Goal: Task Accomplishment & Management: Manage account settings

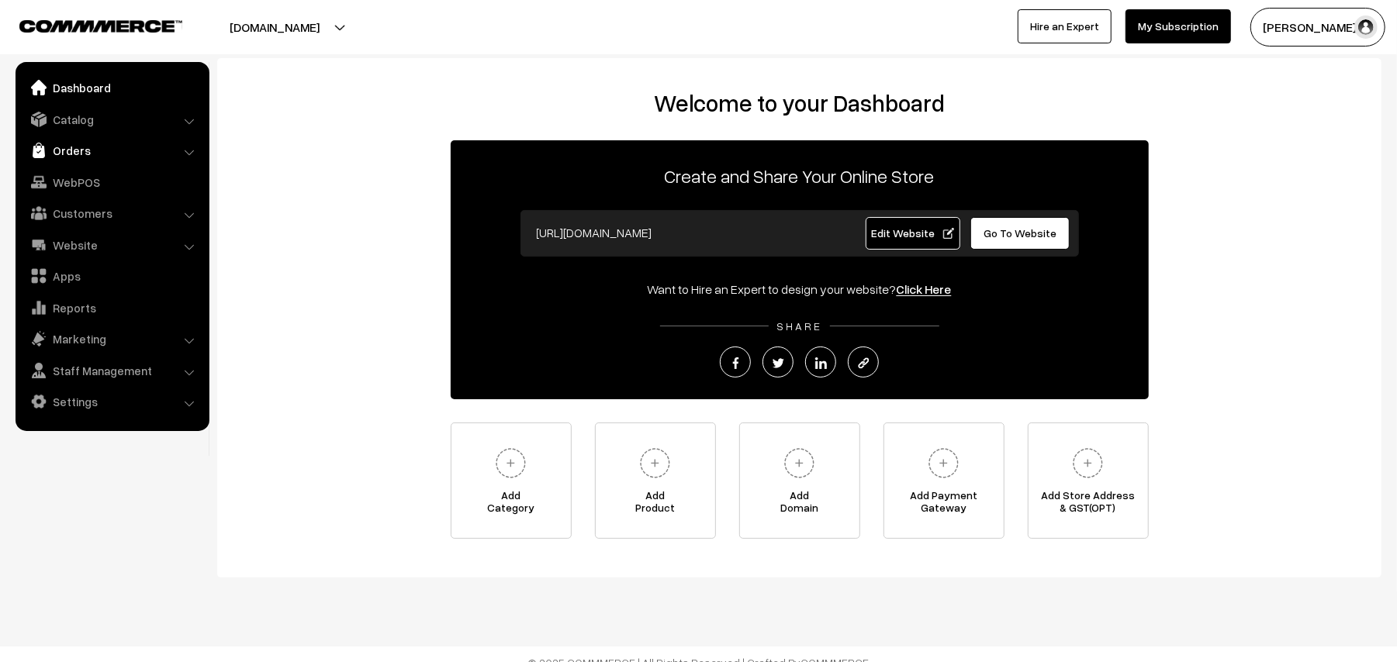
click at [84, 150] on link "Orders" at bounding box center [111, 150] width 185 height 28
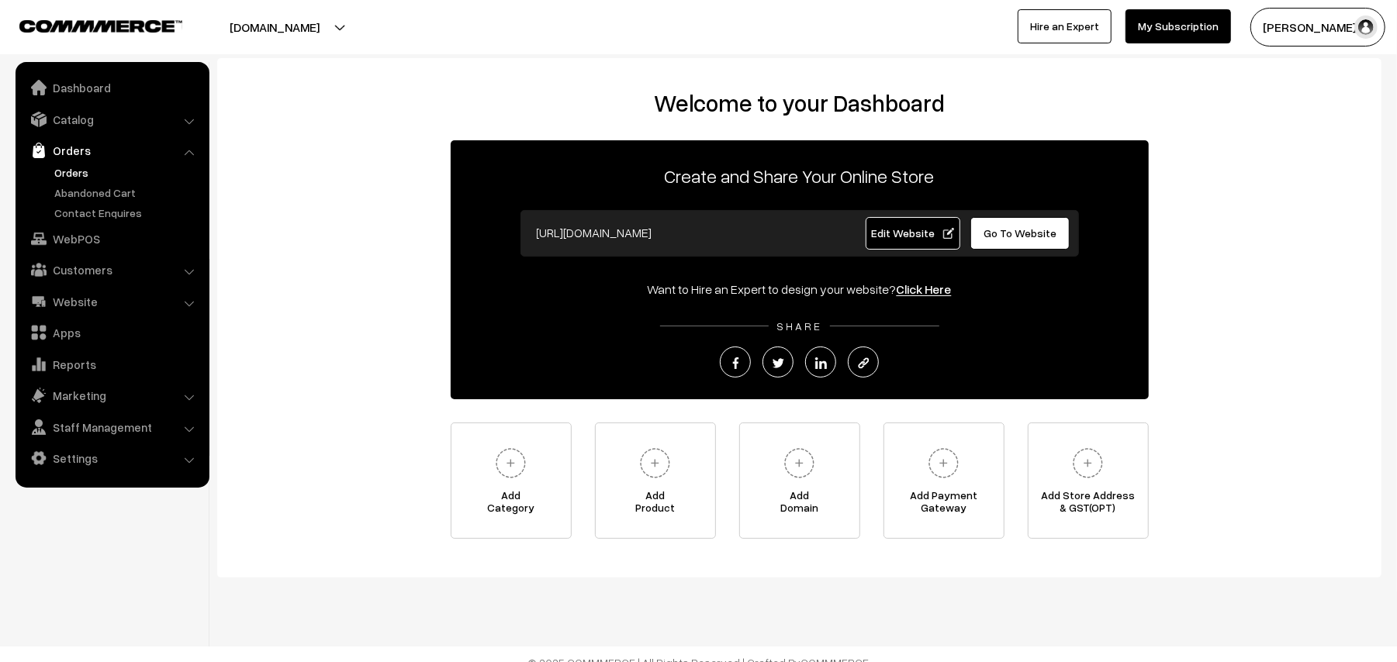
click at [85, 174] on link "Orders" at bounding box center [127, 172] width 154 height 16
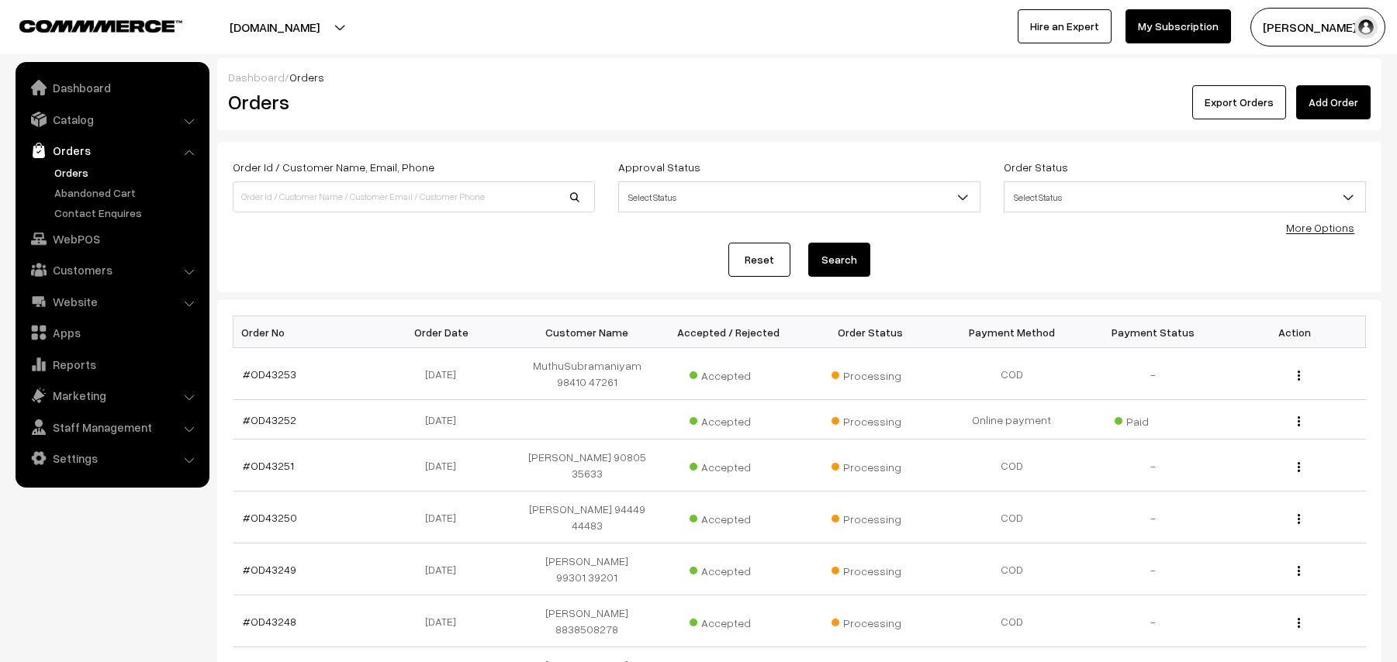
scroll to position [206, 0]
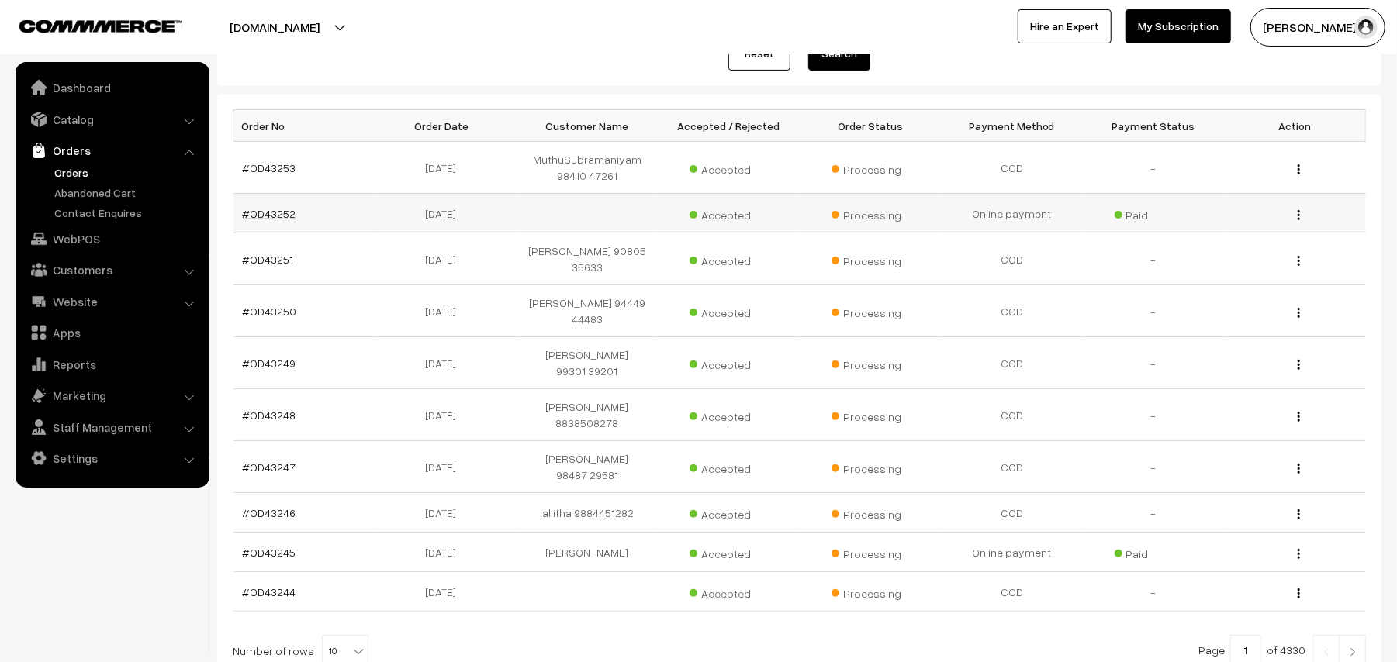
click at [265, 217] on link "#OD43252" at bounding box center [270, 213] width 54 height 13
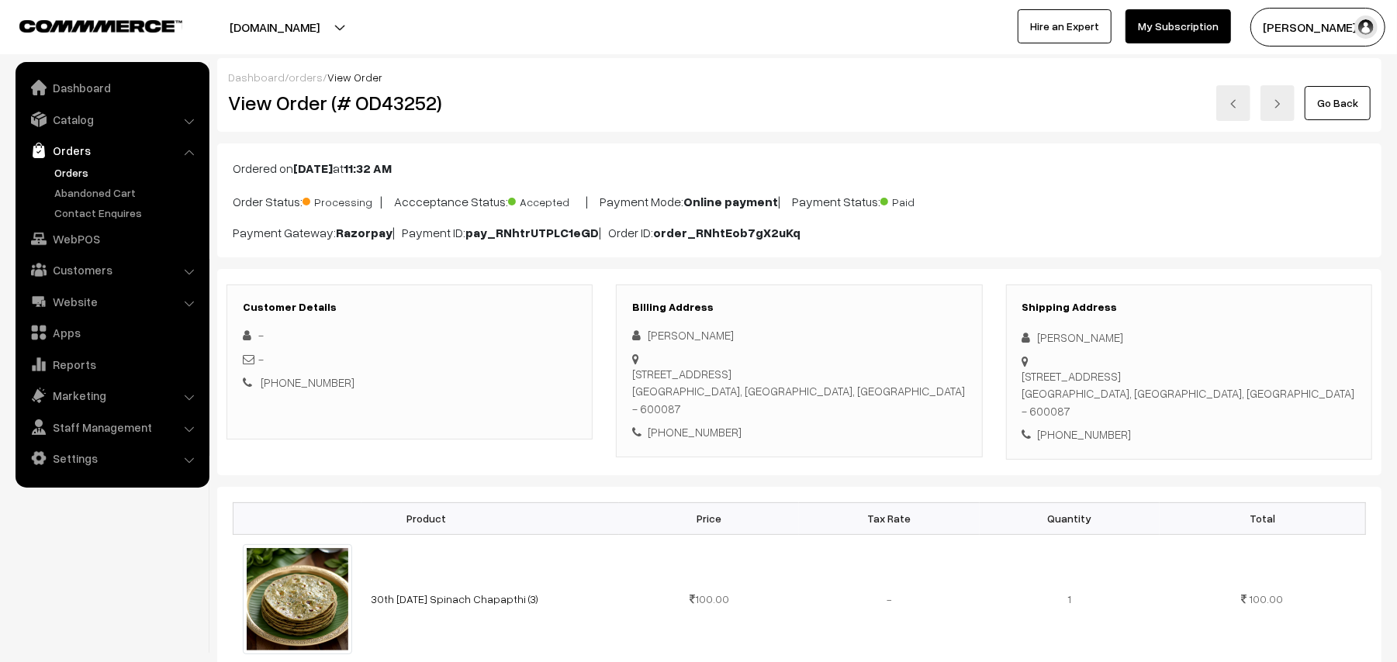
click at [1352, 109] on link "Go Back" at bounding box center [1337, 103] width 66 height 34
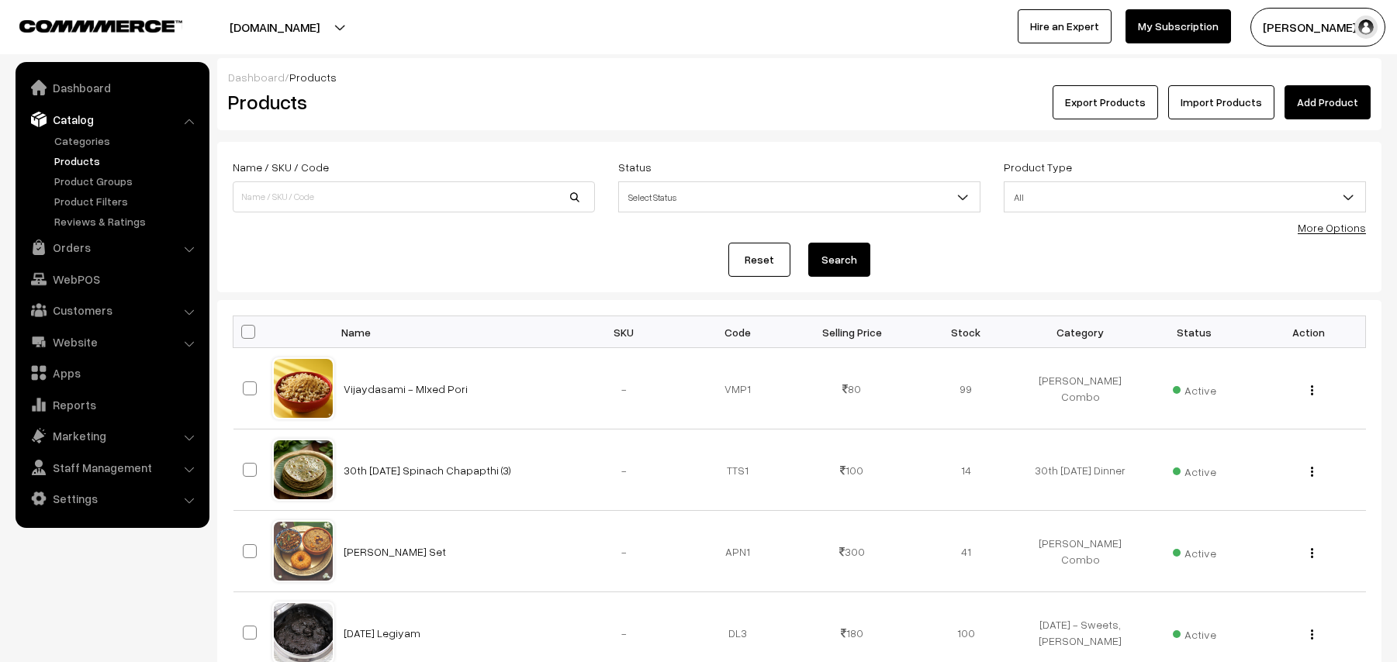
click at [447, 475] on link "30th Tuesday Spinach Chapapthi (3)" at bounding box center [428, 470] width 168 height 13
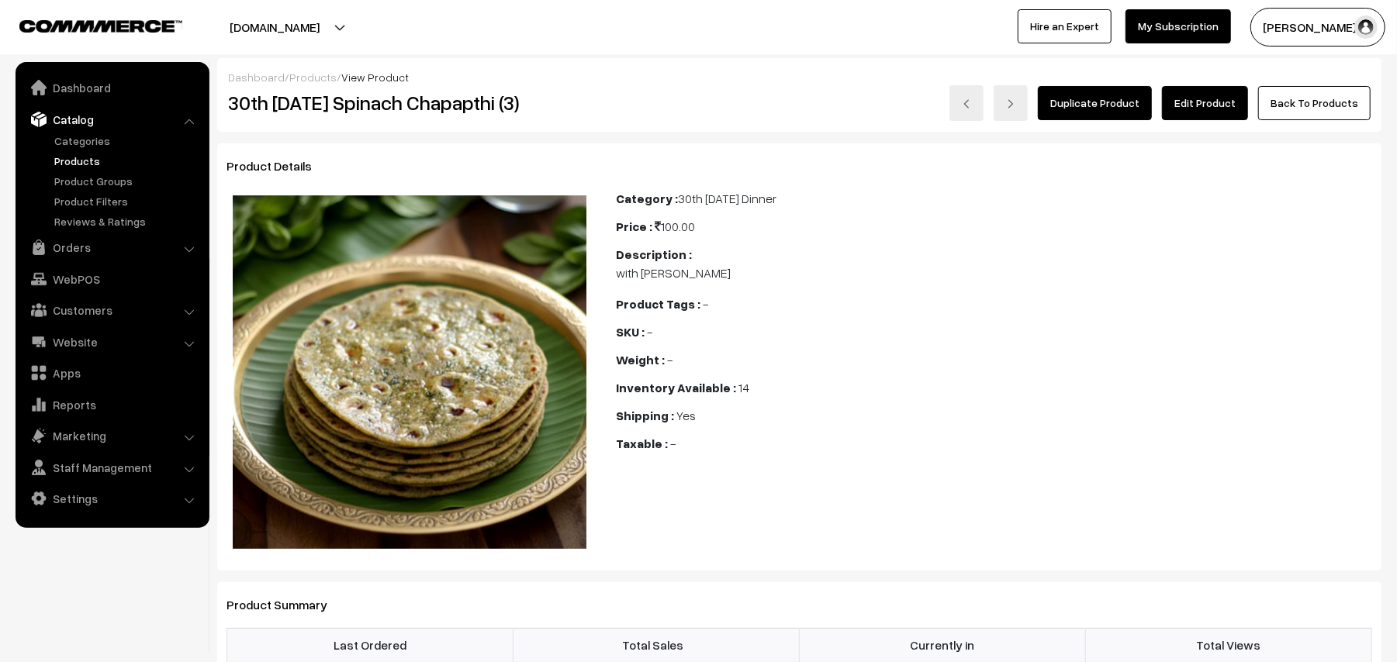
click at [1211, 97] on link "Edit Product" at bounding box center [1205, 103] width 86 height 34
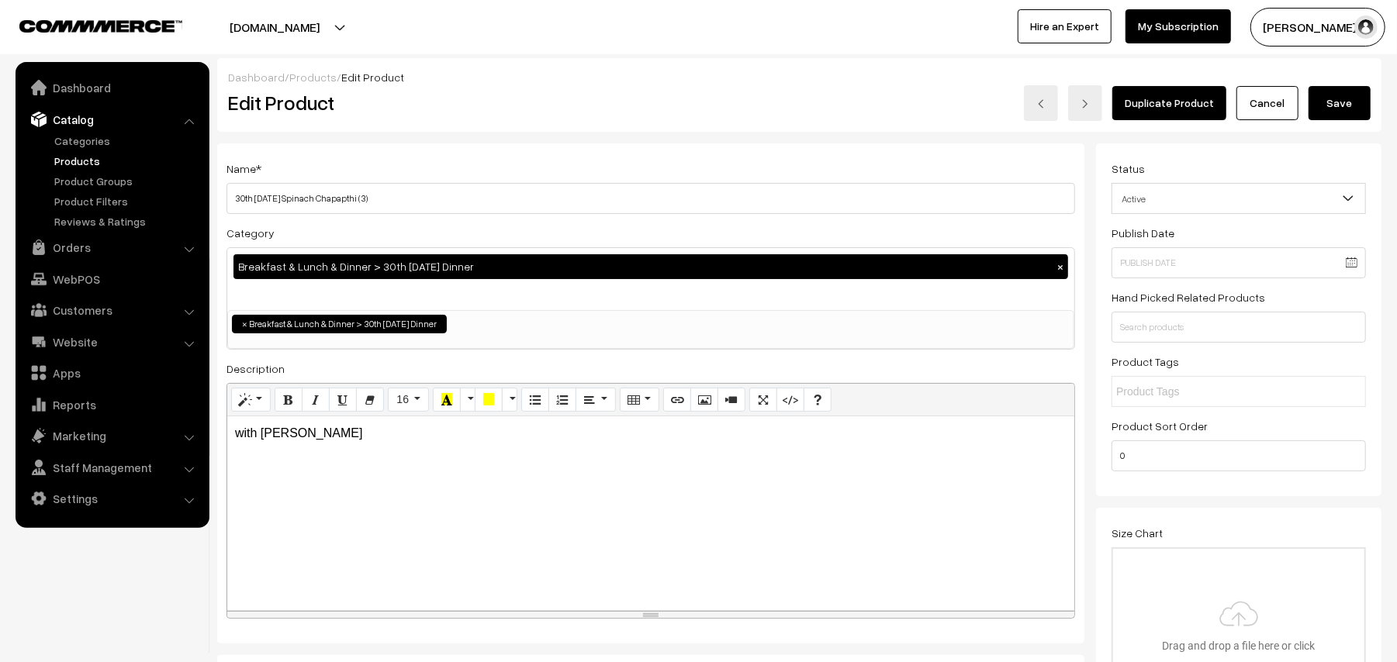
click at [1253, 84] on div "Dashboard / Products / Edit Product" at bounding box center [799, 77] width 1142 height 16
click at [1253, 95] on link "Cancel" at bounding box center [1267, 103] width 62 height 34
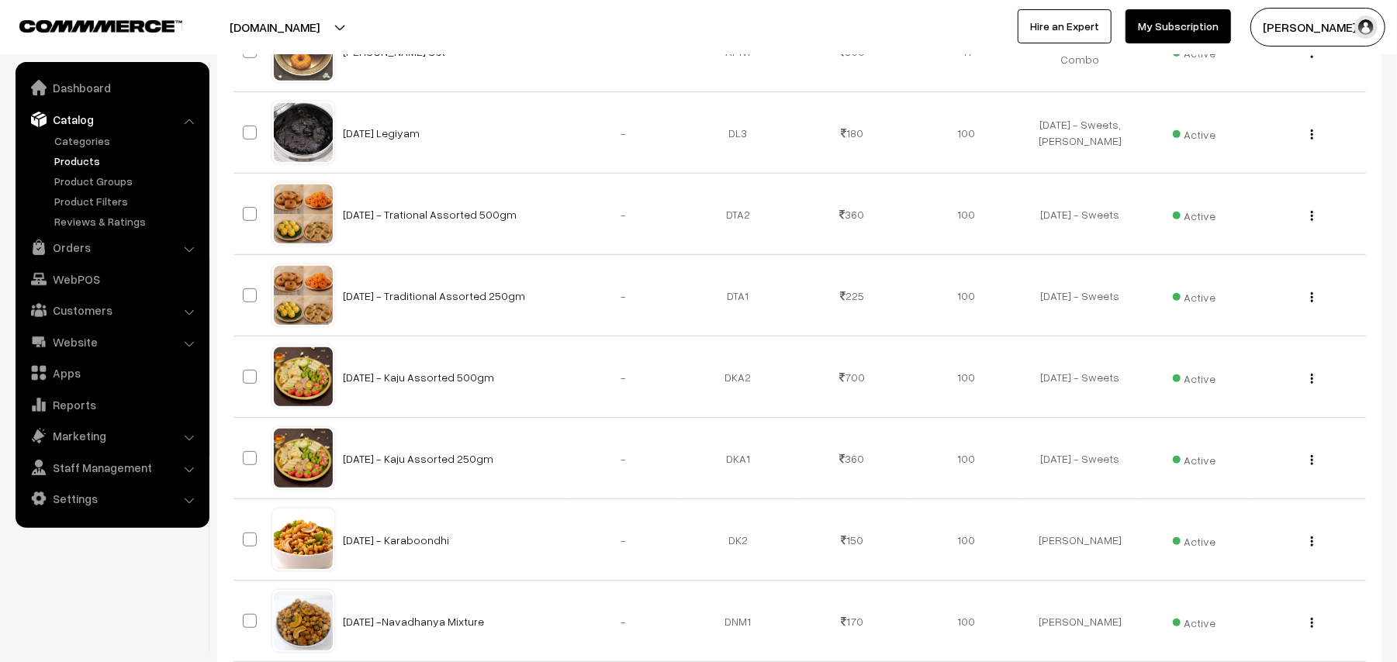
scroll to position [492, 0]
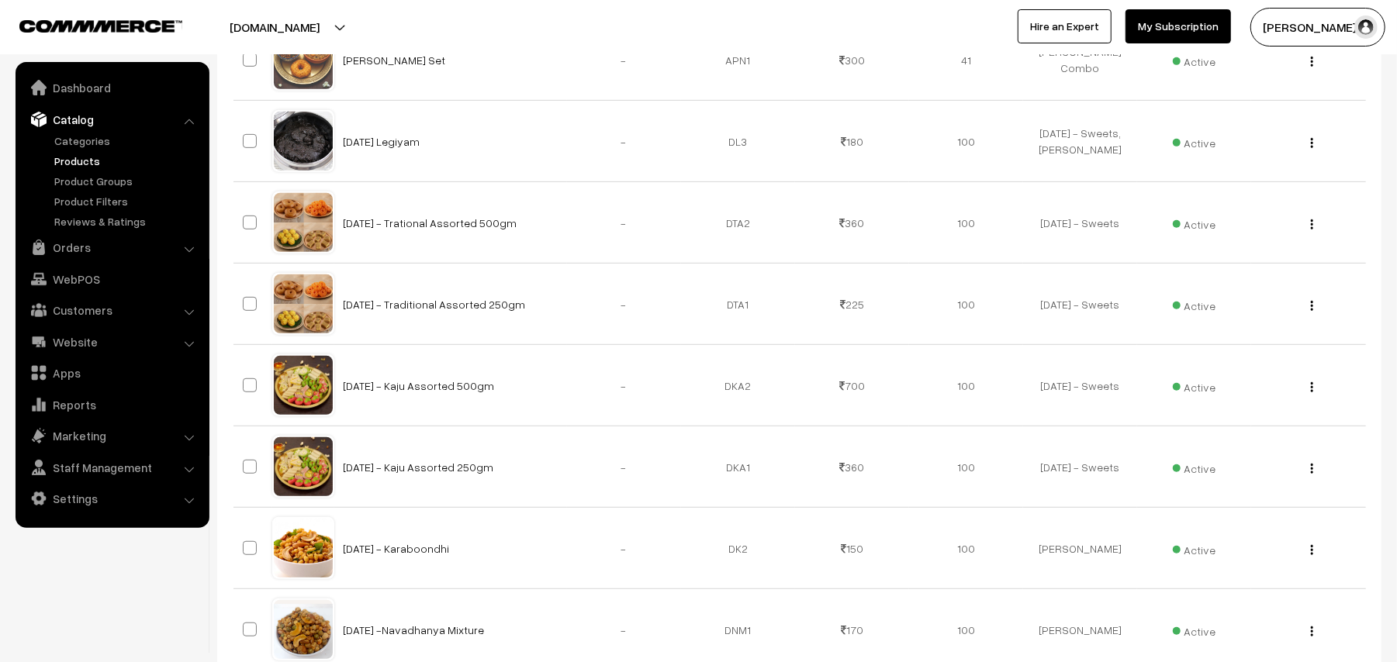
click at [94, 126] on link "Catalog" at bounding box center [111, 119] width 185 height 28
click at [84, 109] on link "Catalog" at bounding box center [111, 119] width 185 height 28
click at [88, 140] on link "Categories" at bounding box center [127, 141] width 154 height 16
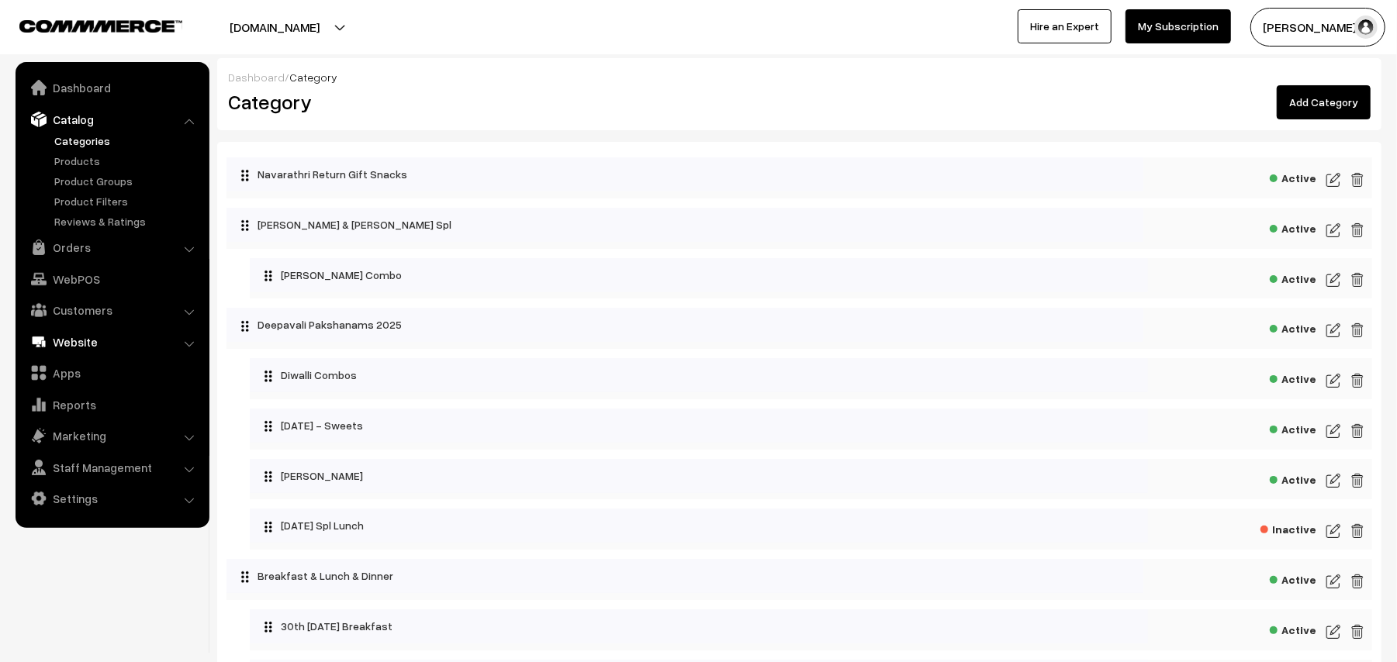
click at [72, 345] on link "Website" at bounding box center [111, 342] width 185 height 28
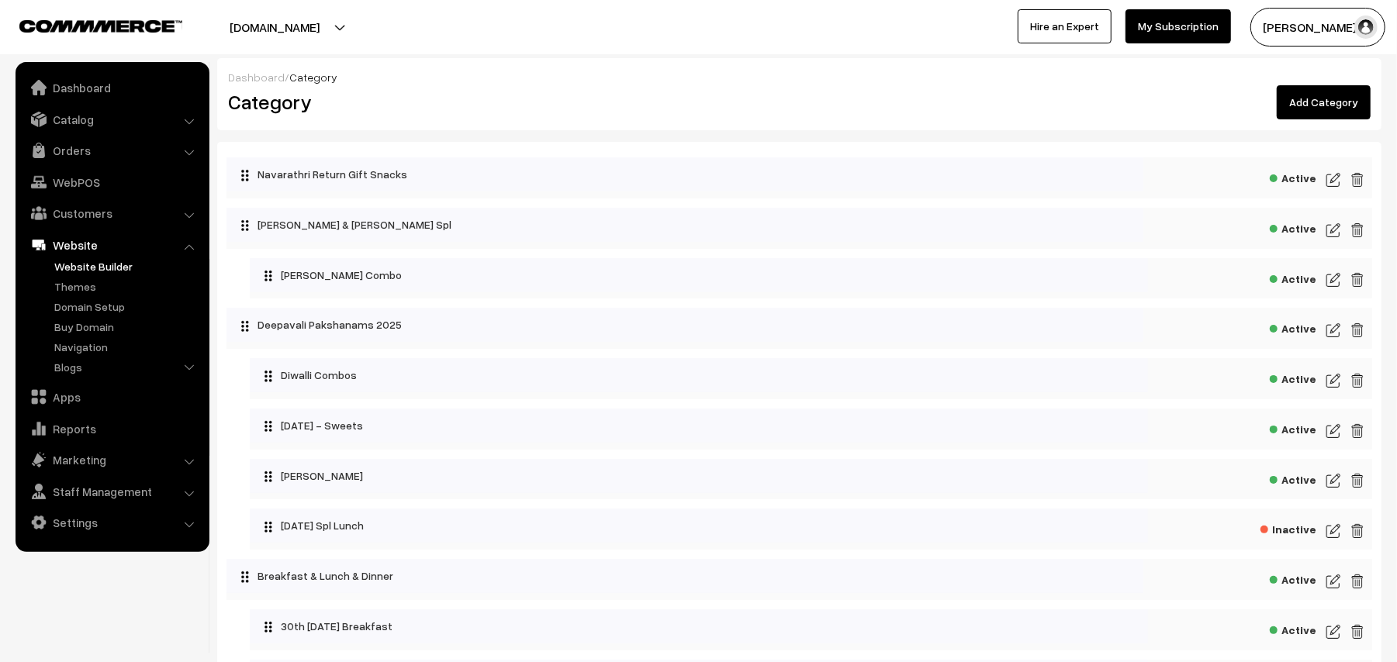
click at [97, 262] on link "Website Builder" at bounding box center [127, 266] width 154 height 16
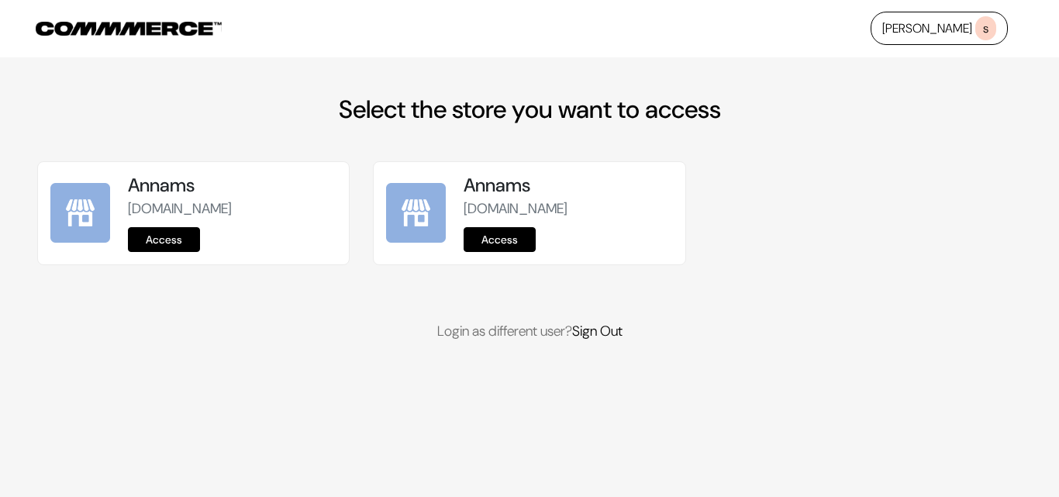
click at [163, 252] on div "Annams annams.commmerce.com Access" at bounding box center [193, 213] width 311 height 102
click at [167, 236] on link "Access" at bounding box center [164, 239] width 72 height 25
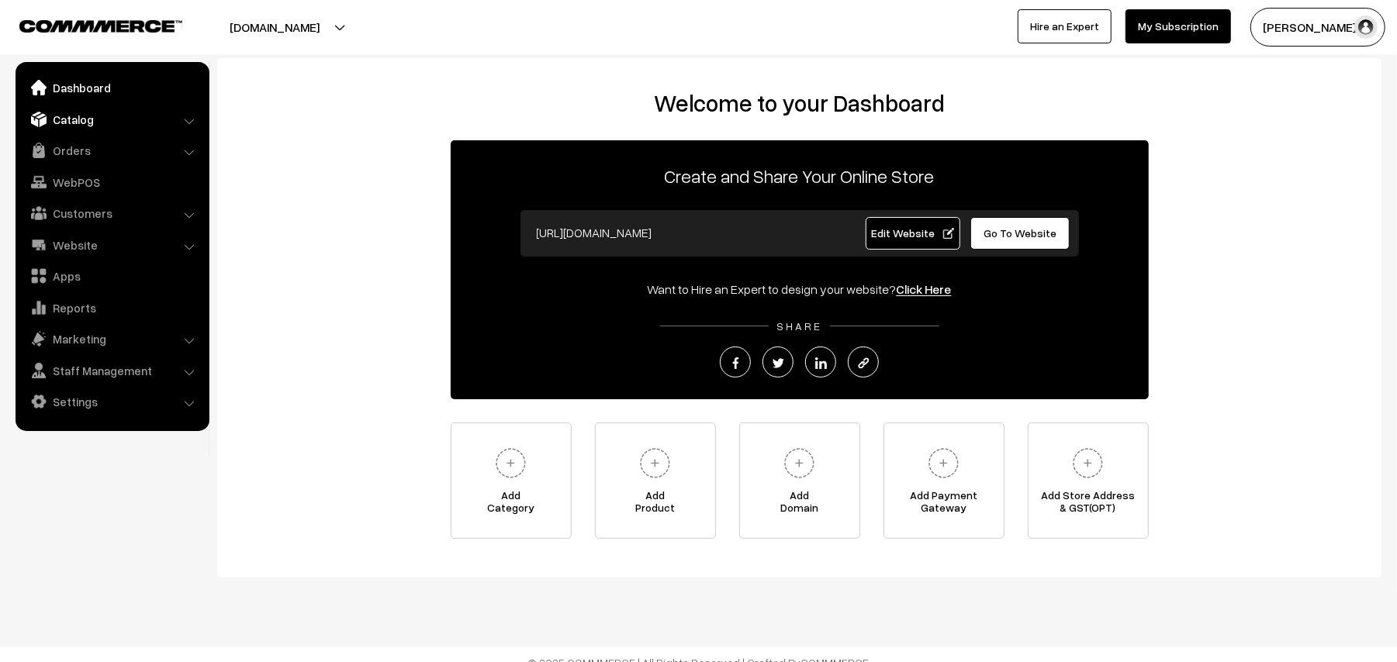
click at [73, 113] on link "Catalog" at bounding box center [111, 119] width 185 height 28
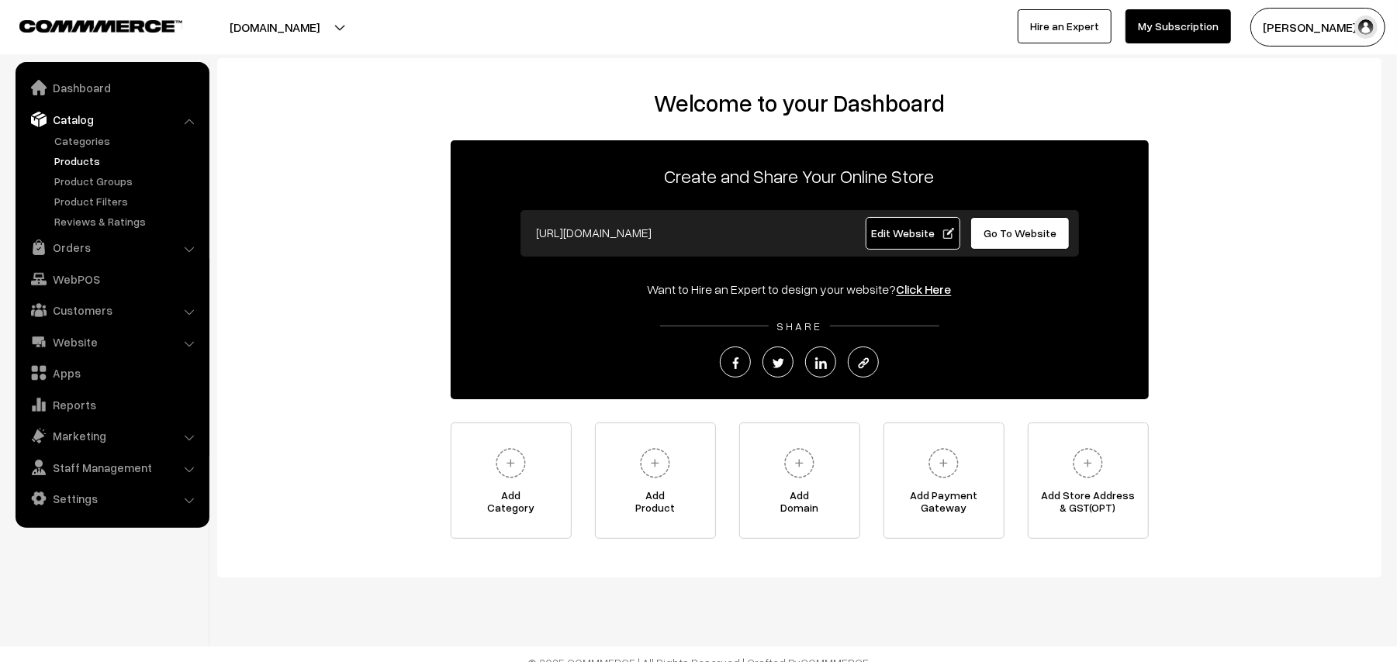
click at [70, 158] on link "Products" at bounding box center [127, 161] width 154 height 16
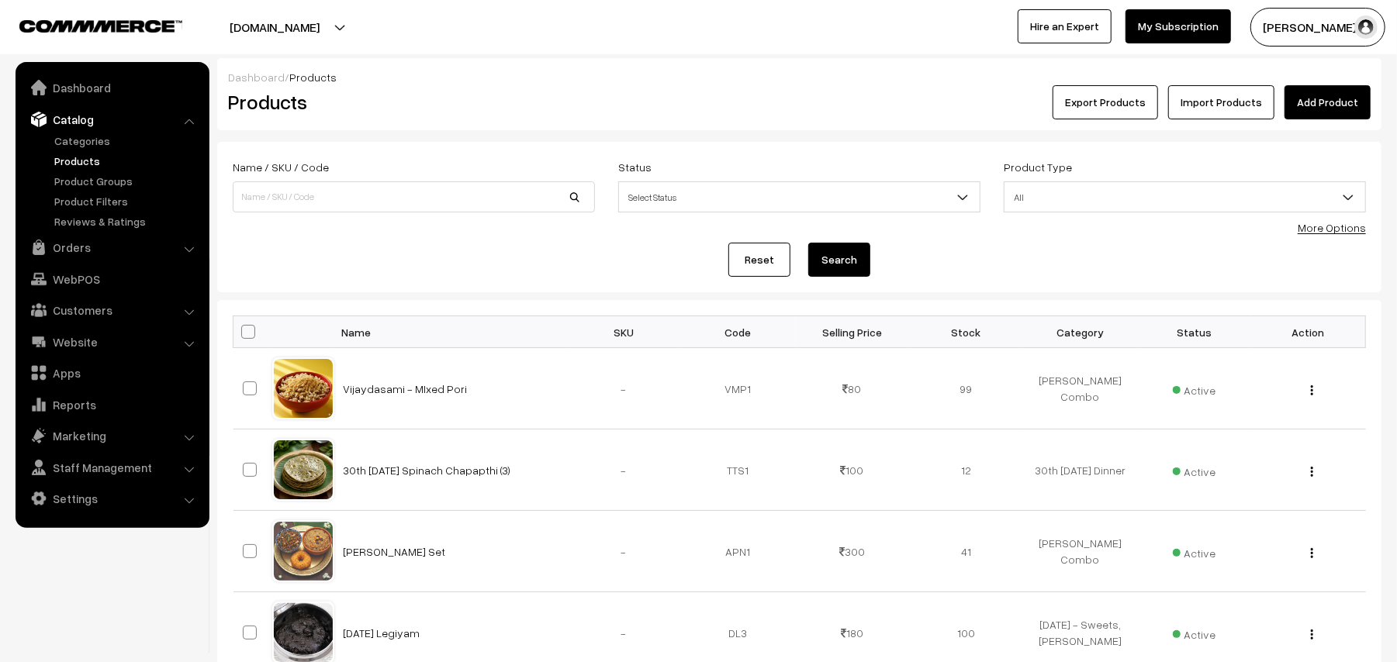
click at [1351, 233] on link "More Options" at bounding box center [1331, 227] width 68 height 13
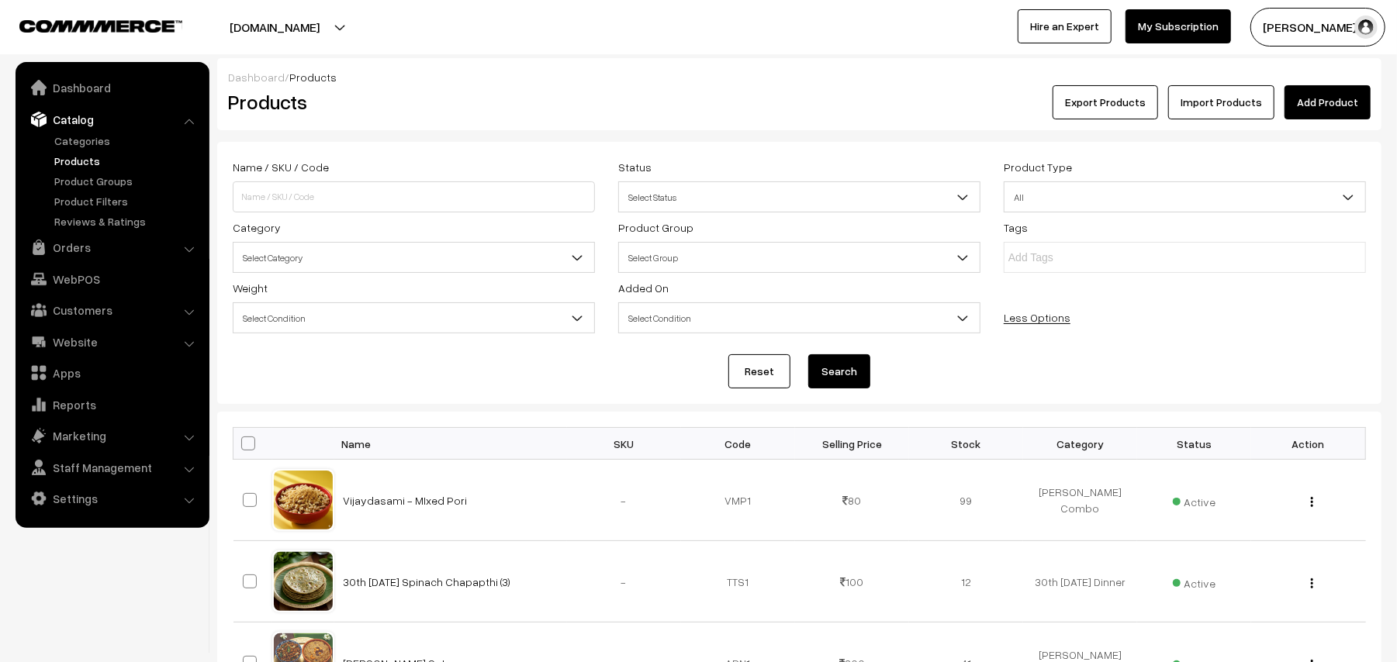
click at [394, 257] on span "Select Category" at bounding box center [413, 257] width 361 height 27
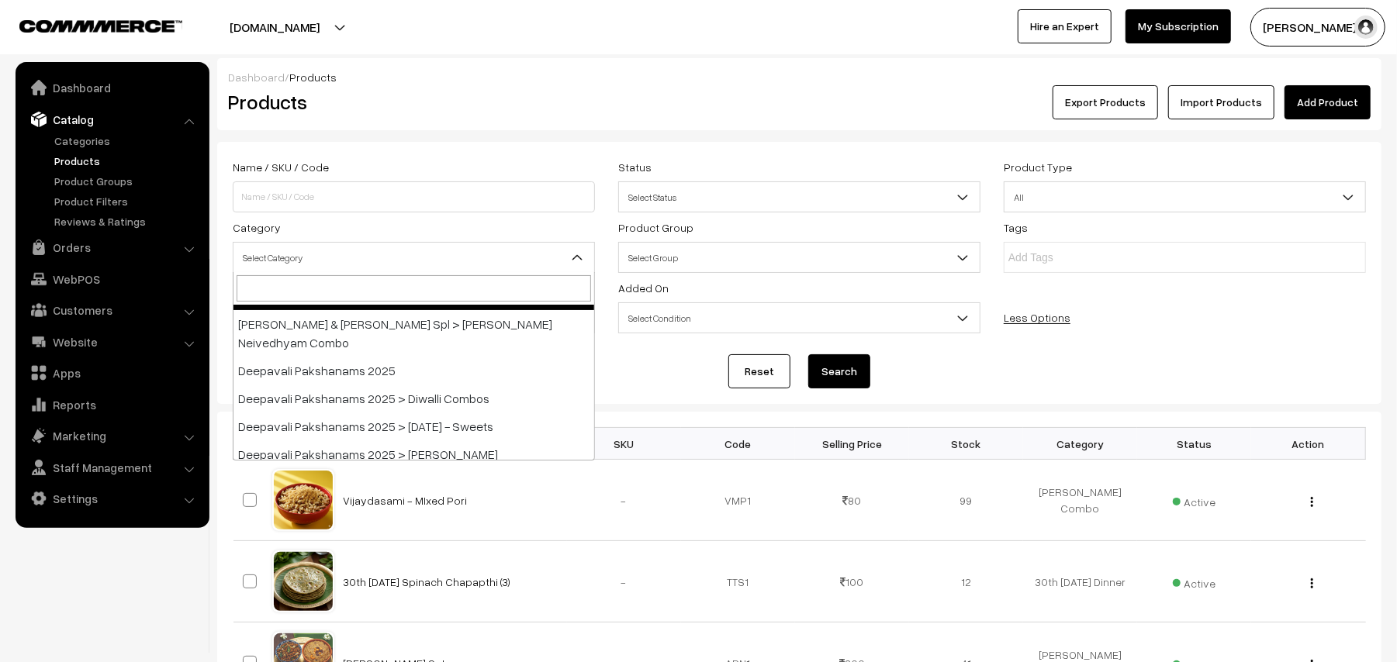
scroll to position [206, 0]
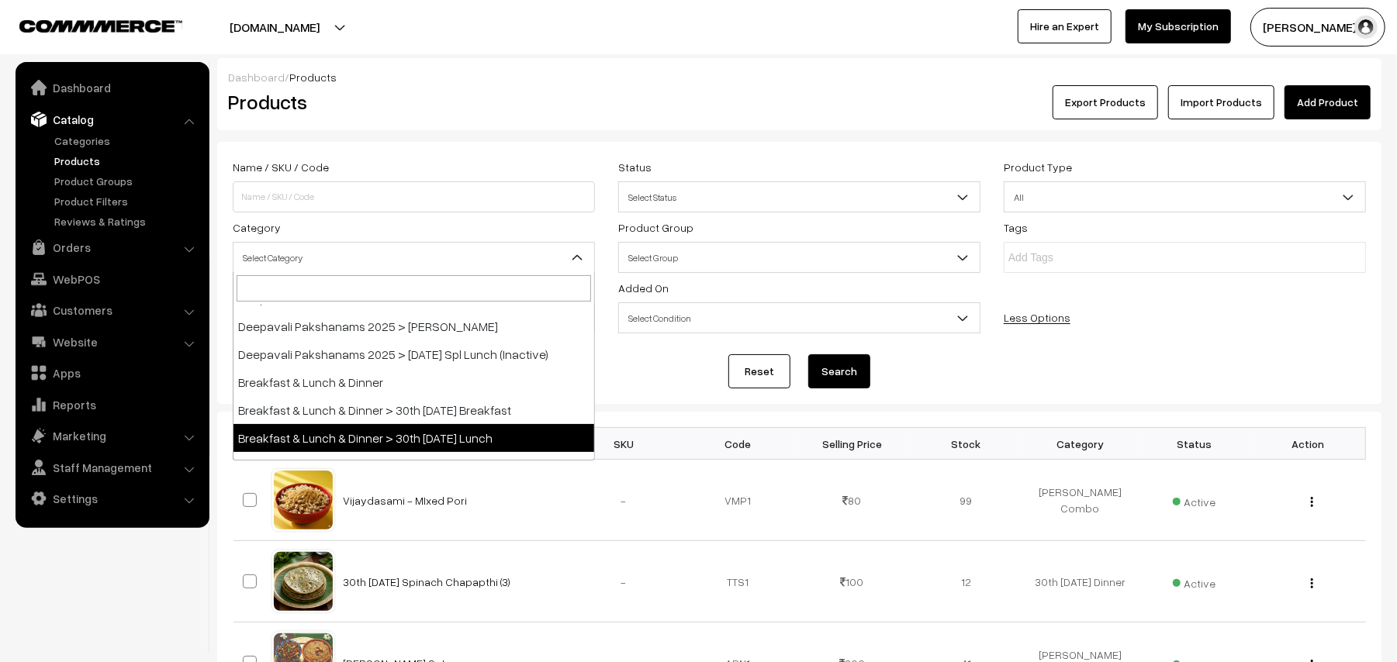
select select "95"
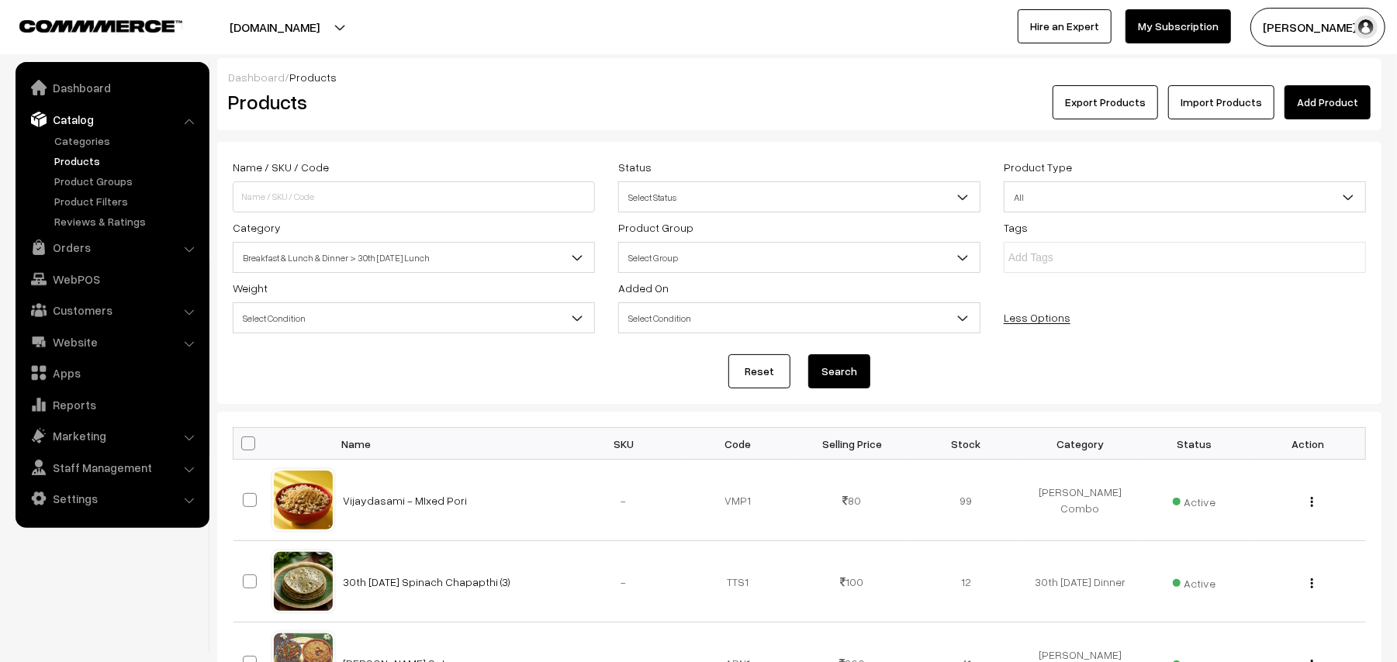
click at [829, 369] on button "Search" at bounding box center [839, 371] width 62 height 34
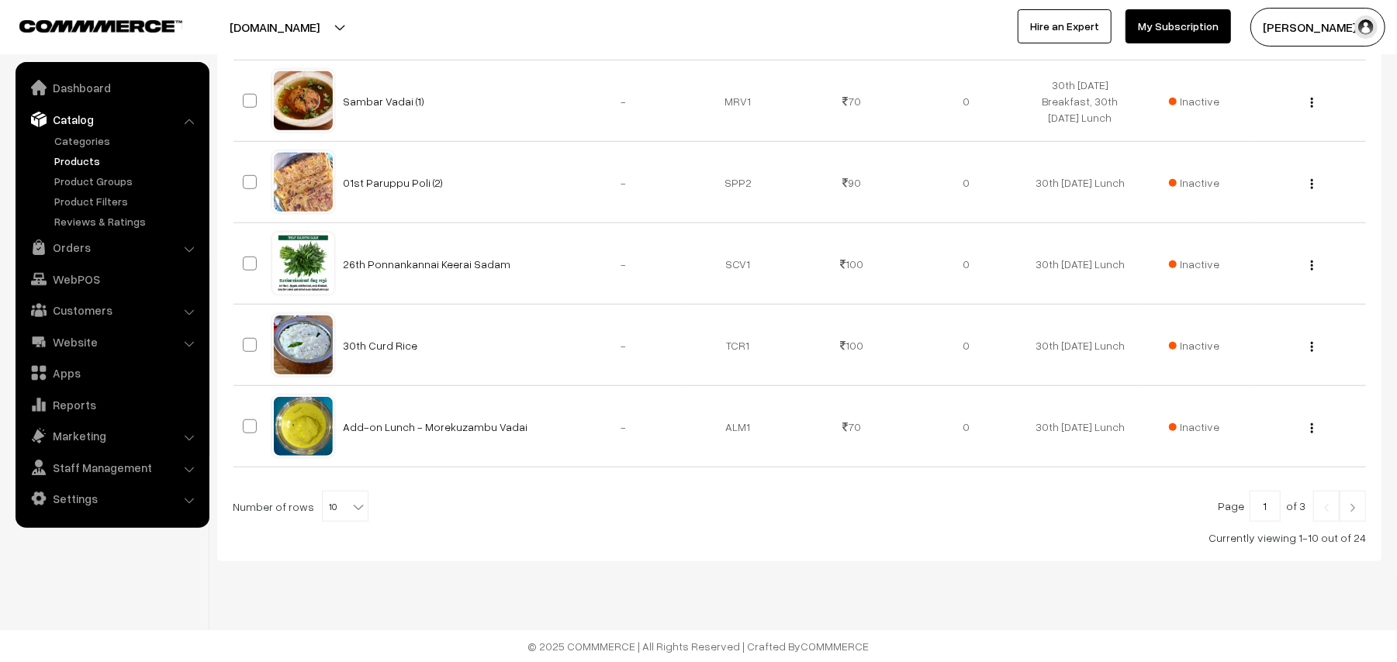
scroll to position [810, 0]
click at [354, 504] on b at bounding box center [359, 507] width 16 height 16
select select "90"
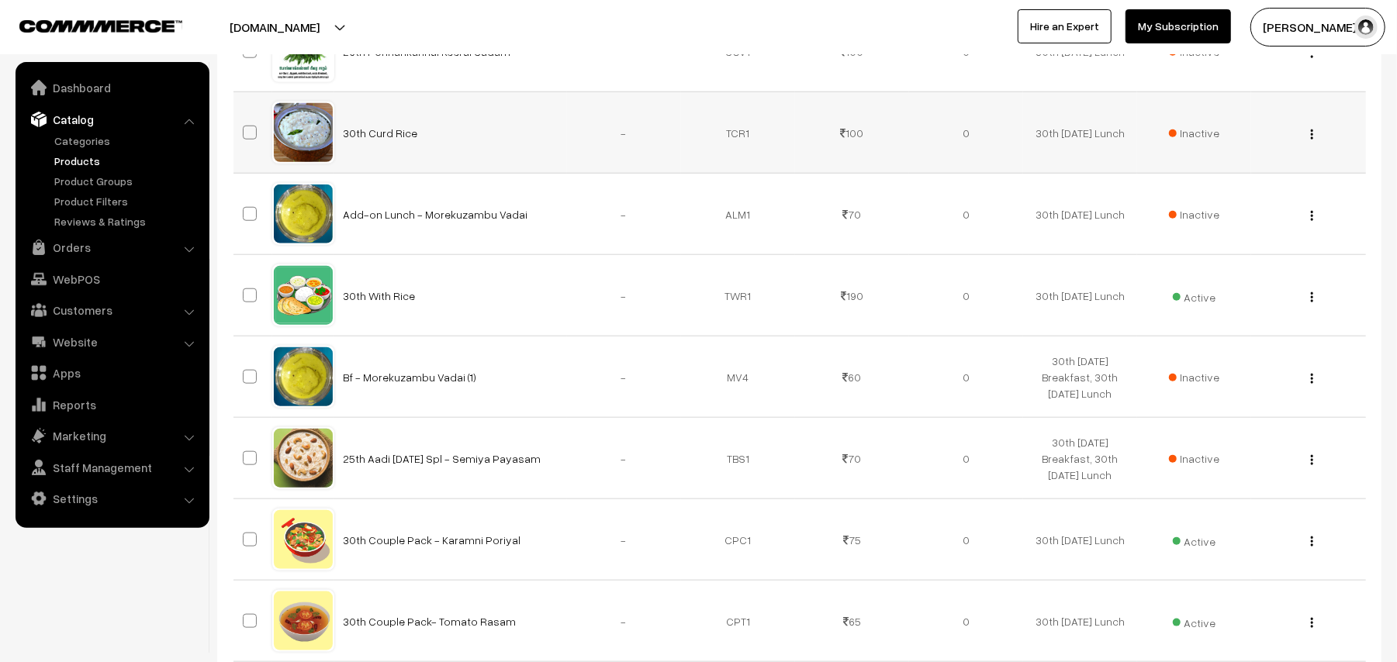
scroll to position [1034, 0]
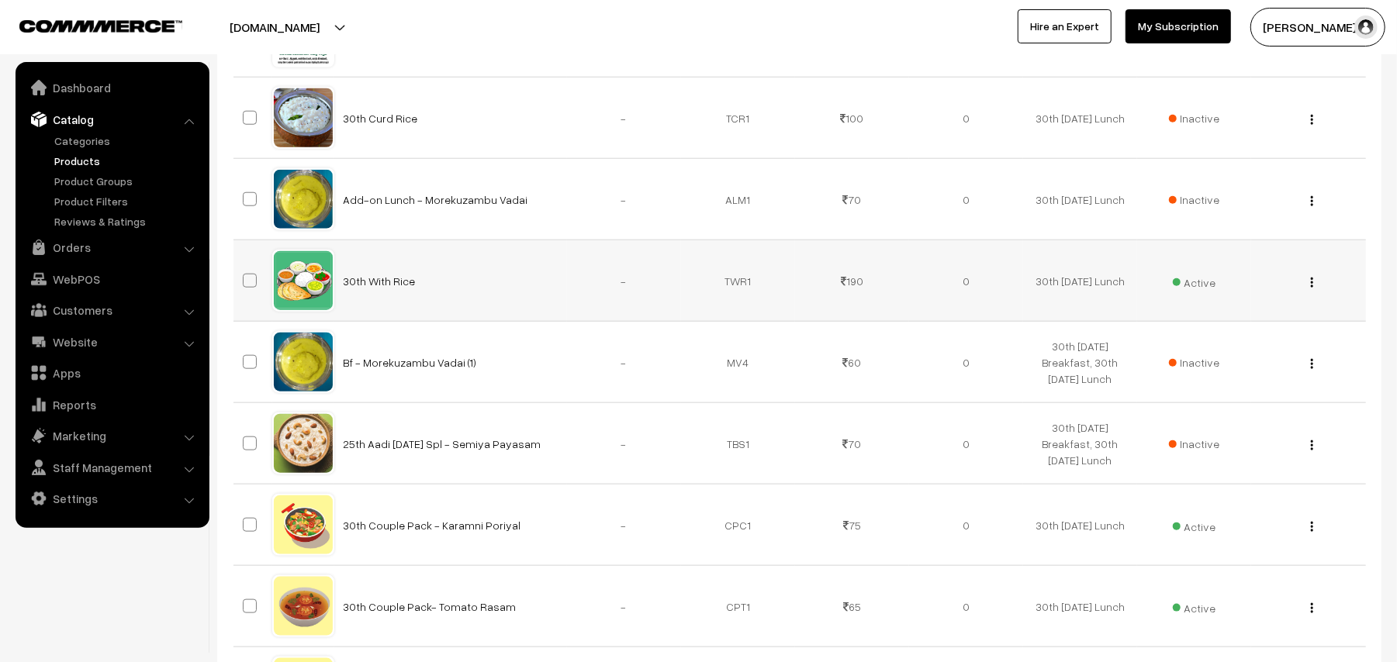
click at [1310, 284] on button "button" at bounding box center [1312, 282] width 4 height 12
click at [1194, 337] on link "Edit" at bounding box center [1242, 339] width 132 height 34
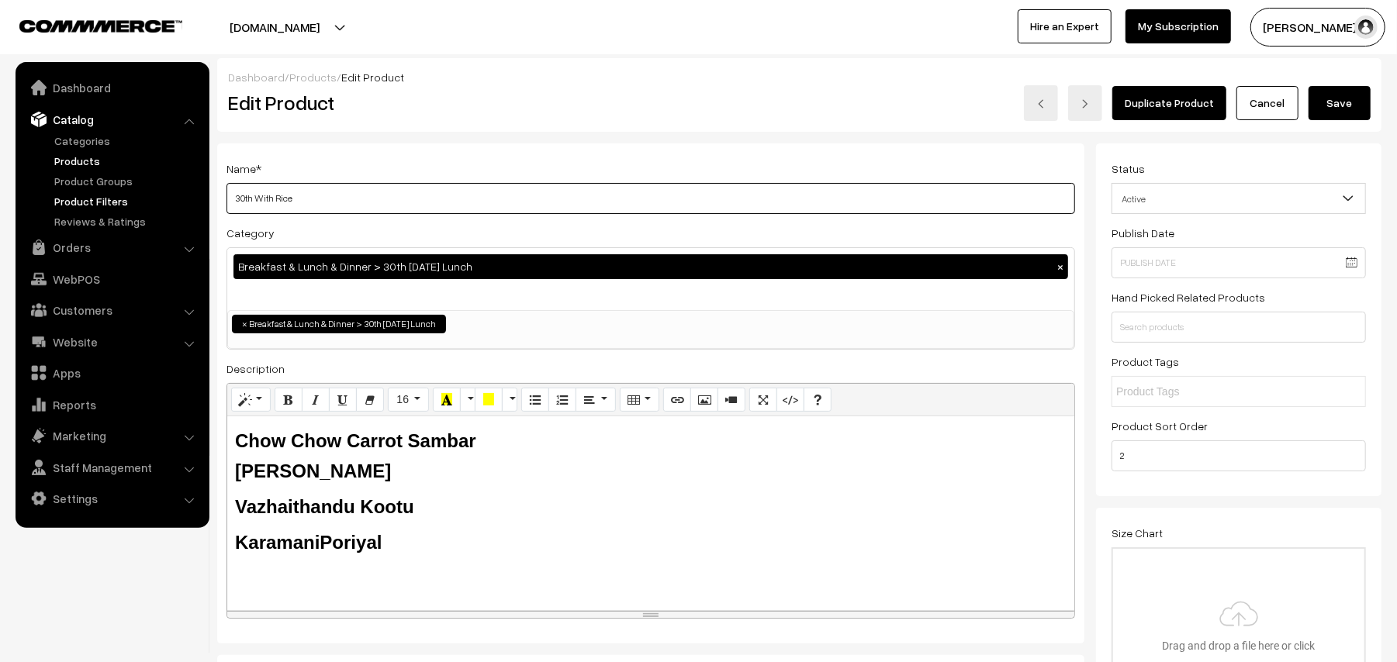
drag, startPoint x: 309, startPoint y: 197, endPoint x: 126, endPoint y: 196, distance: 183.0
click at [233, 202] on input "30th With Rice" at bounding box center [650, 198] width 848 height 31
drag, startPoint x: 254, startPoint y: 197, endPoint x: 161, endPoint y: 184, distance: 94.0
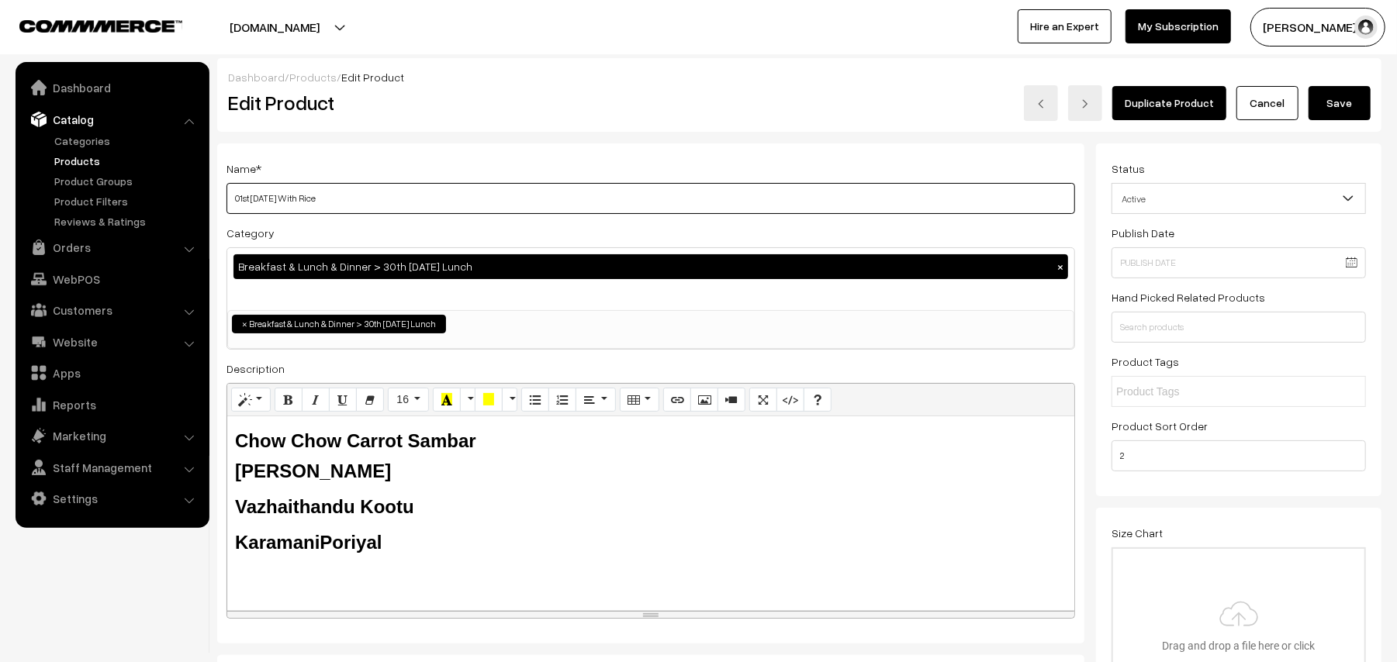
type input "01st [DATE] With Rice"
drag, startPoint x: 405, startPoint y: 441, endPoint x: 230, endPoint y: 441, distance: 175.3
click at [227, 444] on div "Chow Chow Carrot Sambar Tomato Rasam Vazhaithandu Kootu Karamani Poriyal Rice B…" at bounding box center [650, 513] width 847 height 194
drag, startPoint x: 315, startPoint y: 472, endPoint x: 221, endPoint y: 478, distance: 94.0
click at [221, 478] on div "Name * 01st Wednesday With Rice Category Breakfast & Lunch & Dinner > 30th Tues…" at bounding box center [650, 393] width 867 height 501
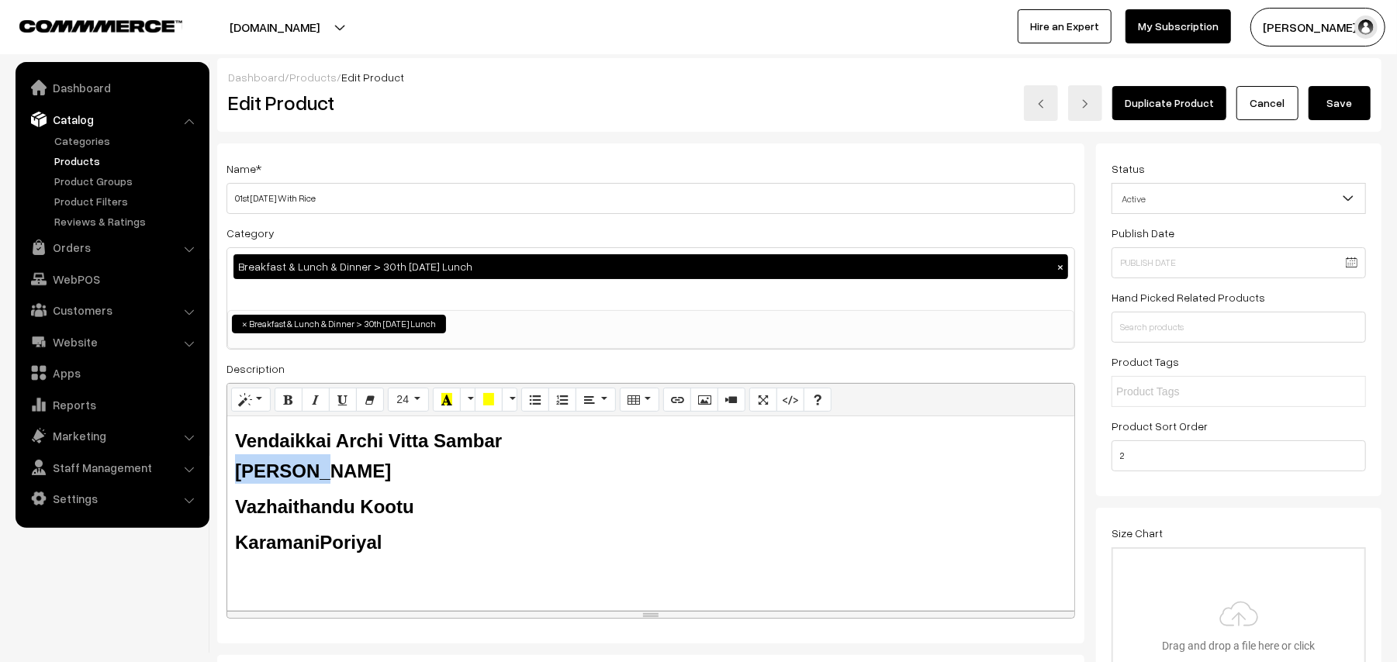
click at [235, 475] on b "Vendaikkai Archi Vitta Sambar Tomato Rasam" at bounding box center [368, 455] width 267 height 50
drag, startPoint x: 298, startPoint y: 469, endPoint x: 206, endPoint y: 459, distance: 92.1
drag, startPoint x: 360, startPoint y: 495, endPoint x: 231, endPoint y: 503, distance: 129.0
click at [231, 503] on div "Vendaikkai Archi Vitta Sambar Pinapple Rasam Vazhaithandu Kootu Karamani Poriya…" at bounding box center [650, 513] width 847 height 194
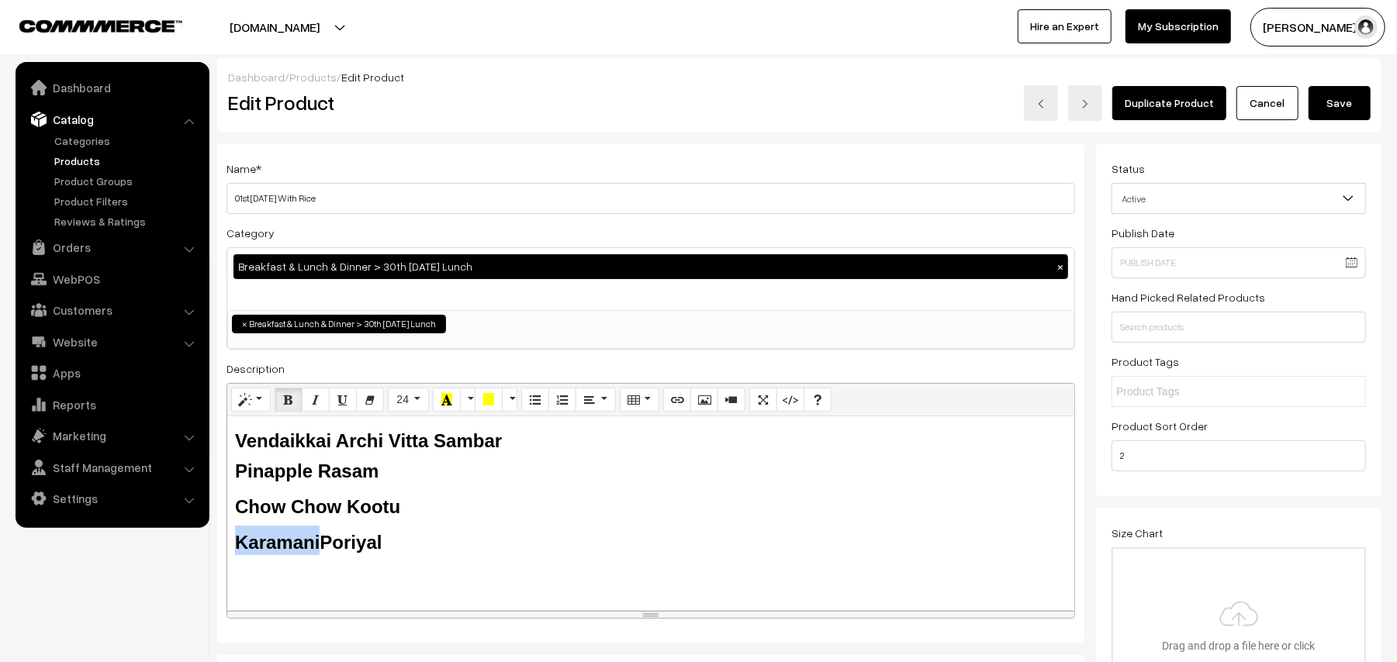
drag, startPoint x: 315, startPoint y: 531, endPoint x: 227, endPoint y: 543, distance: 88.4
click at [227, 543] on div "Vendaikkai Archi Vitta Sambar Pinapple Rasam Chow Chow Kootu Karamani Poriyal R…" at bounding box center [650, 513] width 847 height 194
drag, startPoint x: 436, startPoint y: 541, endPoint x: 101, endPoint y: 375, distance: 373.5
copy div "Vendaikkai Archi Vitta Sambar Pinapple Rasam Chow Chow Kootu Pototo Carrot Pori…"
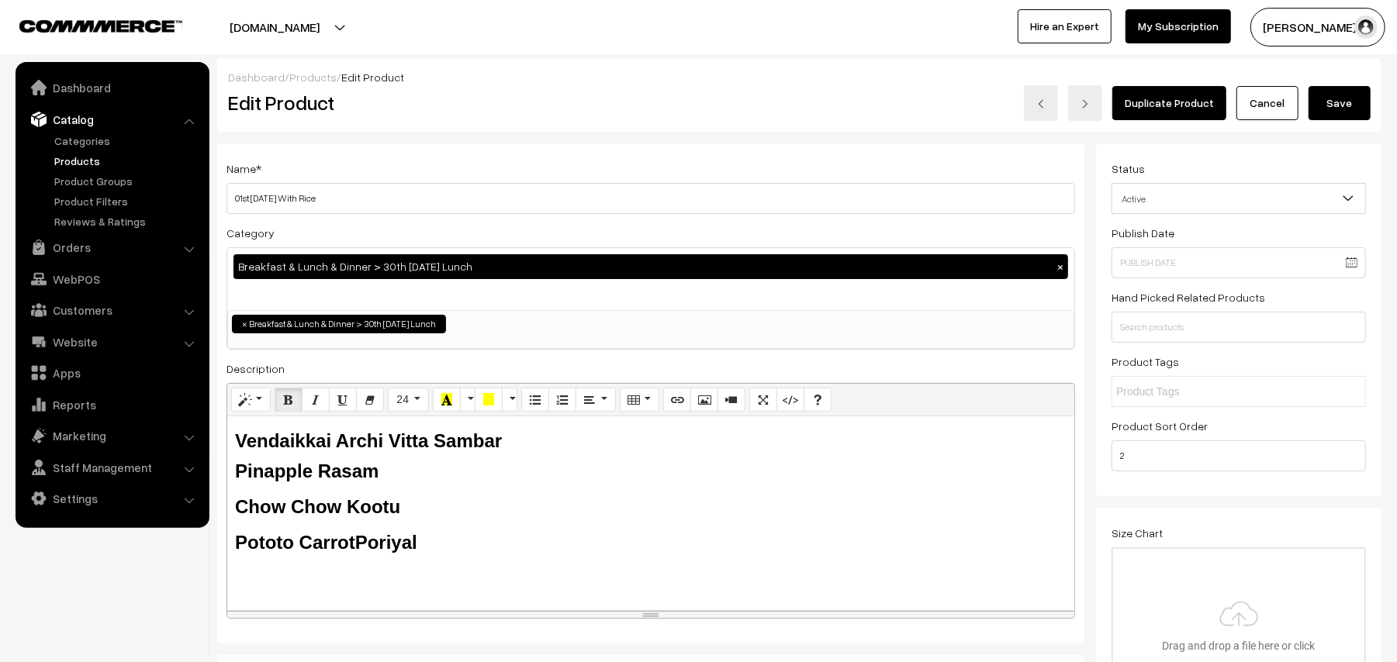
click at [1337, 101] on button "Save" at bounding box center [1339, 103] width 62 height 34
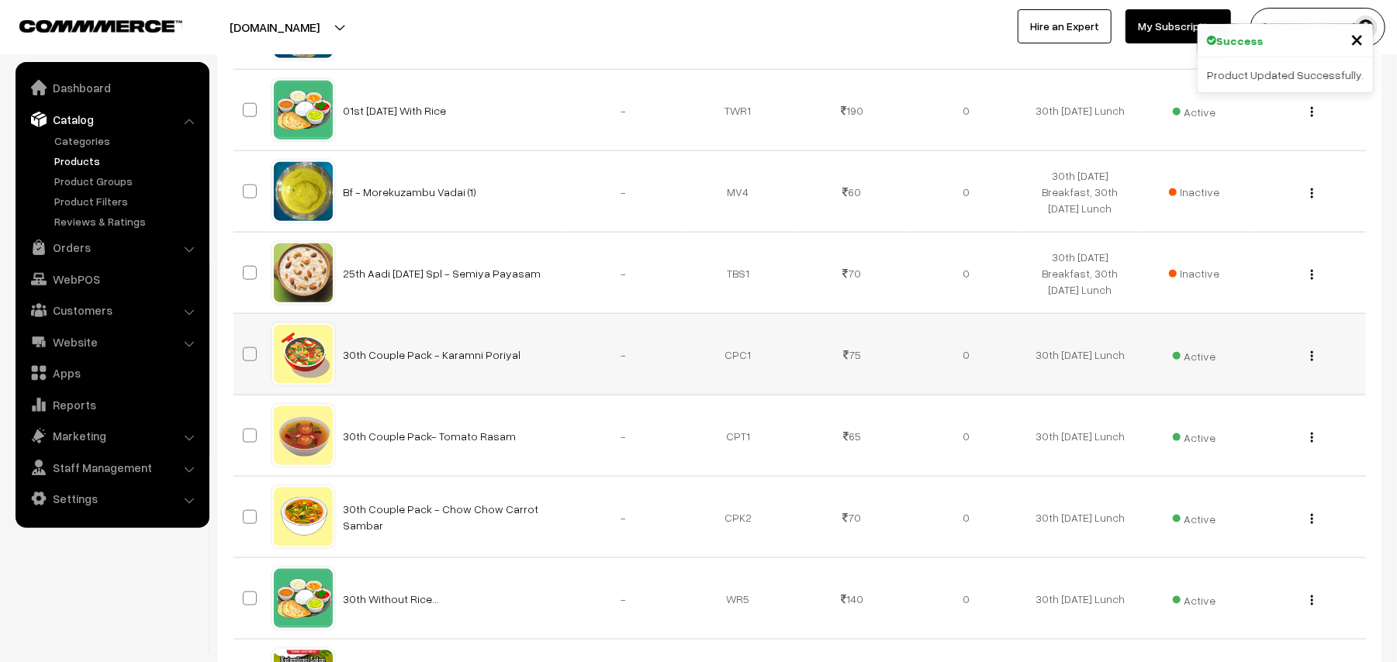
scroll to position [1241, 0]
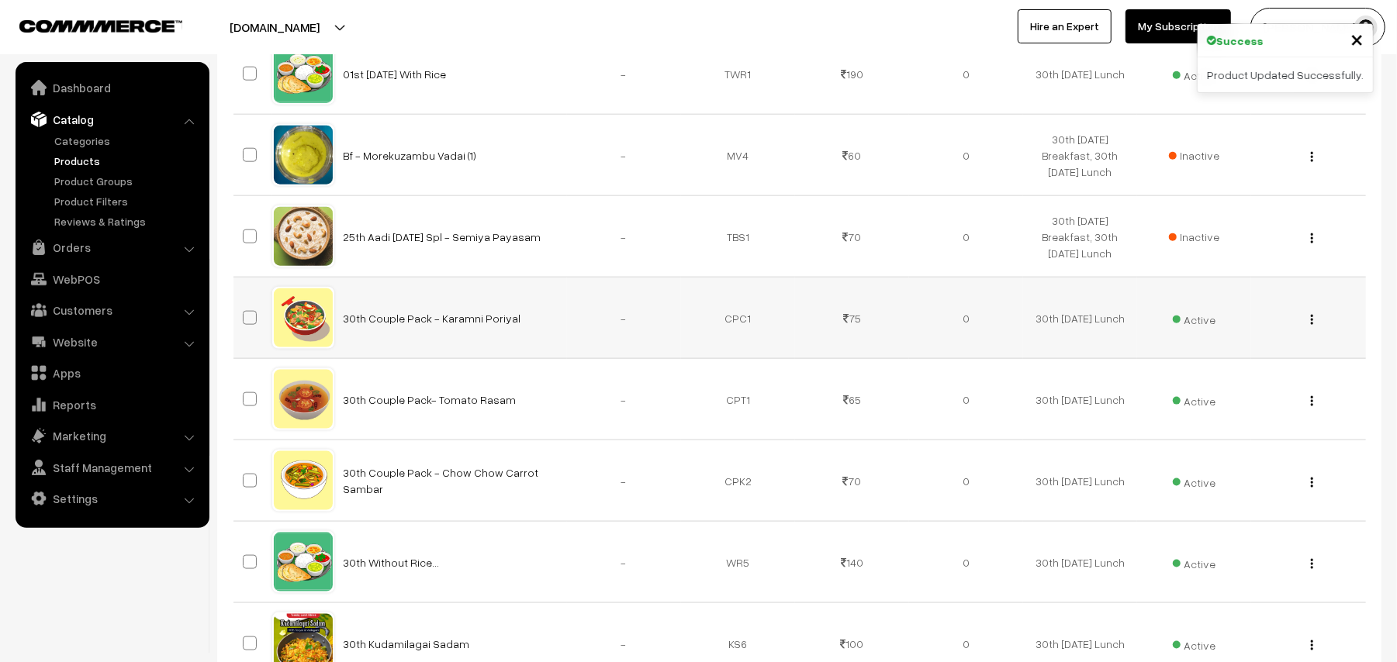
click at [1312, 324] on img "button" at bounding box center [1312, 320] width 2 height 10
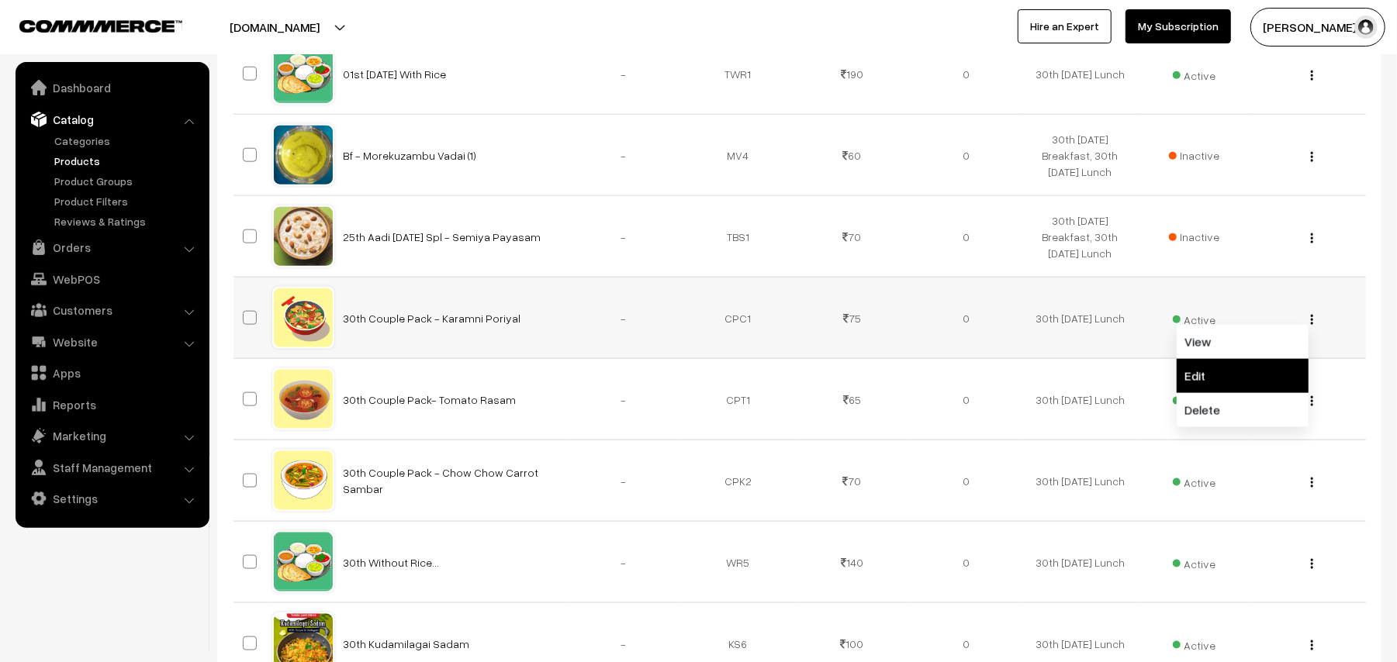
click at [1239, 376] on link "Edit" at bounding box center [1242, 376] width 132 height 34
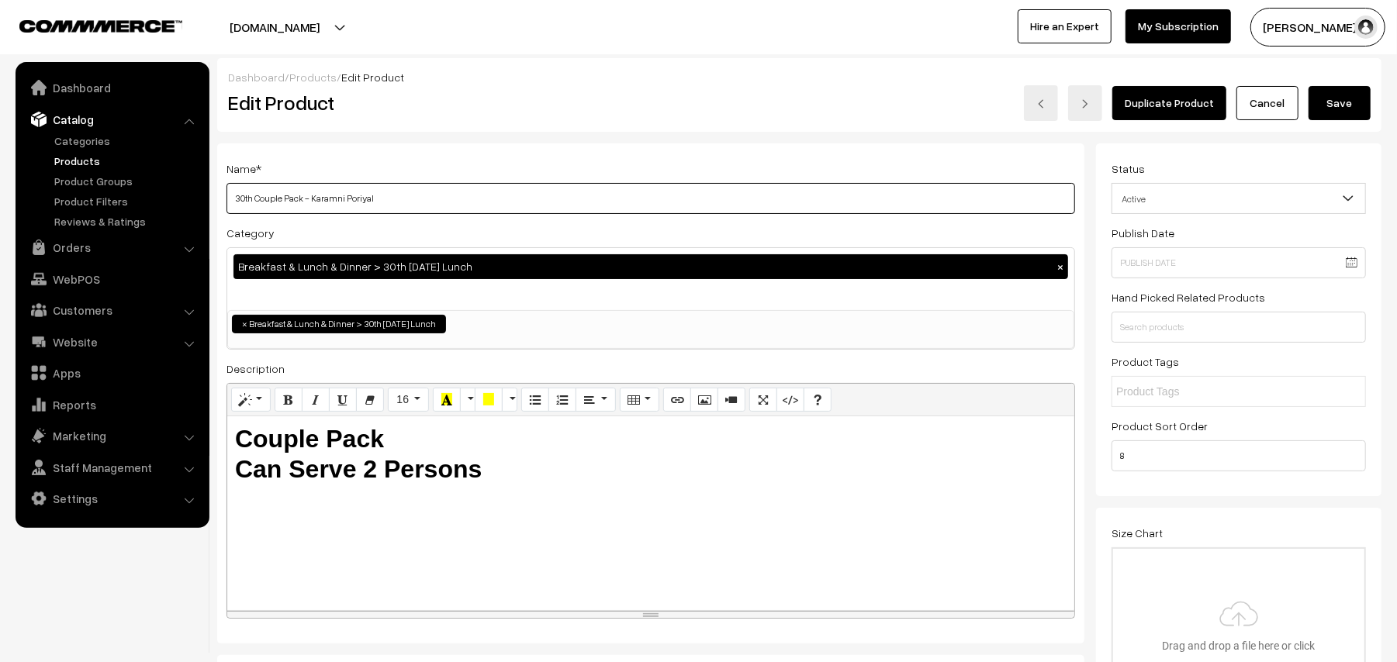
click at [253, 195] on input "30th Couple Pack - Karamni Poriyal" at bounding box center [650, 198] width 848 height 31
drag, startPoint x: 257, startPoint y: 197, endPoint x: 185, endPoint y: 188, distance: 73.5
drag, startPoint x: 309, startPoint y: 195, endPoint x: 344, endPoint y: 193, distance: 35.7
click at [344, 193] on input "01st Couple Pack - Karamni Poriyal" at bounding box center [650, 198] width 848 height 31
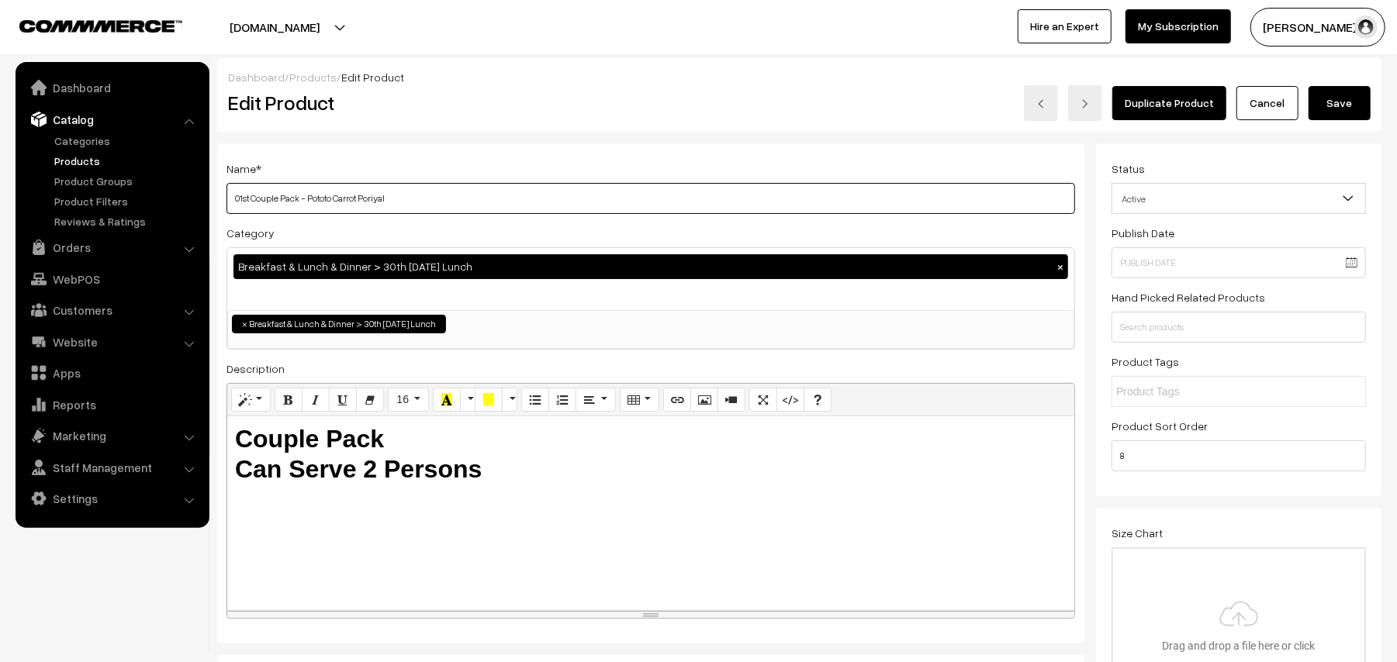
type input "01st Couple Pack - Pototo Carrot Poriyal"
click at [1332, 100] on button "Save" at bounding box center [1339, 103] width 62 height 34
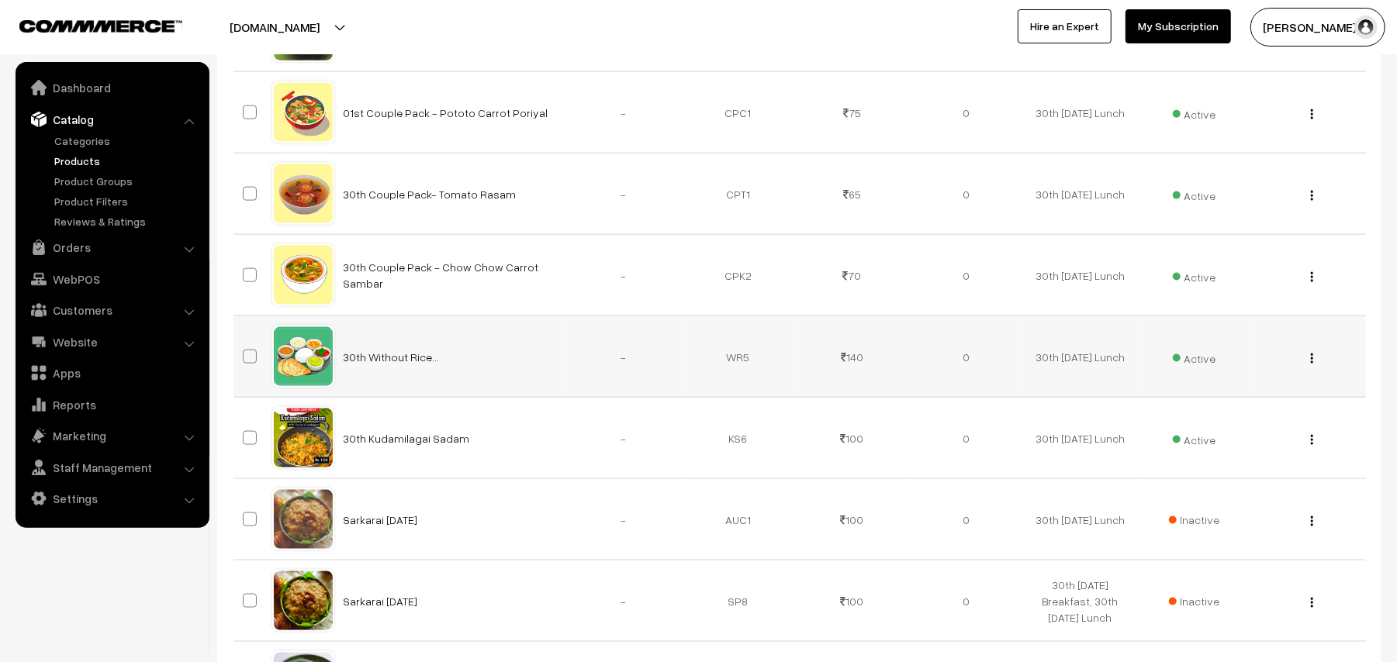
scroll to position [1447, 0]
click at [1311, 199] on img "button" at bounding box center [1312, 195] width 2 height 10
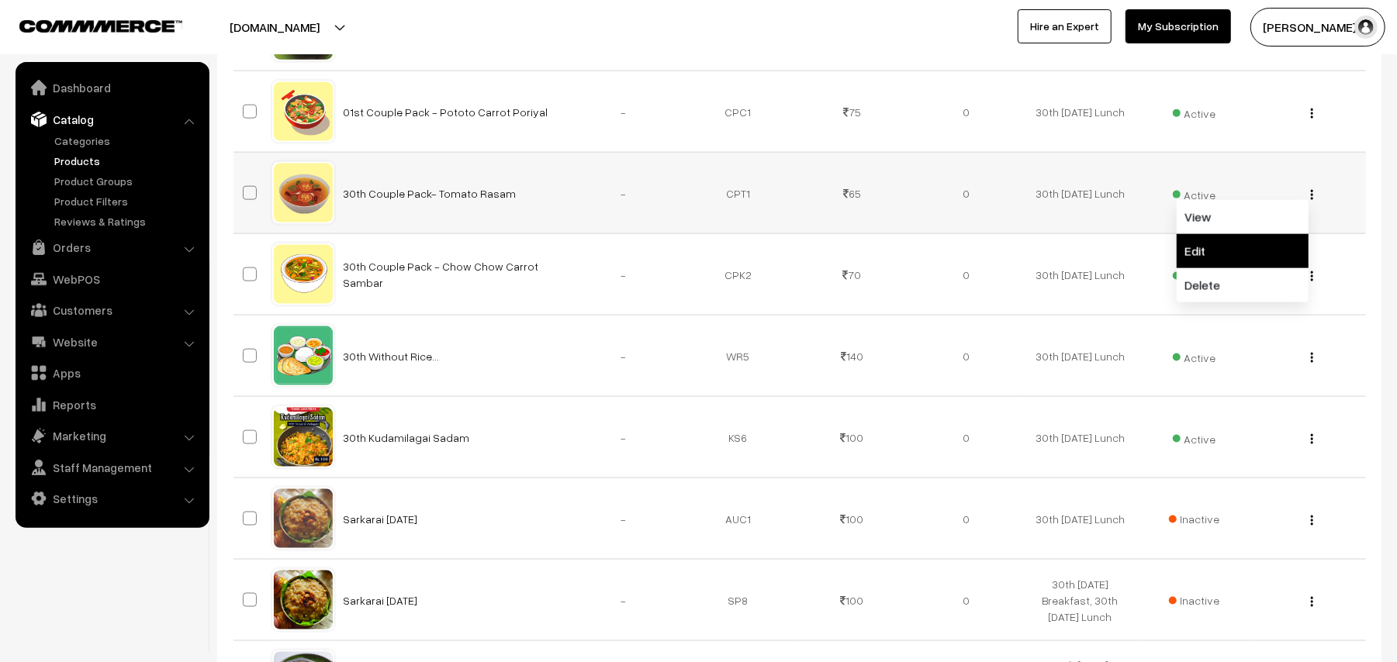
click at [1236, 247] on link "Edit" at bounding box center [1242, 251] width 132 height 34
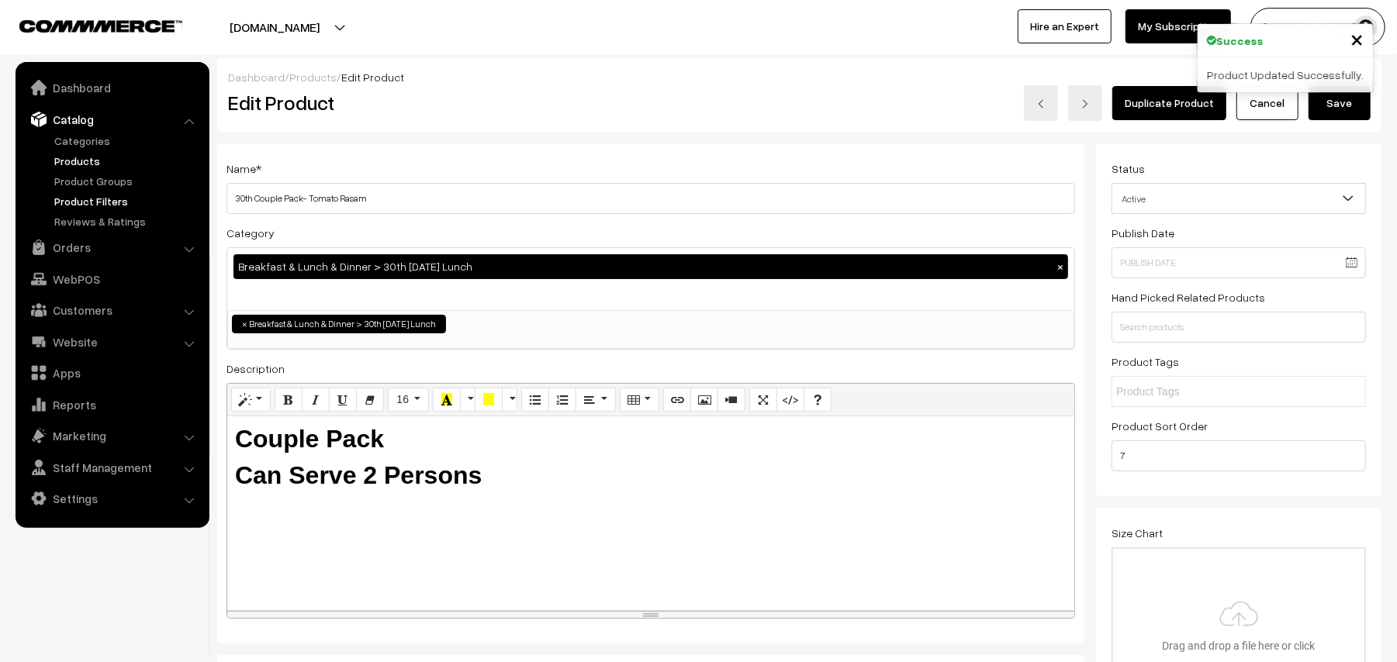
drag, startPoint x: 191, startPoint y: 203, endPoint x: 189, endPoint y: 191, distance: 12.5
drag, startPoint x: 309, startPoint y: 193, endPoint x: 333, endPoint y: 197, distance: 24.4
click at [333, 197] on input "01st Couple Pack- Tomato Rasam" at bounding box center [650, 198] width 848 height 31
type input "01st Couple Pack- Pinapple Rasam"
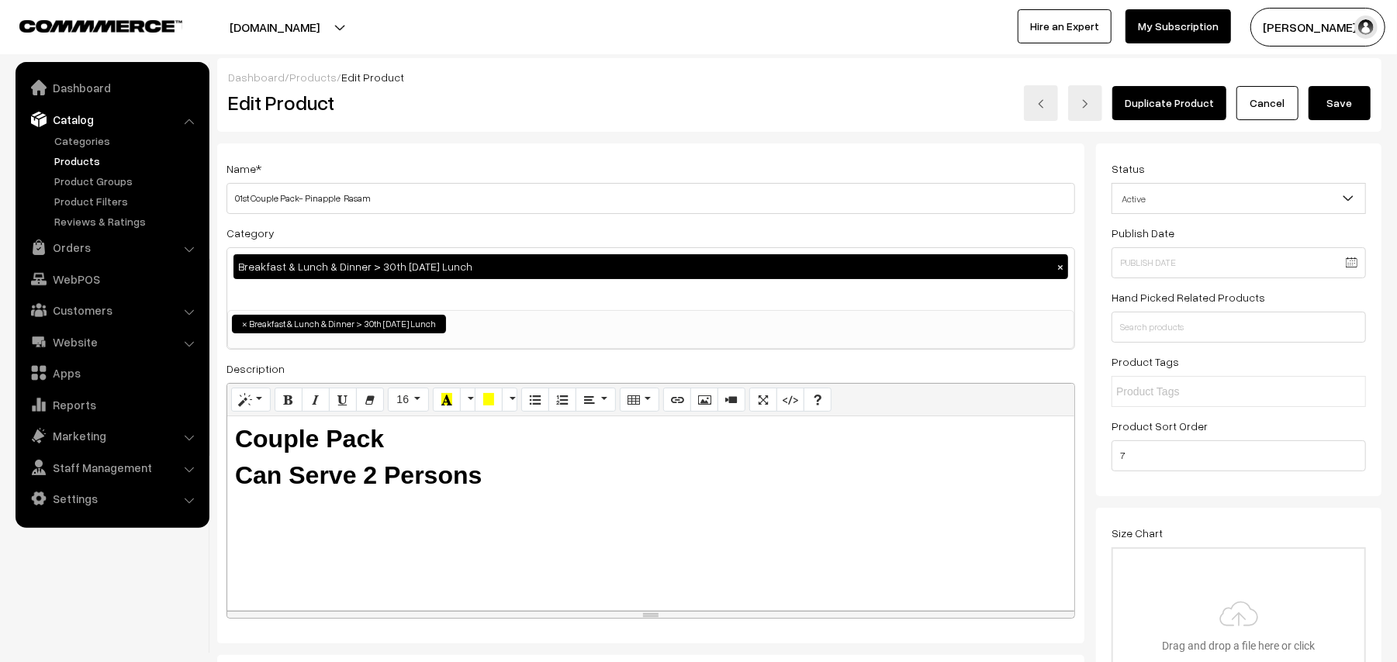
drag, startPoint x: 1343, startPoint y: 97, endPoint x: 1326, endPoint y: 96, distance: 17.1
click at [1343, 96] on button "Save" at bounding box center [1339, 103] width 62 height 34
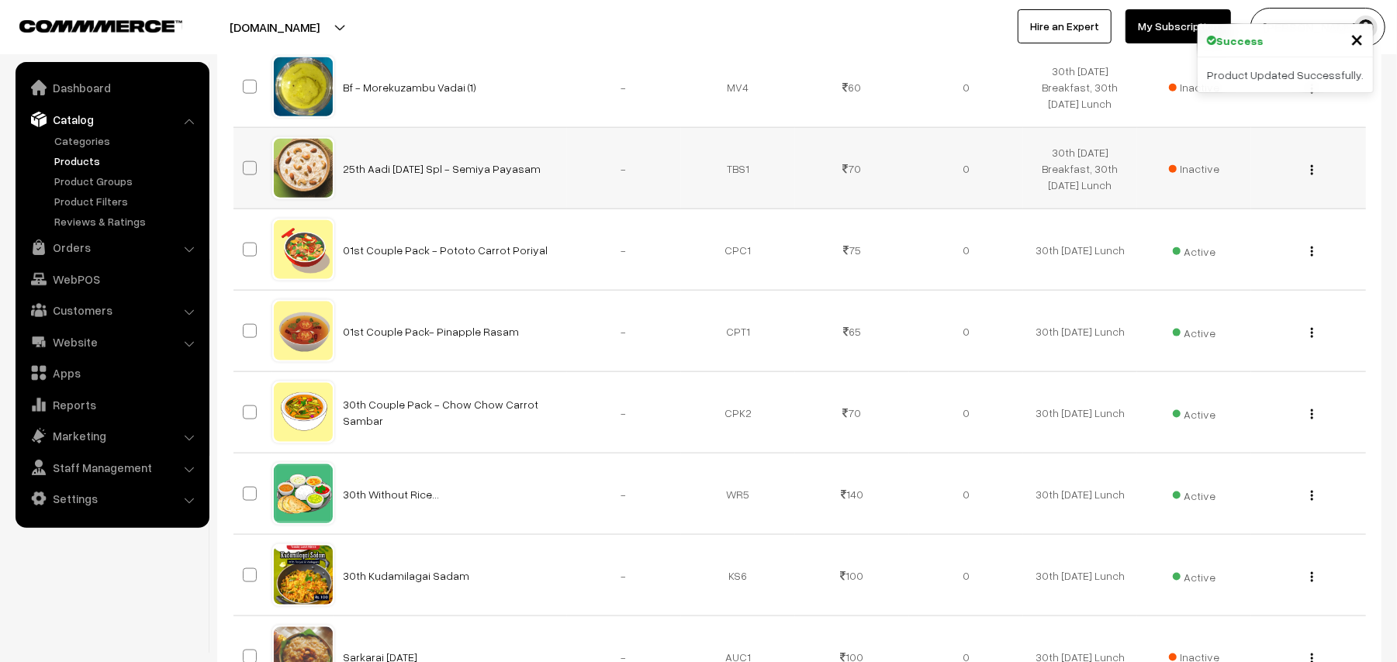
scroll to position [1551, 0]
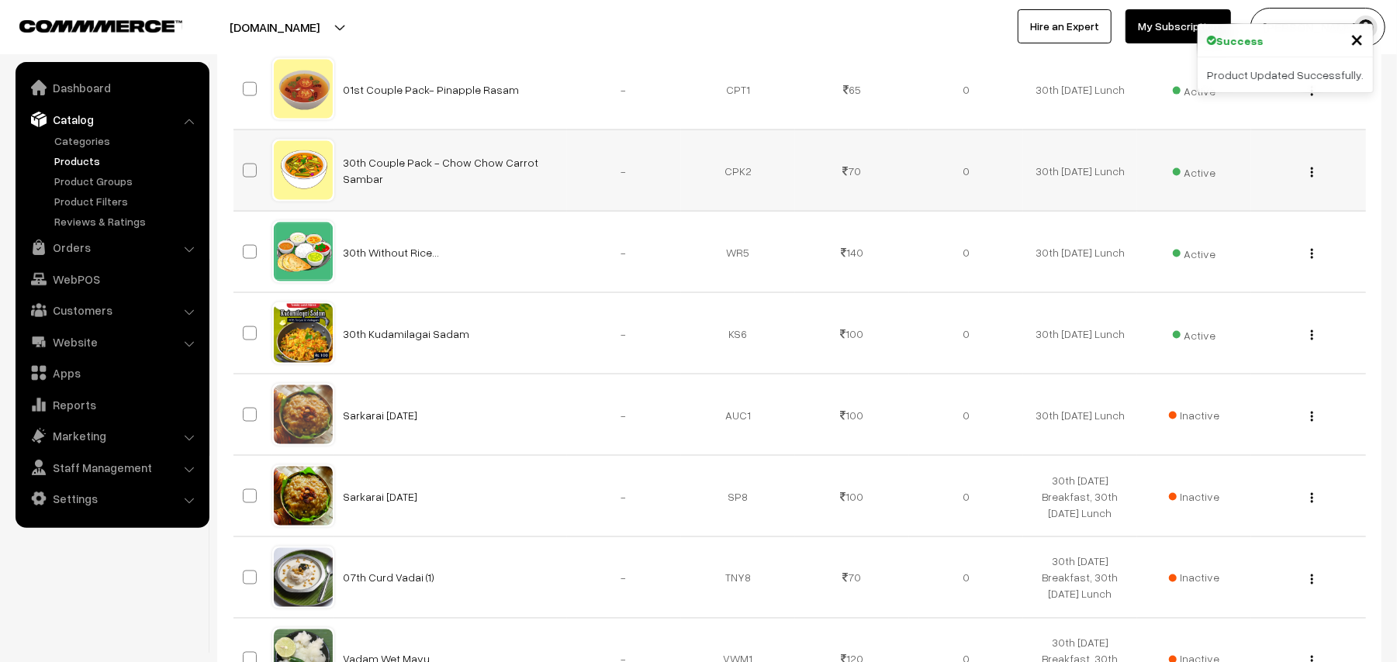
click at [1311, 178] on img "button" at bounding box center [1312, 173] width 2 height 10
click at [1213, 227] on link "Edit" at bounding box center [1242, 229] width 132 height 34
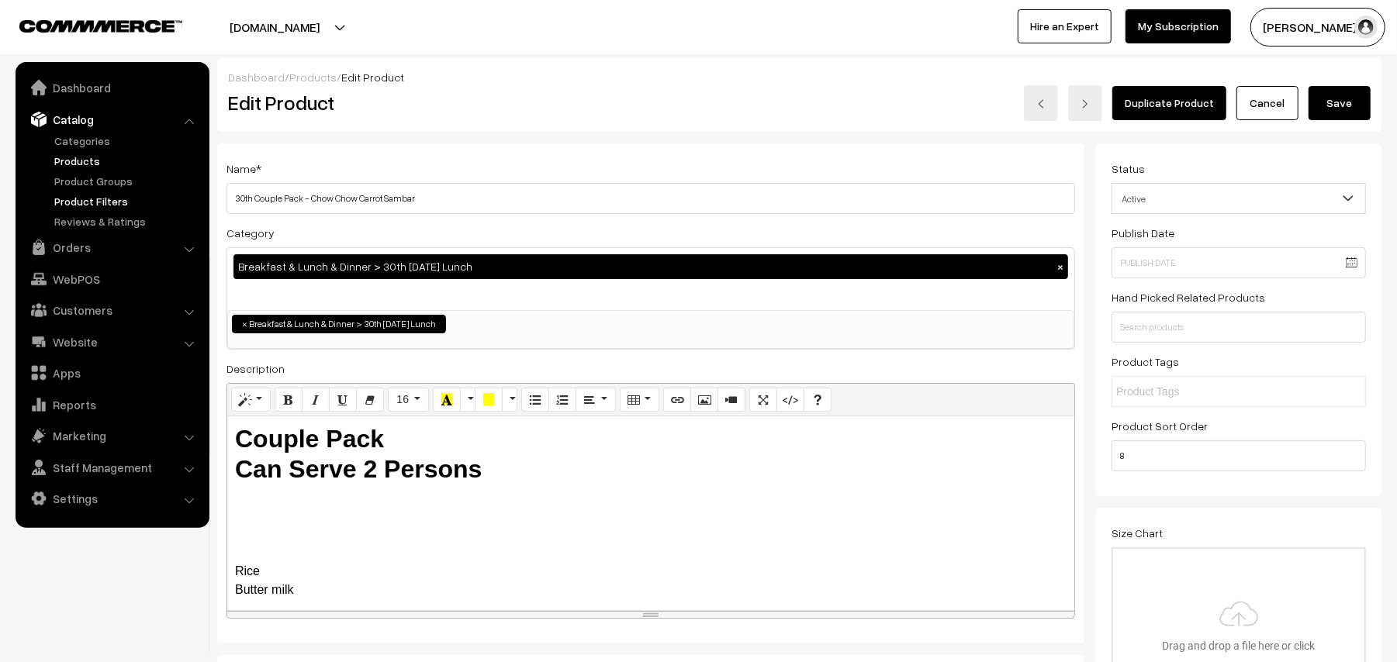
drag, startPoint x: 177, startPoint y: 193, endPoint x: 168, endPoint y: 184, distance: 12.6
drag, startPoint x: 309, startPoint y: 197, endPoint x: 572, endPoint y: 211, distance: 264.0
click at [572, 211] on input "01st Couple Pack - Chow Chow Carrot Sambar" at bounding box center [650, 198] width 848 height 31
type input "01st Couple Pack - Vendaikkai Arachi Vitta Sambar"
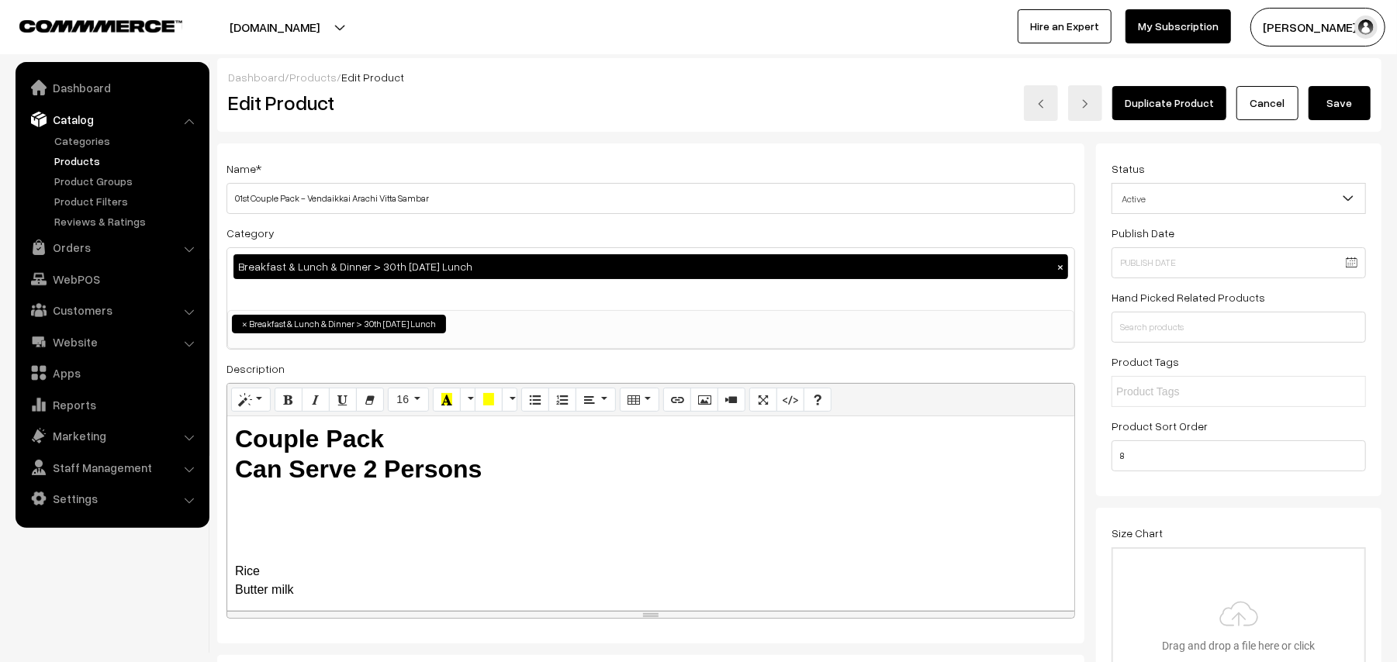
click at [1332, 99] on button "Save" at bounding box center [1339, 103] width 62 height 34
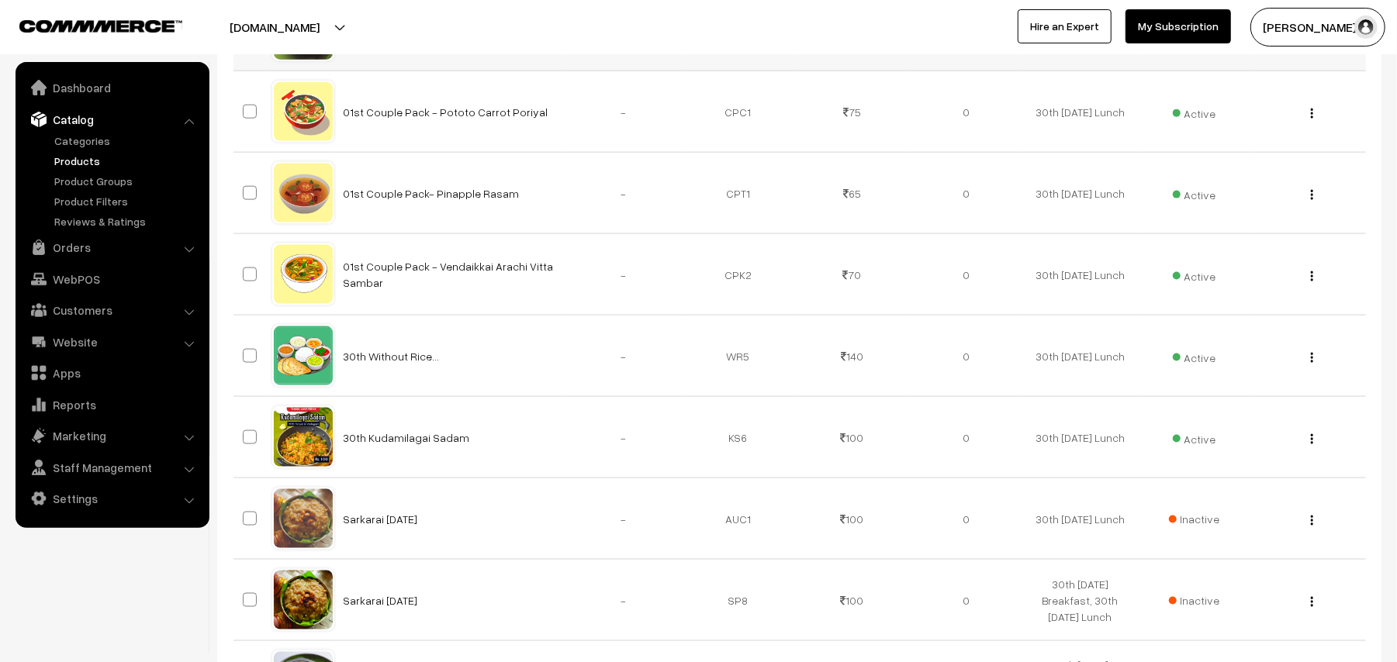
scroll to position [1551, 0]
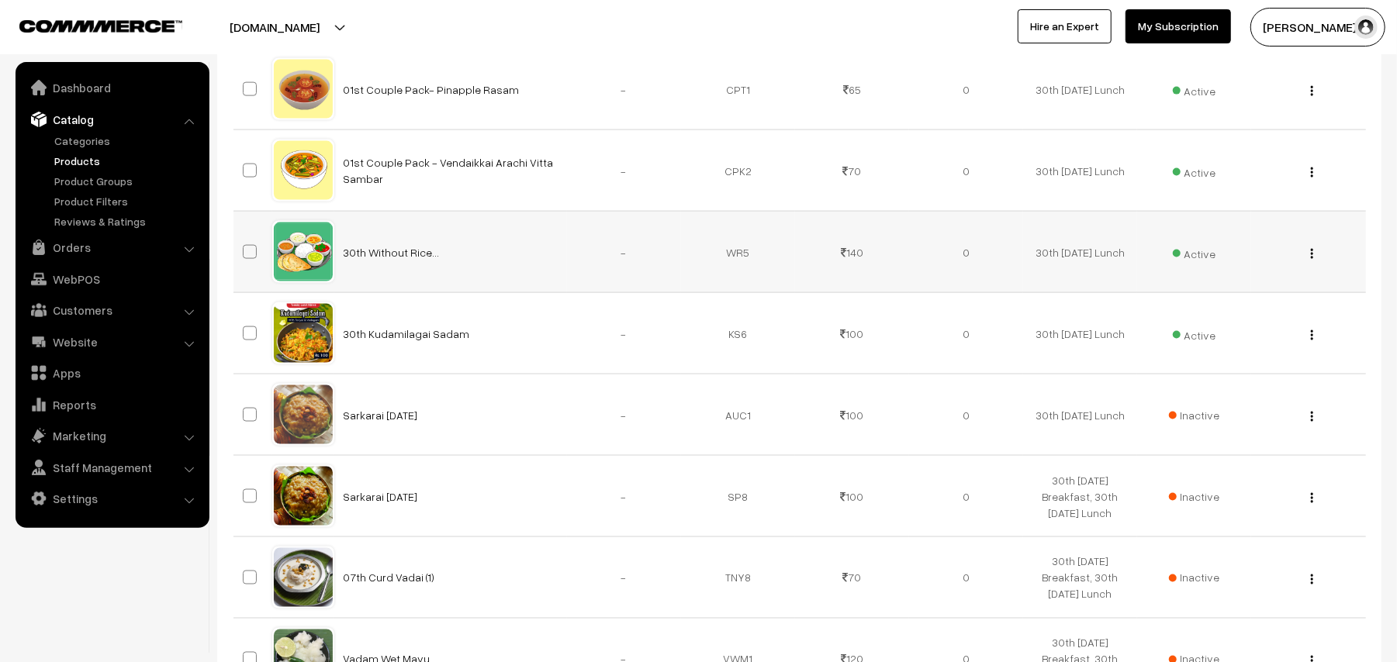
click at [1315, 257] on div "View Edit Delete" at bounding box center [1307, 252] width 95 height 16
click at [1312, 259] on img "button" at bounding box center [1312, 254] width 2 height 10
click at [1241, 307] on link "Edit" at bounding box center [1242, 310] width 132 height 34
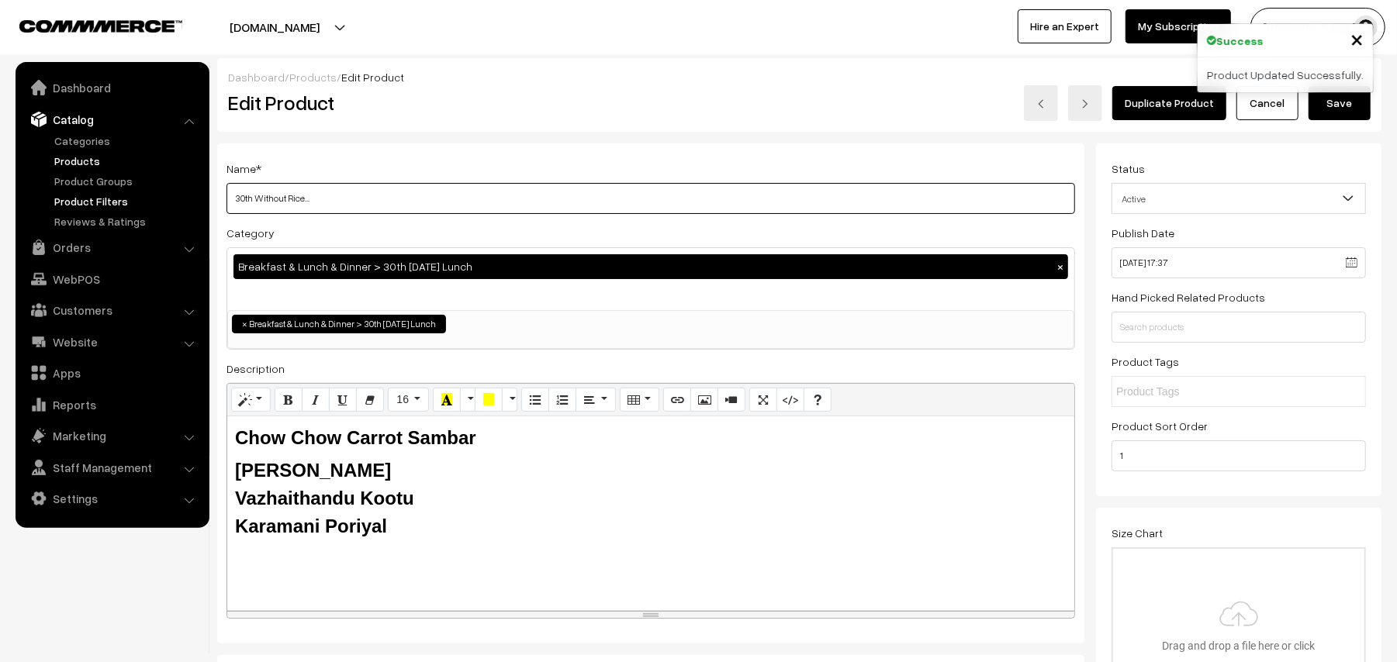
drag, startPoint x: 254, startPoint y: 197, endPoint x: 166, endPoint y: 202, distance: 88.5
type input "01st Without Rice..."
paste div
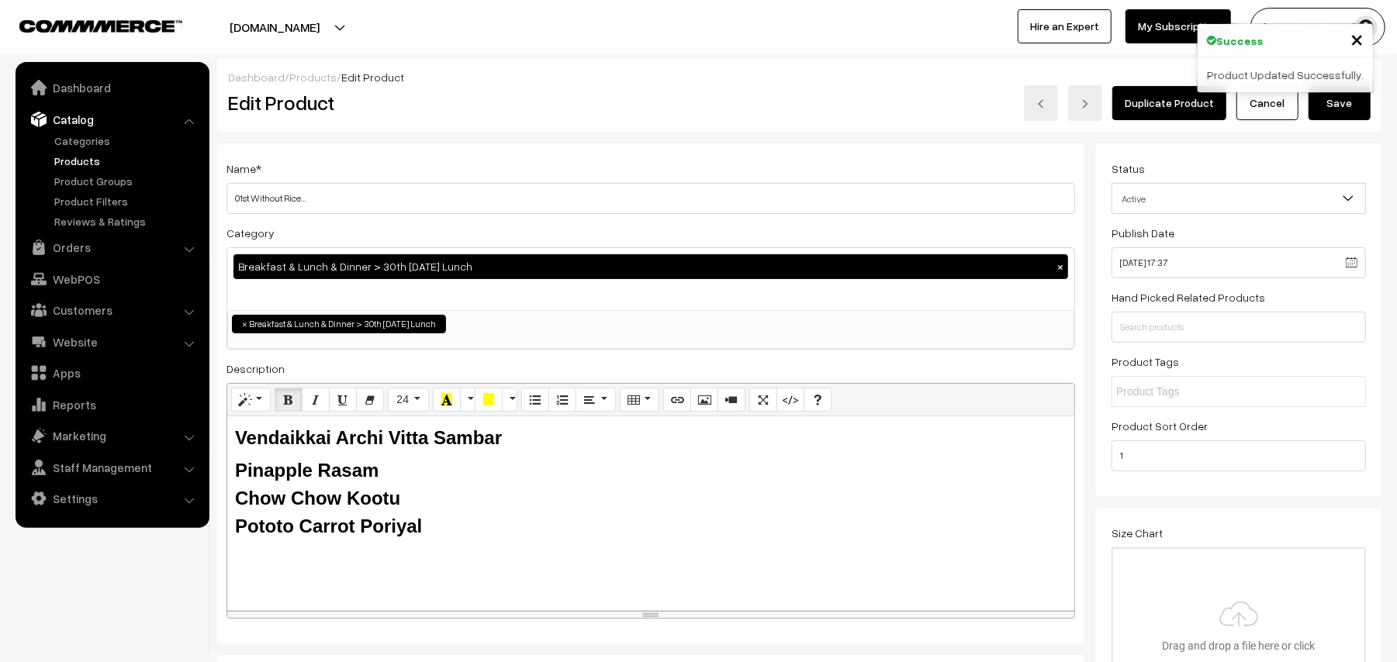
click at [1349, 112] on button "Save" at bounding box center [1339, 103] width 62 height 34
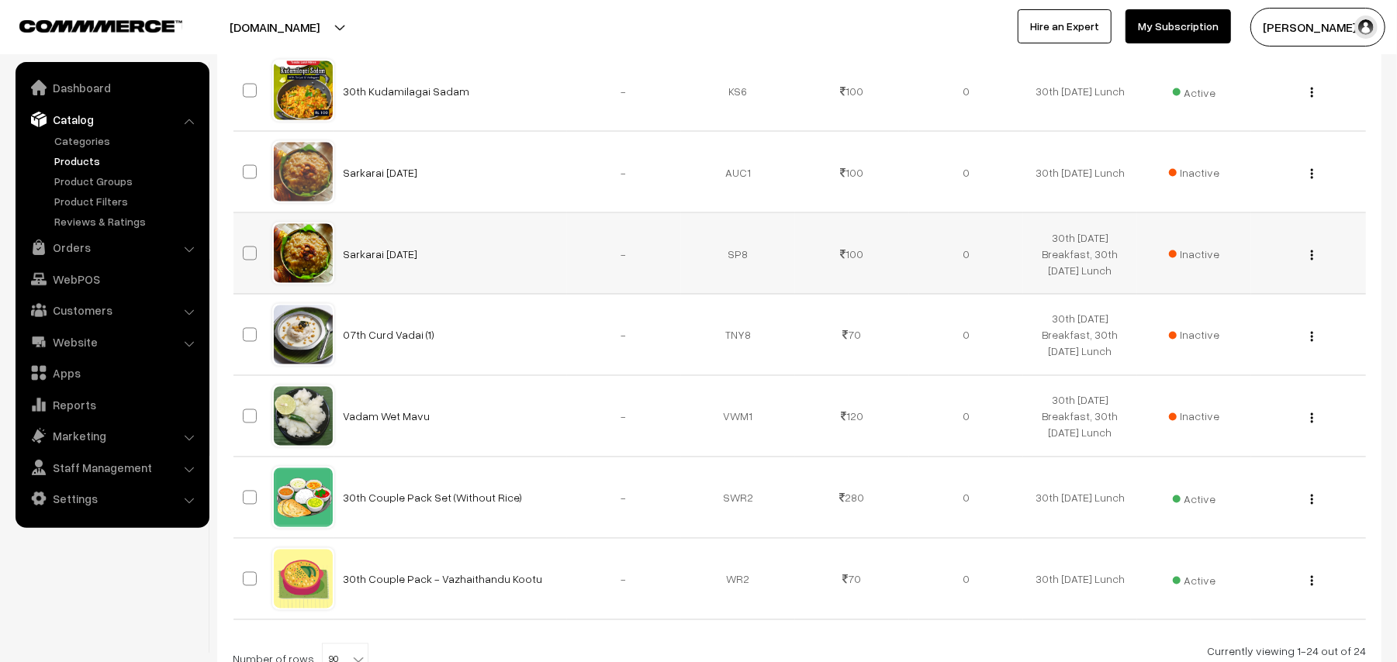
scroll to position [1757, 0]
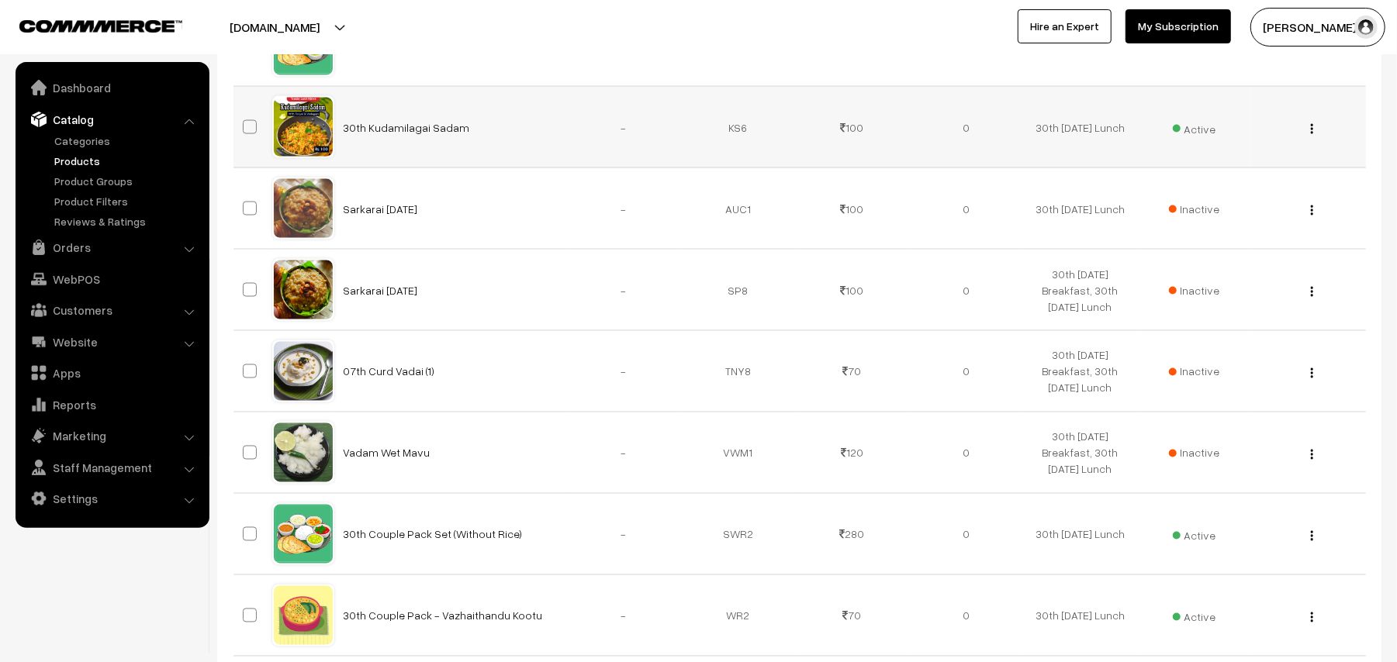
click at [1312, 134] on img "button" at bounding box center [1312, 129] width 2 height 10
click at [1235, 183] on link "Edit" at bounding box center [1242, 185] width 132 height 34
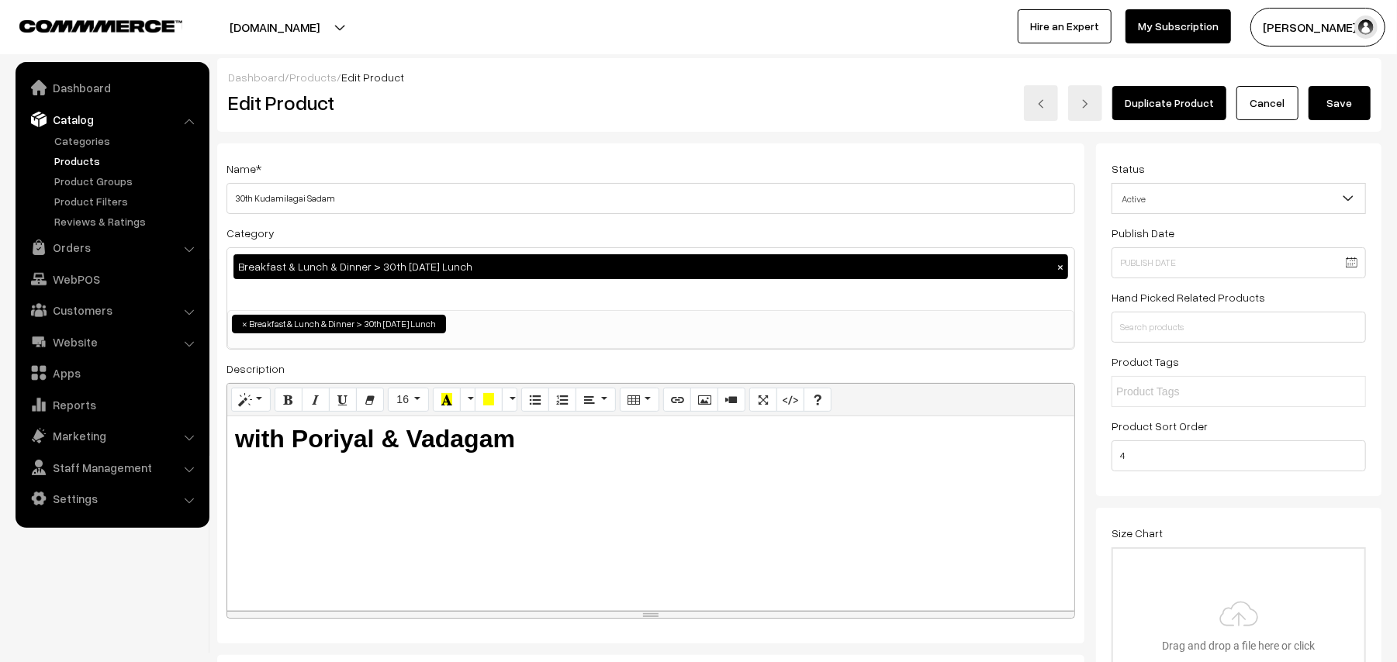
drag, startPoint x: 254, startPoint y: 199, endPoint x: 147, endPoint y: 190, distance: 108.2
click at [298, 199] on input "01st Kudamilagai Sadam" at bounding box center [650, 198] width 848 height 31
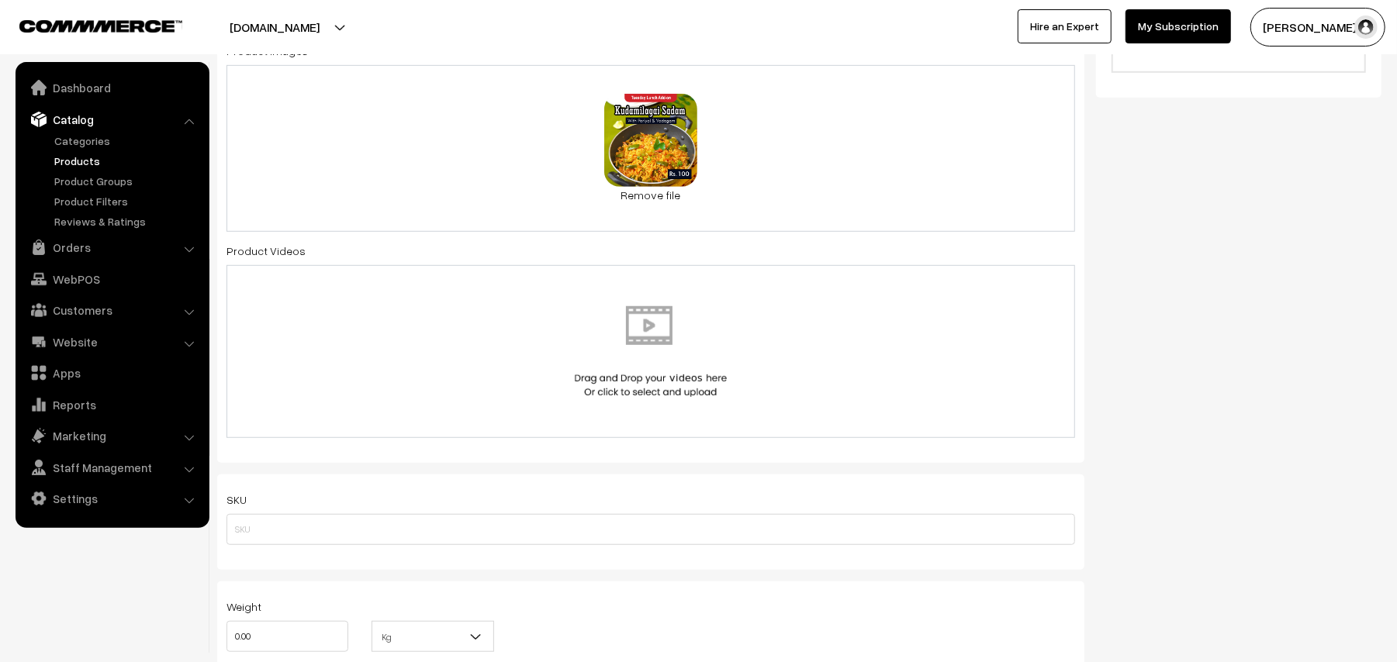
scroll to position [516, 0]
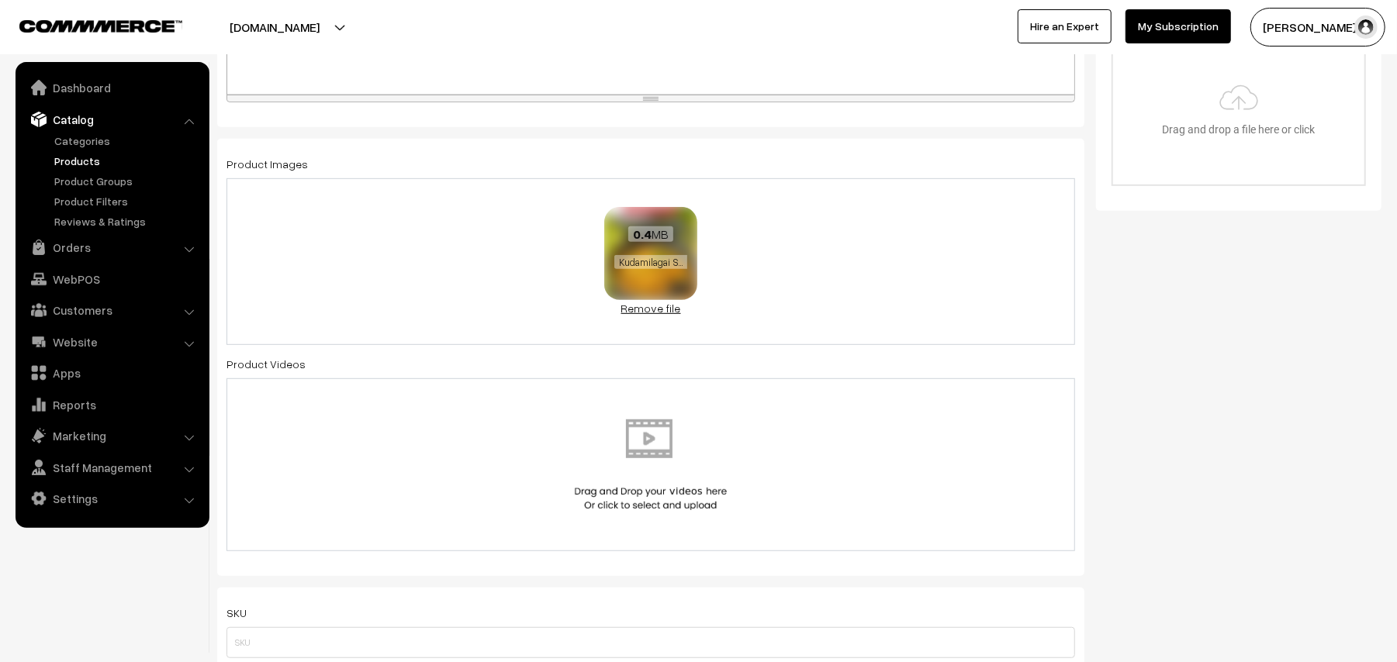
type input "01st Puliyodharaii Sadam"
click at [653, 302] on img at bounding box center [651, 254] width 98 height 98
click at [646, 314] on link "Remove file" at bounding box center [650, 308] width 93 height 16
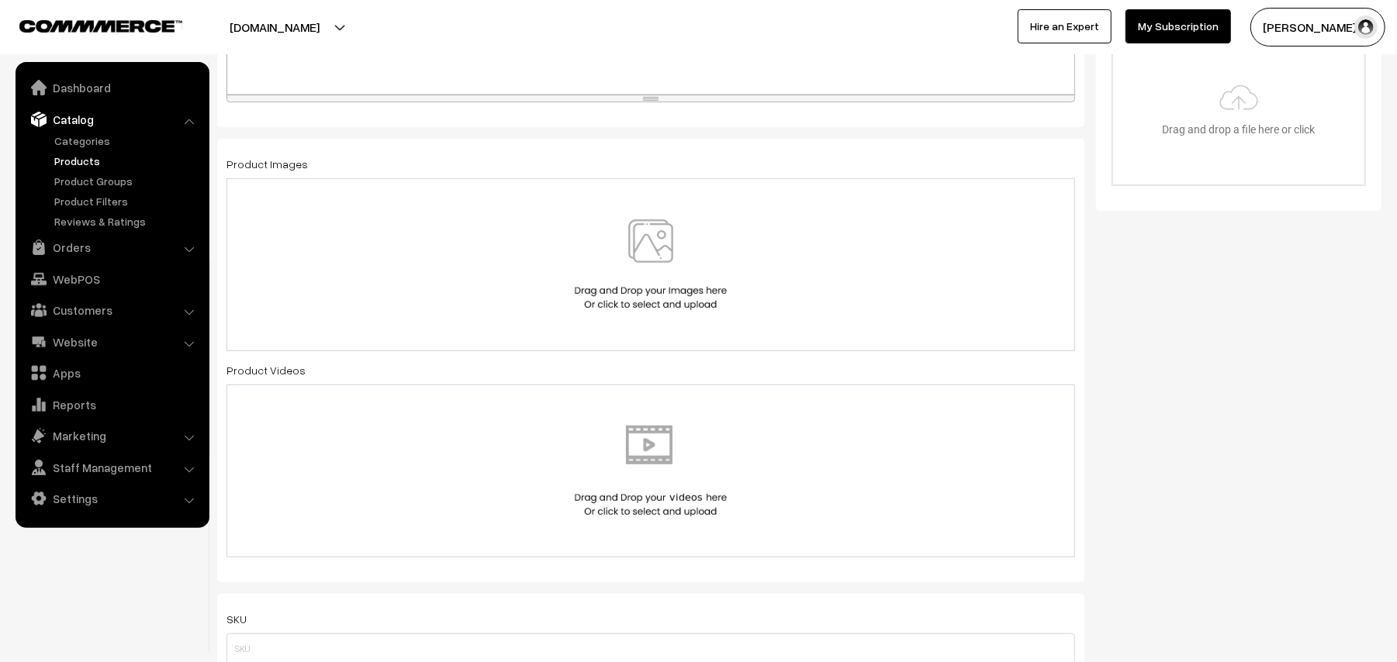
click at [659, 257] on img at bounding box center [651, 264] width 160 height 91
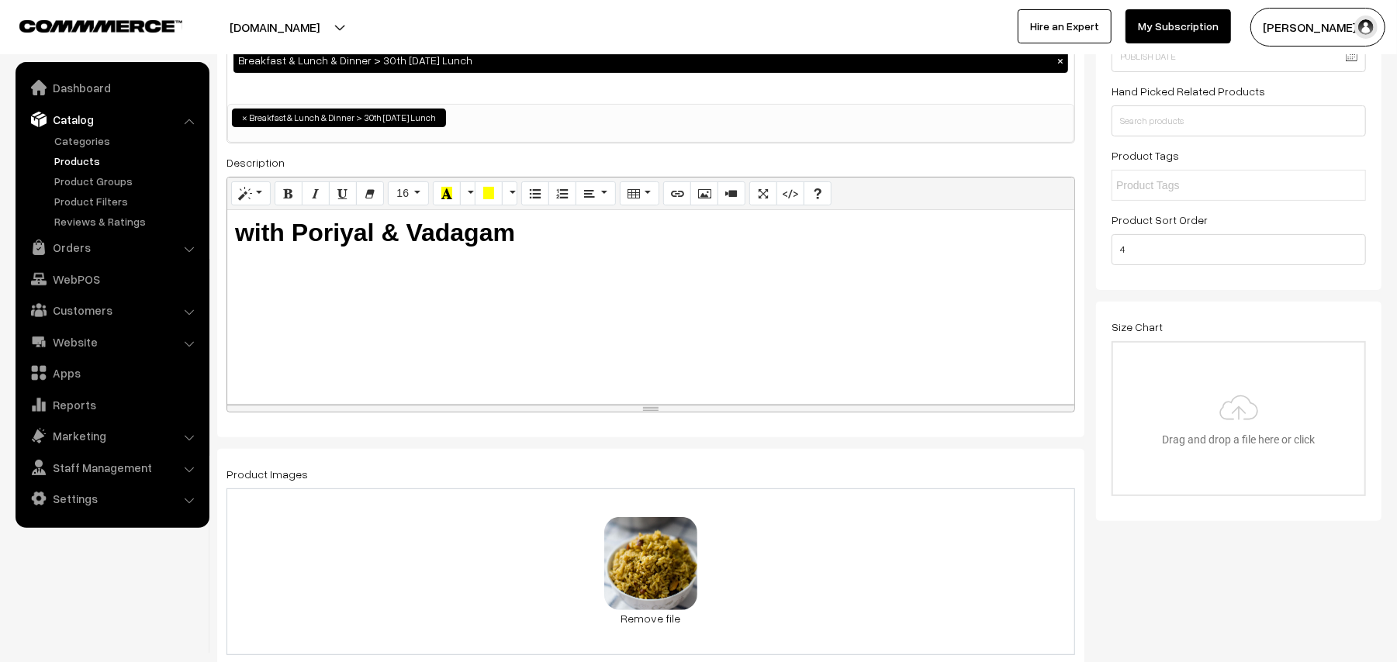
scroll to position [0, 0]
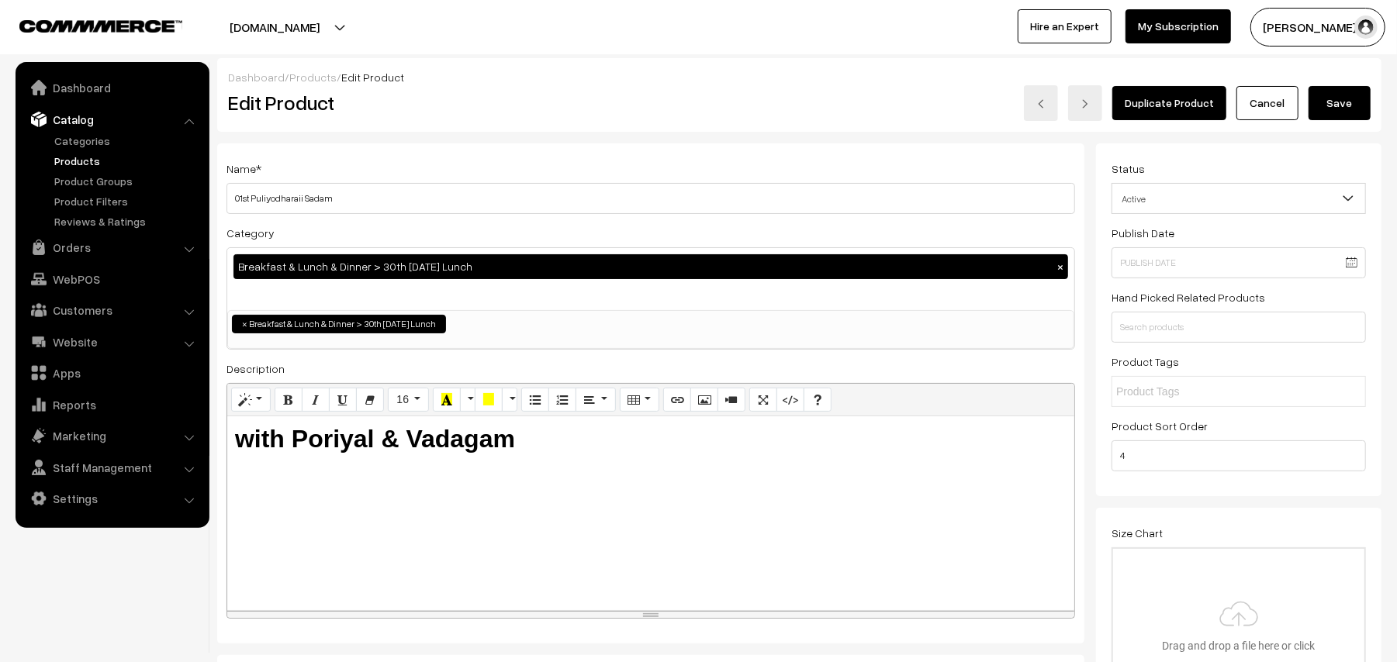
click at [1335, 106] on button "Save" at bounding box center [1339, 103] width 62 height 34
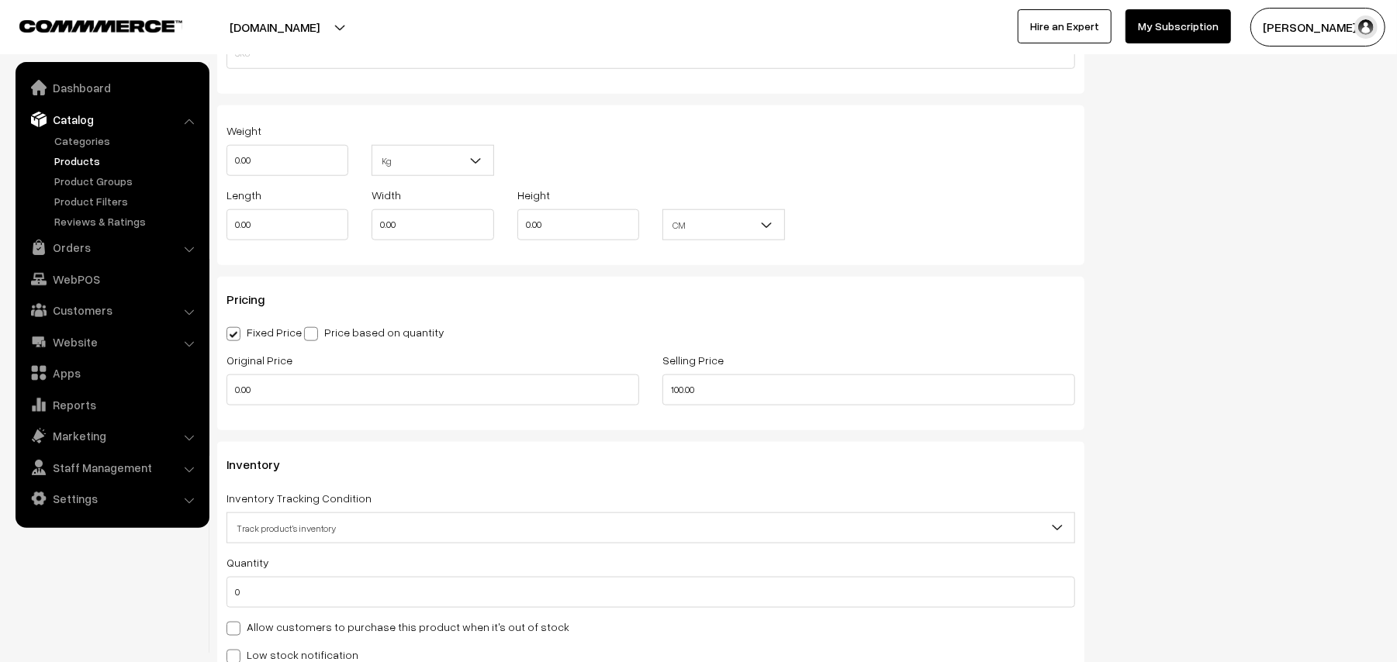
scroll to position [1137, 0]
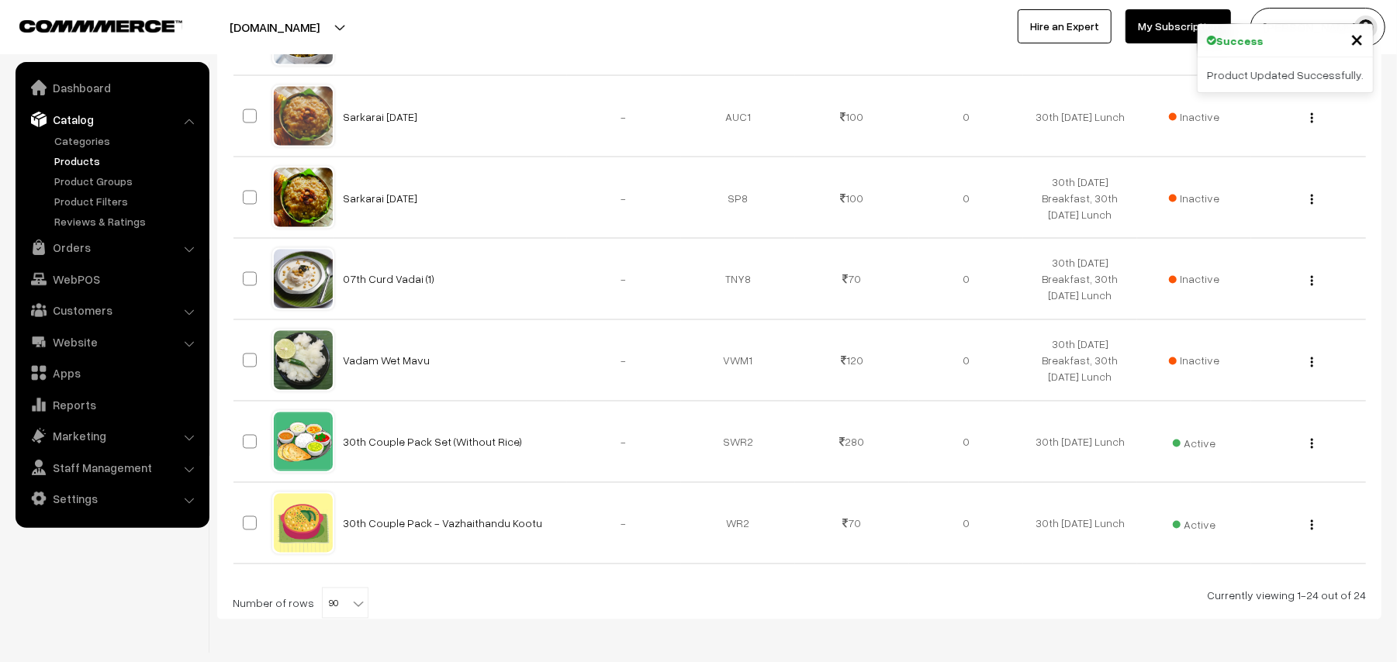
scroll to position [1914, 0]
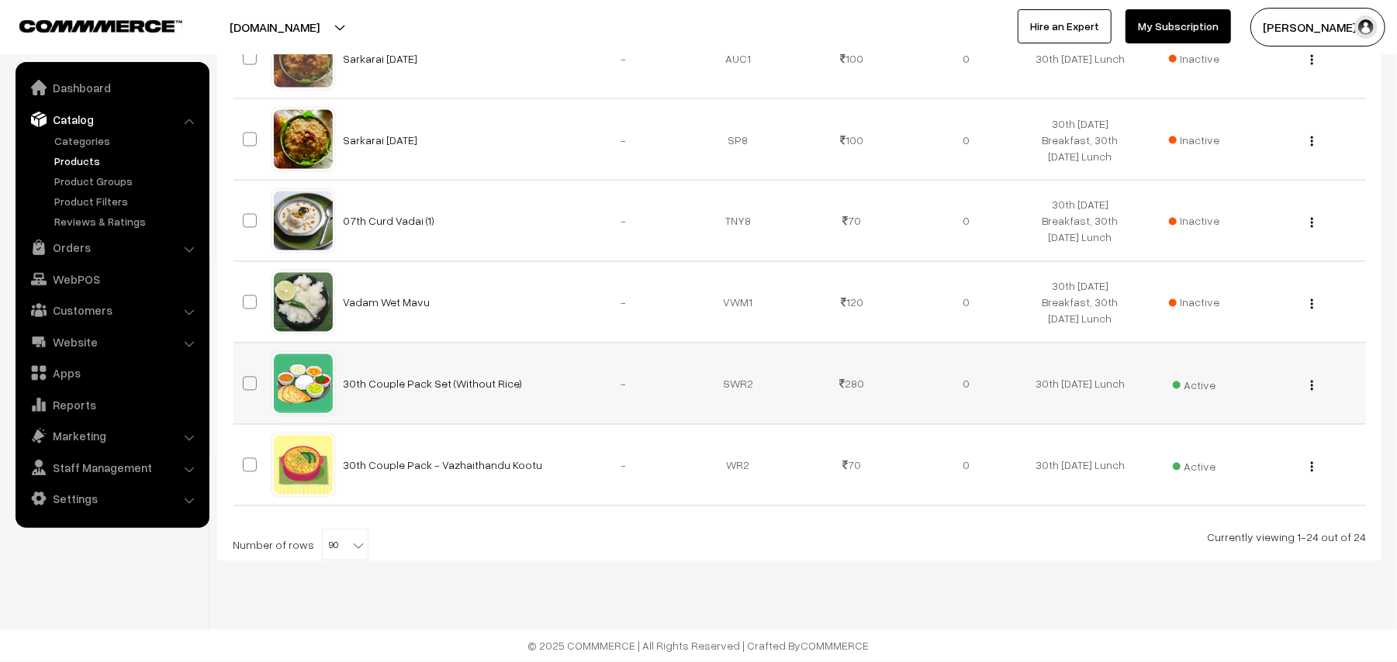
click at [1313, 382] on img "button" at bounding box center [1312, 386] width 2 height 10
click at [1185, 440] on link "Edit" at bounding box center [1242, 442] width 132 height 34
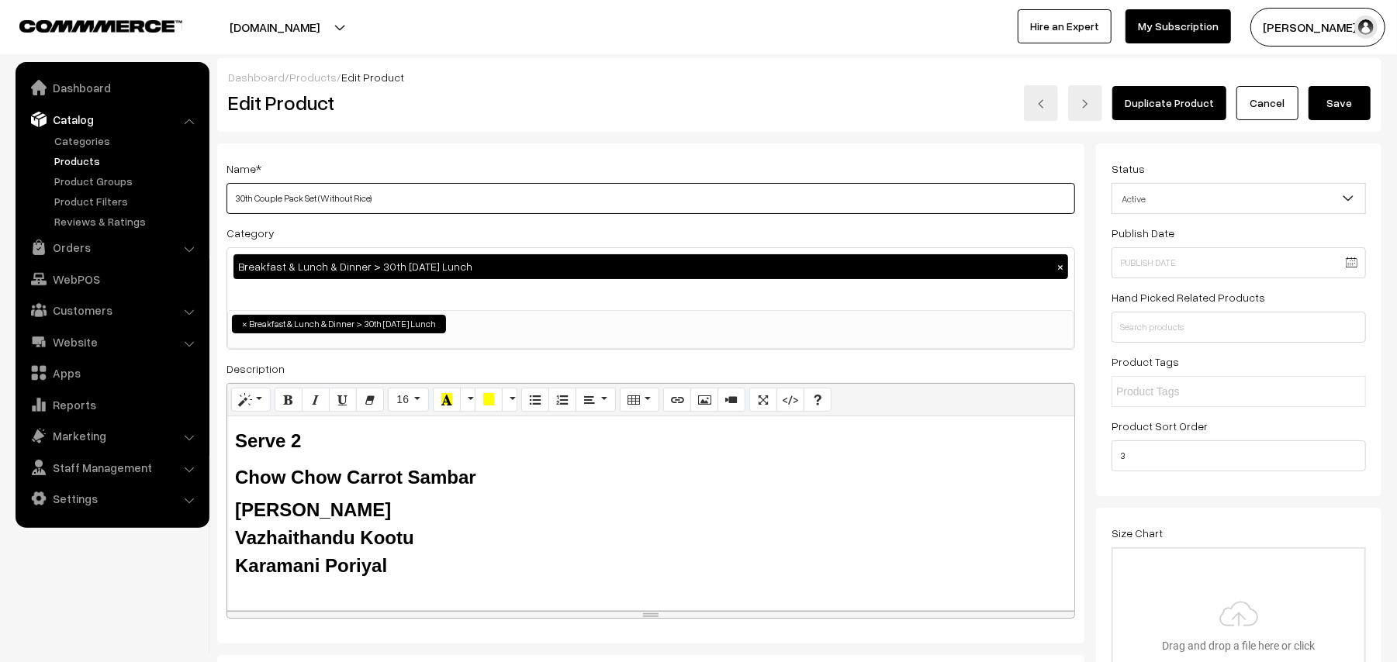
drag, startPoint x: 252, startPoint y: 200, endPoint x: 242, endPoint y: 203, distance: 10.5
click at [242, 203] on input "30th Couple Pack Set (Without Rice)" at bounding box center [650, 198] width 848 height 31
click at [268, 199] on input "30th Couple Pack Set (Without Rice)" at bounding box center [650, 198] width 848 height 31
drag, startPoint x: 251, startPoint y: 192, endPoint x: 165, endPoint y: 195, distance: 86.1
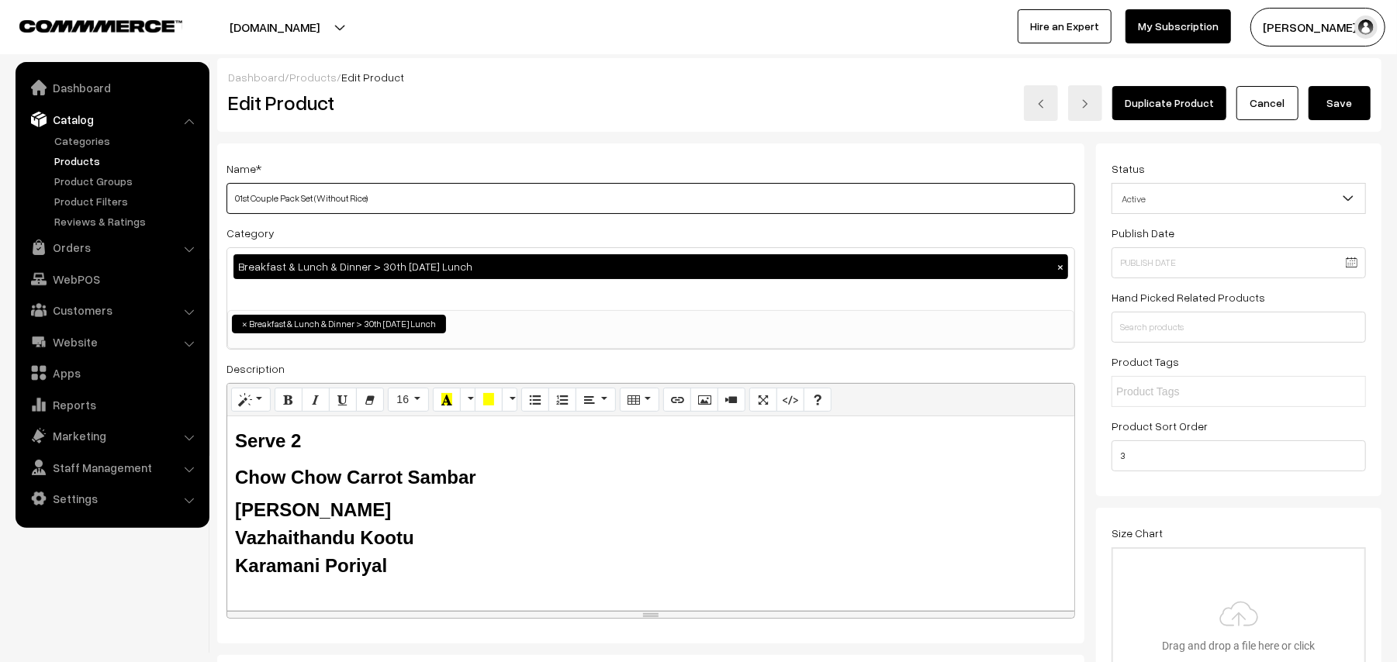
type input "01st Couple Pack Set (Without Rice)"
drag, startPoint x: 280, startPoint y: 519, endPoint x: 246, endPoint y: 482, distance: 49.9
paste div
click at [1346, 125] on div "Dashboard / Products / Edit Product Edit Product Duplicate Product Cancel Save" at bounding box center [799, 95] width 1164 height 74
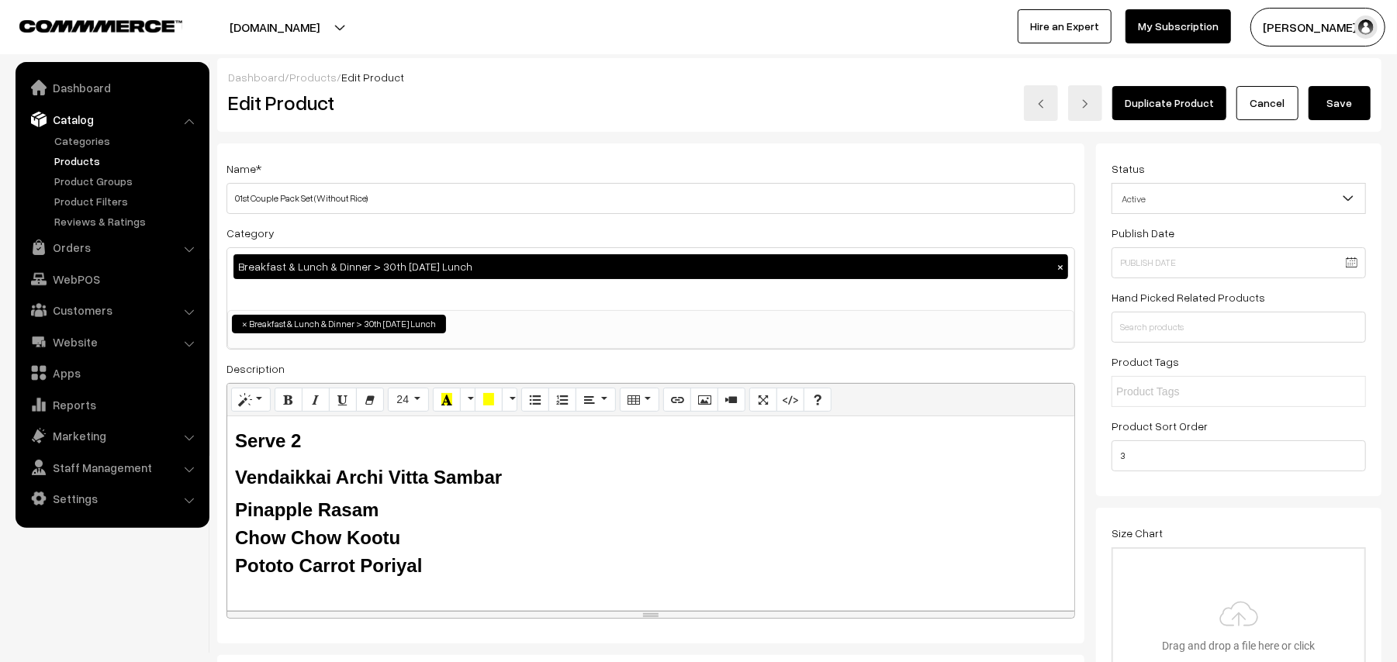
click at [1348, 109] on button "Save" at bounding box center [1339, 103] width 62 height 34
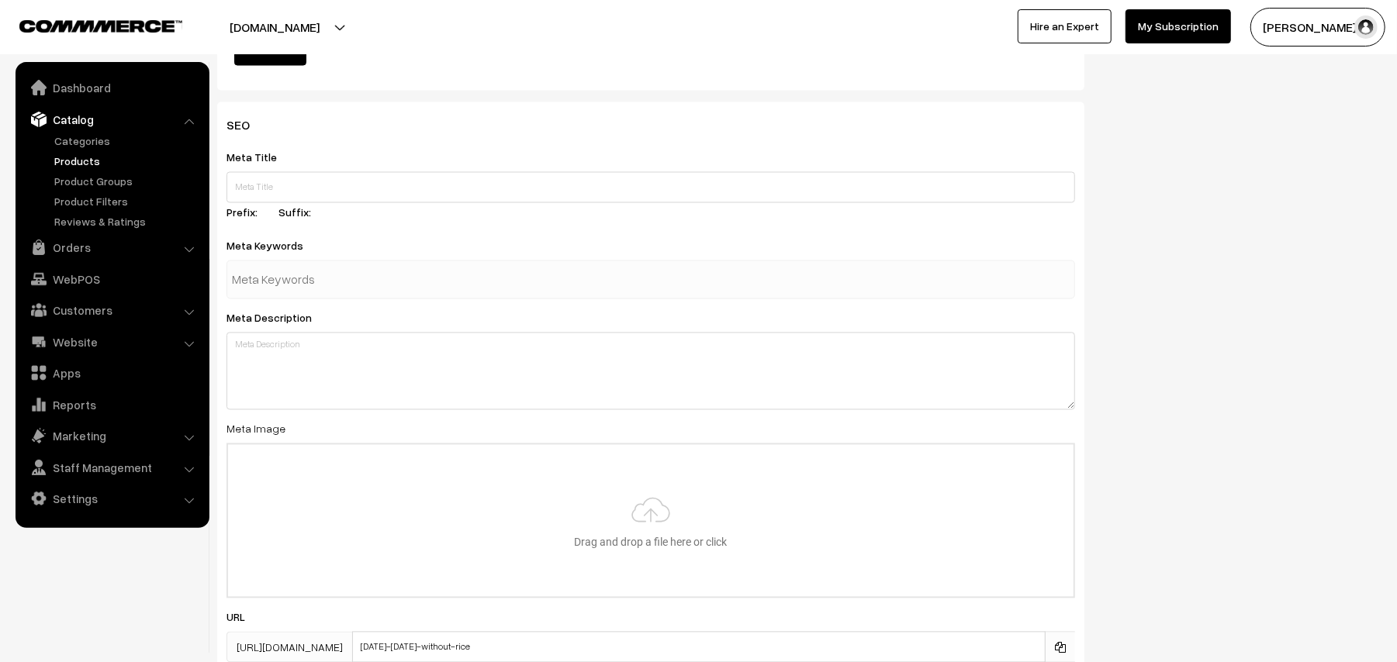
scroll to position [2067, 0]
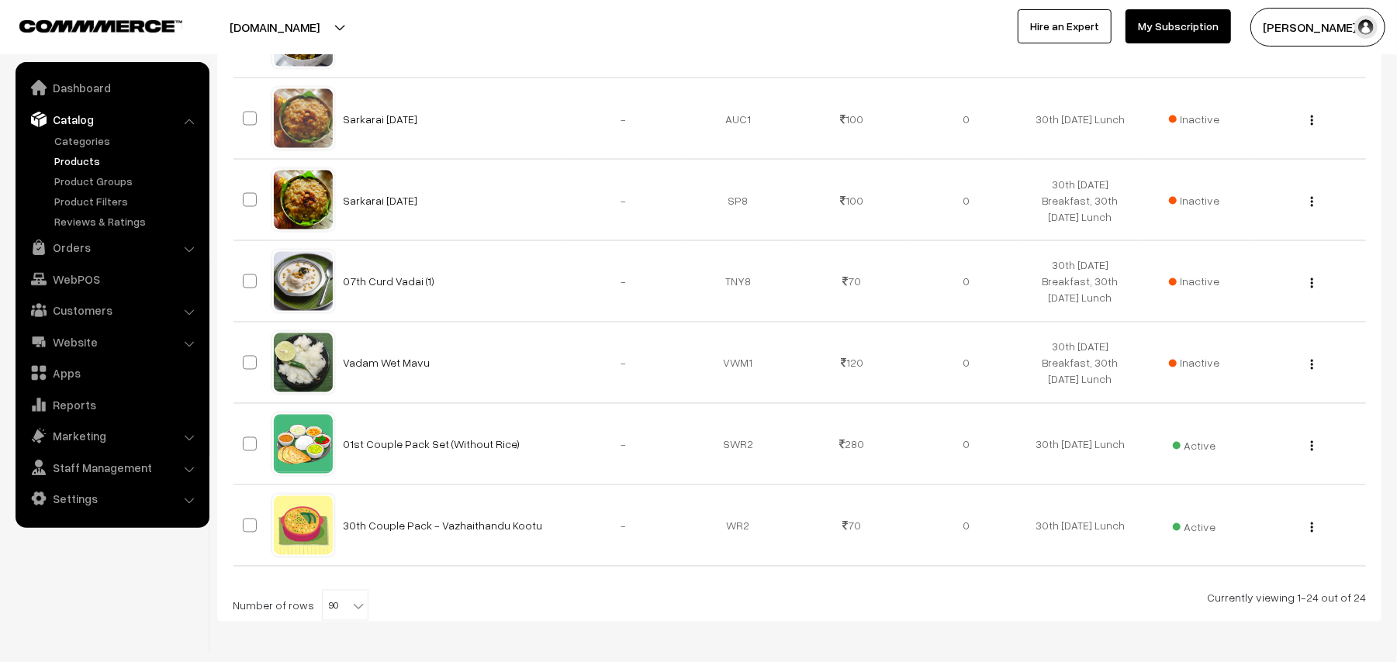
scroll to position [1914, 0]
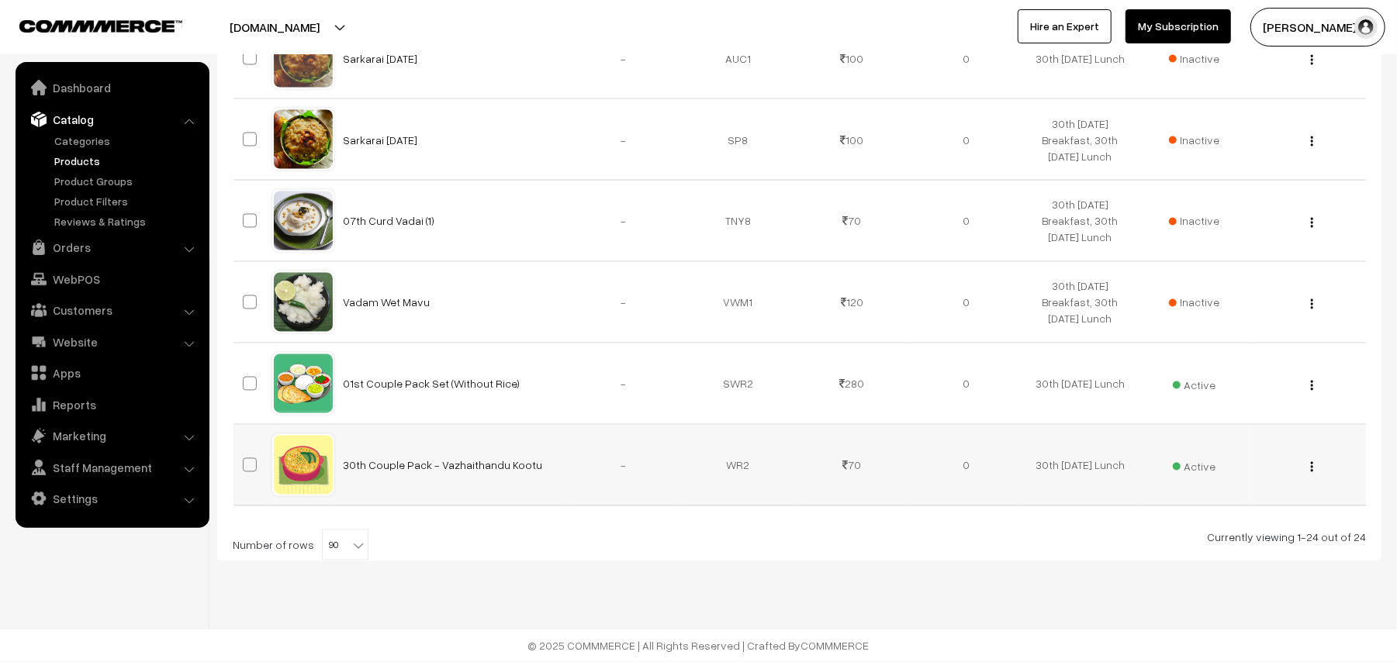
click at [1310, 464] on button "button" at bounding box center [1312, 467] width 4 height 12
click at [1228, 524] on link "Edit" at bounding box center [1242, 523] width 132 height 34
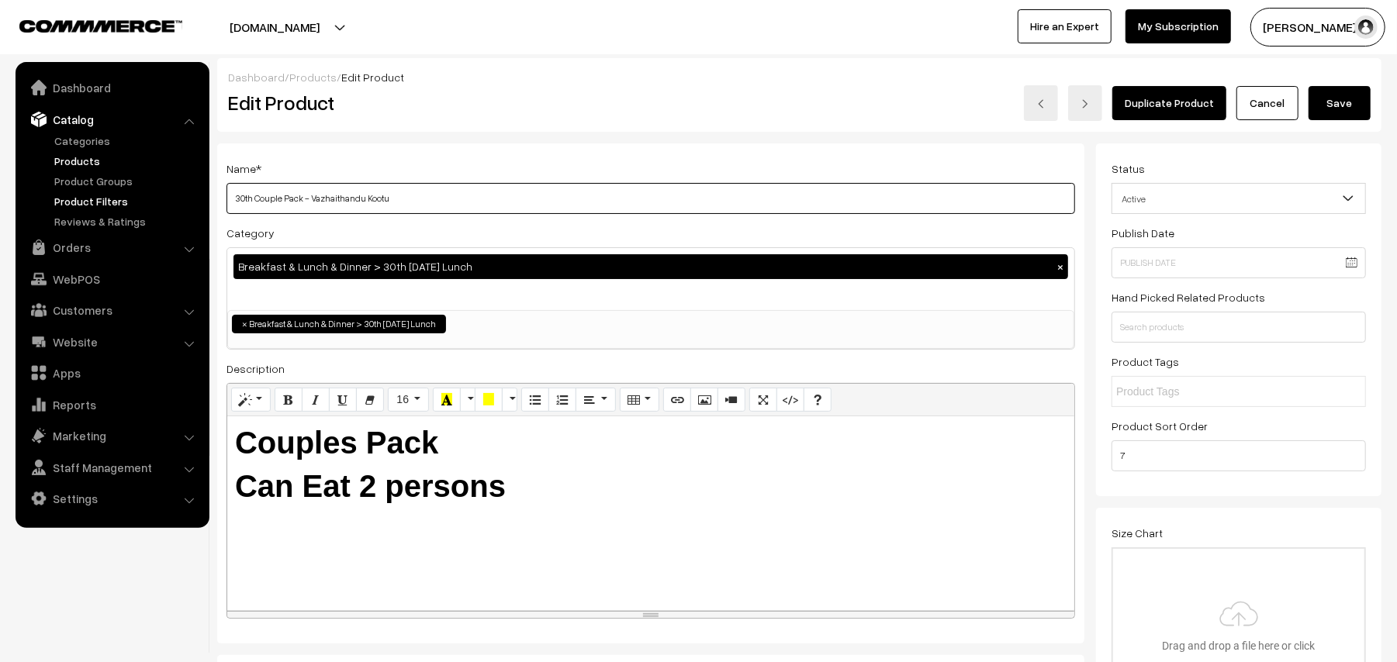
drag, startPoint x: 254, startPoint y: 199, endPoint x: 152, endPoint y: 199, distance: 102.4
drag, startPoint x: 308, startPoint y: 191, endPoint x: 591, endPoint y: 221, distance: 284.7
click at [591, 221] on div "Name * 01st Couple Pack - Vazhaithandu Kootu Category Breakfast & Lunch & Dinne…" at bounding box center [650, 393] width 867 height 501
type input "01st Couple Pack - Vendaikkai Arachi Vitta Sambar"
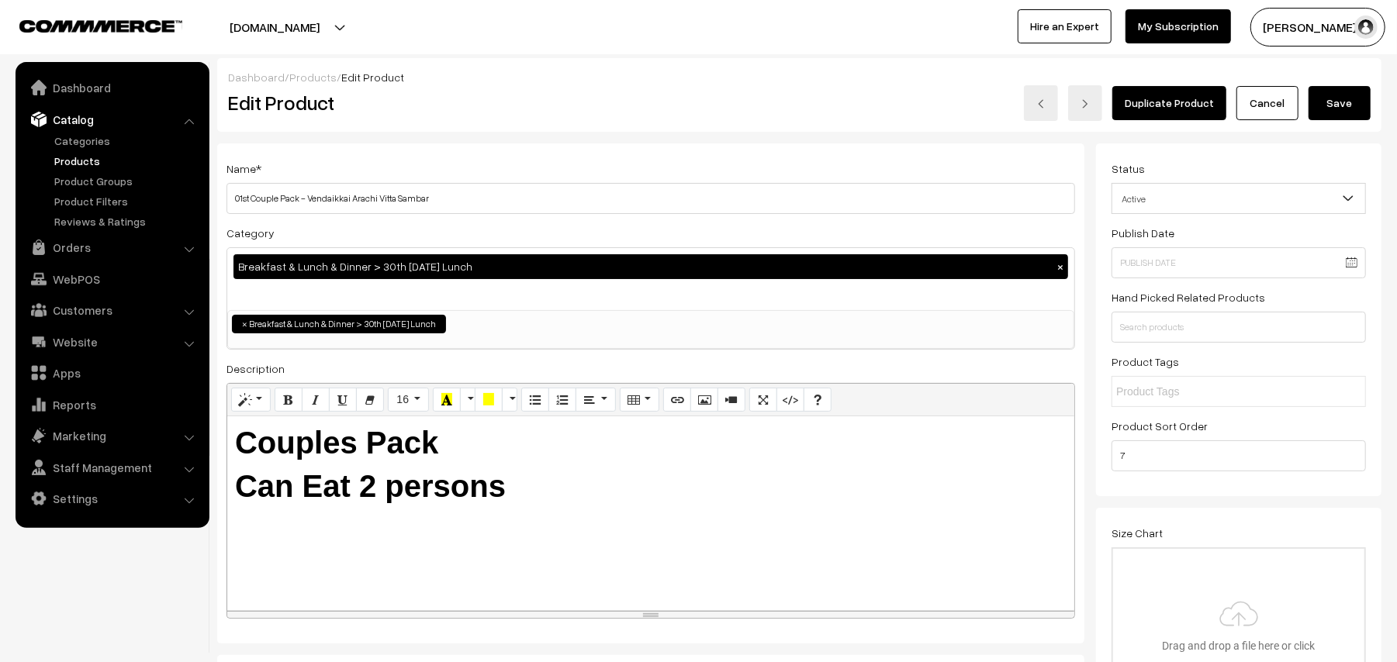
click at [1343, 116] on button "Save" at bounding box center [1339, 103] width 62 height 34
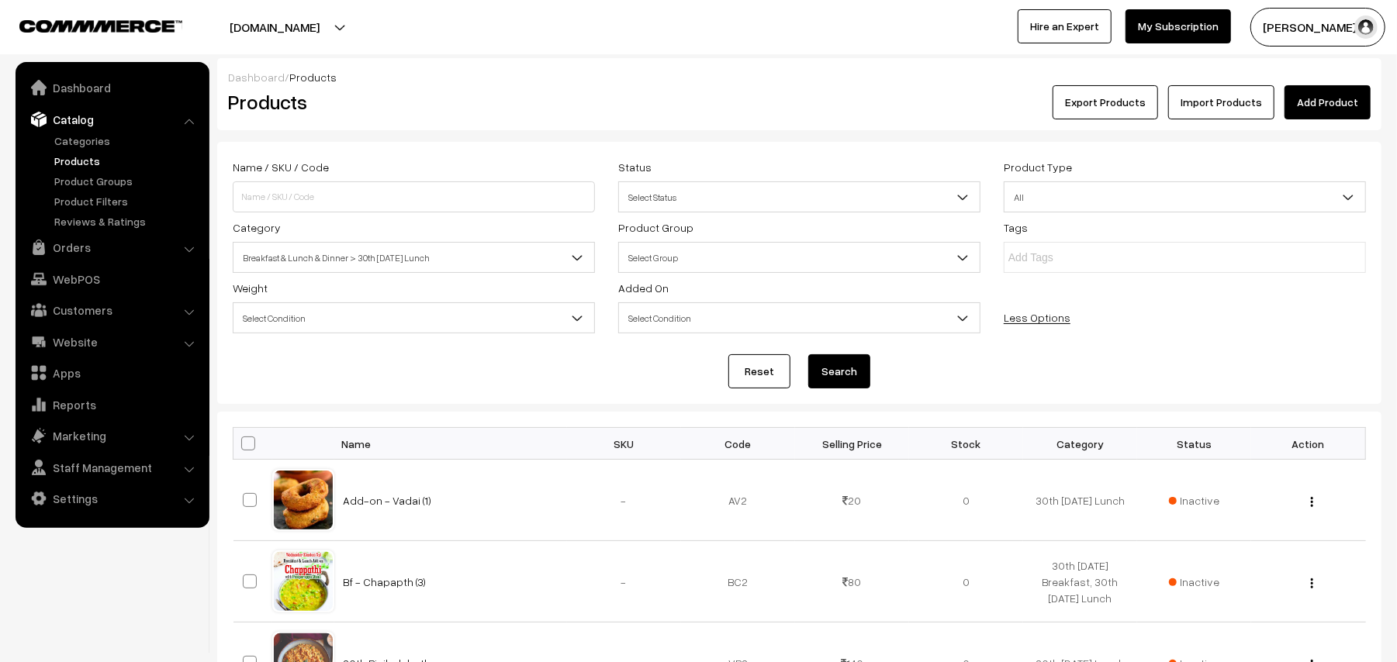
click at [248, 447] on span at bounding box center [248, 444] width 14 height 14
click at [243, 447] on input "checkbox" at bounding box center [238, 443] width 10 height 10
checkbox input "true"
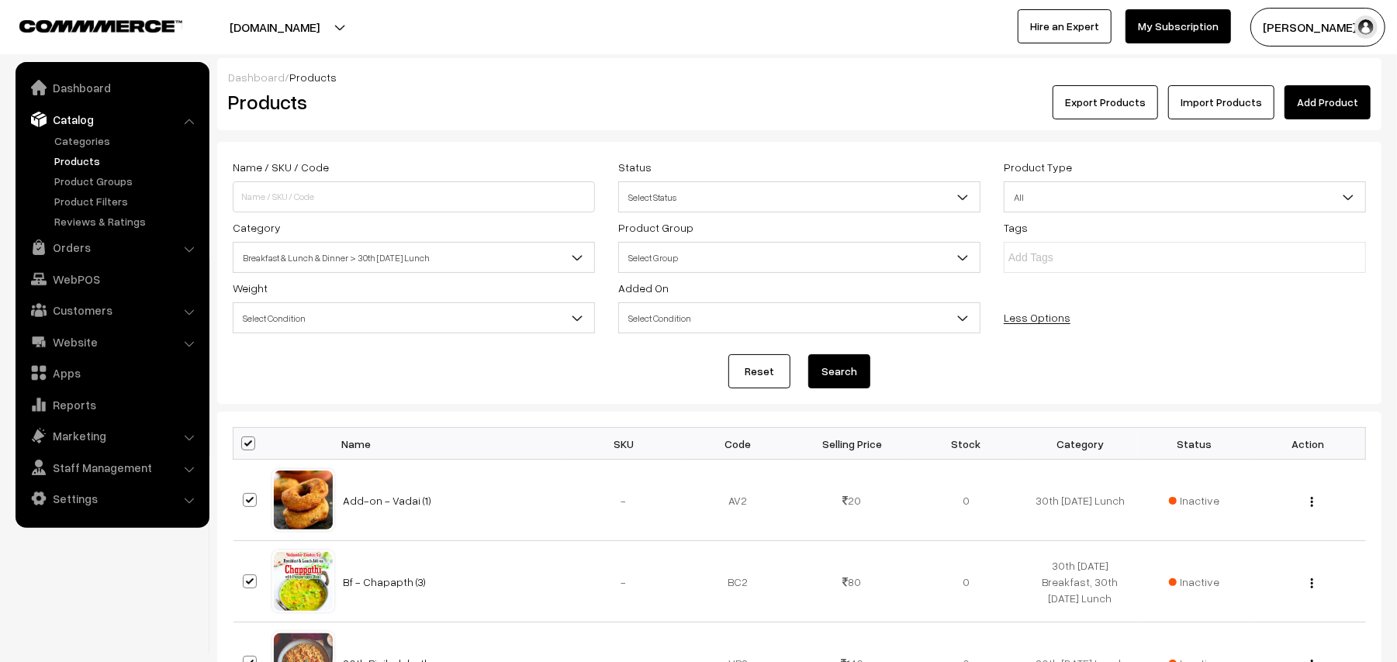
checkbox input "true"
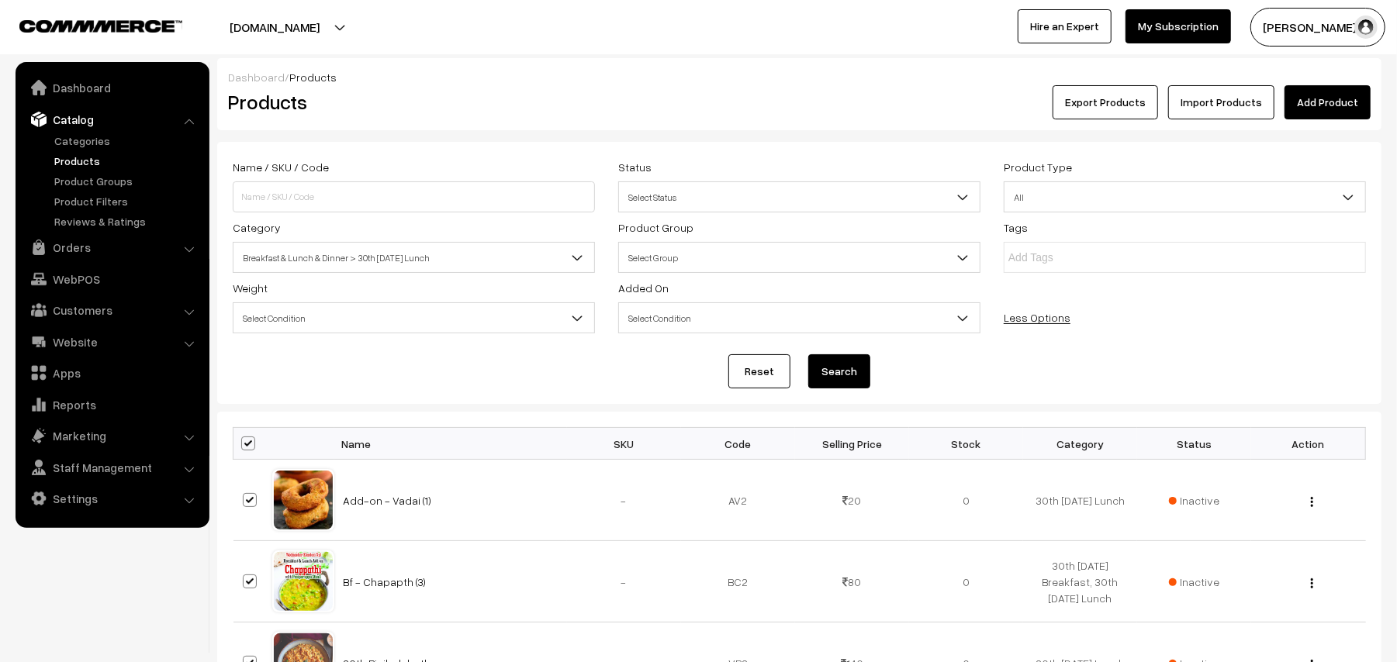
checkbox input "true"
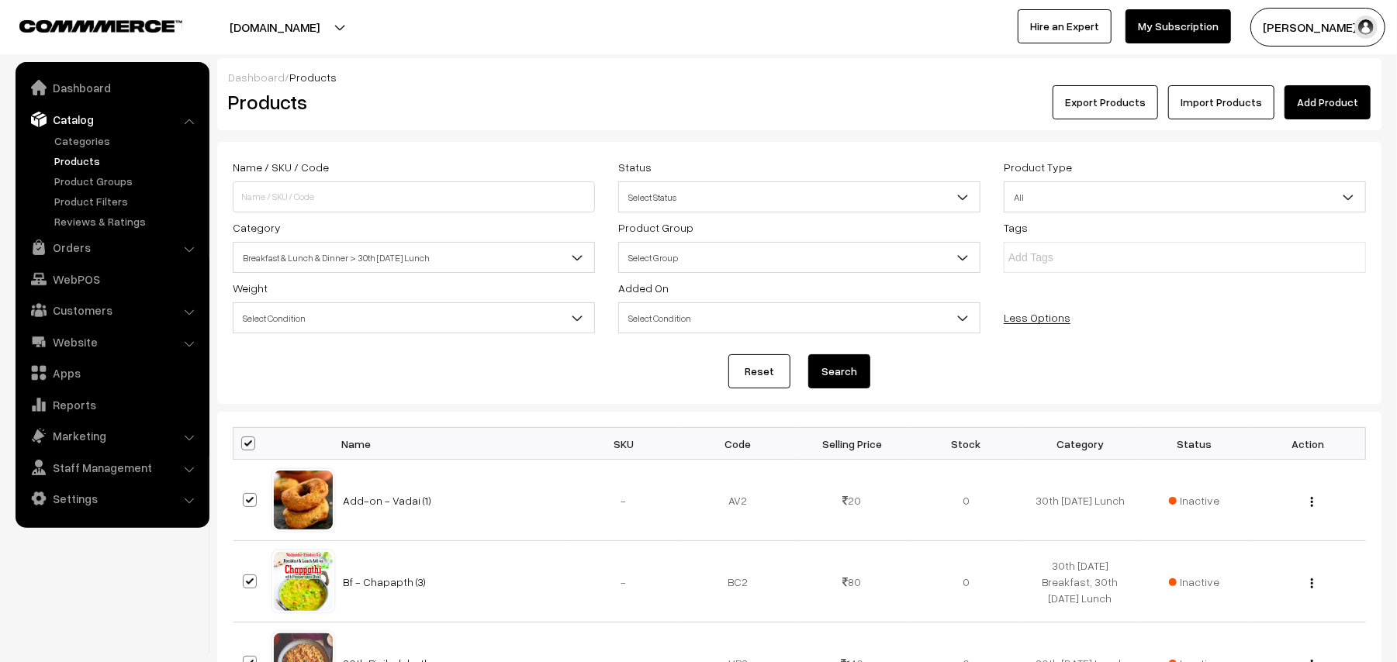
checkbox input "true"
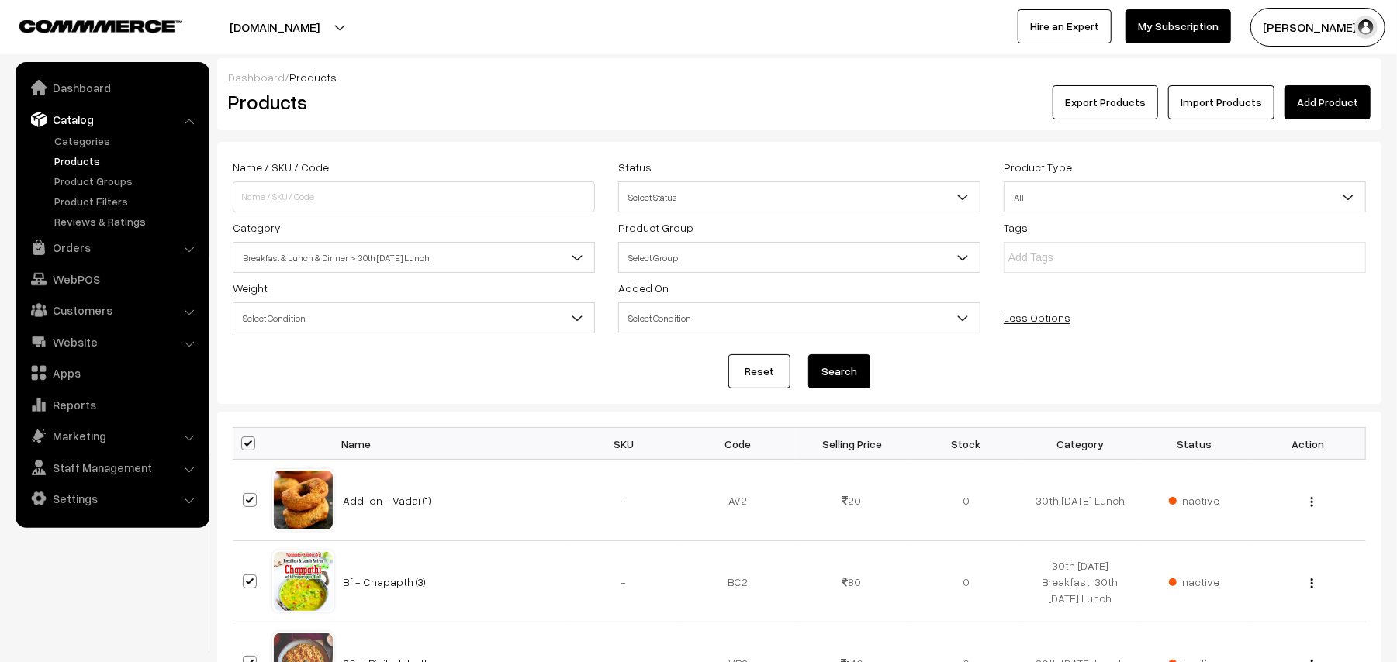
checkbox input "true"
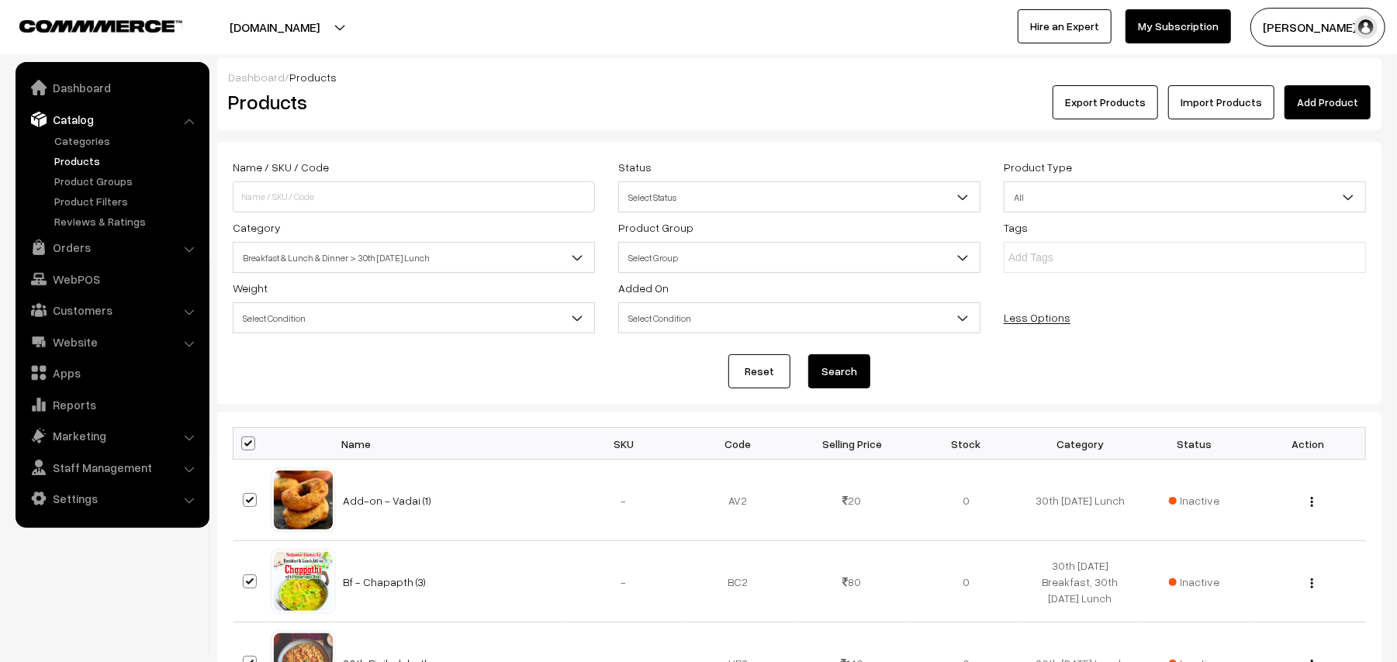
checkbox input "true"
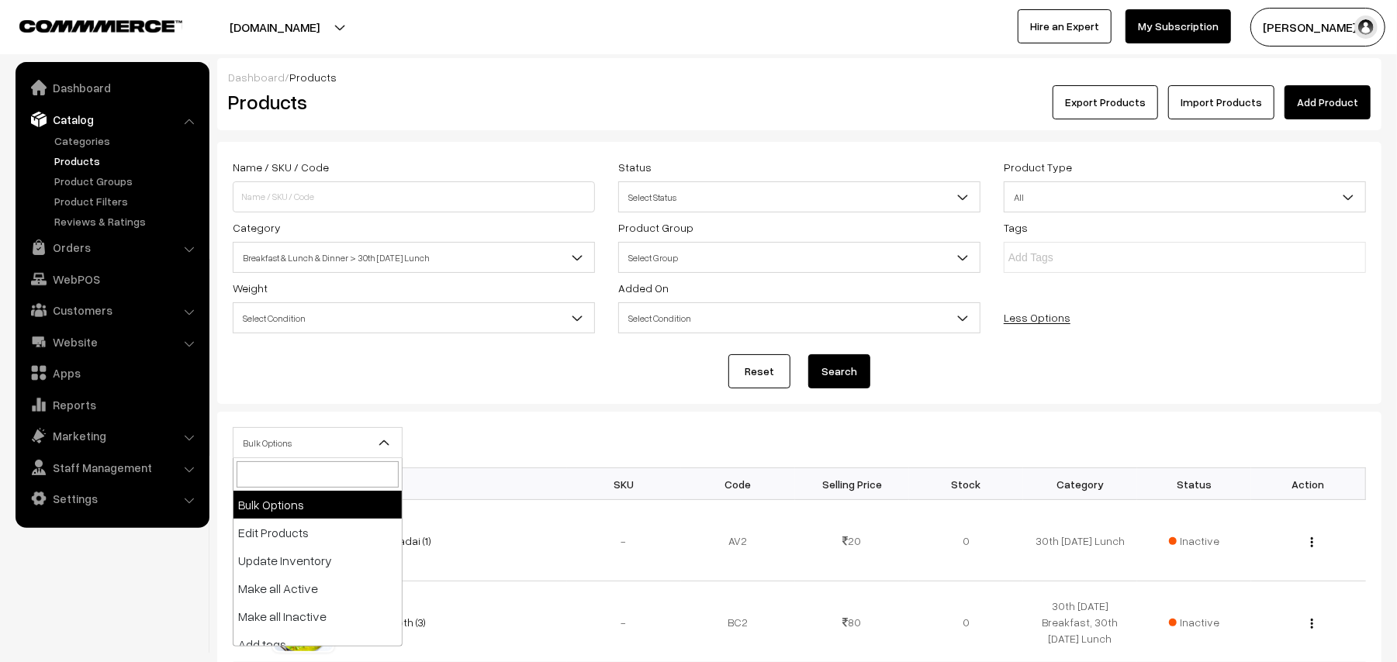
click at [270, 438] on span "Bulk Options" at bounding box center [317, 443] width 168 height 27
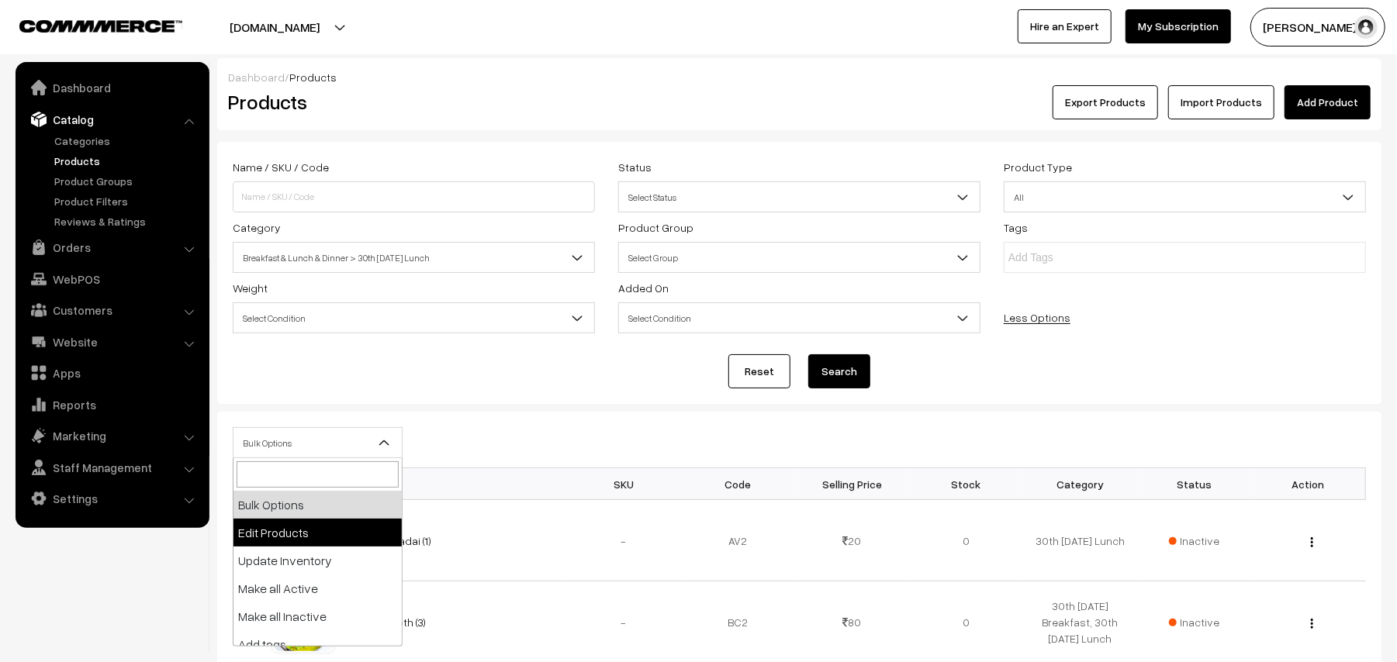
select select "editProduct"
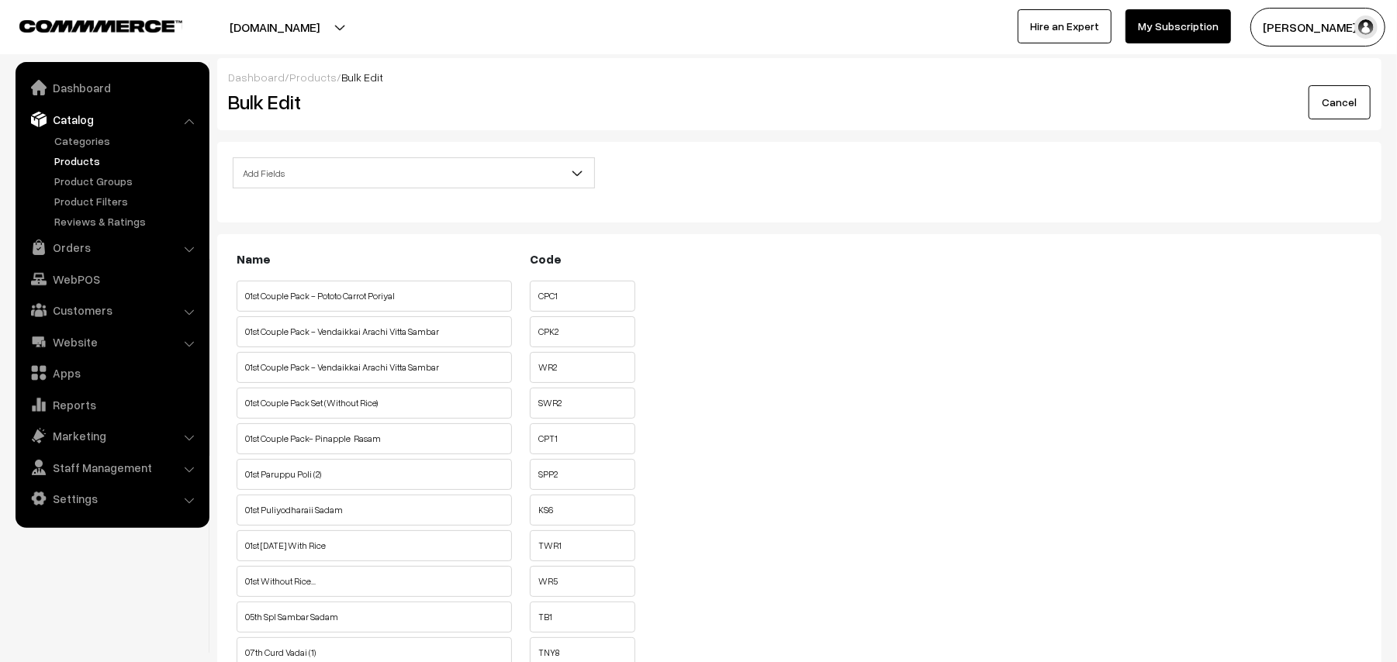
click at [395, 177] on span "Add Fields" at bounding box center [413, 173] width 361 height 27
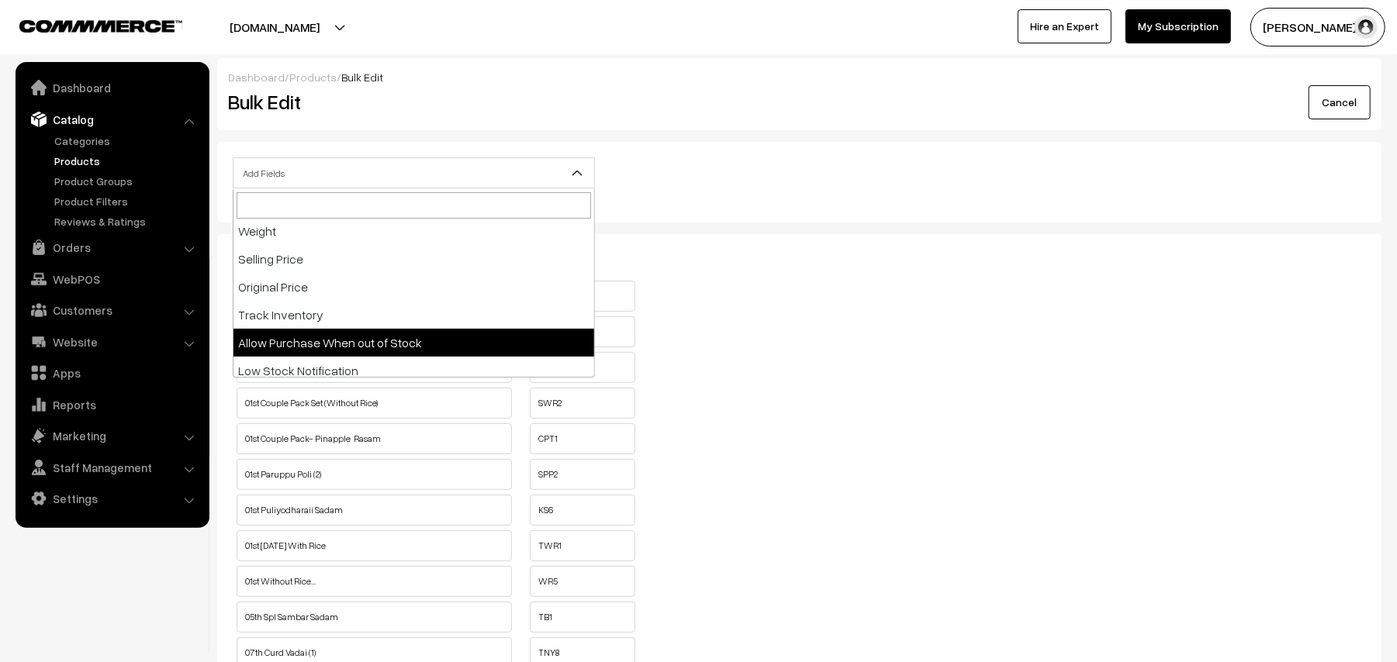
scroll to position [140, 0]
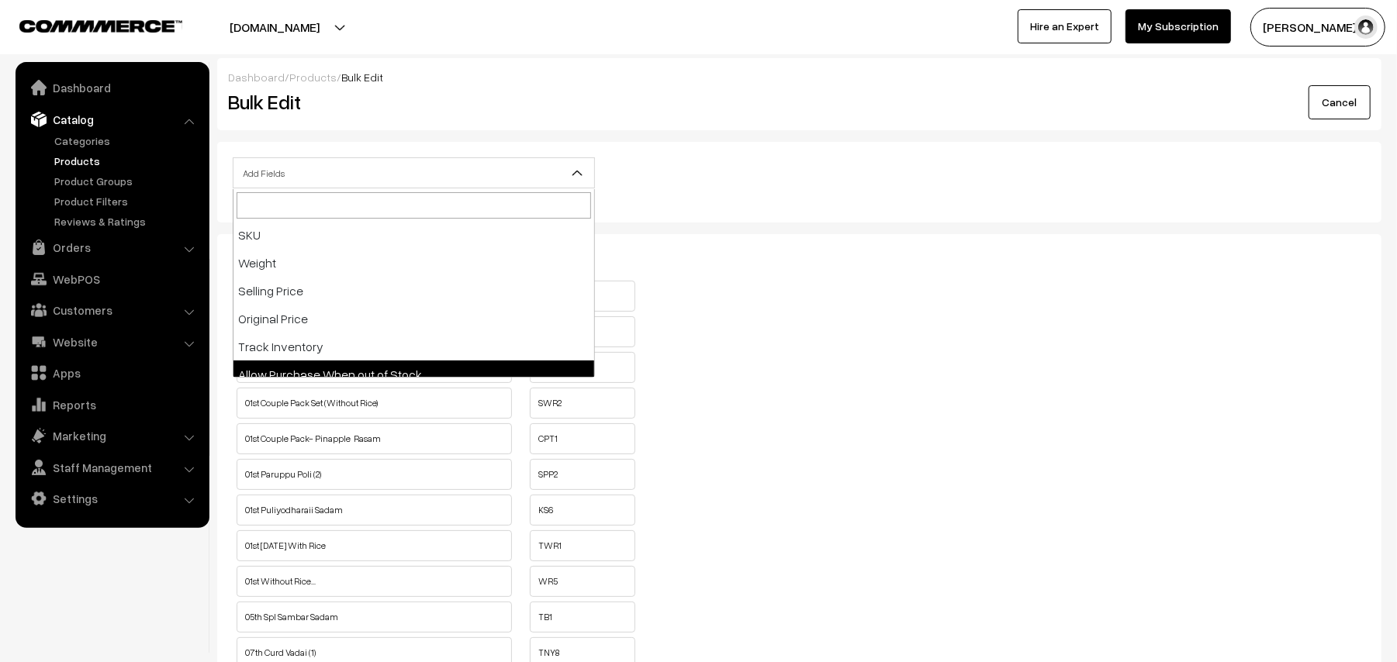
select select "allow-purchase"
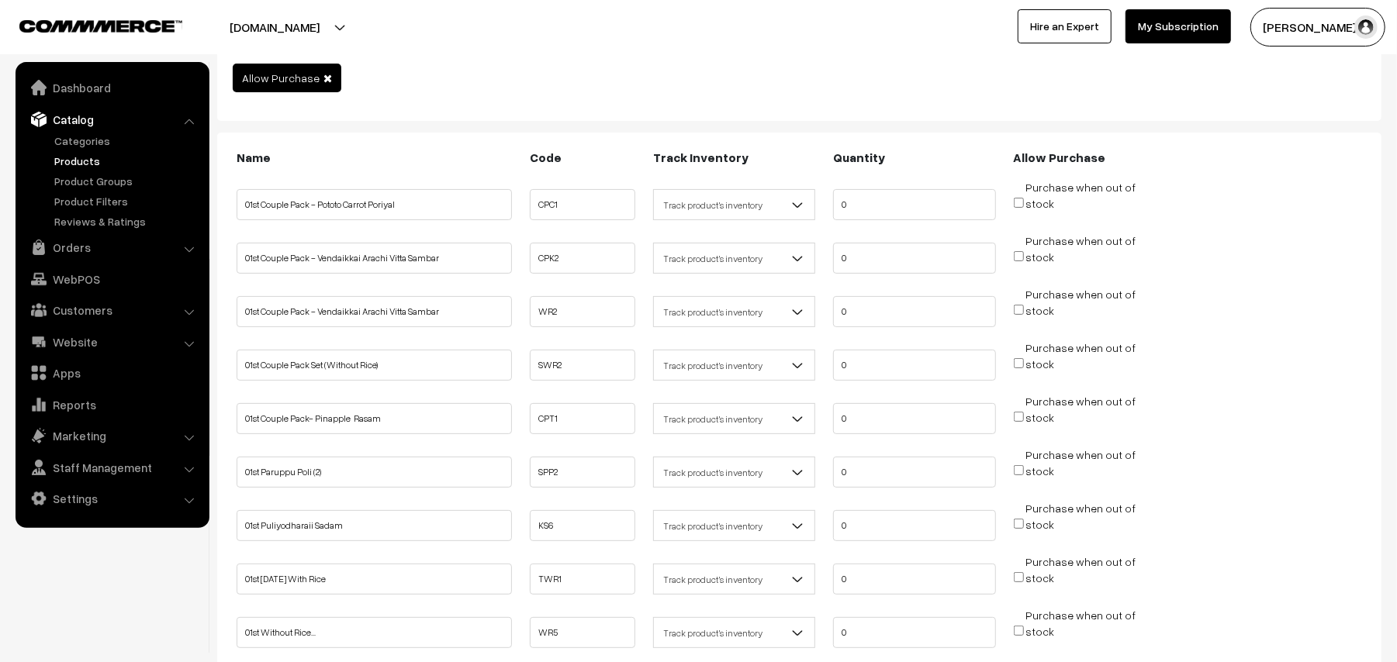
scroll to position [103, 0]
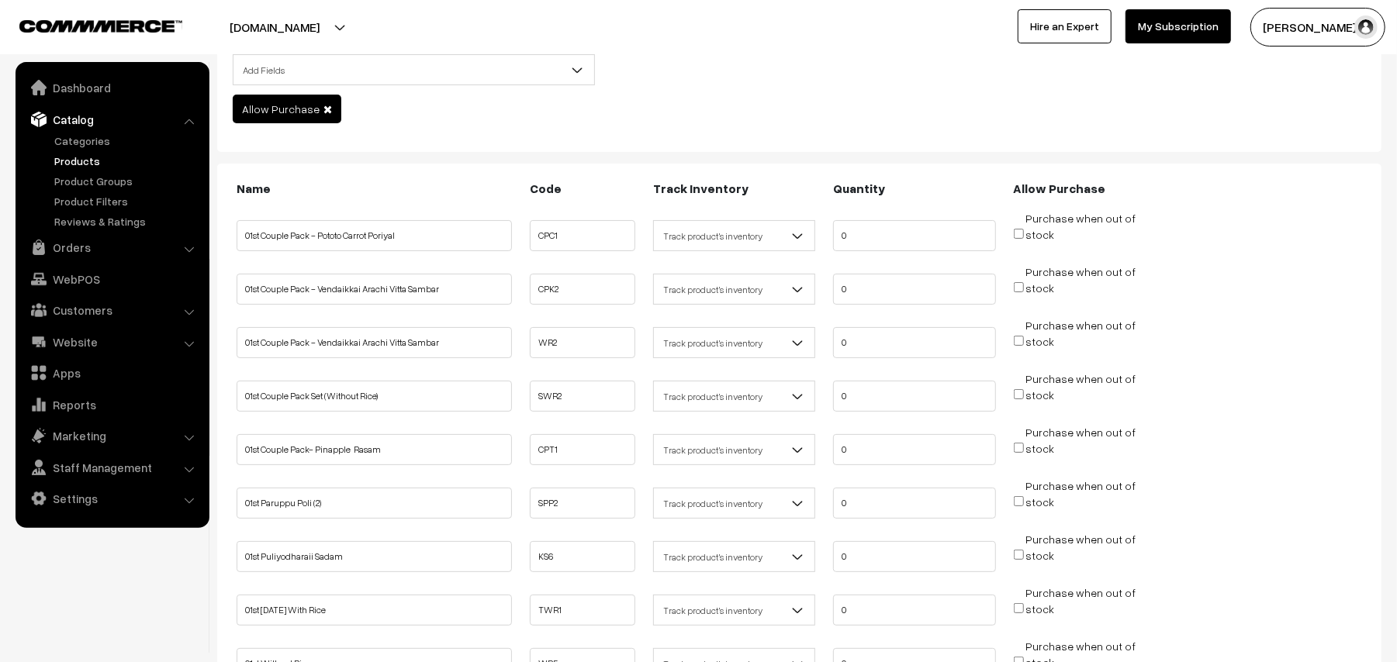
click at [1021, 236] on input "Purchase when out of stock" at bounding box center [1019, 234] width 10 height 10
checkbox input "true"
click at [1022, 287] on input "Purchase when out of stock" at bounding box center [1019, 287] width 10 height 10
checkbox input "true"
click at [1016, 341] on input "Purchase when out of stock" at bounding box center [1019, 341] width 10 height 10
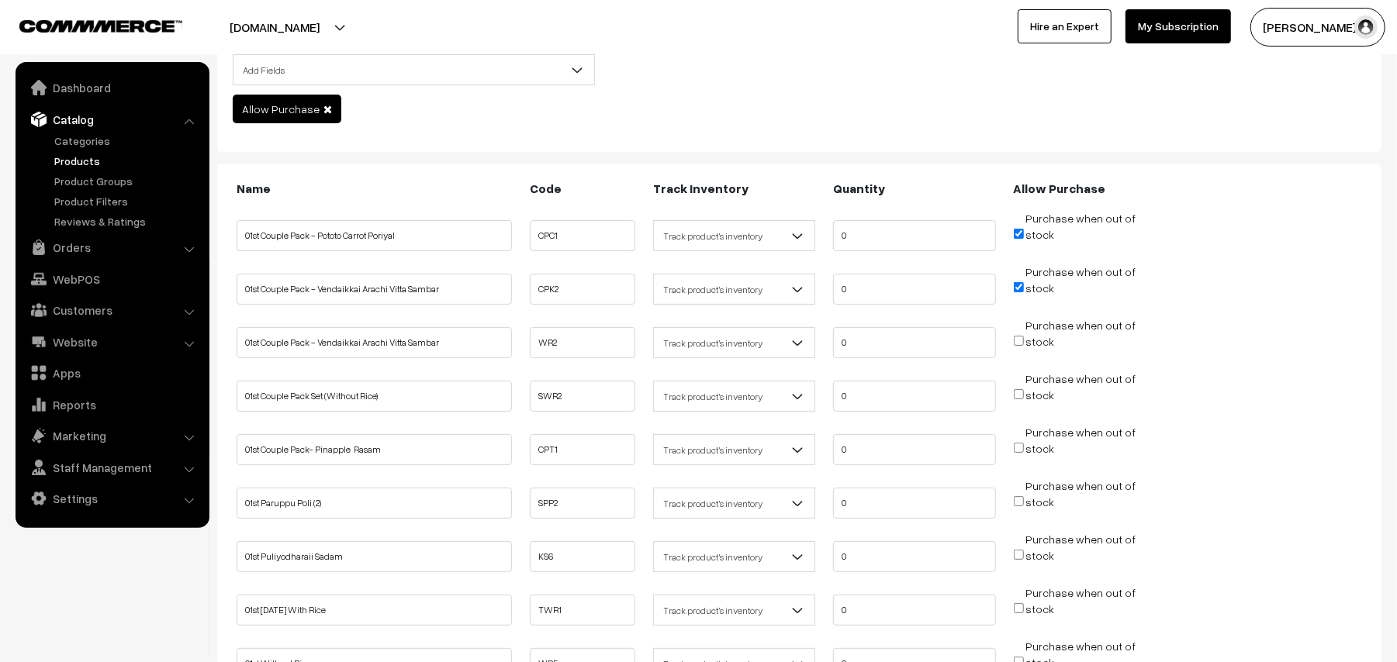
checkbox input "true"
click at [1021, 398] on input "Purchase when out of stock" at bounding box center [1019, 394] width 10 height 10
checkbox input "true"
click at [1021, 447] on input "Purchase when out of stock" at bounding box center [1019, 448] width 10 height 10
checkbox input "true"
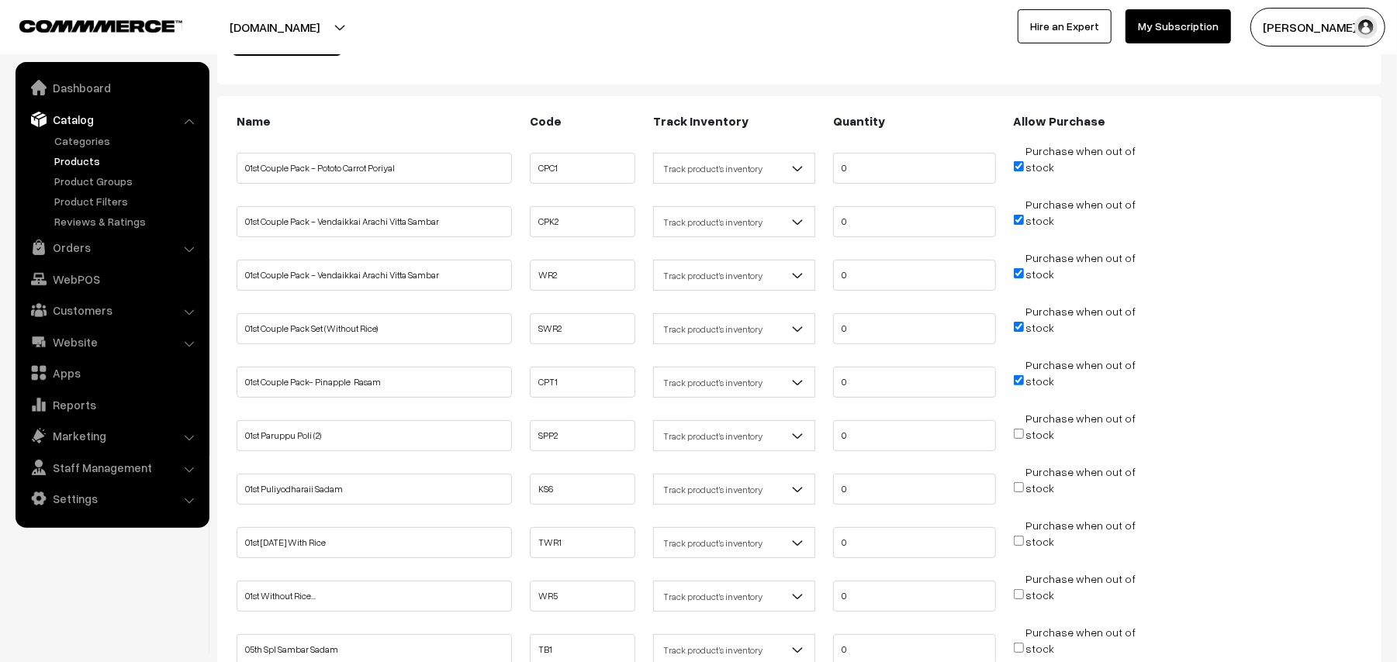
scroll to position [206, 0]
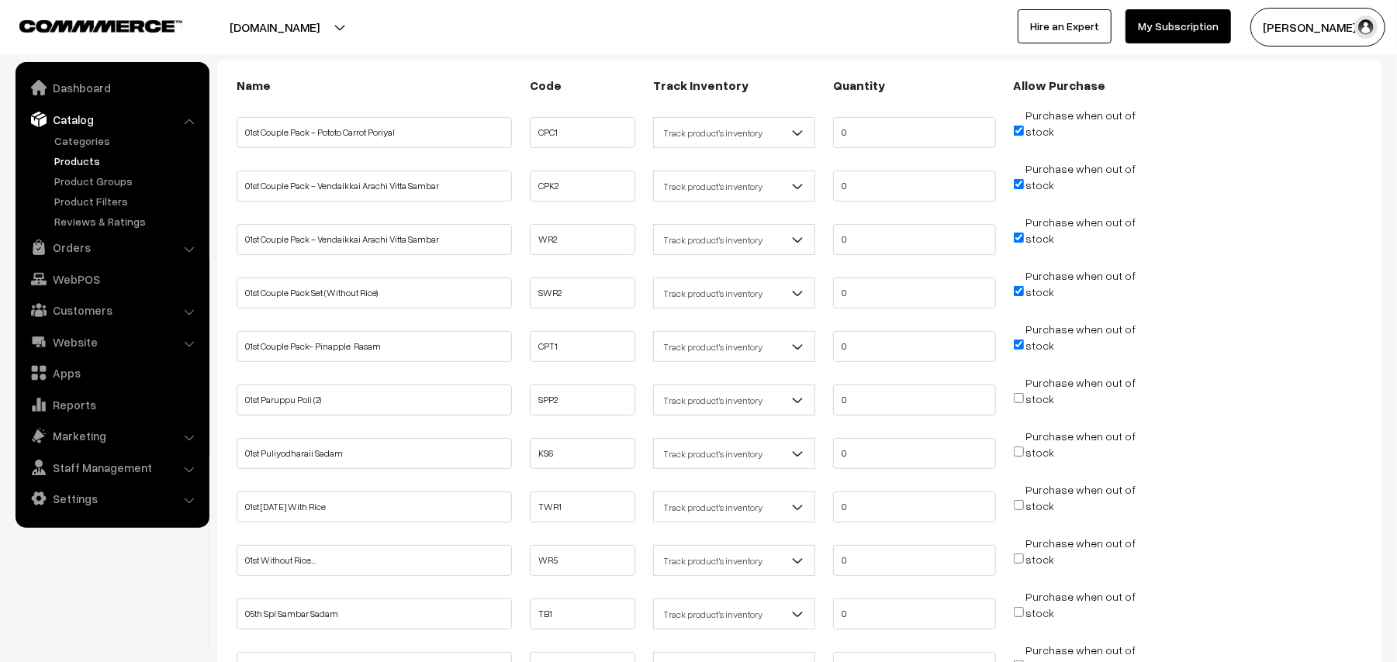
click at [1017, 451] on input "Purchase when out of stock" at bounding box center [1019, 452] width 10 height 10
checkbox input "true"
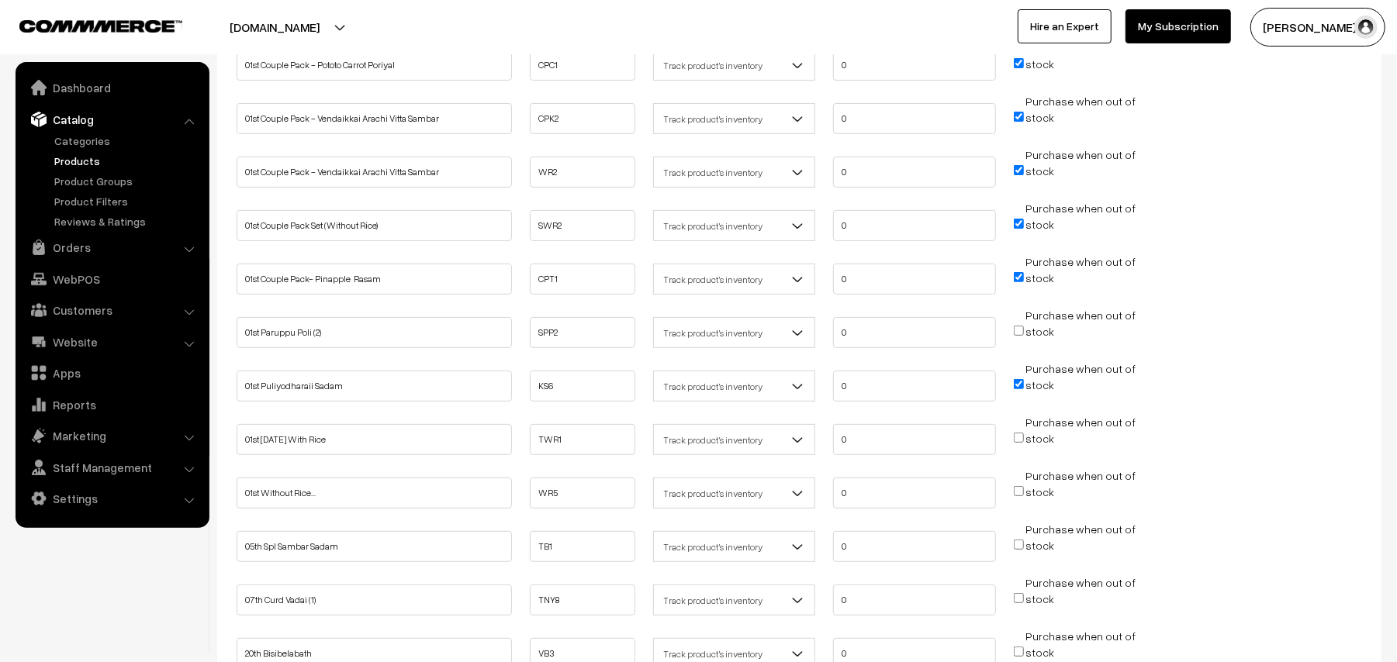
scroll to position [310, 0]
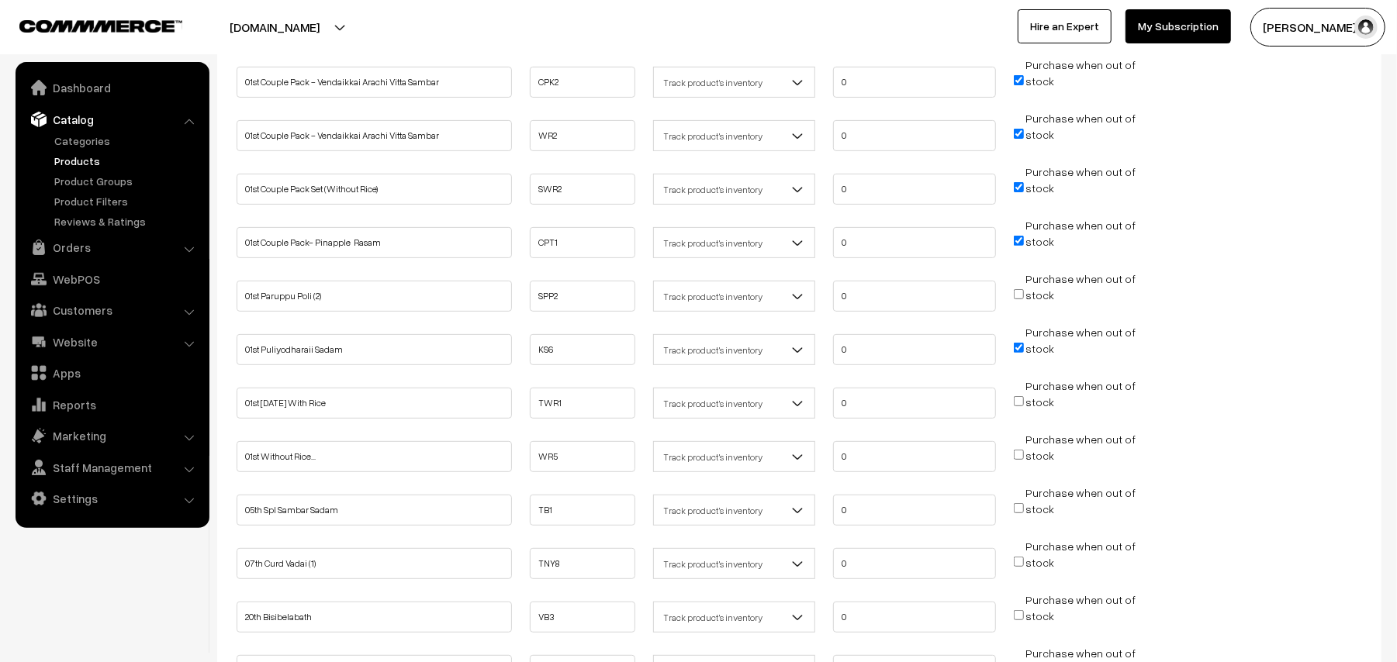
click at [1018, 400] on input "Purchase when out of stock" at bounding box center [1019, 401] width 10 height 10
checkbox input "true"
click at [1021, 454] on input "Purchase when out of stock" at bounding box center [1019, 455] width 10 height 10
checkbox input "true"
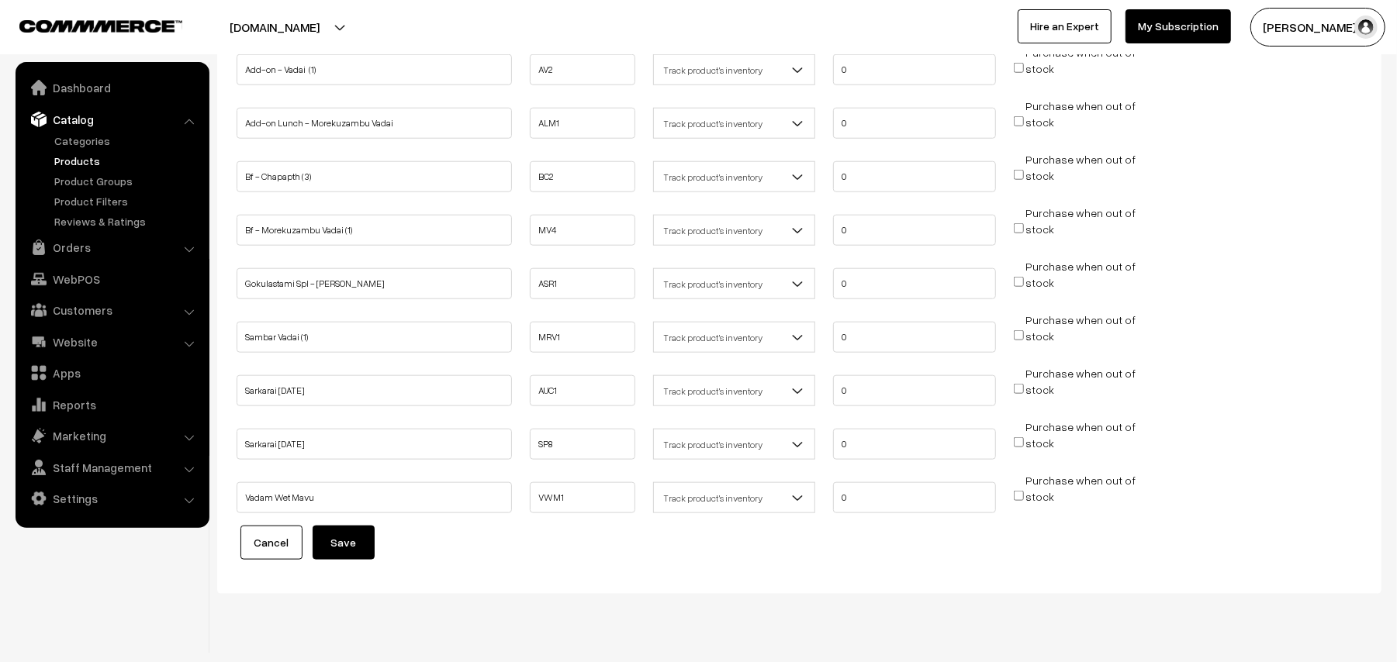
scroll to position [1105, 0]
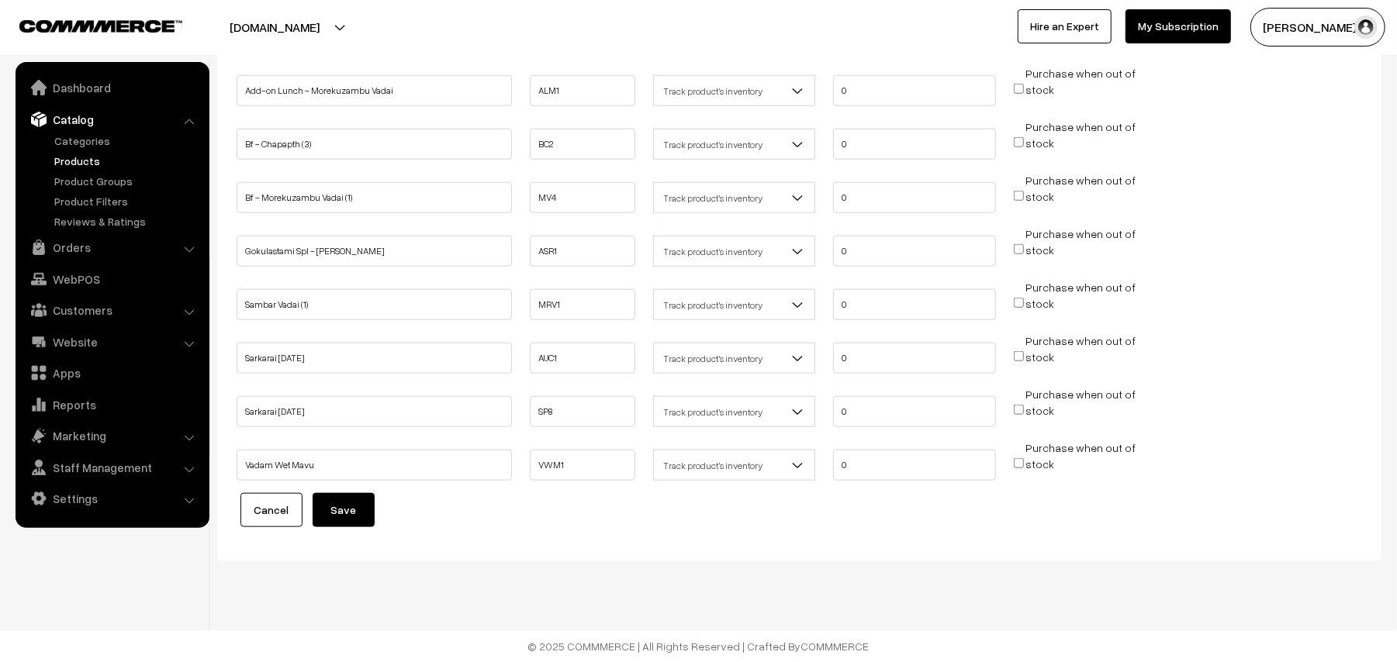
click at [358, 518] on button "Save" at bounding box center [344, 510] width 62 height 34
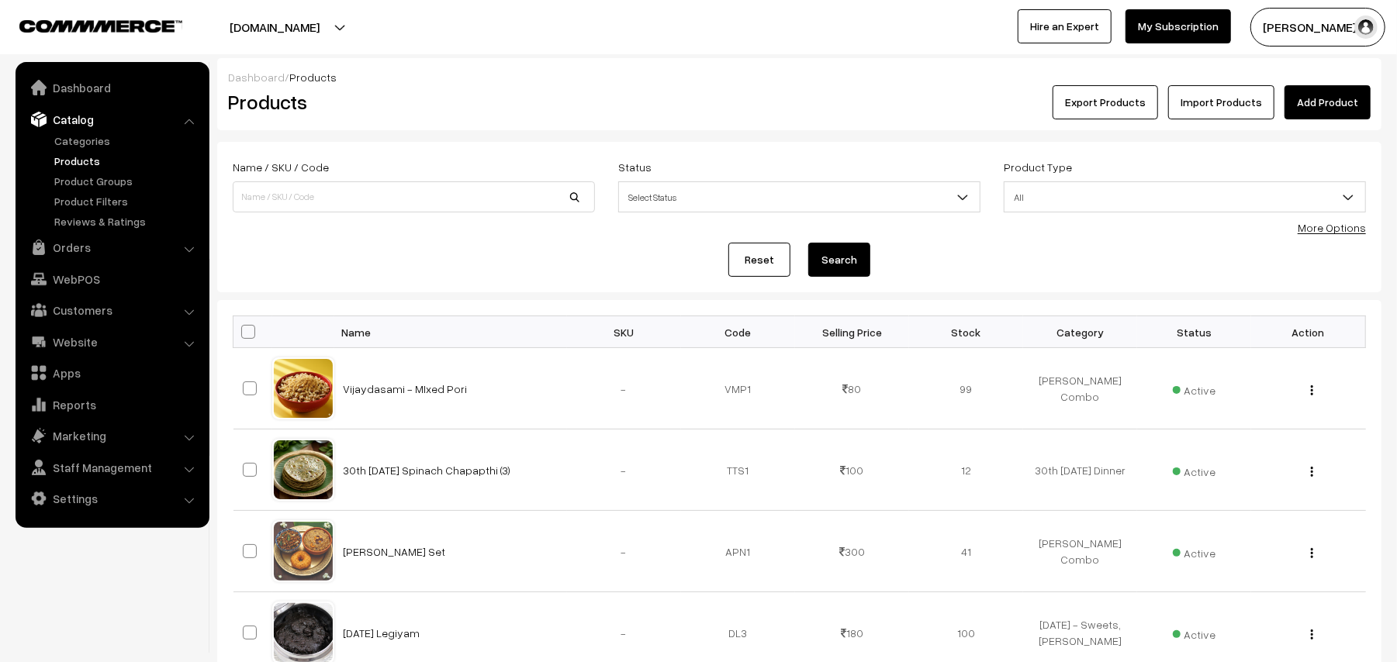
click at [1335, 224] on link "More Options" at bounding box center [1331, 227] width 68 height 13
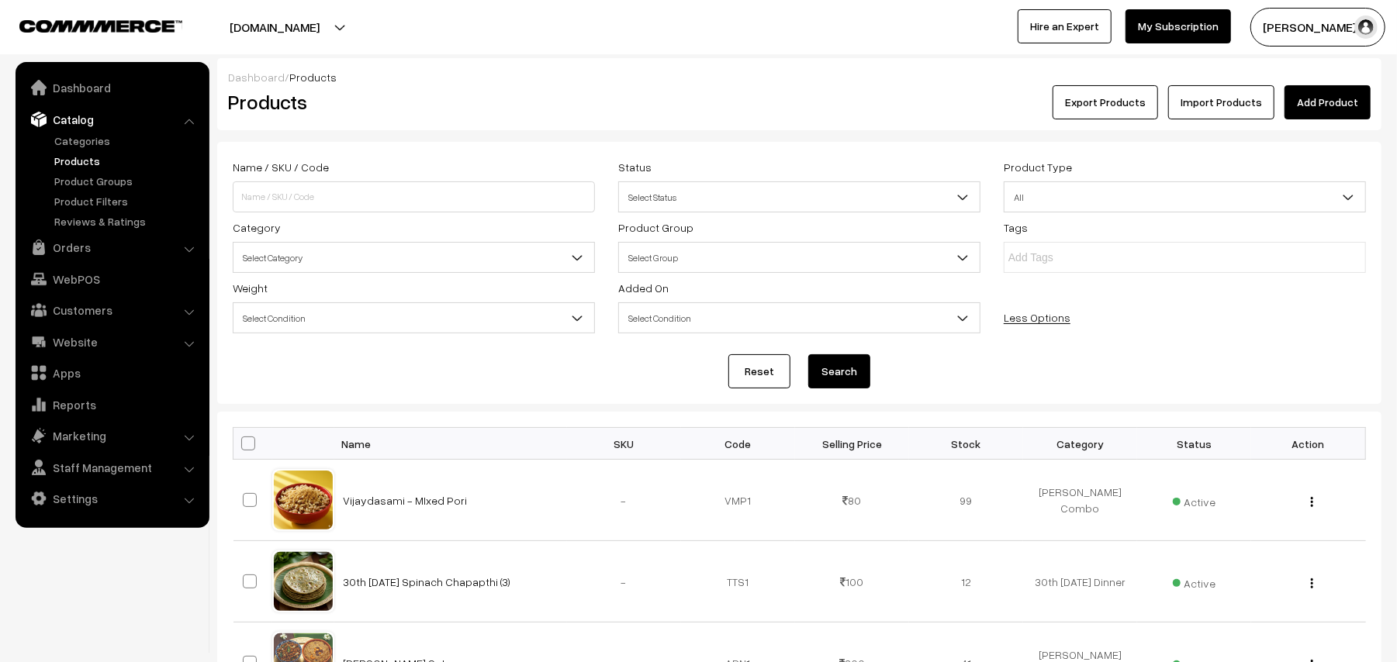
click at [335, 261] on span "Select Category" at bounding box center [413, 257] width 361 height 27
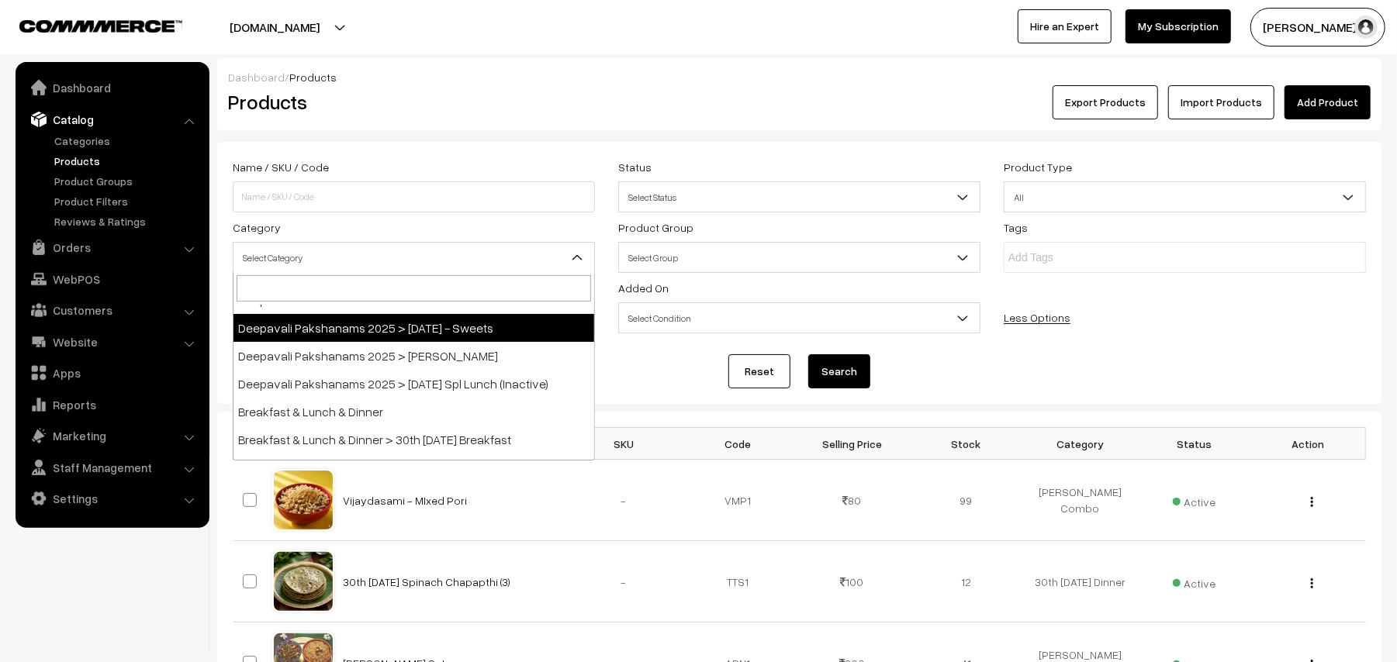
scroll to position [206, 0]
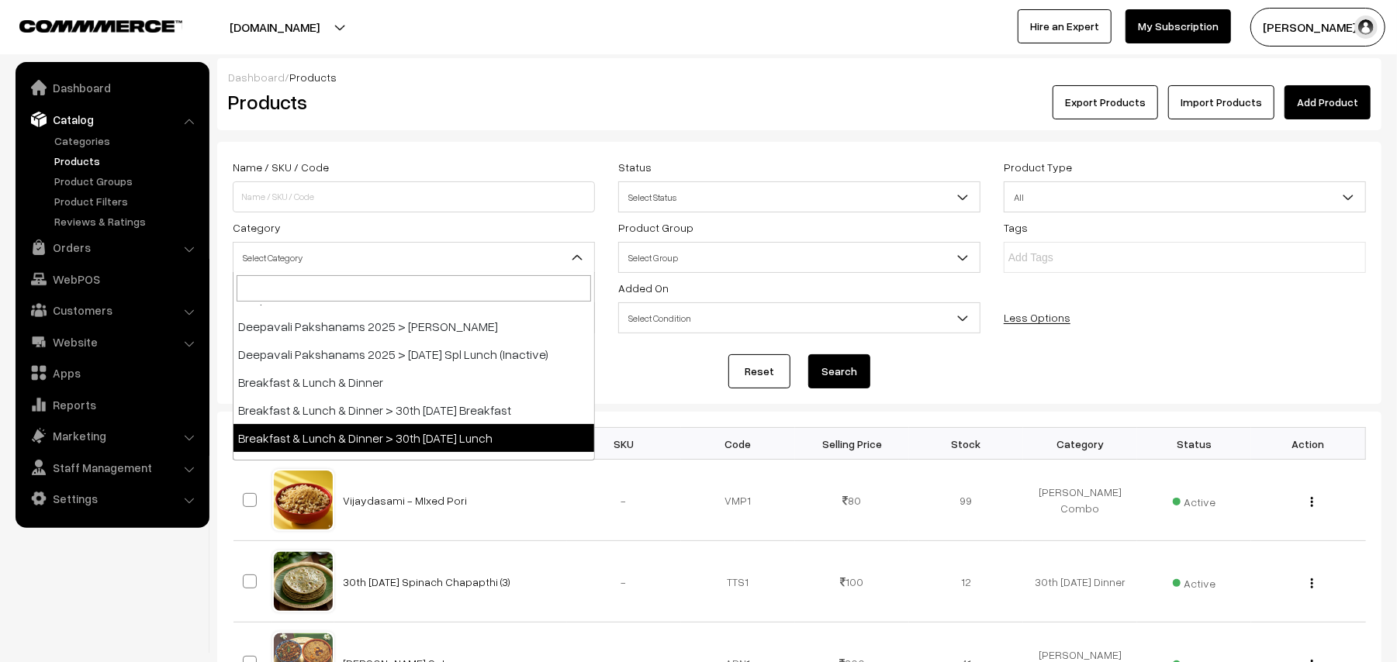
select select "95"
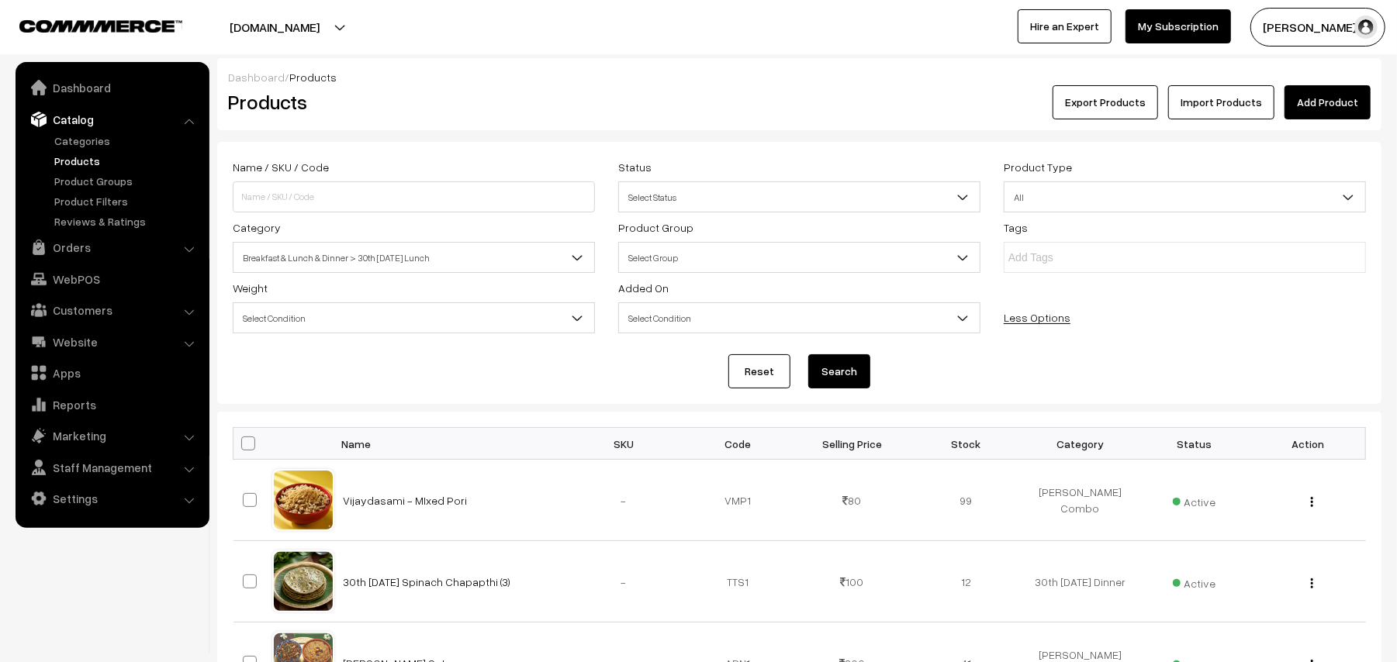
click at [841, 364] on button "Search" at bounding box center [839, 371] width 62 height 34
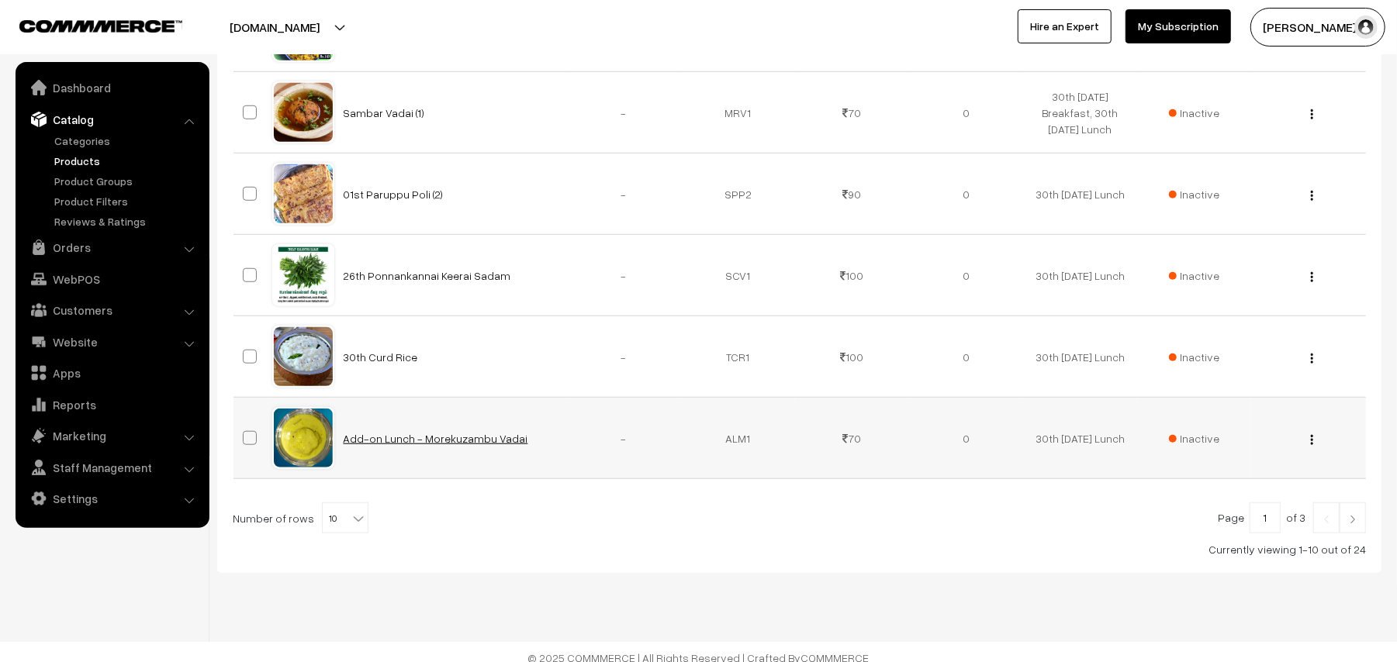
scroll to position [810, 0]
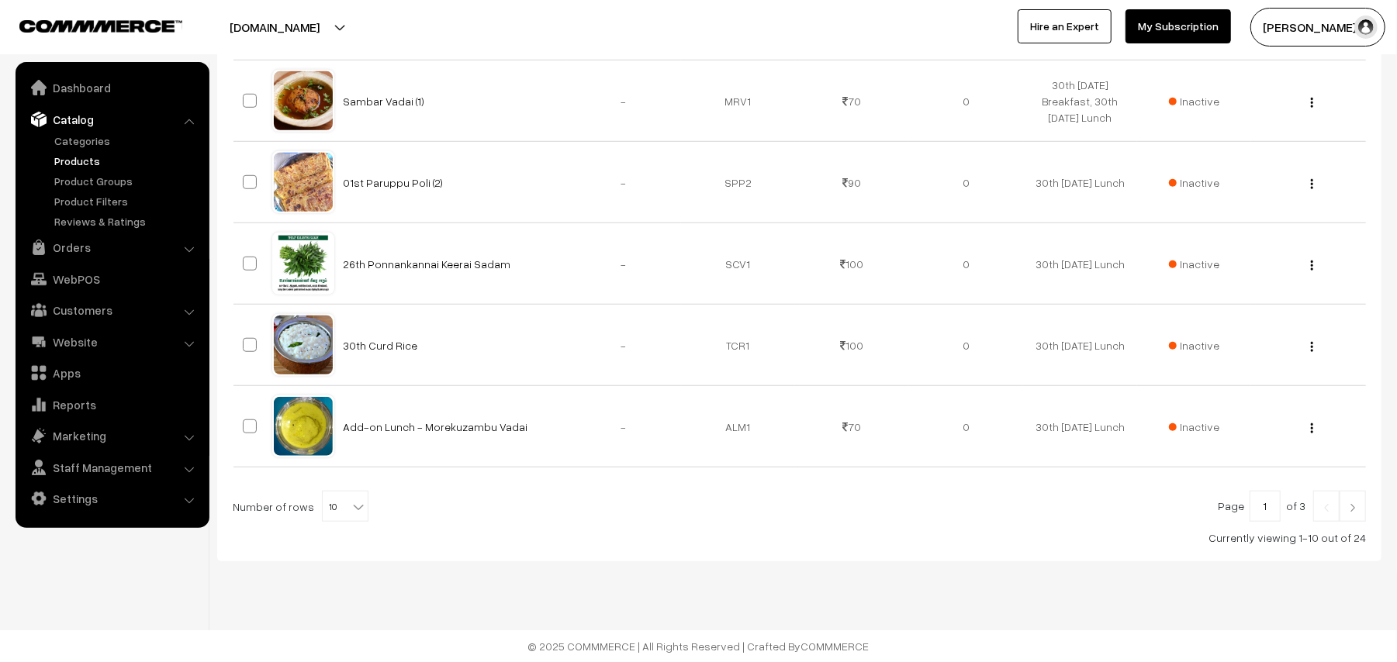
click at [352, 494] on span at bounding box center [360, 502] width 16 height 20
select select "90"
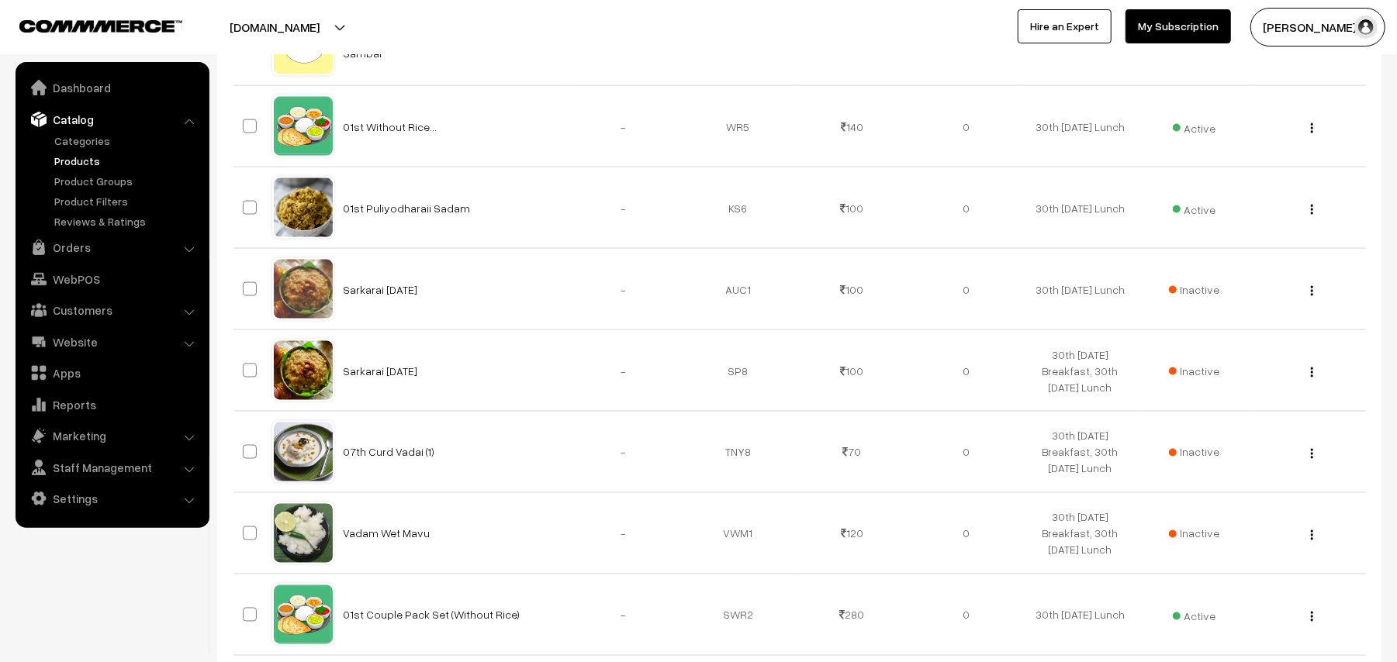
scroll to position [1914, 0]
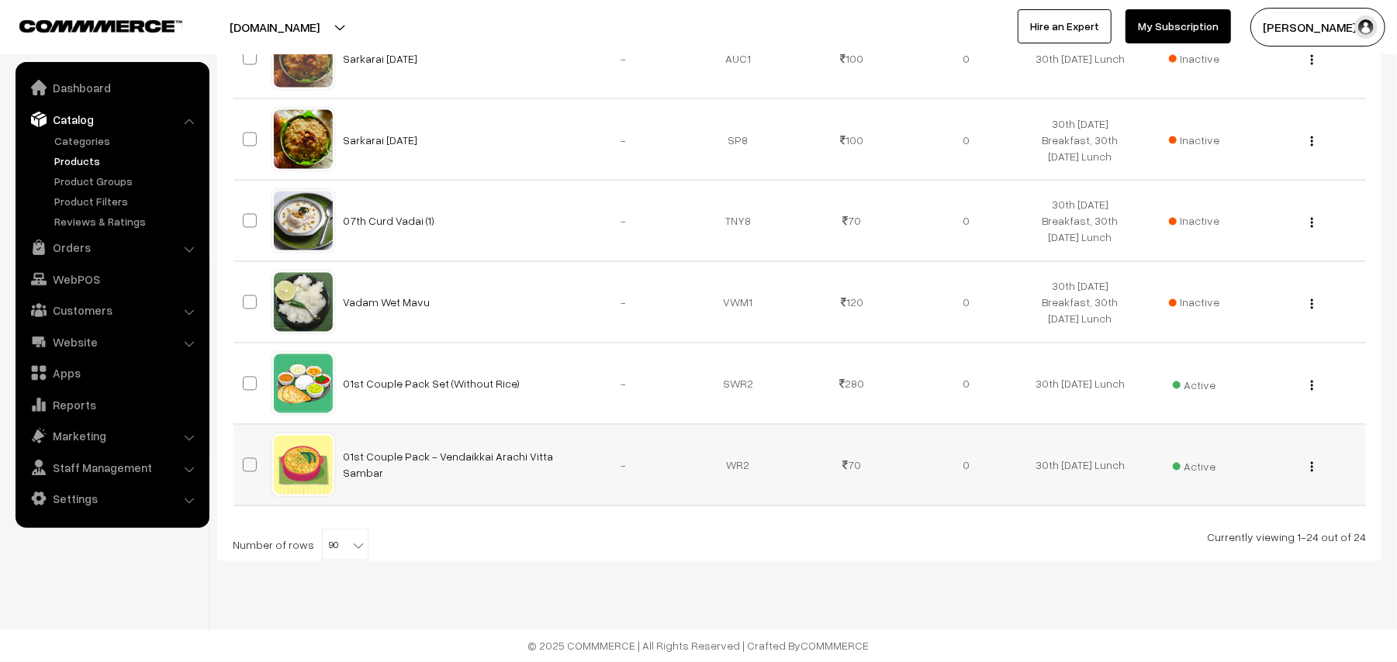
click at [1315, 470] on div "View Edit Delete" at bounding box center [1307, 466] width 95 height 16
click at [1311, 470] on img "button" at bounding box center [1312, 467] width 2 height 10
click at [1242, 519] on link "Edit" at bounding box center [1242, 523] width 132 height 34
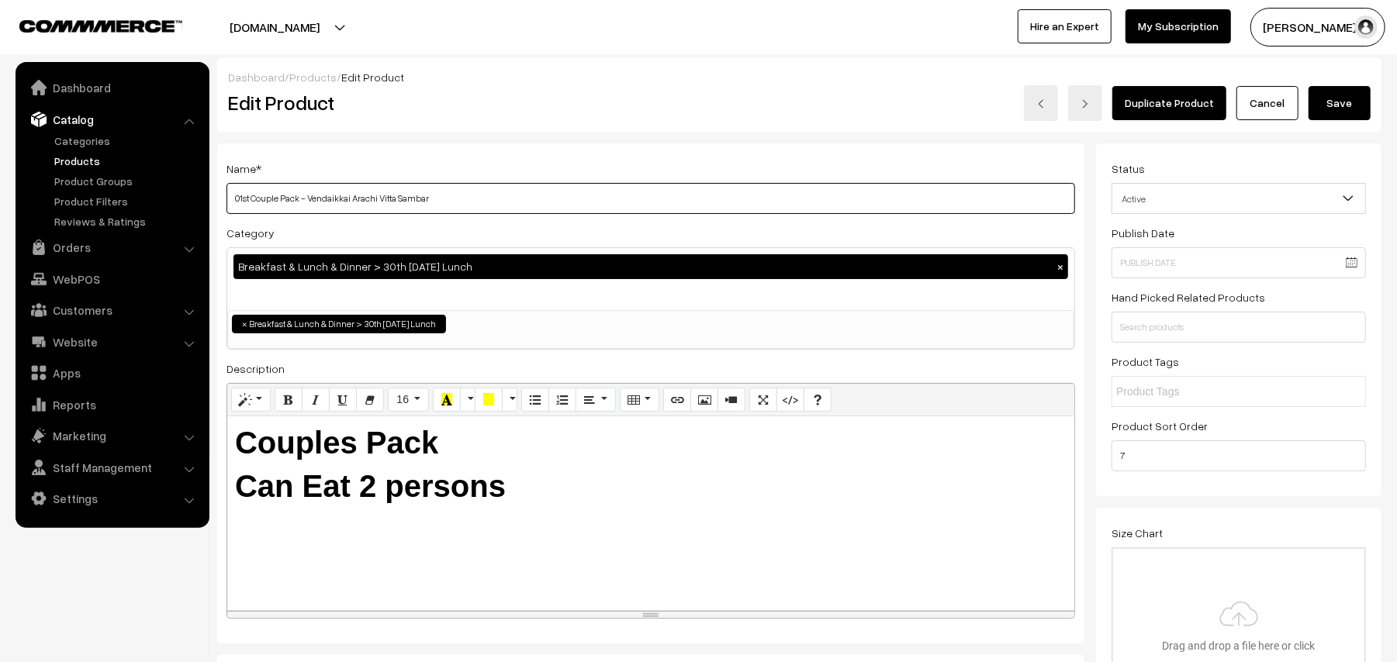
drag, startPoint x: 310, startPoint y: 197, endPoint x: 684, endPoint y: 215, distance: 374.2
click at [684, 215] on div "Name * 01st Couple Pack - Vendaikkai Arachi Vitta Sambar Category Breakfast & L…" at bounding box center [650, 393] width 867 height 501
type input "01st Couple Pack - Chow Chow Kootu"
click at [1342, 103] on button "Save" at bounding box center [1339, 103] width 62 height 34
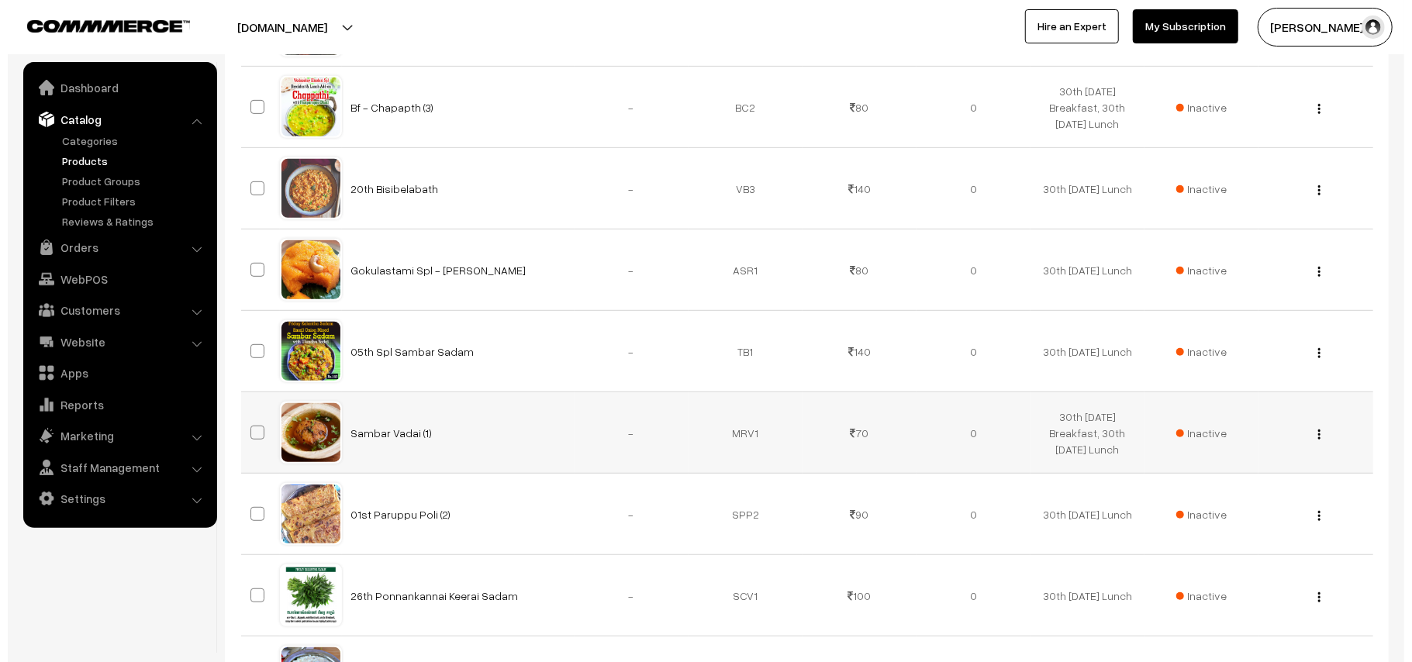
scroll to position [103, 0]
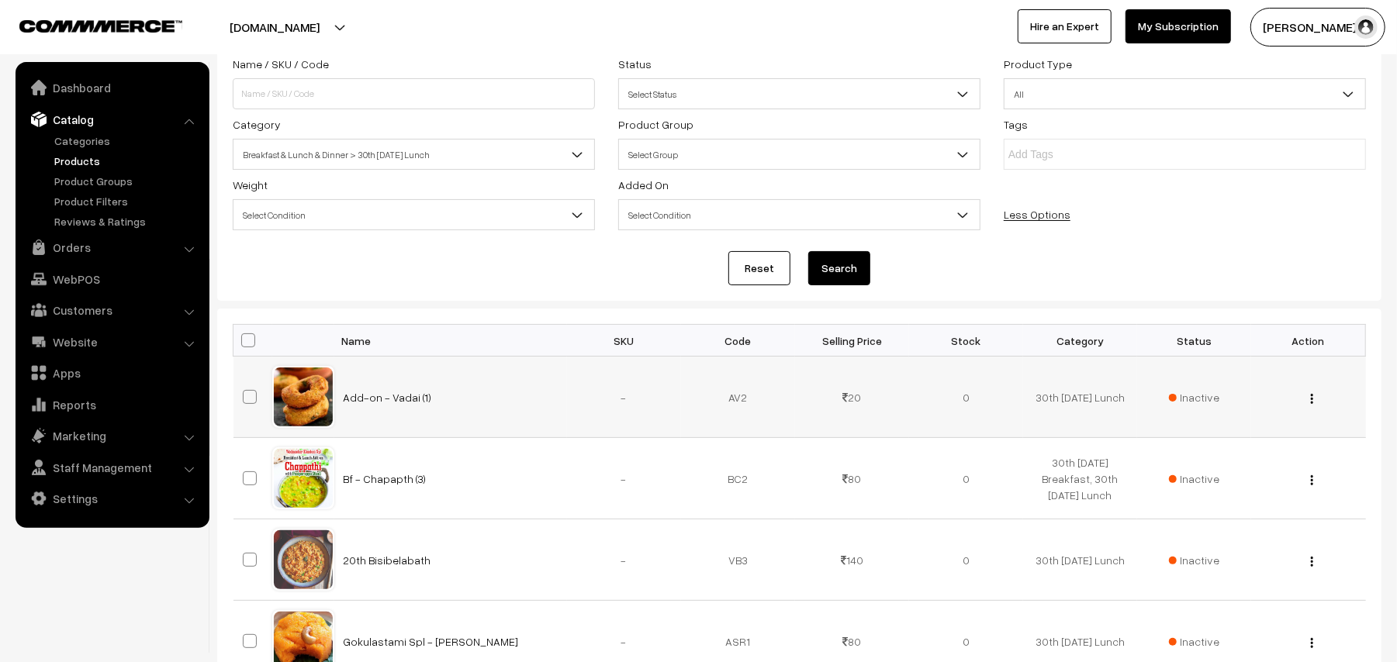
click at [1197, 405] on span "Inactive" at bounding box center [1194, 397] width 51 height 16
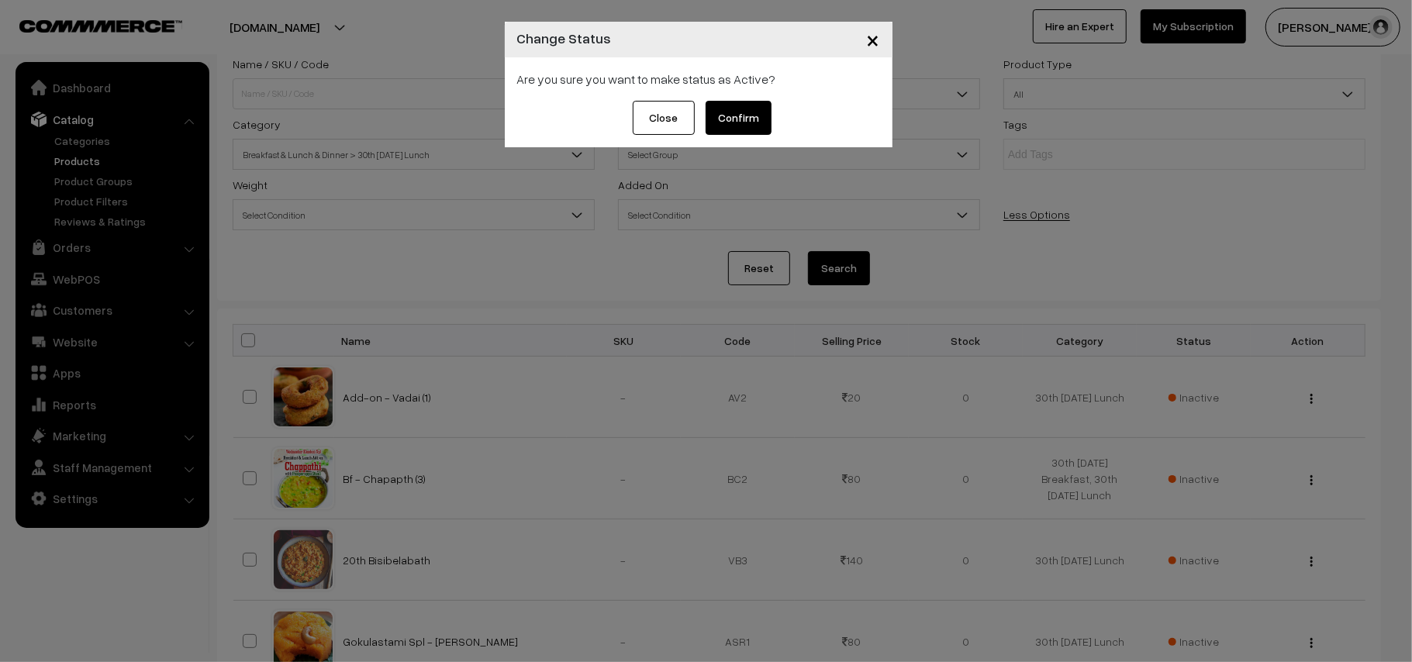
click at [730, 122] on button "Confirm" at bounding box center [739, 118] width 66 height 34
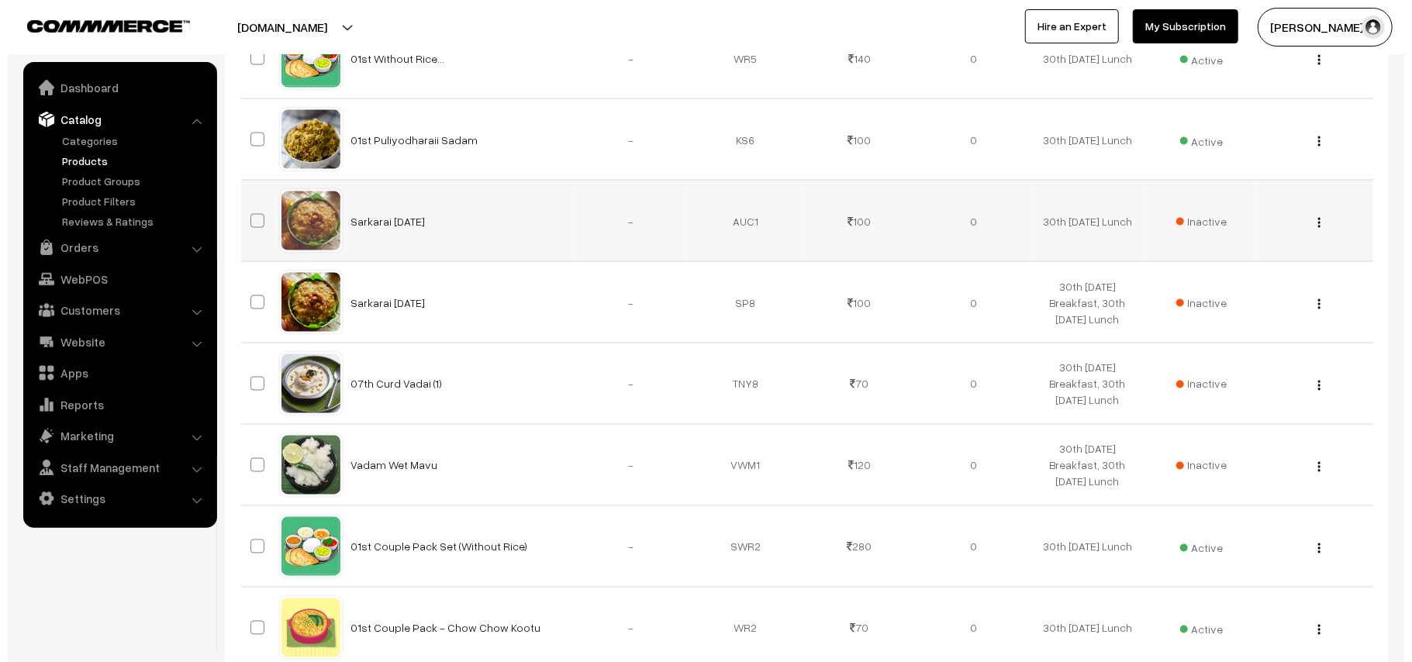
scroll to position [1759, 0]
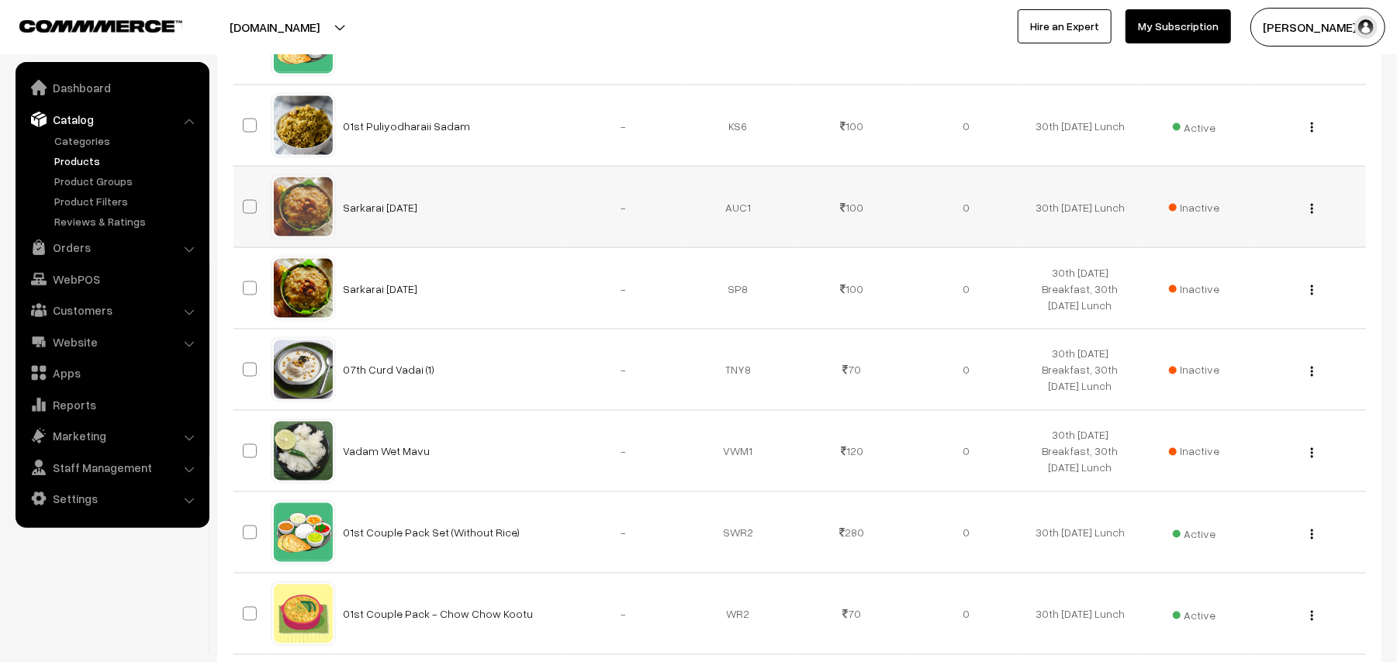
click at [1204, 212] on span "Inactive" at bounding box center [1194, 207] width 51 height 16
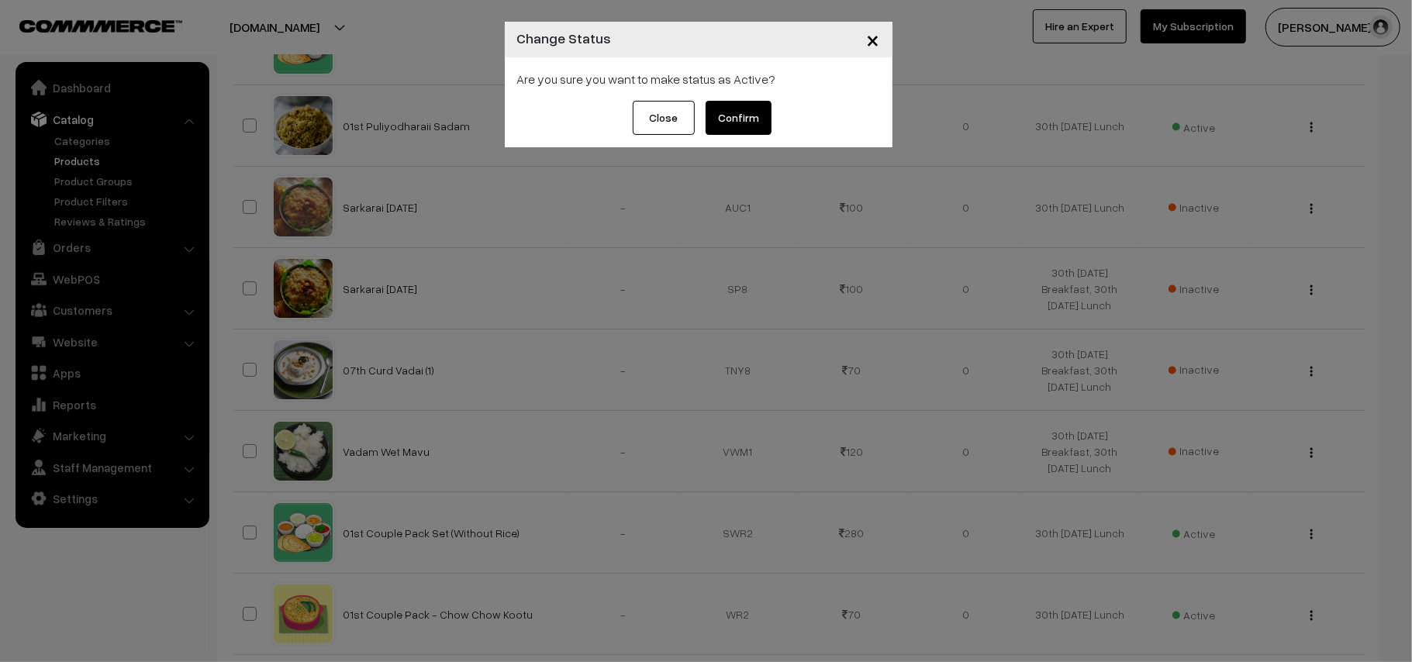
click at [760, 105] on button "Confirm" at bounding box center [739, 118] width 66 height 34
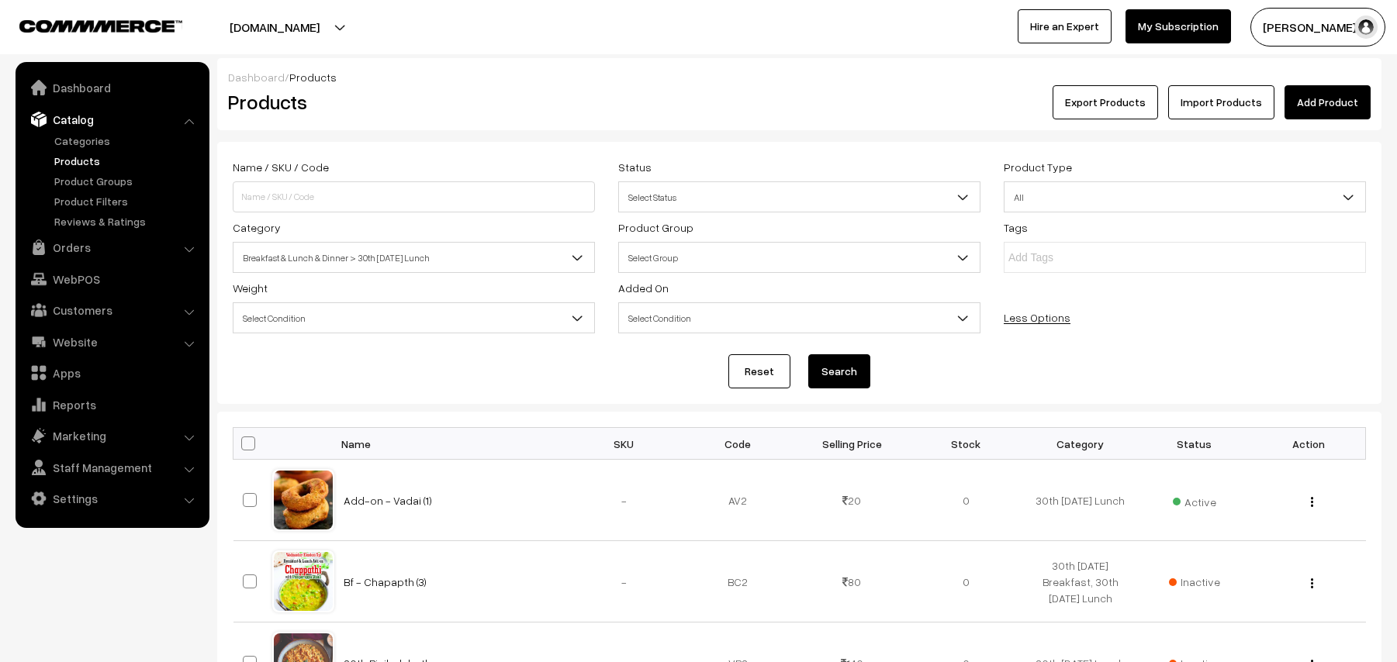
scroll to position [1759, 0]
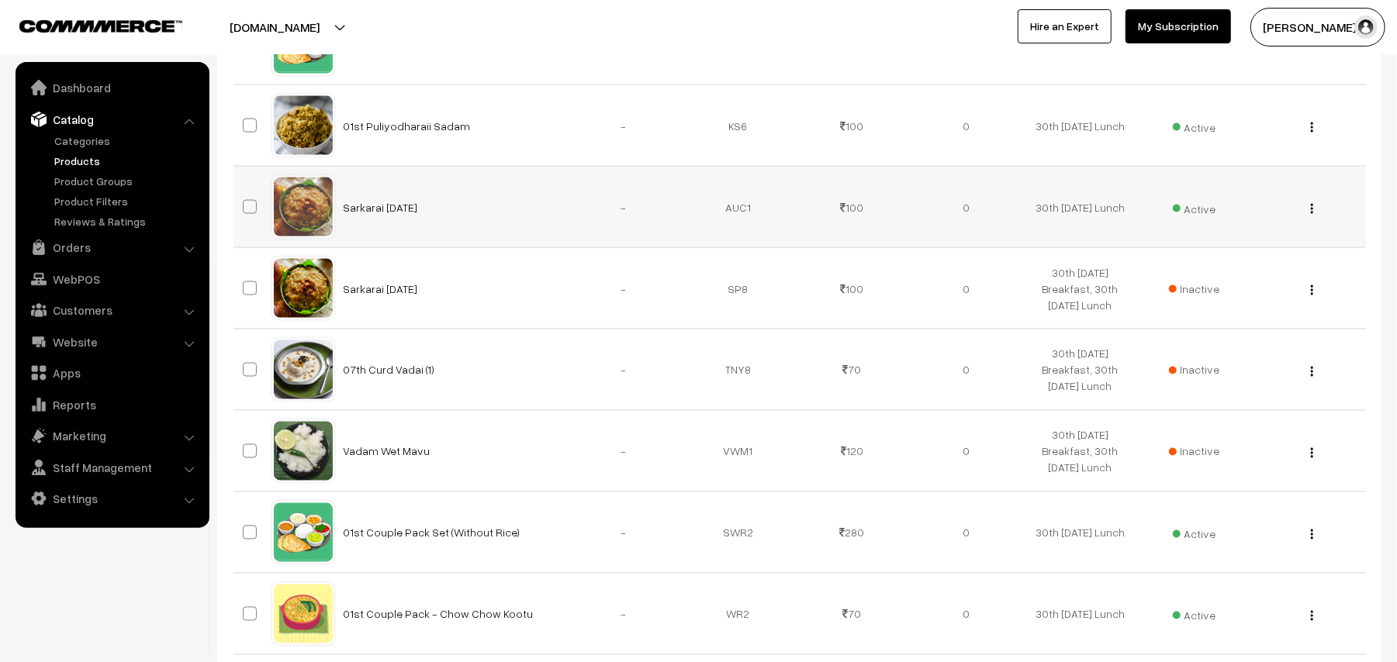
click at [1311, 209] on img "button" at bounding box center [1312, 209] width 2 height 10
click at [1222, 261] on link "Edit" at bounding box center [1242, 265] width 132 height 34
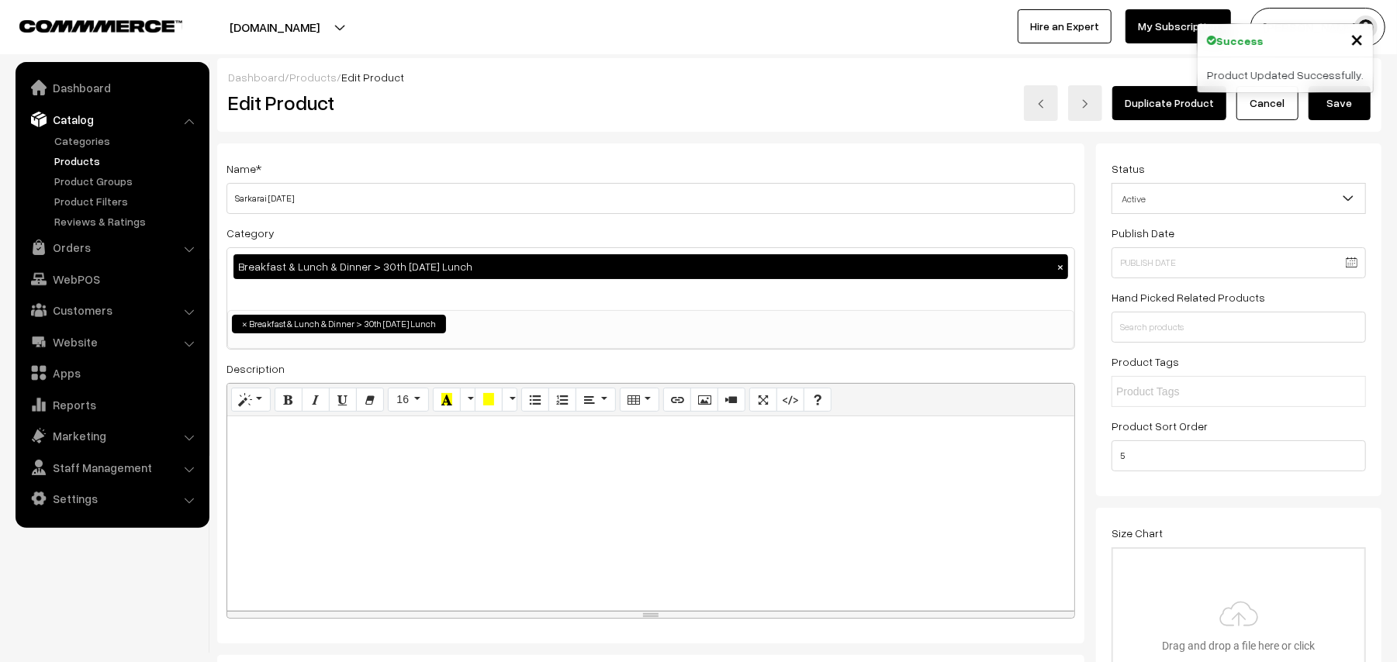
click at [237, 197] on input "Sarkarai [DATE]" at bounding box center [650, 198] width 848 height 31
click at [289, 194] on input "Add-on Lunc - Sarkarai Pongal" at bounding box center [650, 198] width 848 height 31
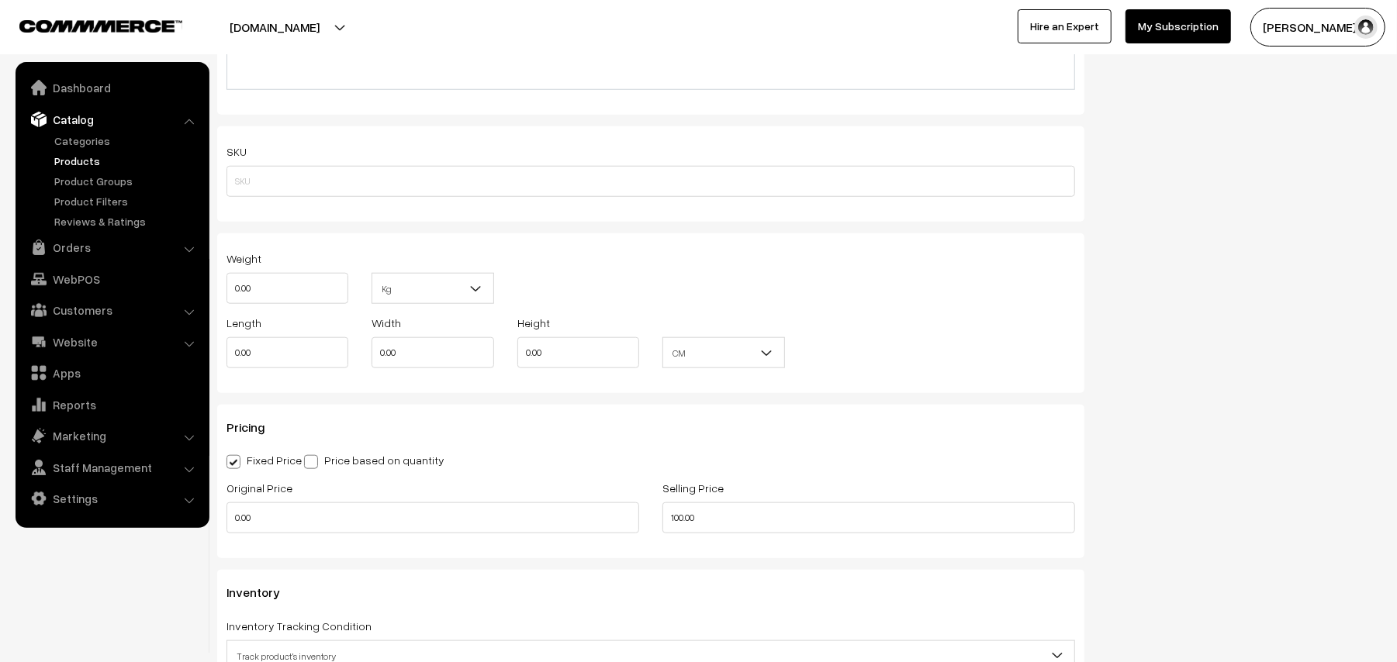
scroll to position [1137, 0]
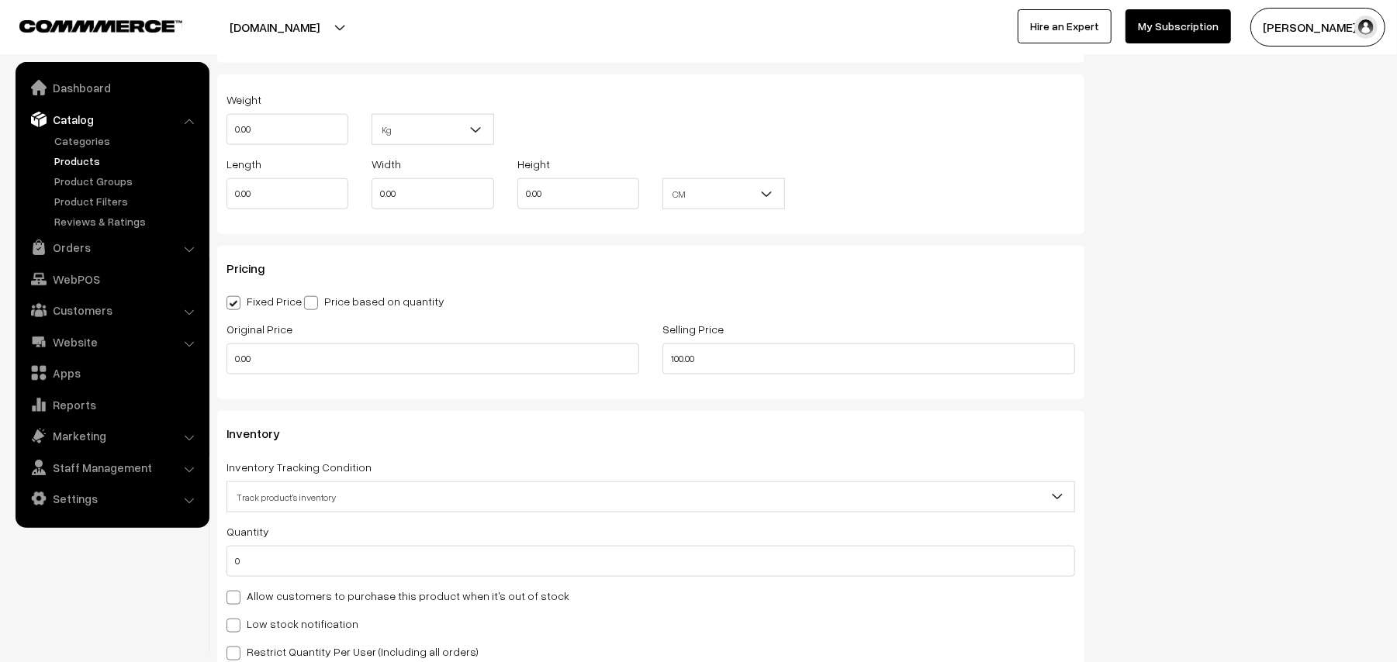
type input "Add-on Lunch - Sarkarai Pongal"
drag, startPoint x: 529, startPoint y: 342, endPoint x: 518, endPoint y: 342, distance: 10.9
click at [518, 342] on div "Original Price 0.00 Selling Price 100.00" at bounding box center [651, 351] width 872 height 64
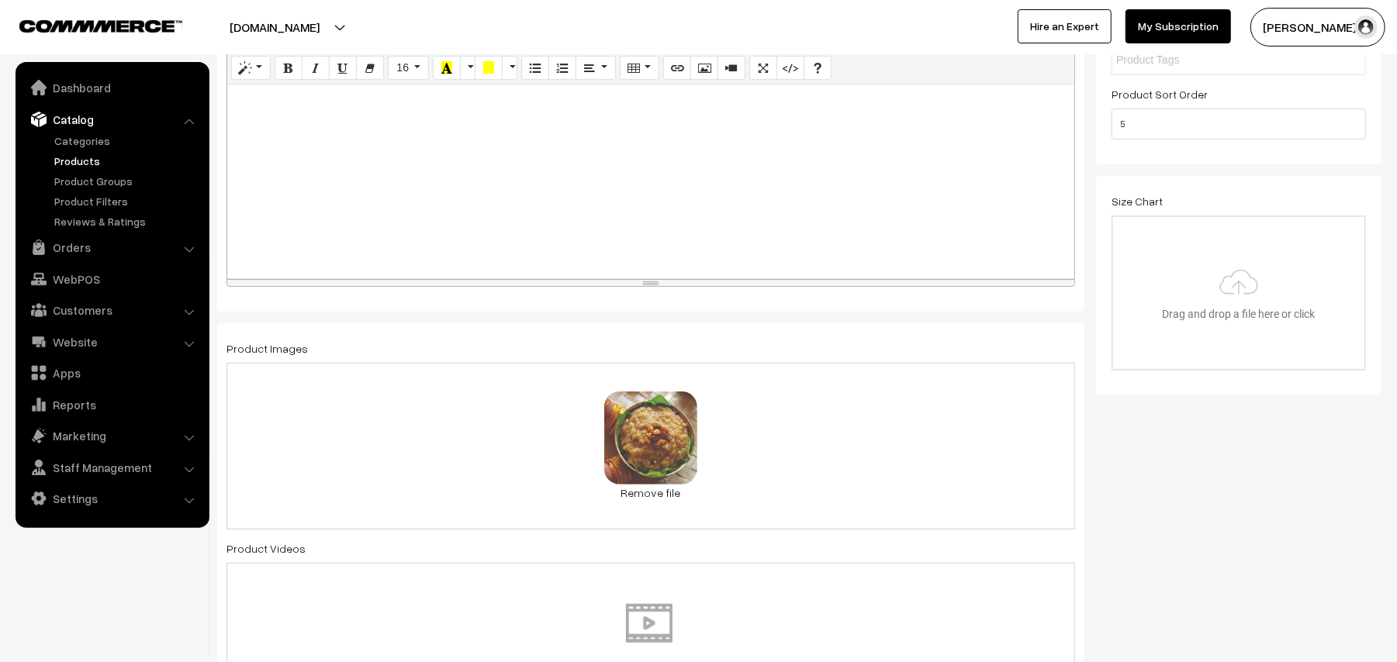
scroll to position [206, 0]
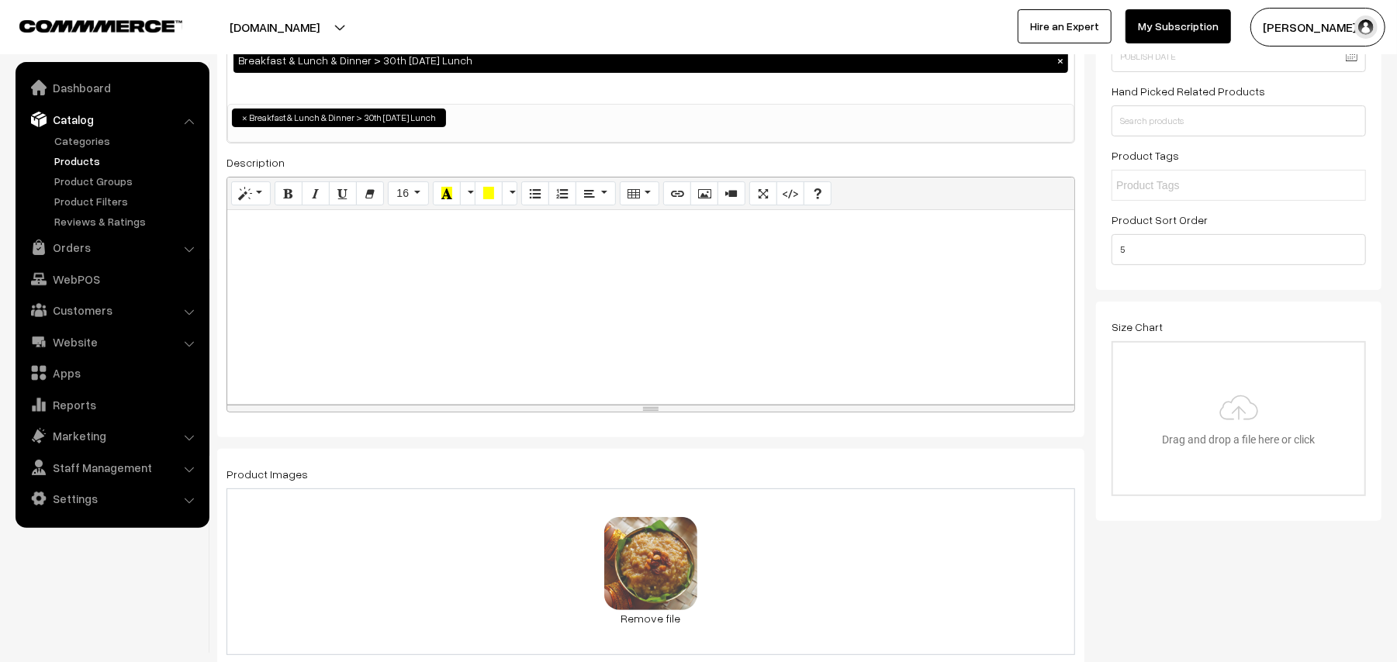
type input "80.00"
click at [344, 258] on div at bounding box center [650, 307] width 847 height 194
click at [292, 193] on icon "Bold (CTRL+B)" at bounding box center [288, 193] width 11 height 12
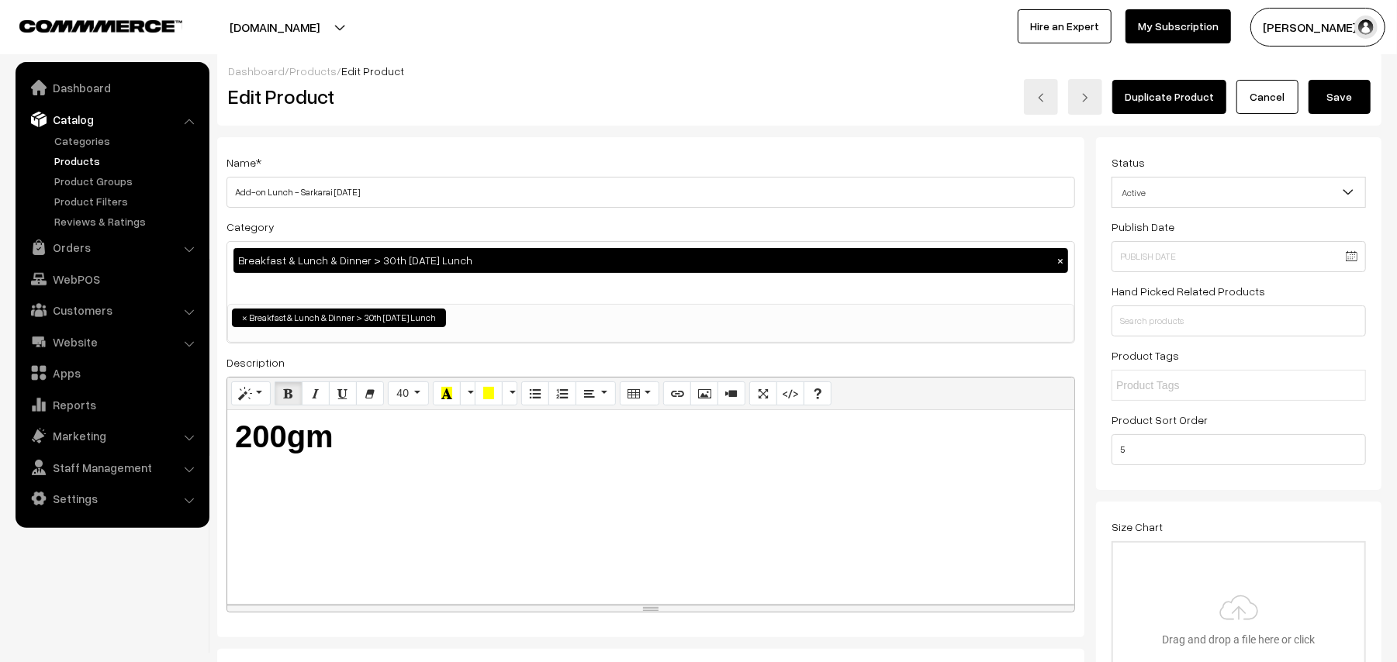
scroll to position [0, 0]
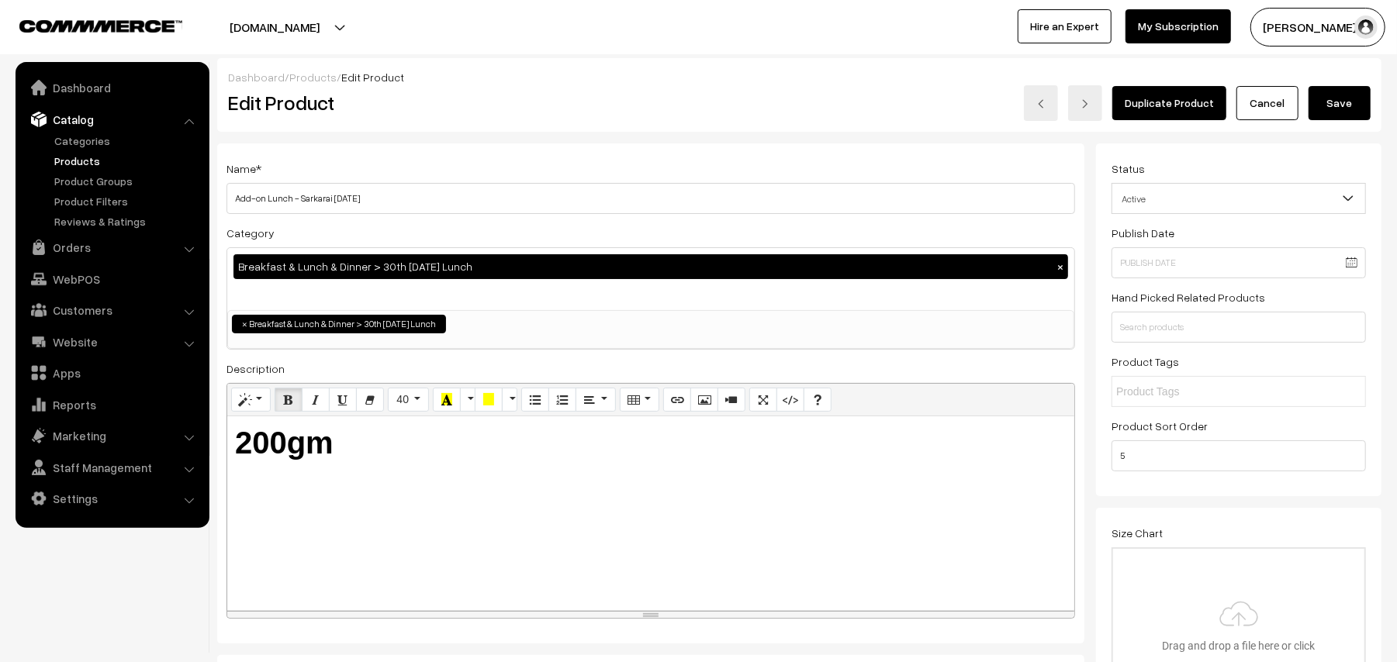
click at [1329, 100] on button "Save" at bounding box center [1339, 103] width 62 height 34
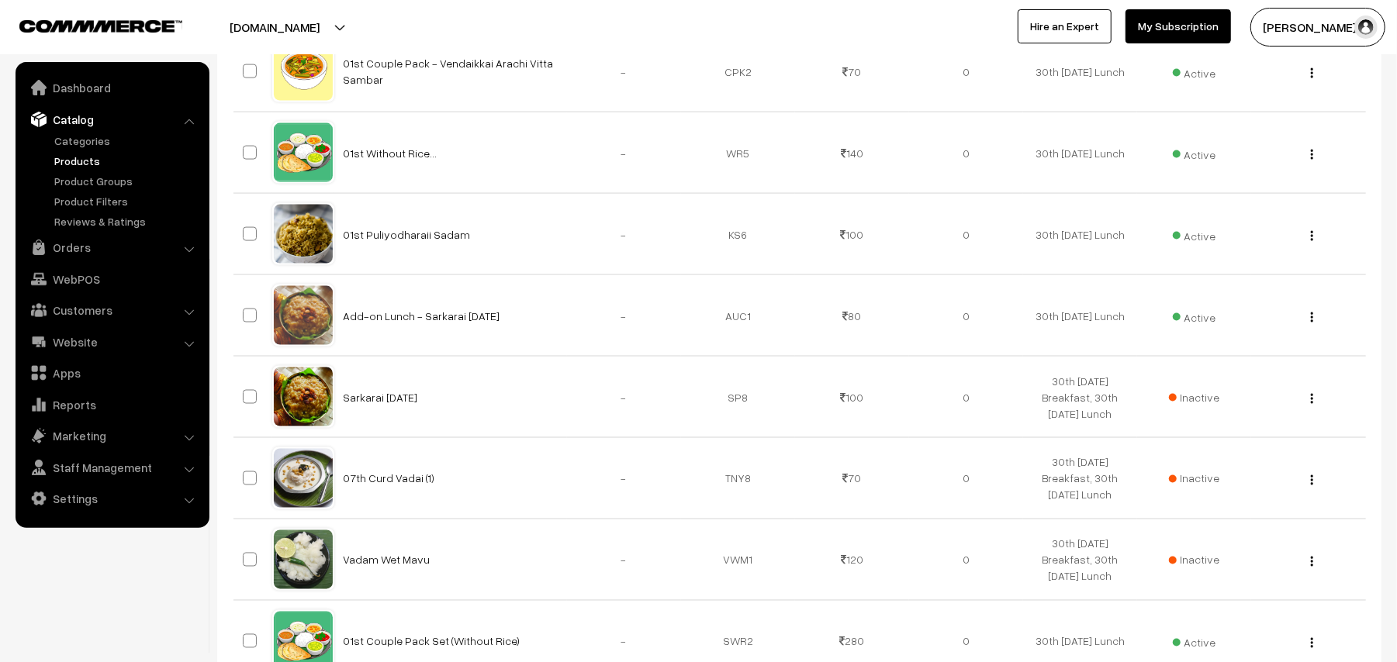
scroll to position [1914, 0]
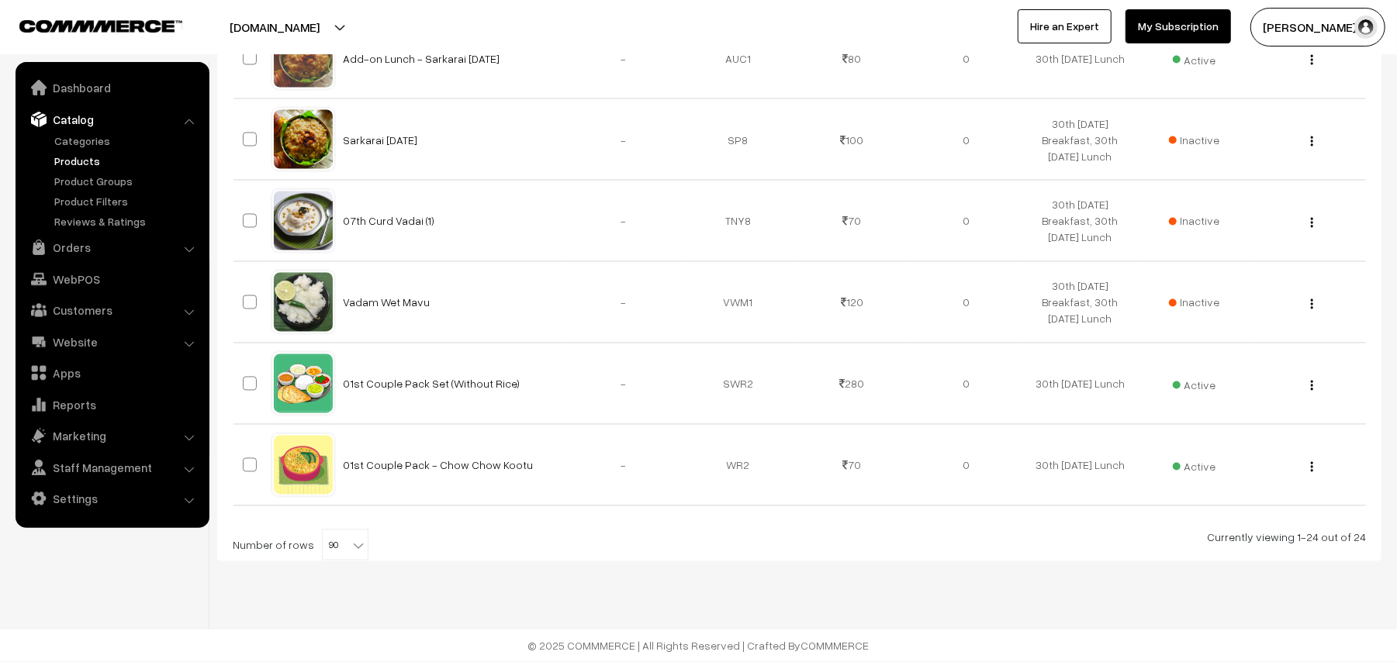
click at [339, 553] on span "90" at bounding box center [345, 545] width 45 height 31
click at [467, 541] on div "Currently viewing 1-24 out of 24" at bounding box center [799, 538] width 1133 height 16
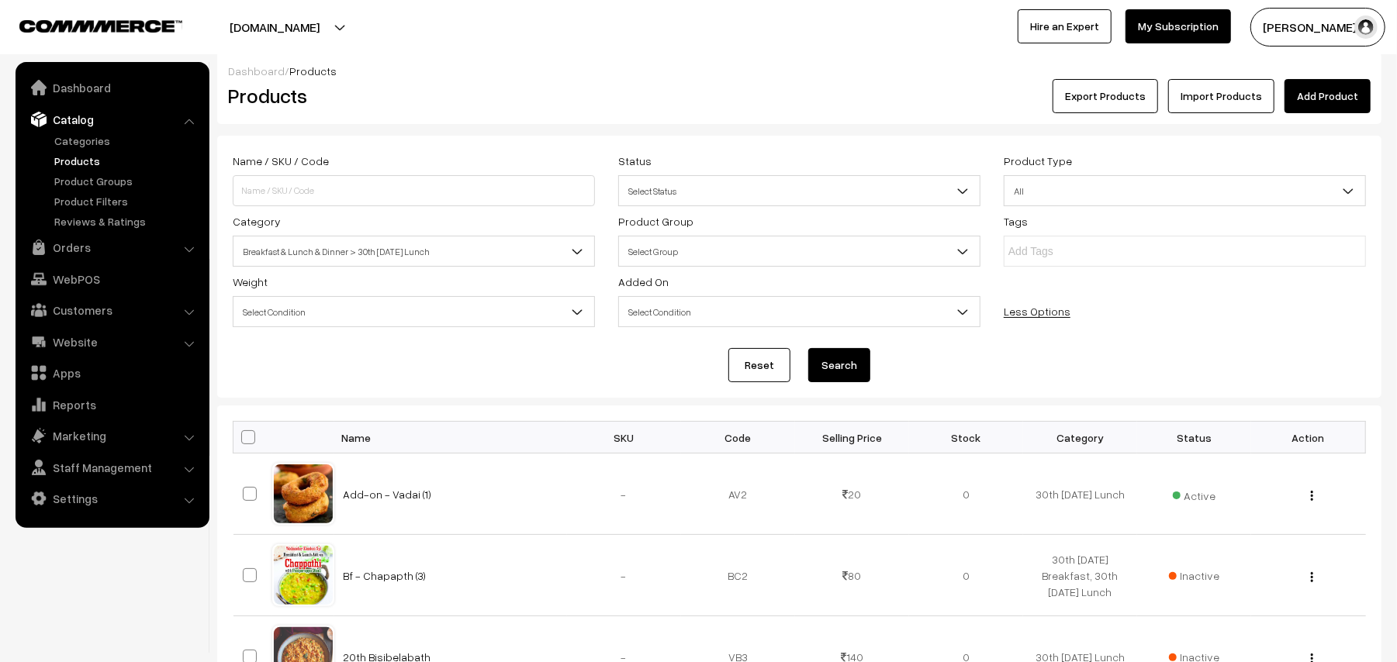
scroll to position [0, 0]
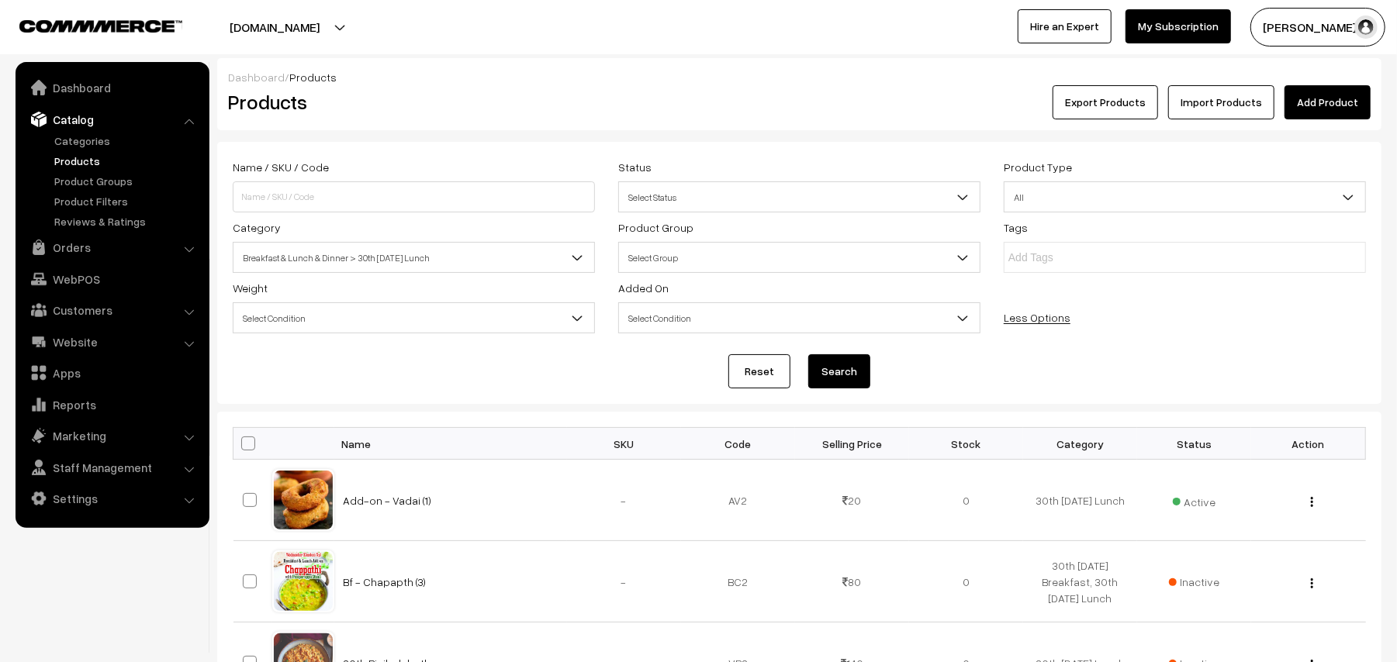
click at [68, 161] on link "Products" at bounding box center [127, 161] width 154 height 16
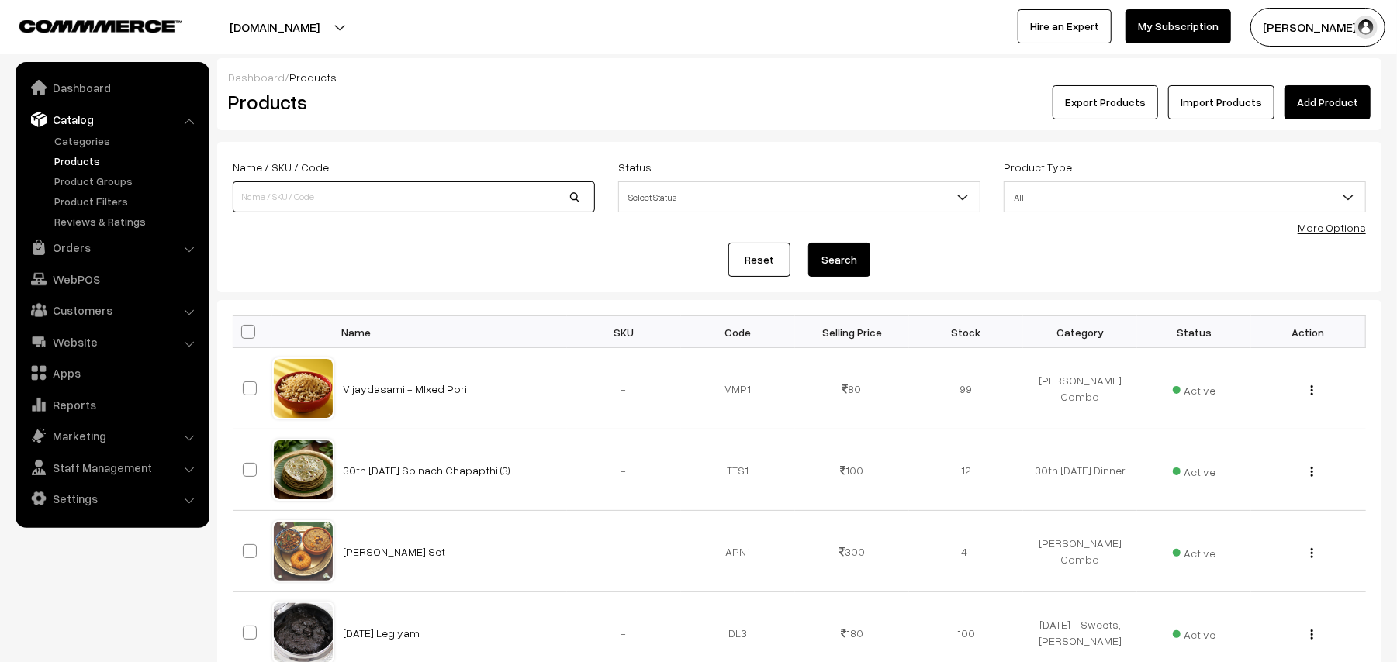
click at [380, 196] on input at bounding box center [414, 196] width 362 height 31
type input "Kondaikadalai Sundal"
click at [832, 255] on button "Search" at bounding box center [839, 260] width 62 height 34
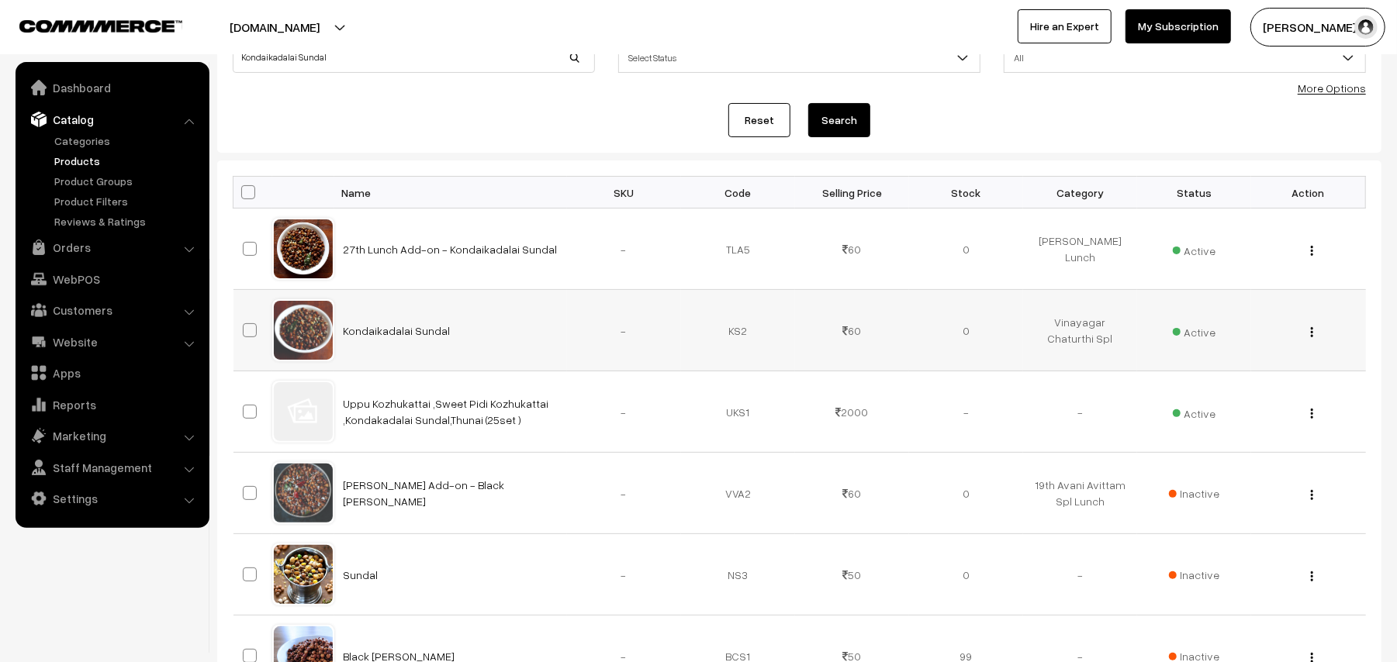
scroll to position [103, 0]
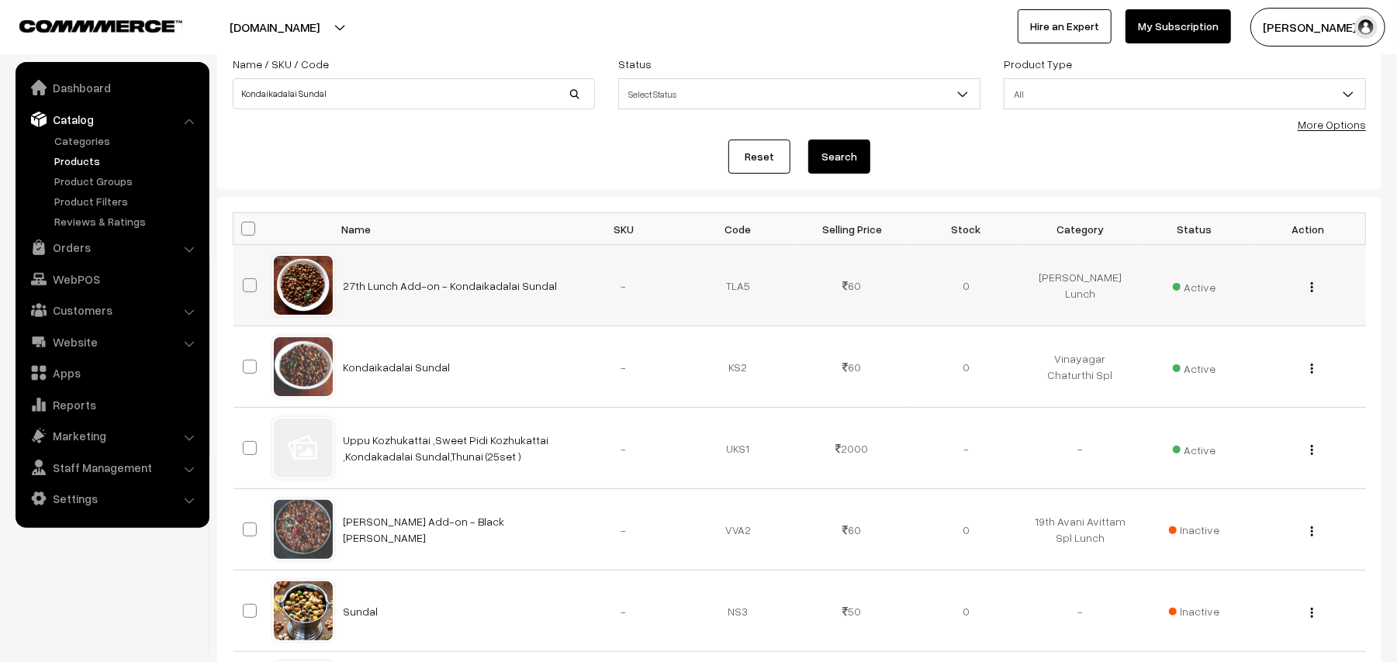
click at [1311, 283] on img "button" at bounding box center [1312, 287] width 2 height 10
click at [1229, 335] on link "Edit" at bounding box center [1242, 343] width 132 height 34
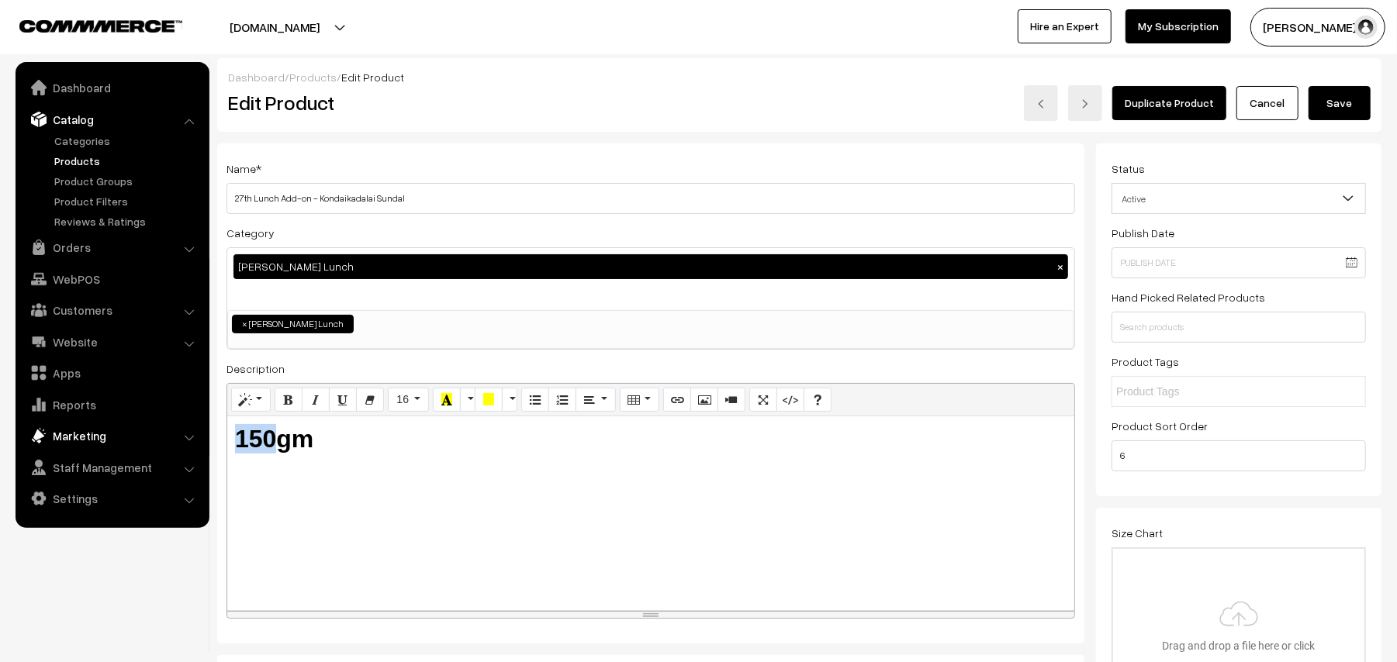
drag, startPoint x: 273, startPoint y: 437, endPoint x: 199, endPoint y: 439, distance: 73.7
drag, startPoint x: 251, startPoint y: 199, endPoint x: 208, endPoint y: 197, distance: 43.5
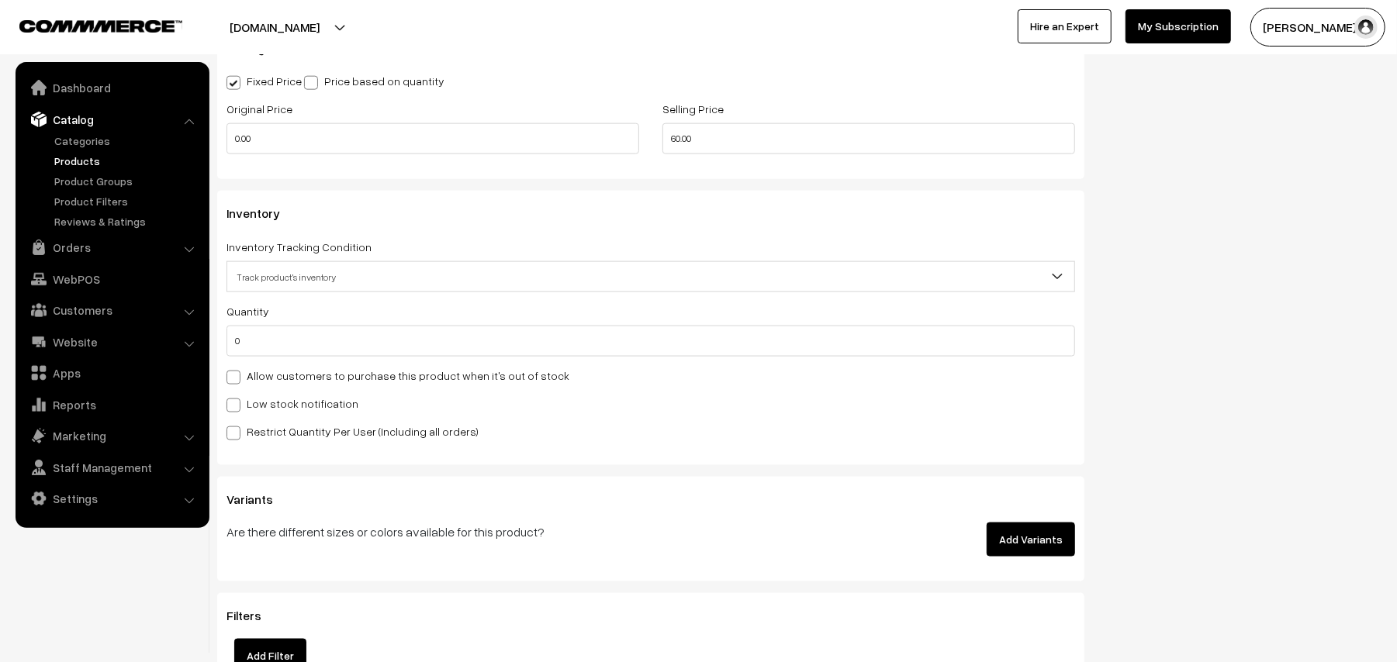
scroll to position [1241, 0]
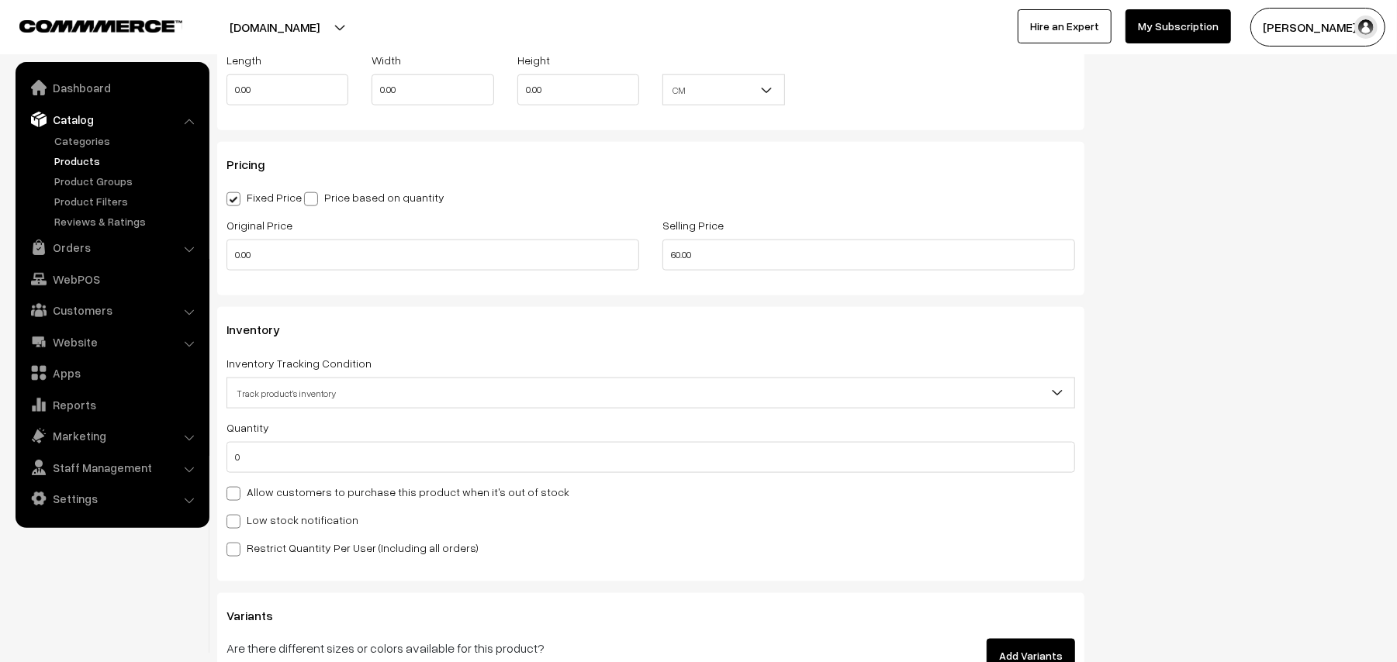
type input "01st Add-on Lunch - Kondaikadalai Sundal"
click at [354, 489] on label "Allow customers to purchase this product when it's out of stock" at bounding box center [397, 492] width 343 height 16
click at [237, 489] on input "Allow customers to purchase this product when it's out of stock" at bounding box center [231, 491] width 10 height 10
checkbox input "true"
drag, startPoint x: 586, startPoint y: 242, endPoint x: 507, endPoint y: 236, distance: 79.3
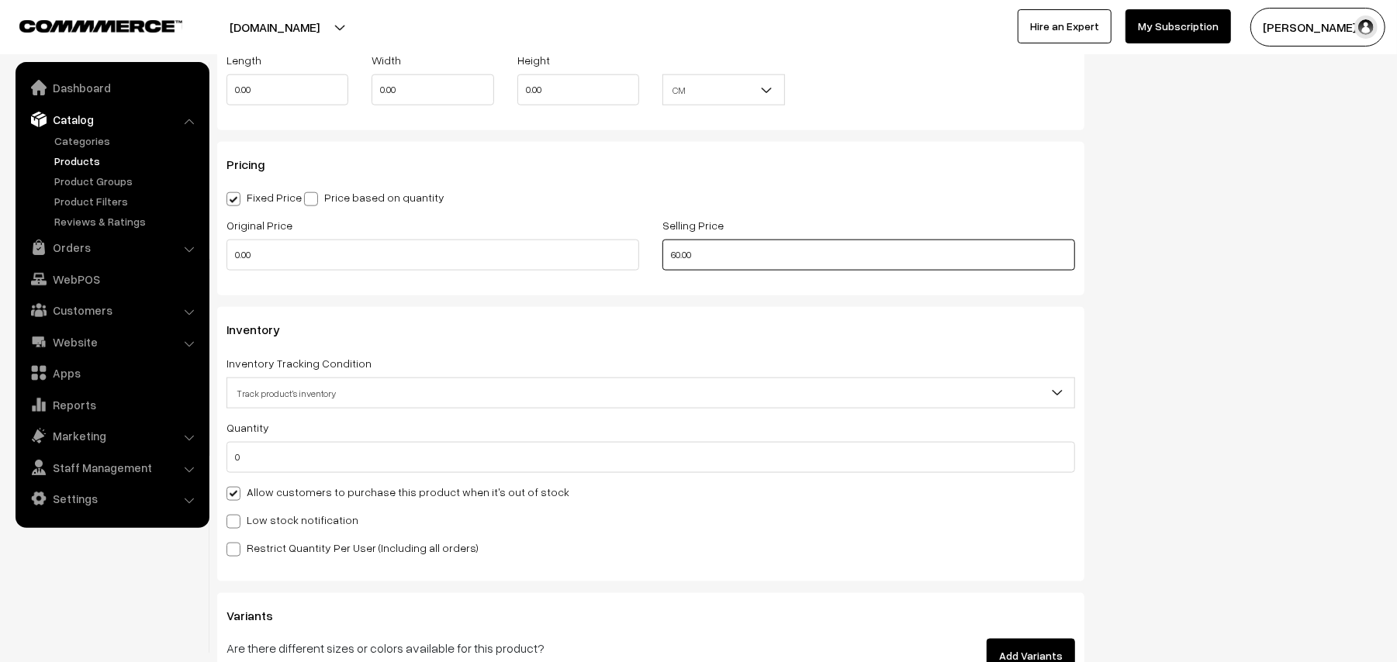
click at [507, 236] on div "Original Price 0.00 Selling Price 60.00" at bounding box center [651, 248] width 872 height 64
click at [1064, 383] on span at bounding box center [1063, 397] width 16 height 39
click at [779, 255] on input "50.00" at bounding box center [868, 255] width 413 height 31
drag, startPoint x: 717, startPoint y: 251, endPoint x: 444, endPoint y: 212, distance: 275.7
click at [444, 212] on div "Pricing Fixed Price Price based on quantity Original Price 0.00 Selling Price 5…" at bounding box center [650, 219] width 867 height 154
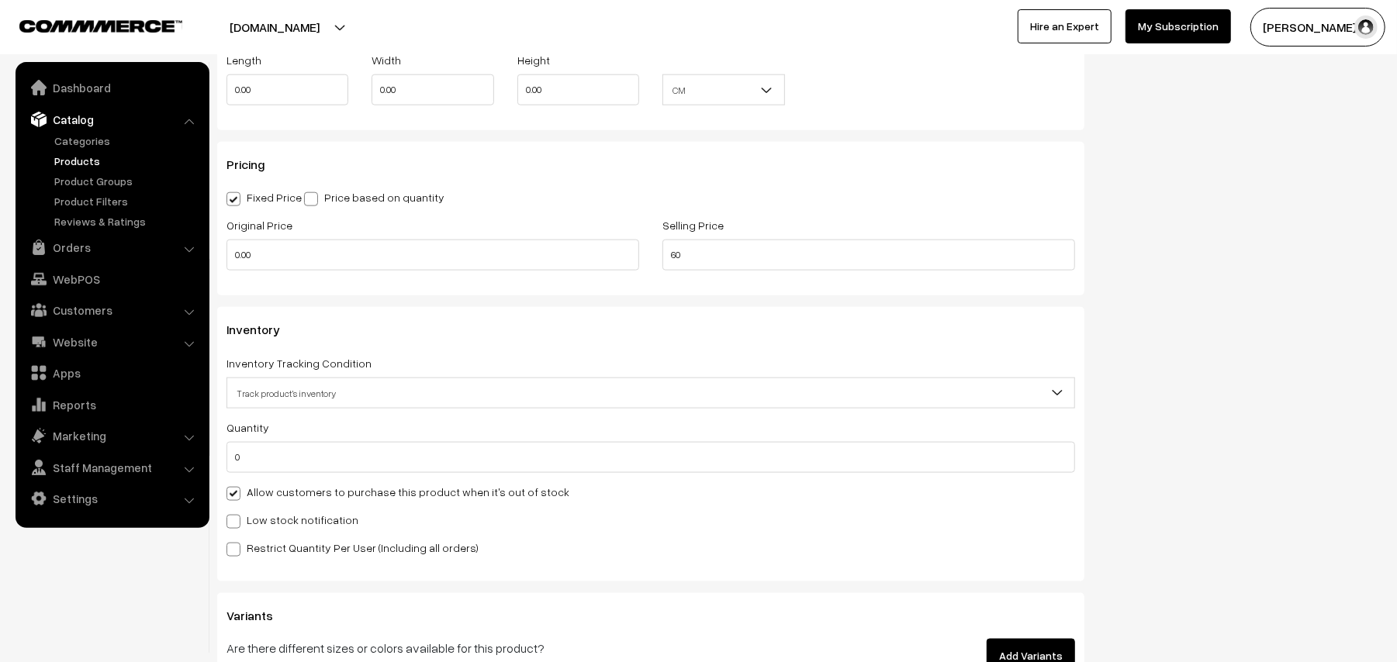
type input "60.00"
click at [1045, 146] on div "Pricing Fixed Price Price based on quantity Original Price 0.00 Selling Price 6…" at bounding box center [650, 219] width 867 height 154
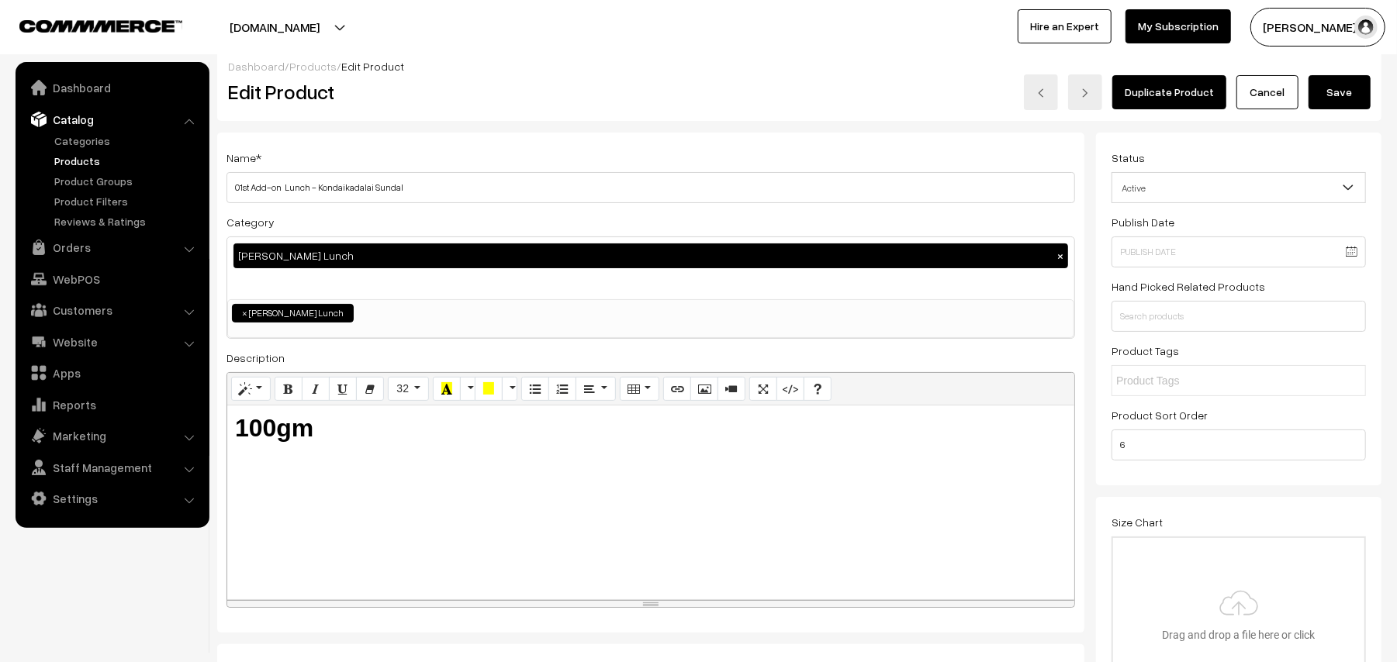
scroll to position [0, 0]
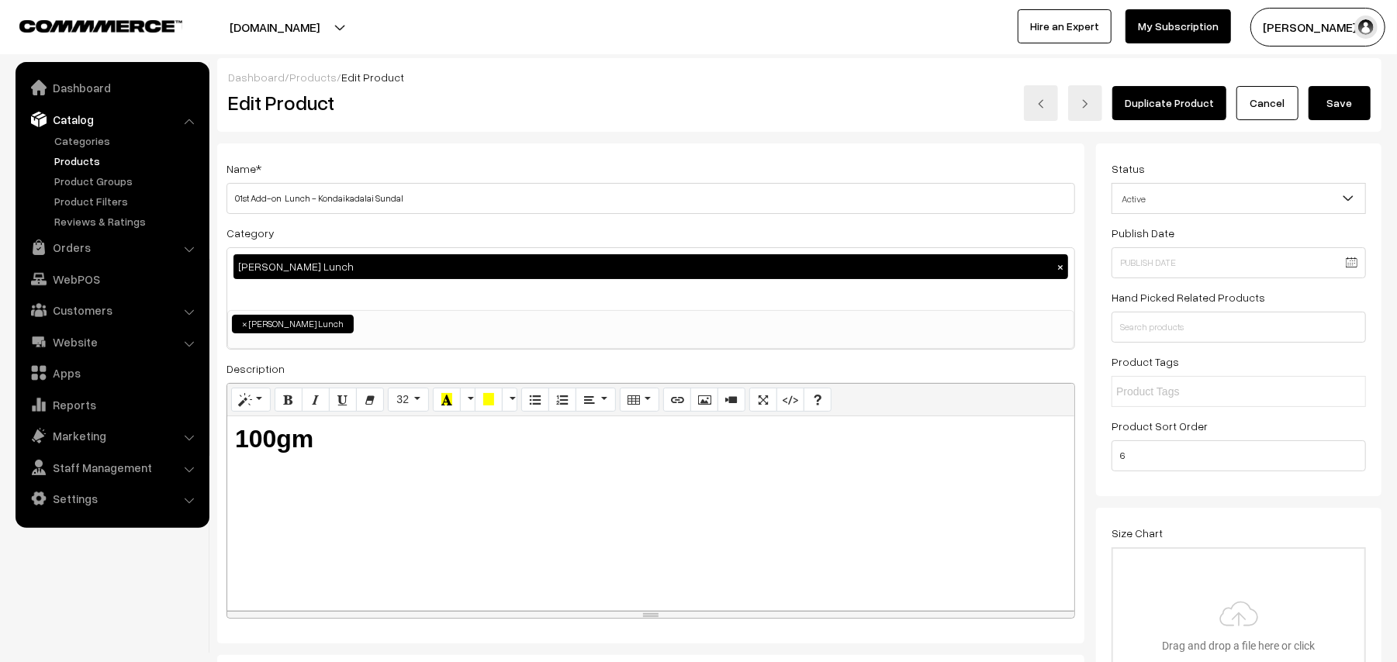
click at [1335, 93] on button "Save" at bounding box center [1339, 103] width 62 height 34
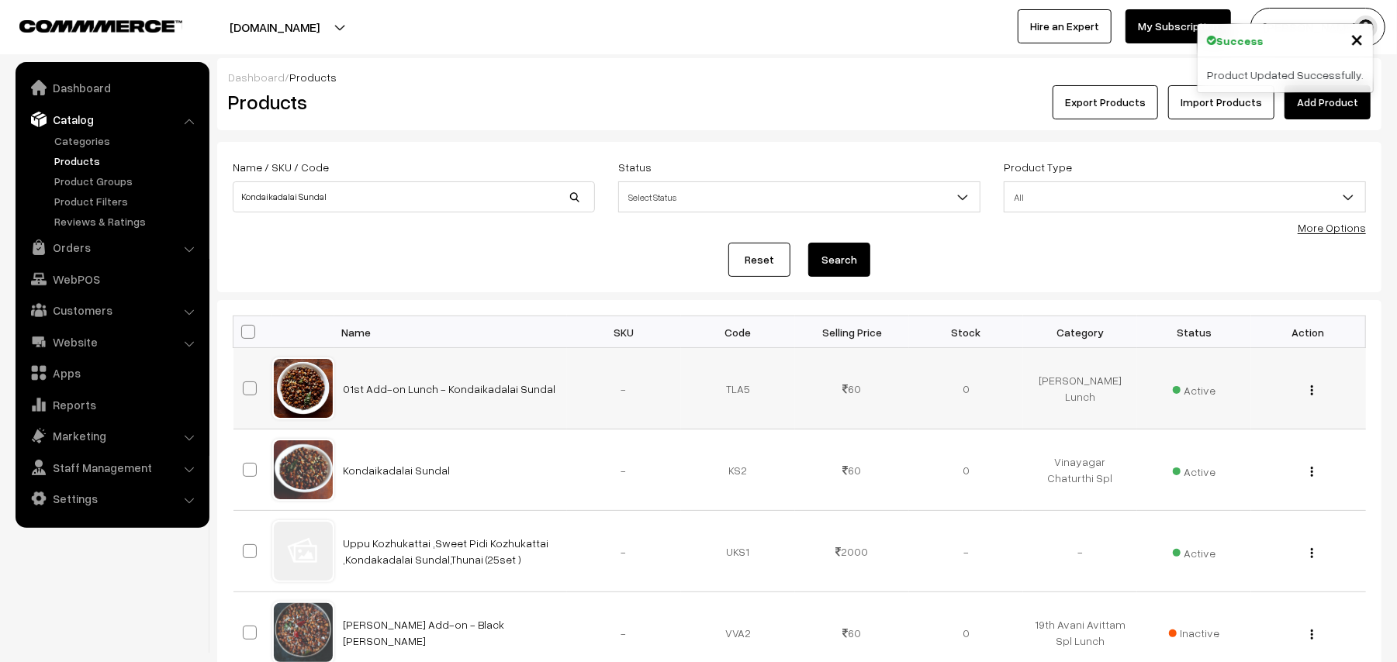
click at [1312, 392] on img "button" at bounding box center [1312, 390] width 2 height 10
click at [1210, 456] on link "Edit" at bounding box center [1242, 447] width 132 height 34
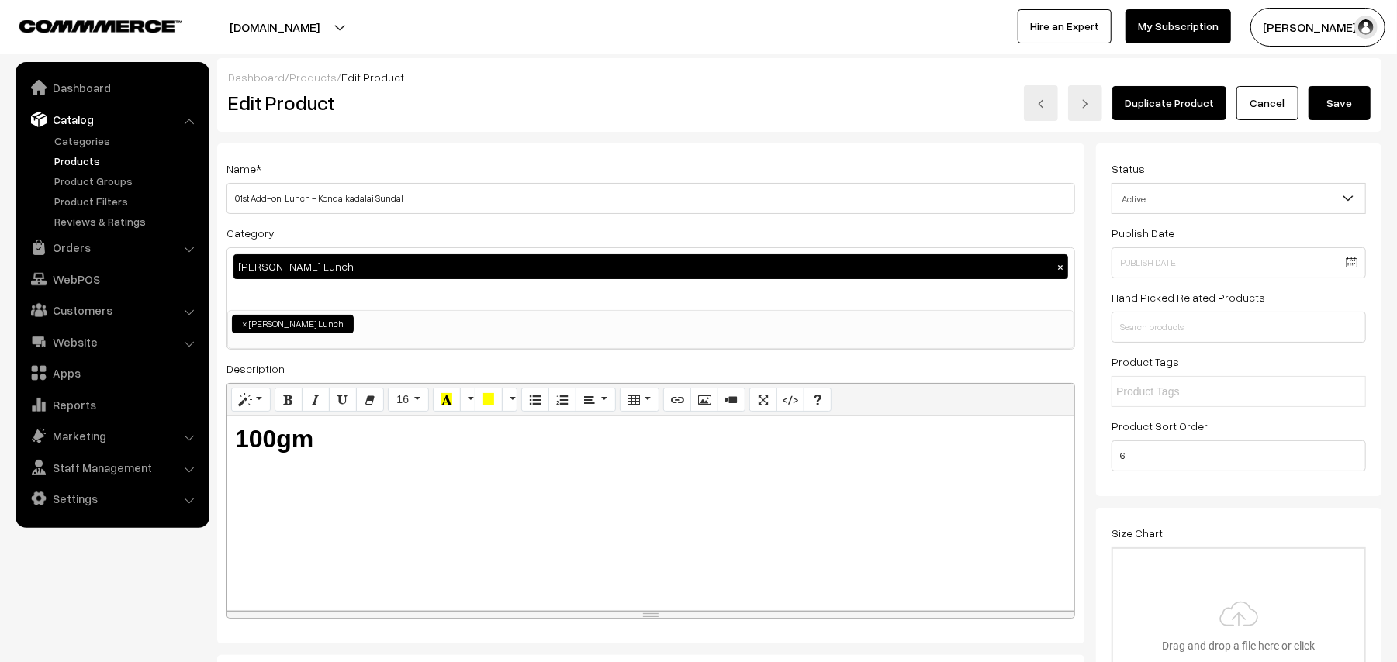
click at [1061, 267] on button "×" at bounding box center [1060, 267] width 14 height 14
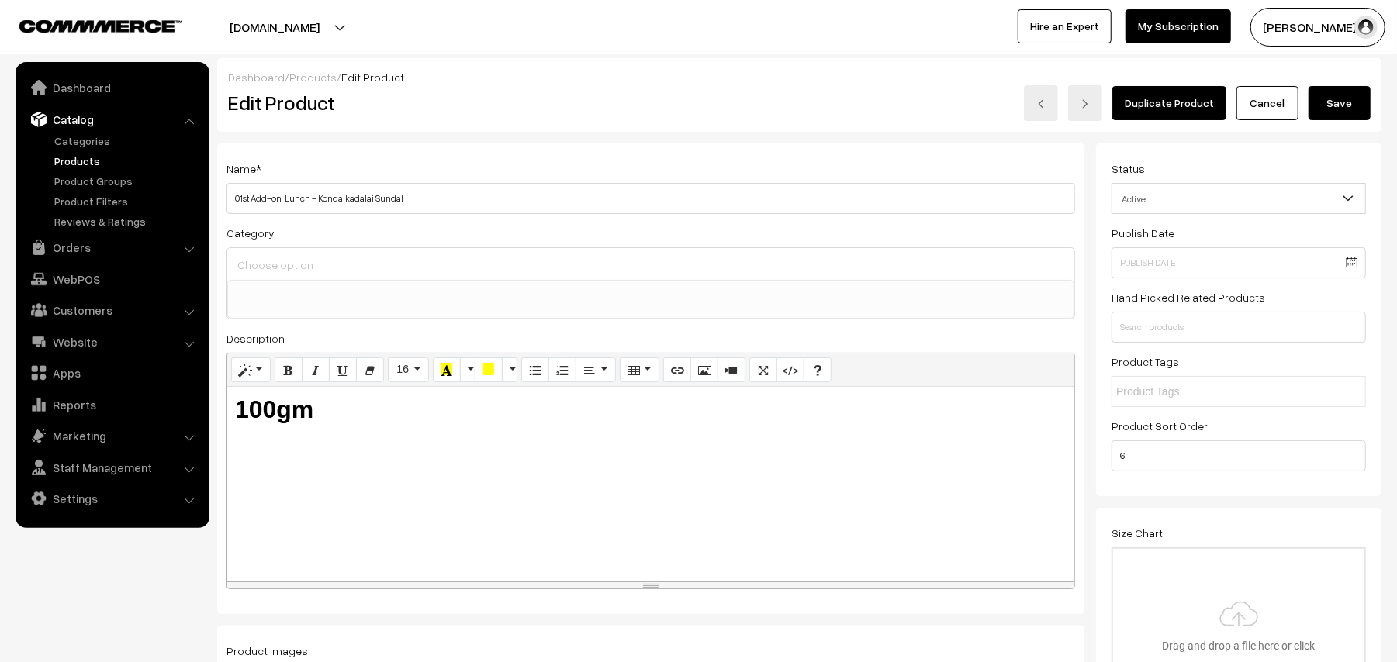
scroll to position [158, 0]
click at [274, 271] on input at bounding box center [650, 265] width 834 height 22
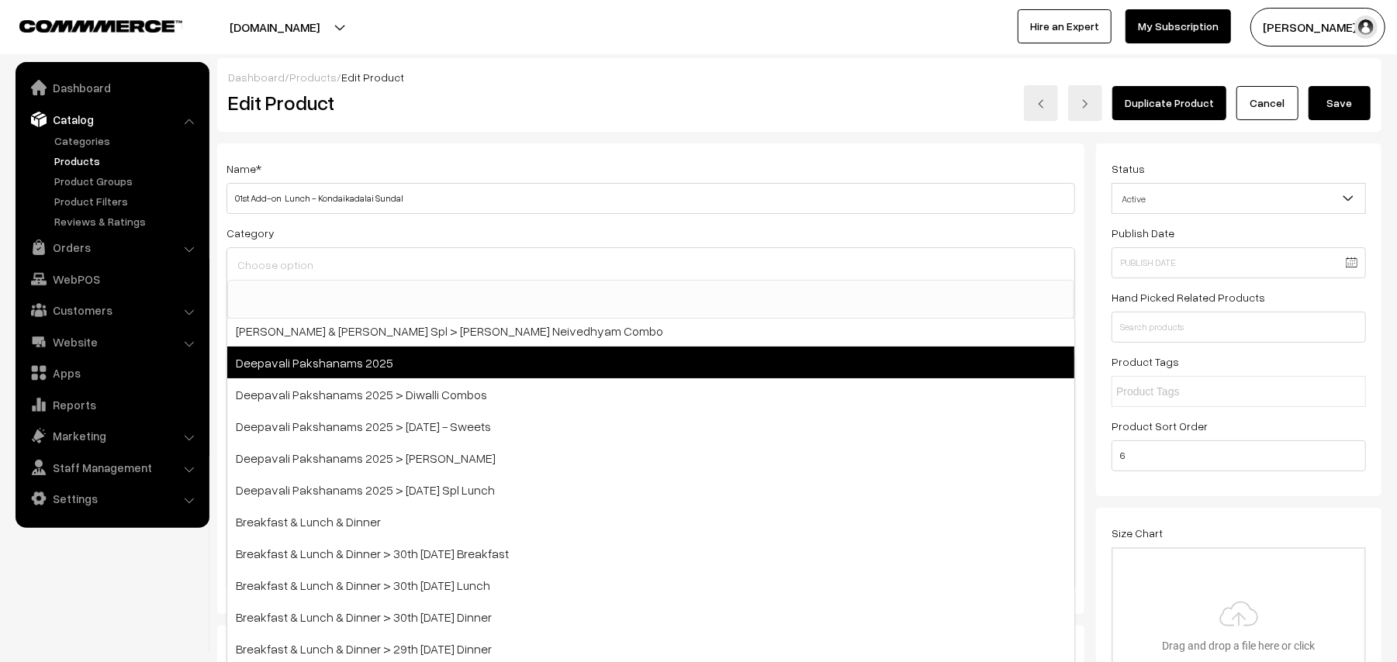
scroll to position [103, 0]
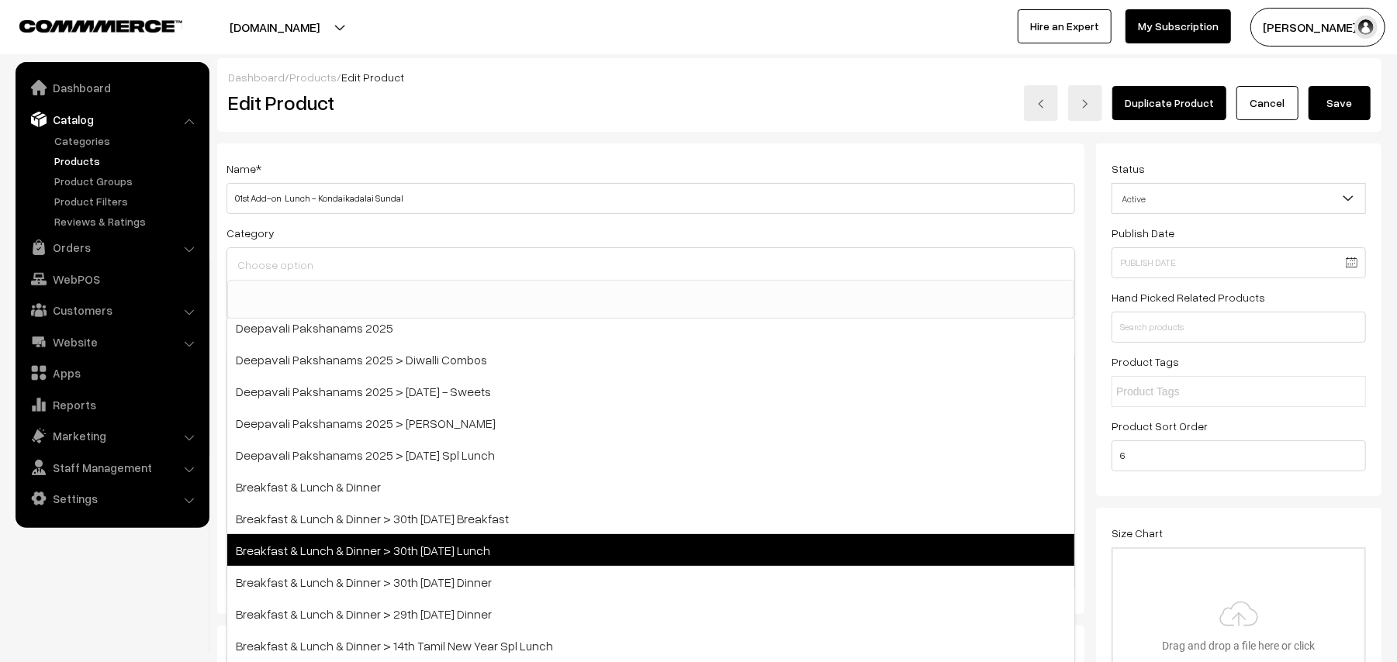
click at [475, 553] on span "Breakfast & Lunch & Dinner > 30th [DATE] Lunch" at bounding box center [650, 550] width 847 height 32
select select "95"
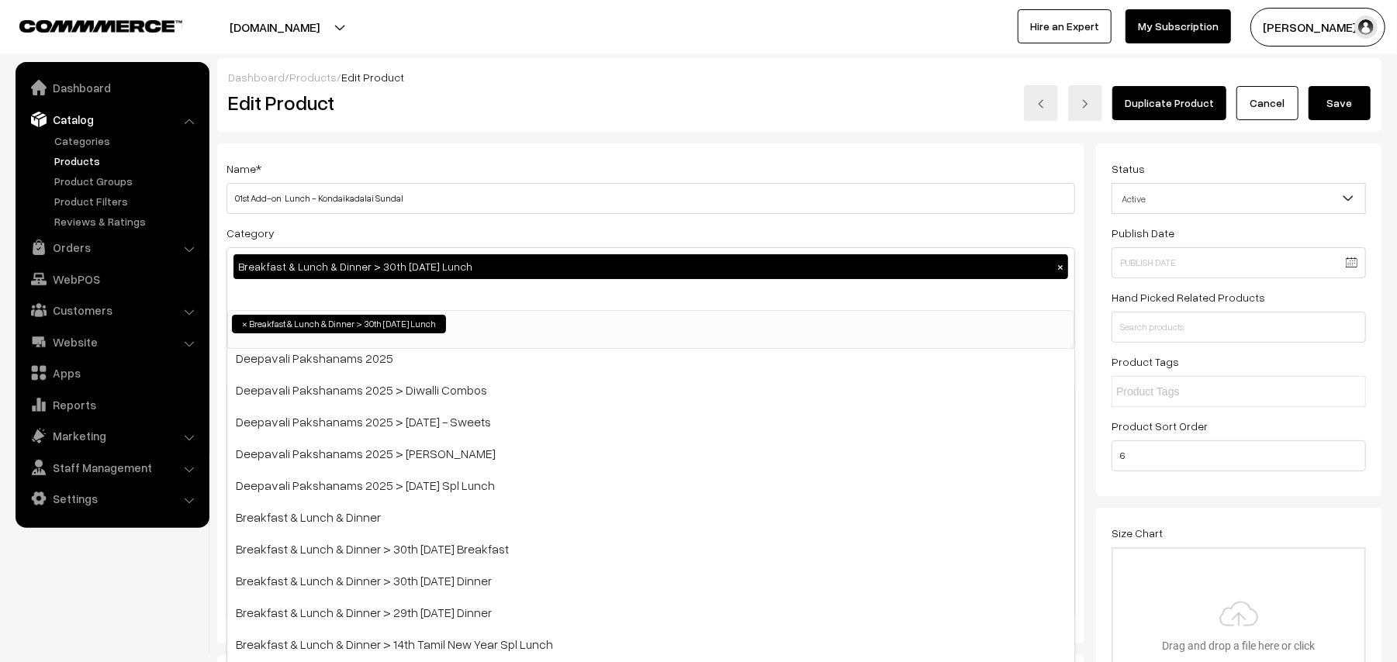
click at [681, 82] on div "Dashboard / Products / Edit Product" at bounding box center [799, 77] width 1142 height 16
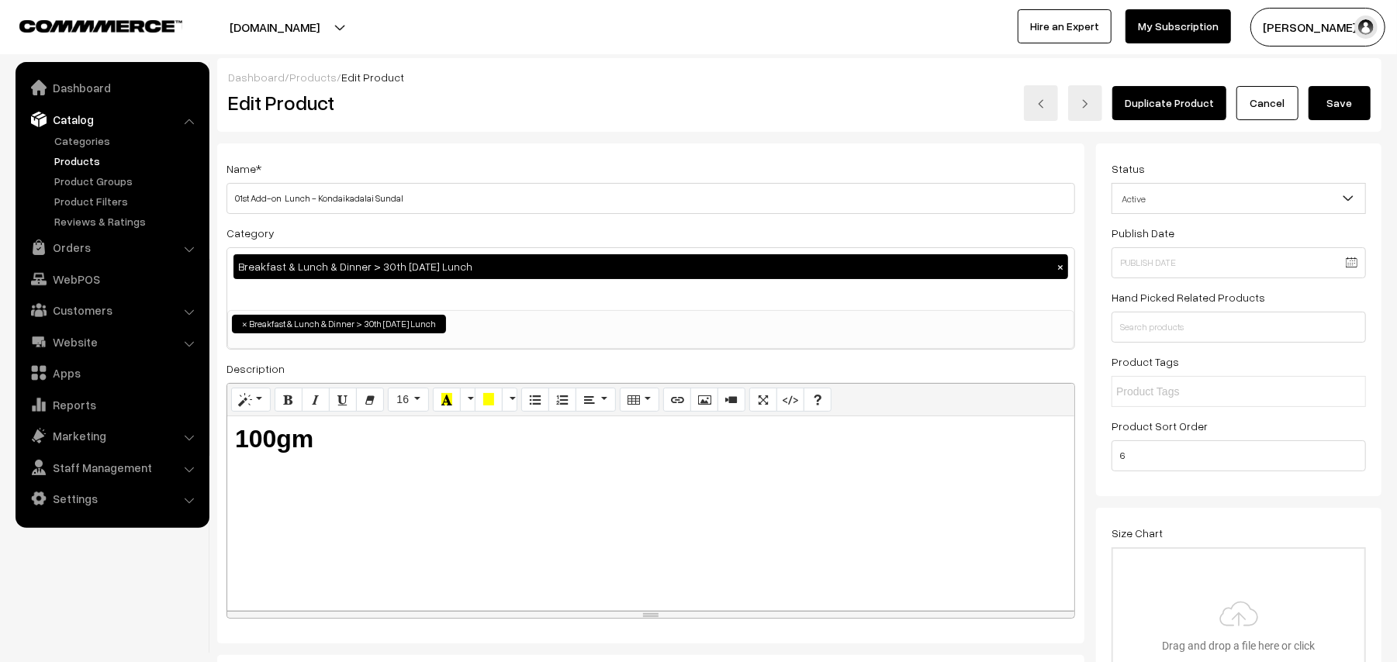
click at [1345, 97] on button "Save" at bounding box center [1339, 103] width 62 height 34
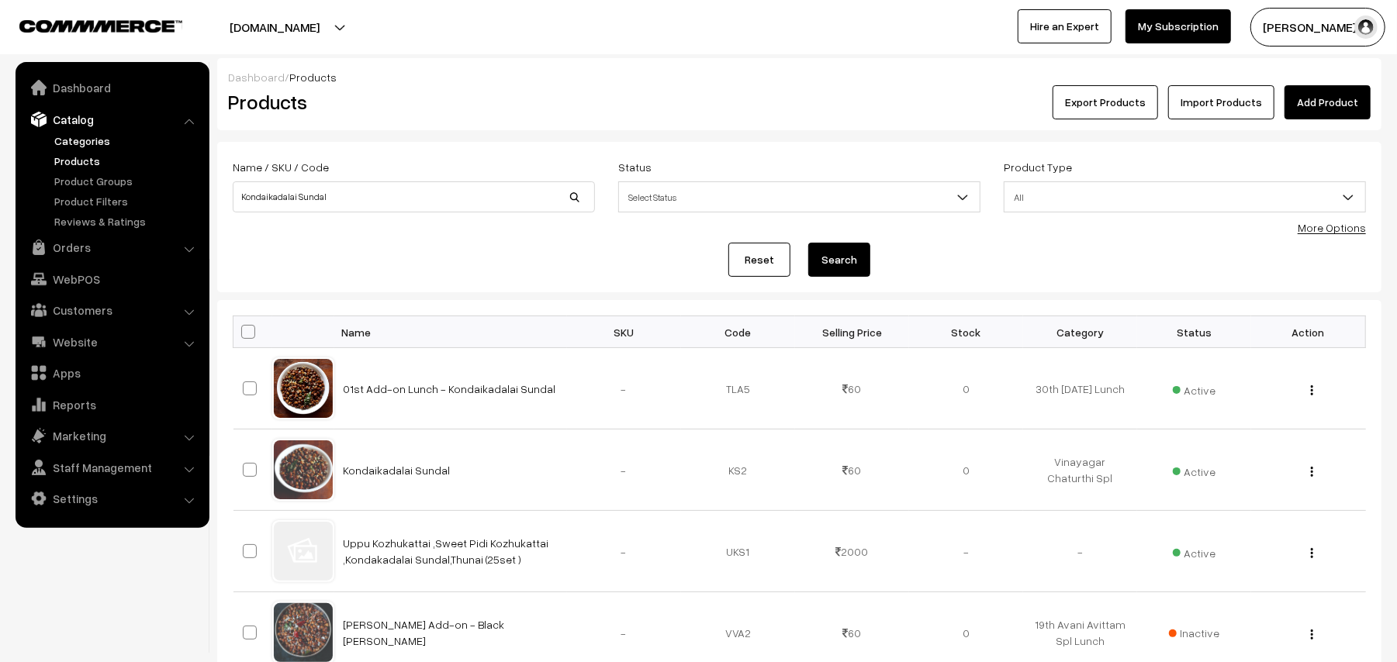
click at [102, 135] on link "Categories" at bounding box center [127, 141] width 154 height 16
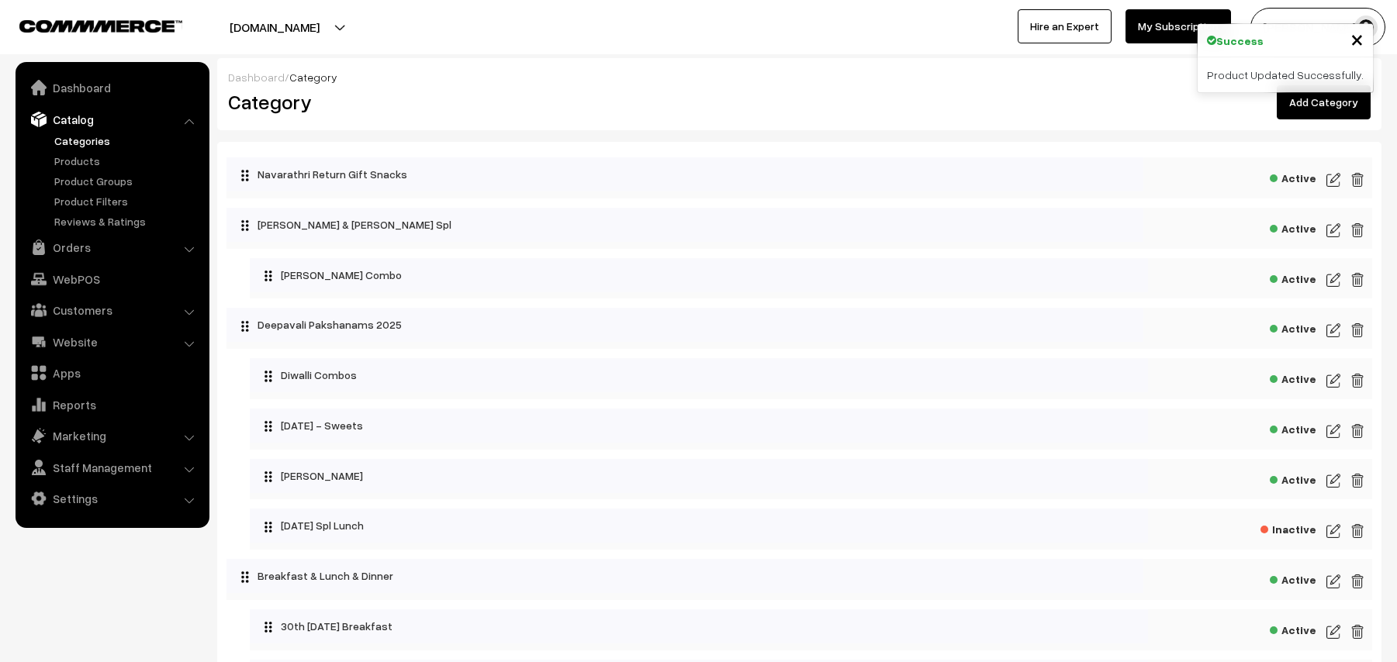
click at [96, 163] on link "Products" at bounding box center [127, 161] width 154 height 16
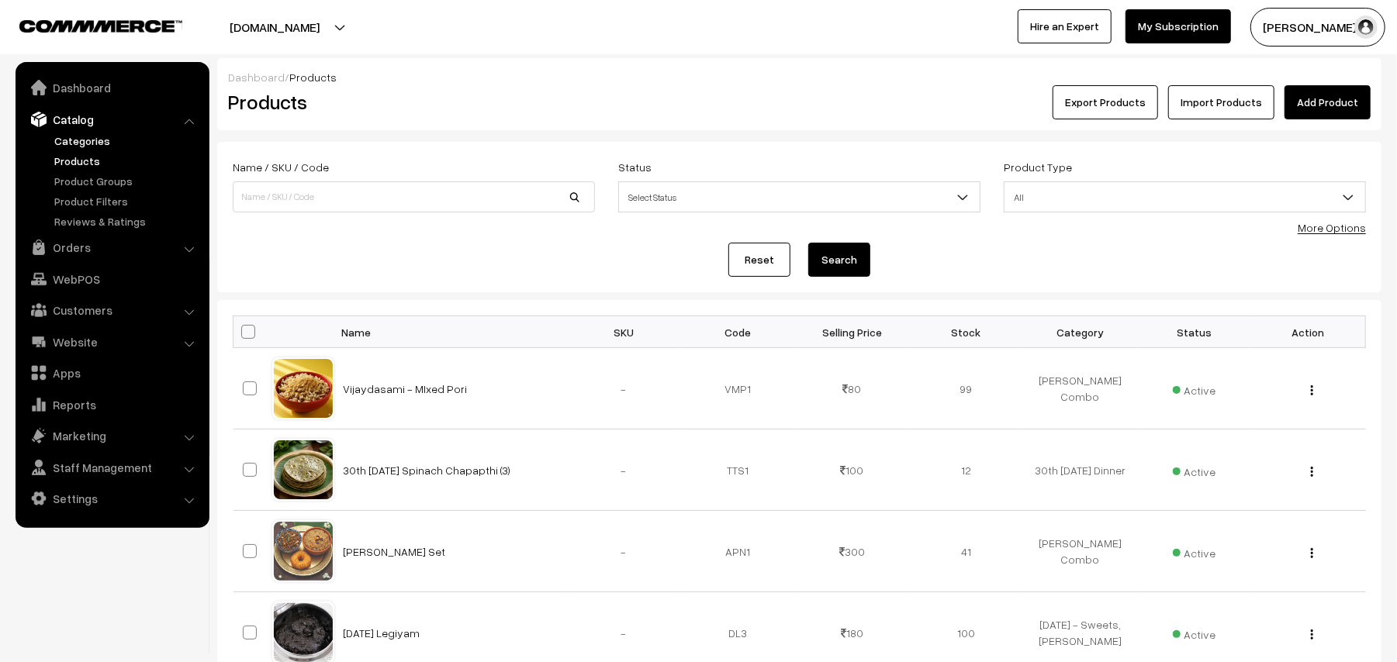
click at [91, 147] on link "Categories" at bounding box center [127, 141] width 154 height 16
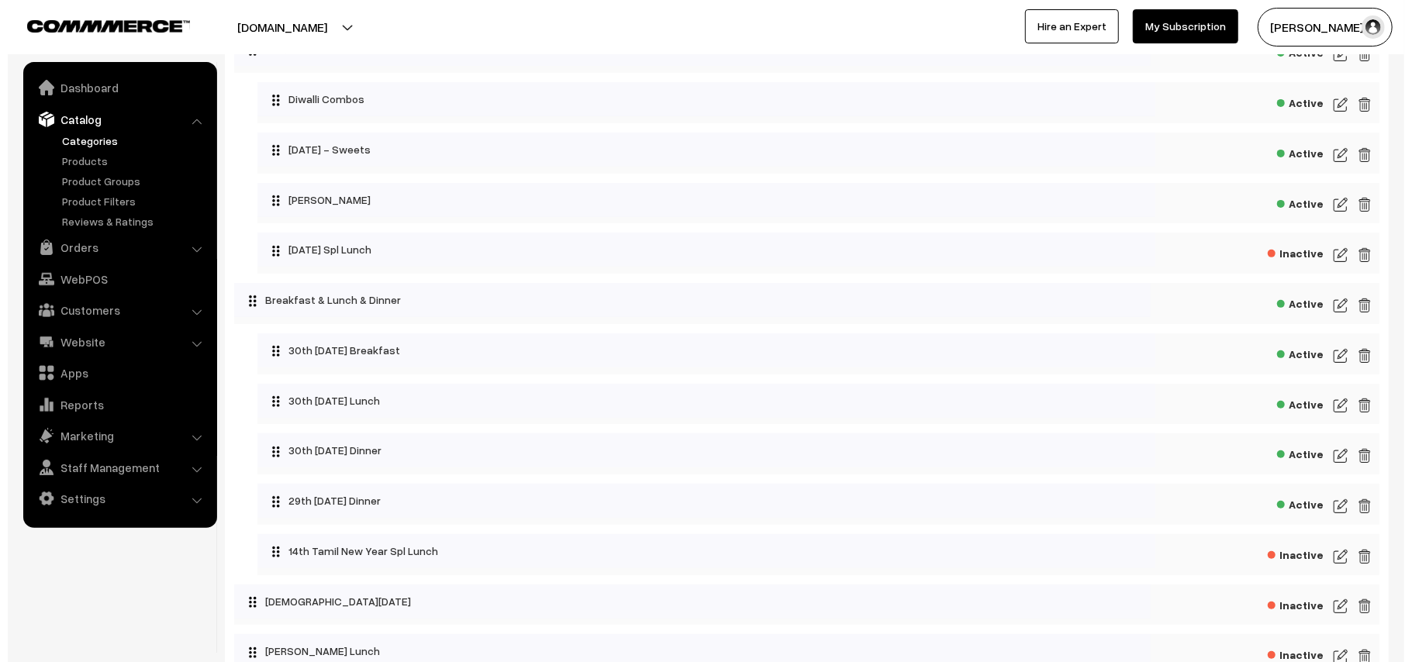
scroll to position [310, 0]
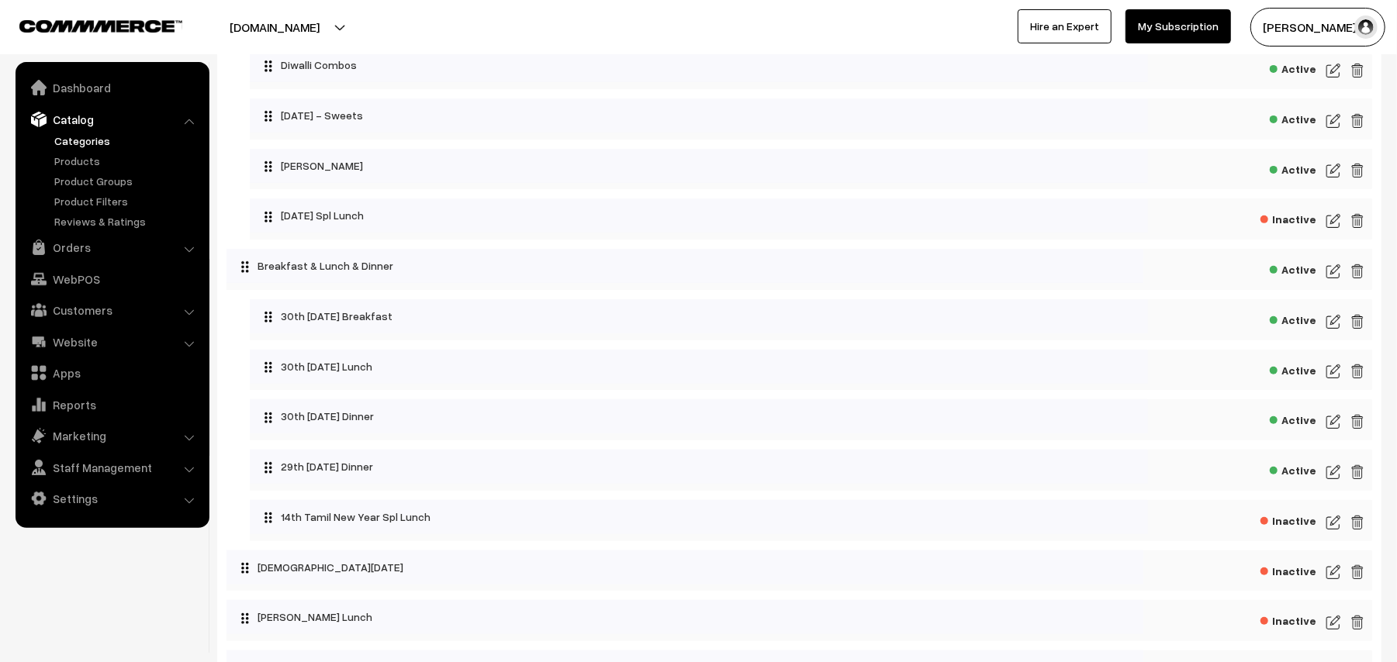
click at [1307, 324] on span "Active" at bounding box center [1292, 318] width 47 height 19
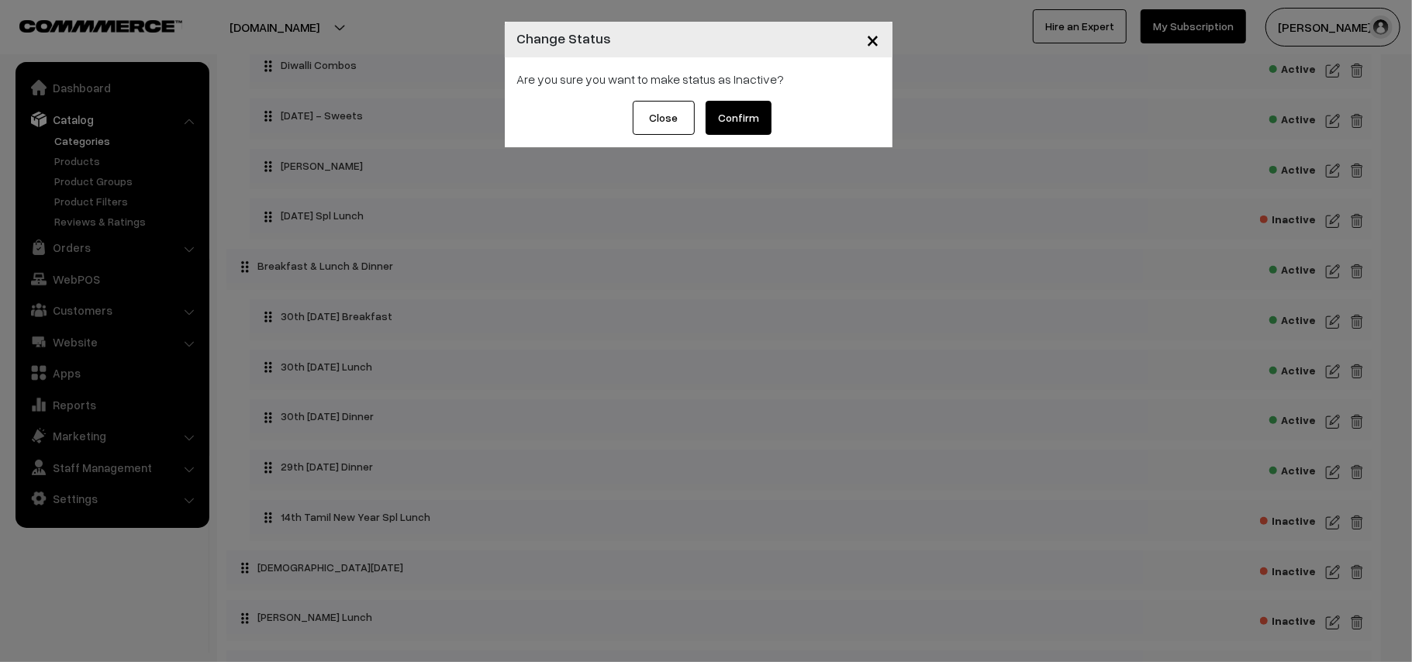
click at [751, 116] on button "Confirm" at bounding box center [739, 118] width 66 height 34
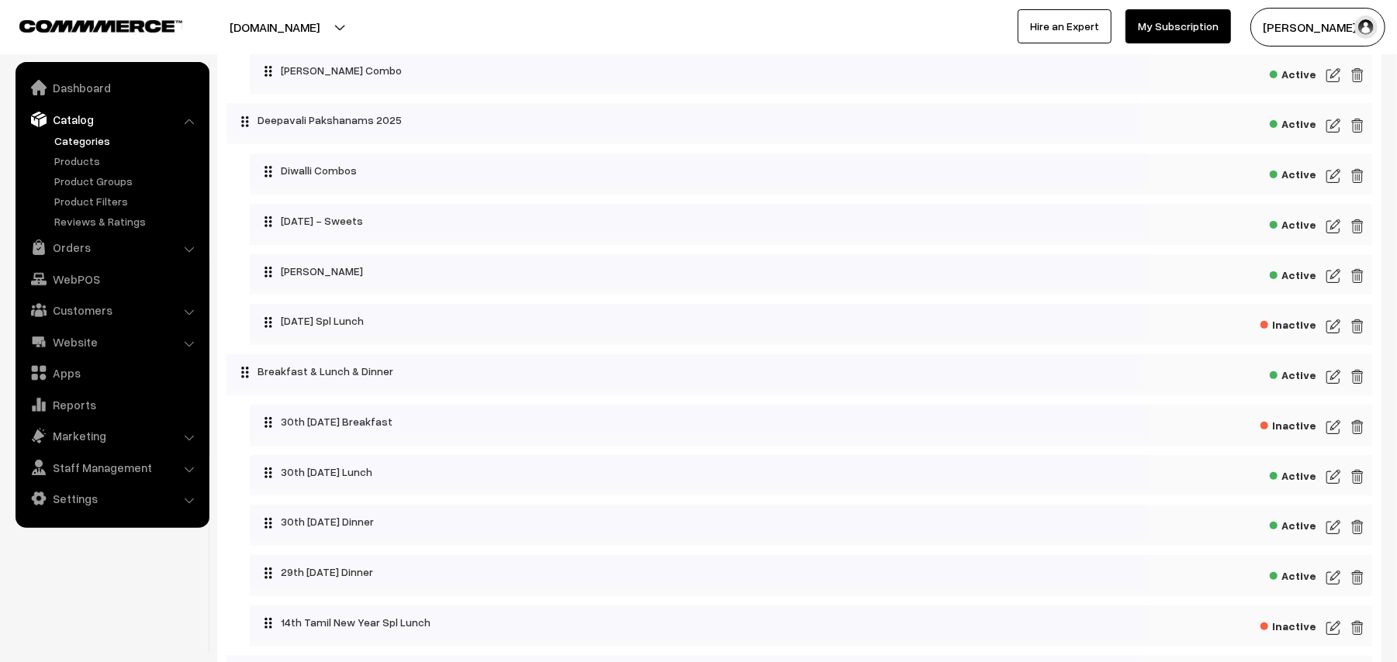
scroll to position [206, 0]
click at [1329, 479] on img at bounding box center [1333, 475] width 14 height 19
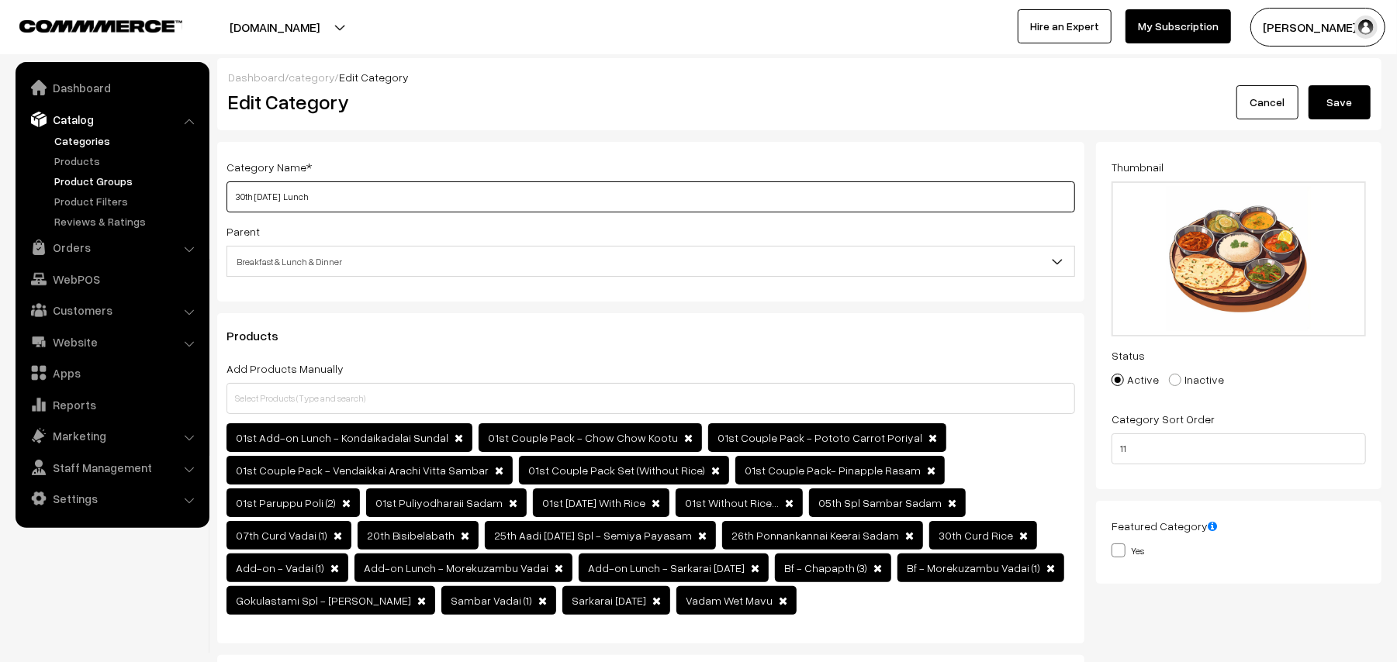
drag, startPoint x: 292, startPoint y: 199, endPoint x: 150, endPoint y: 186, distance: 142.5
click at [150, 186] on body "Thank you for showing interest. Our team will call you shortly. Close annamfood…" at bounding box center [698, 672] width 1397 height 1345
type input "01st Wednesday Lunch"
click at [1338, 91] on button "Save" at bounding box center [1339, 102] width 62 height 34
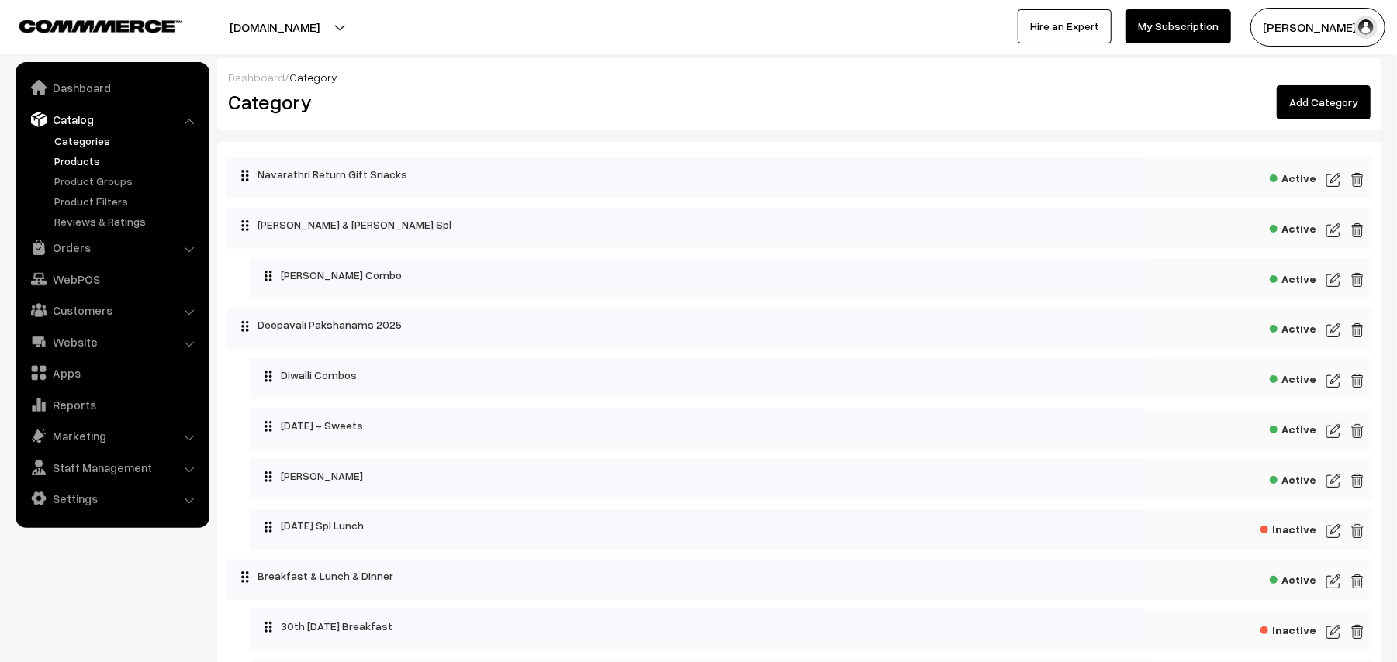
click at [92, 157] on link "Products" at bounding box center [127, 161] width 154 height 16
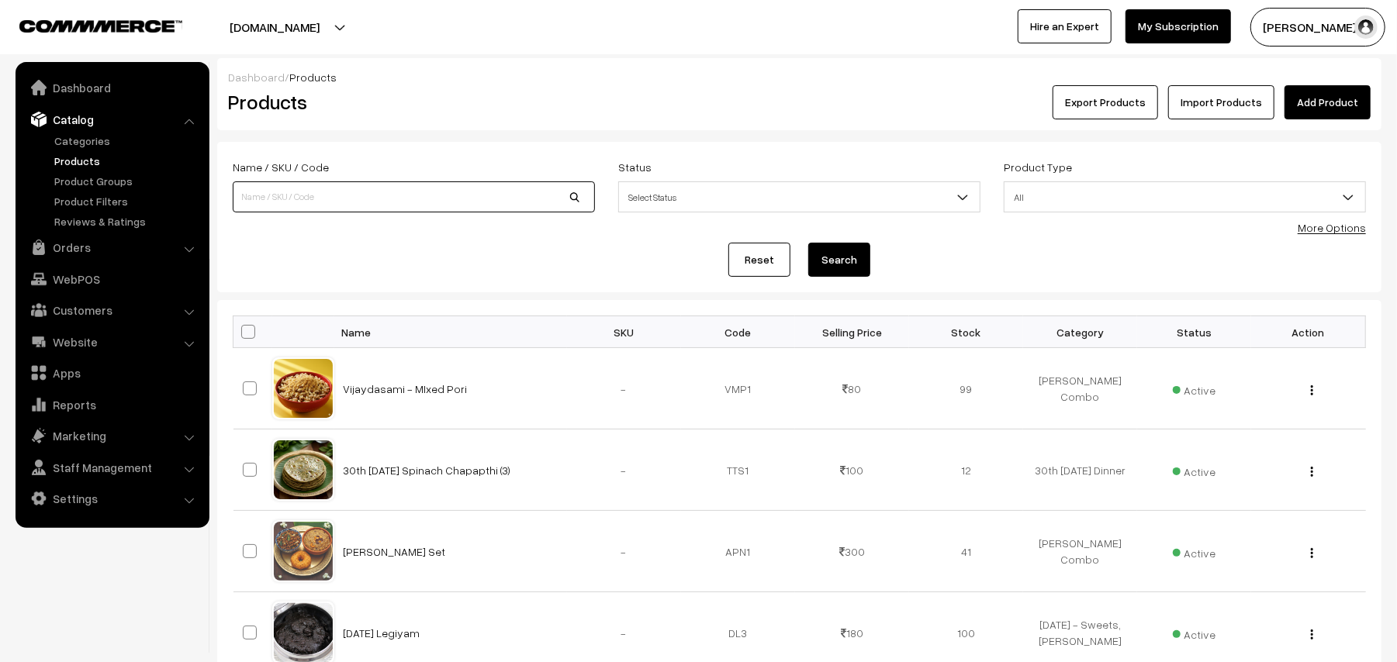
click at [355, 196] on input at bounding box center [414, 196] width 362 height 31
type input "Sarkarai [DATE]"
click at [830, 256] on button "Search" at bounding box center [839, 260] width 62 height 34
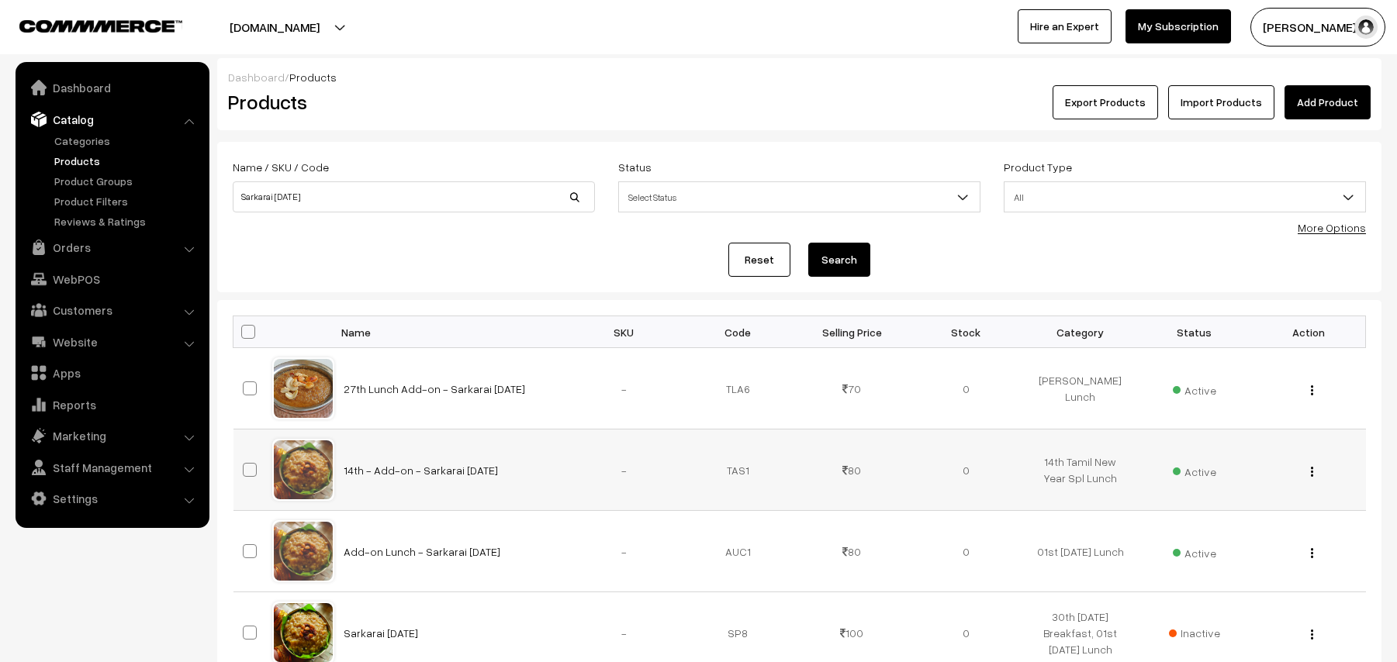
scroll to position [206, 0]
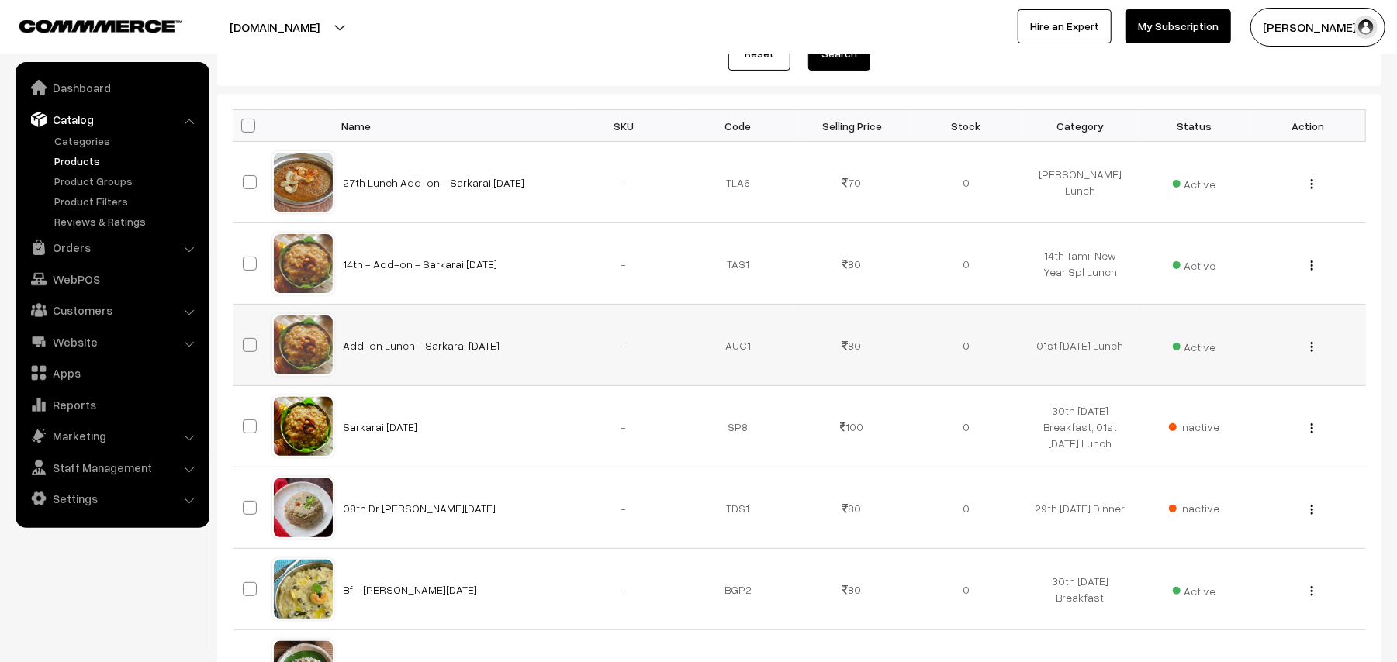
click at [1312, 344] on img "button" at bounding box center [1312, 347] width 2 height 10
click at [1210, 403] on link "Edit" at bounding box center [1242, 403] width 132 height 34
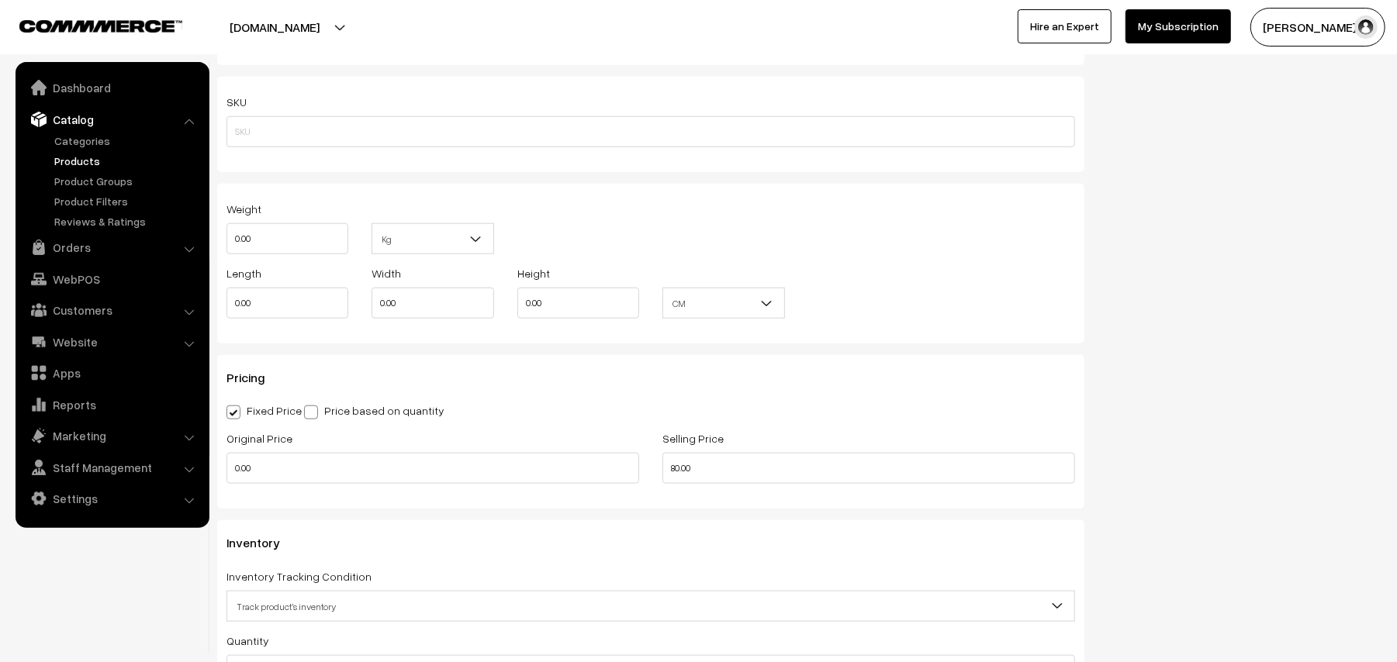
scroll to position [1137, 0]
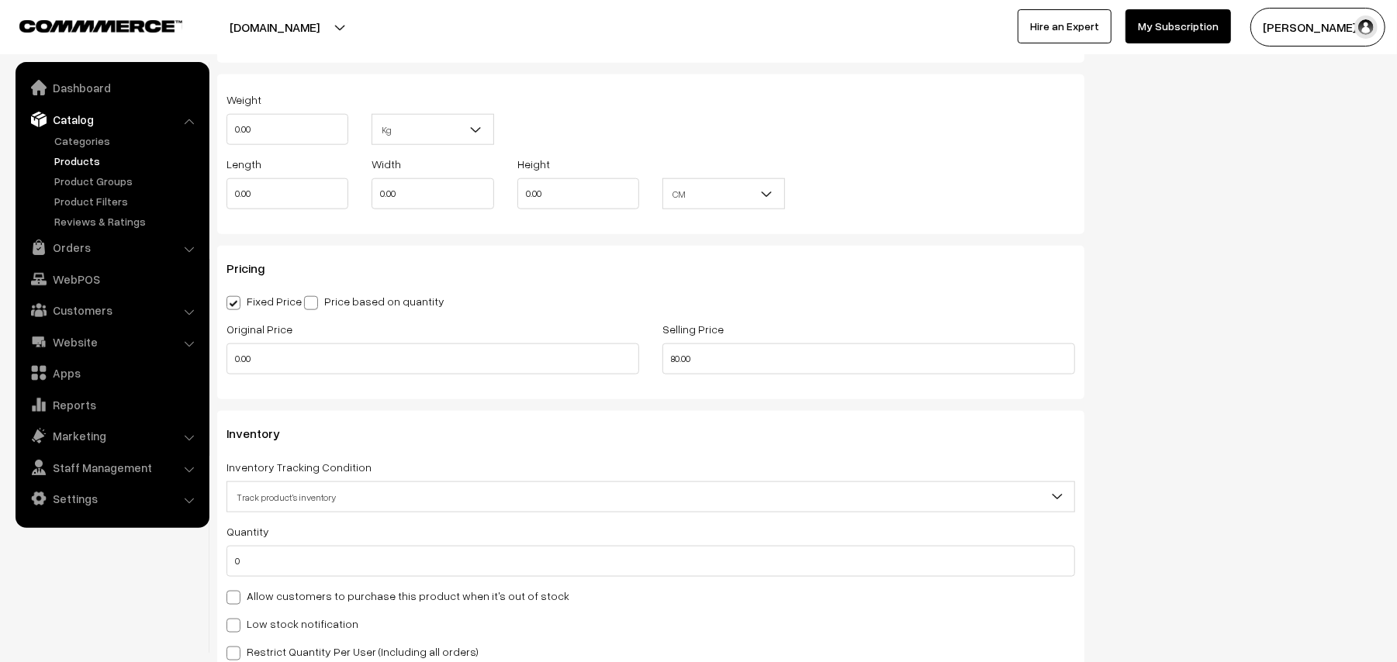
click at [277, 602] on label "Allow customers to purchase this product when it's out of stock" at bounding box center [397, 596] width 343 height 16
click at [237, 600] on input "Allow customers to purchase this product when it's out of stock" at bounding box center [231, 595] width 10 height 10
checkbox input "true"
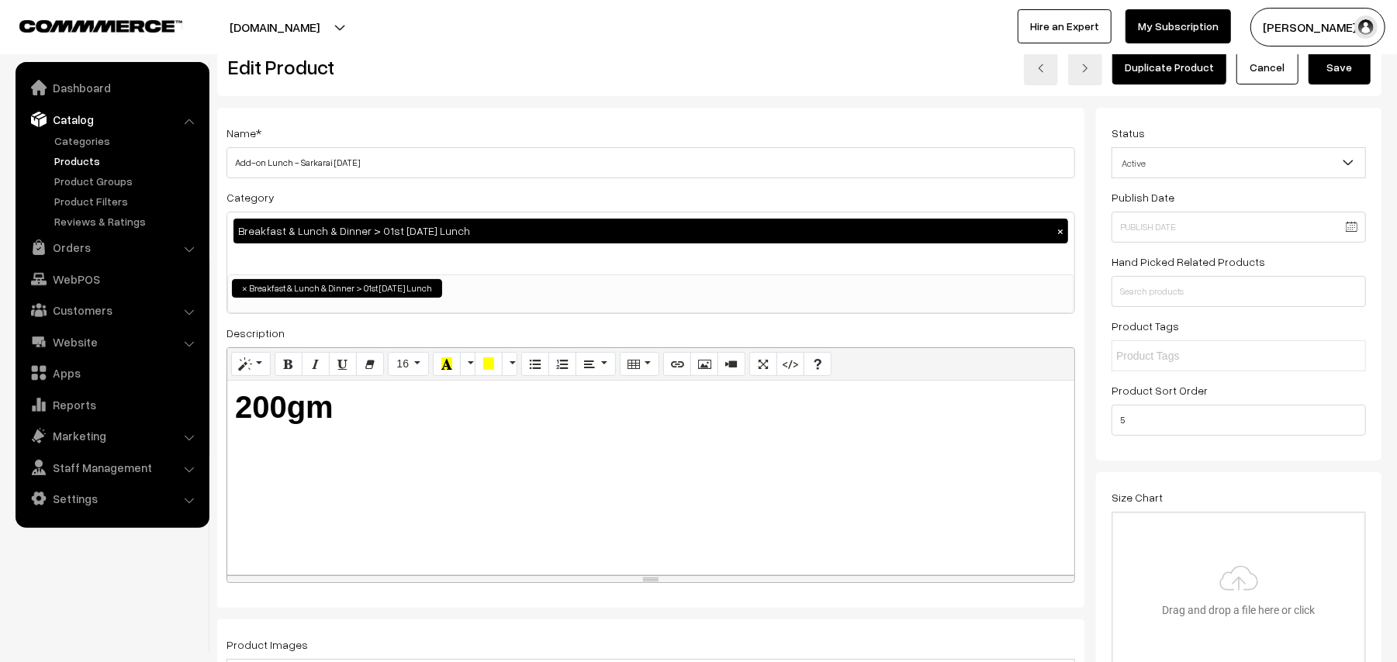
scroll to position [0, 0]
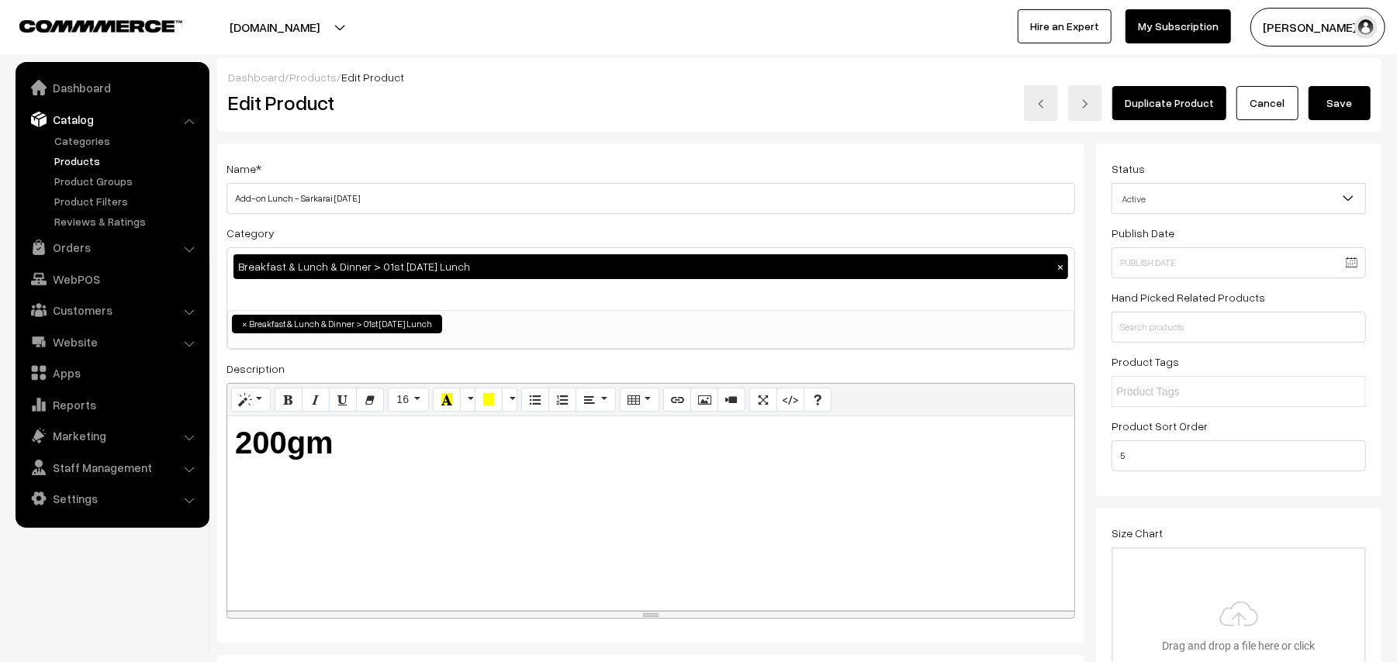
click at [1343, 102] on button "Save" at bounding box center [1339, 103] width 62 height 34
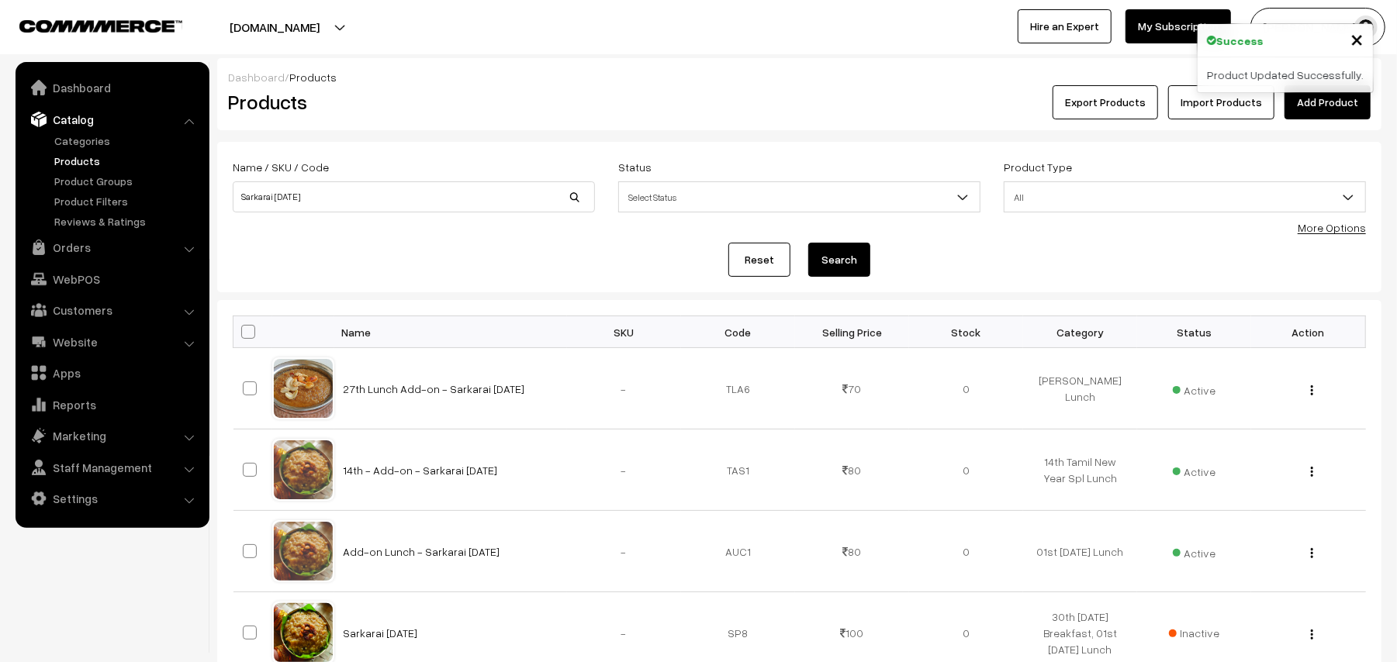
click at [1350, 219] on div "More Options" at bounding box center [1331, 227] width 68 height 16
click at [1331, 233] on link "More Options" at bounding box center [1331, 227] width 68 height 13
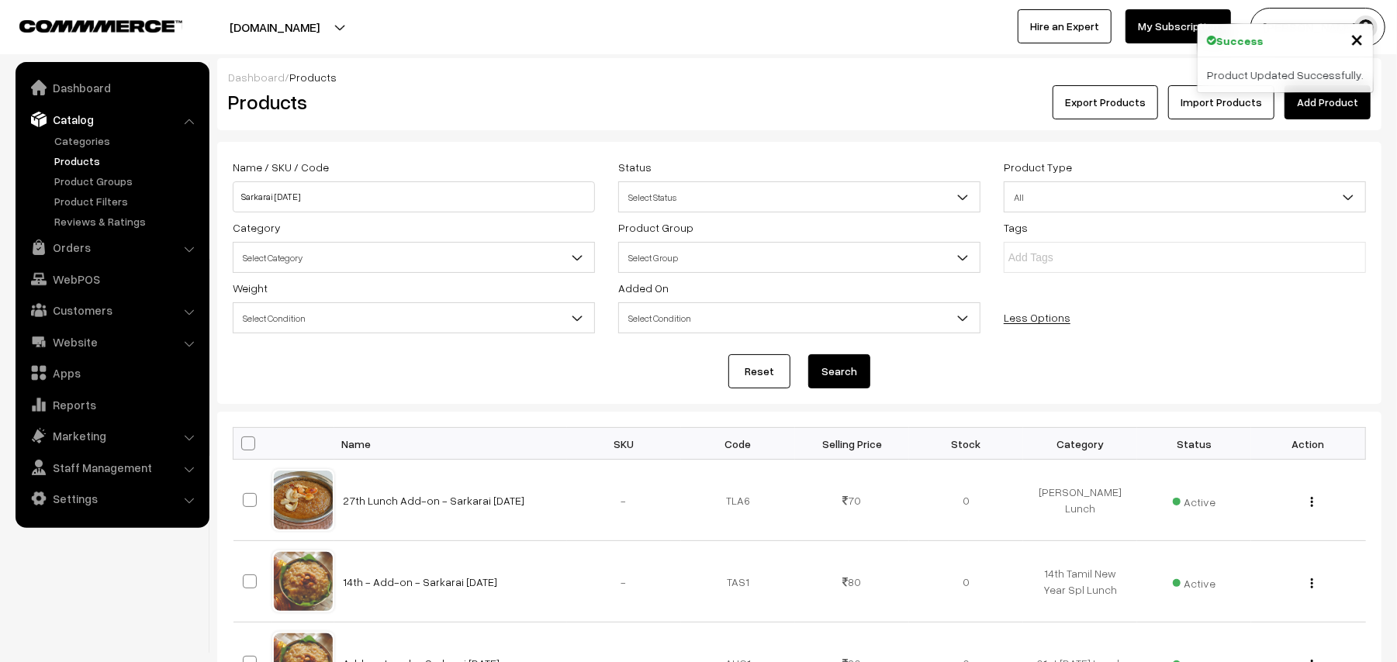
click at [339, 252] on span "Select Category" at bounding box center [413, 257] width 361 height 27
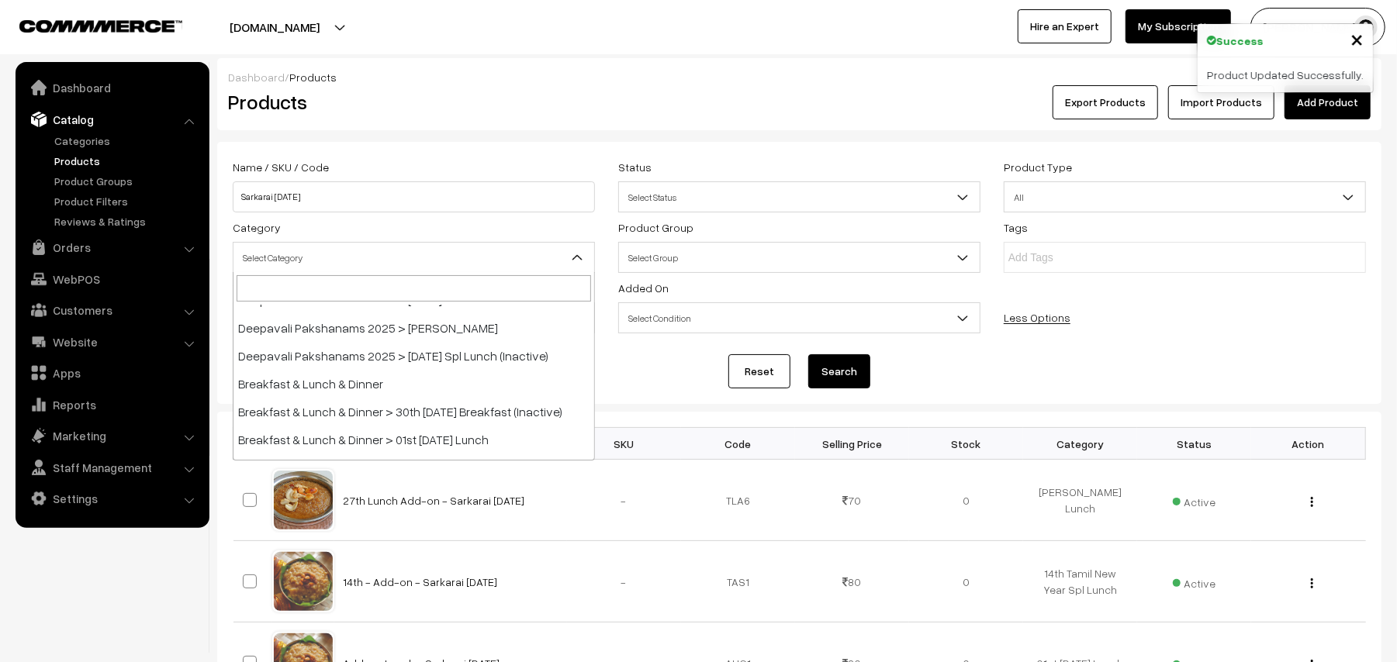
scroll to position [206, 0]
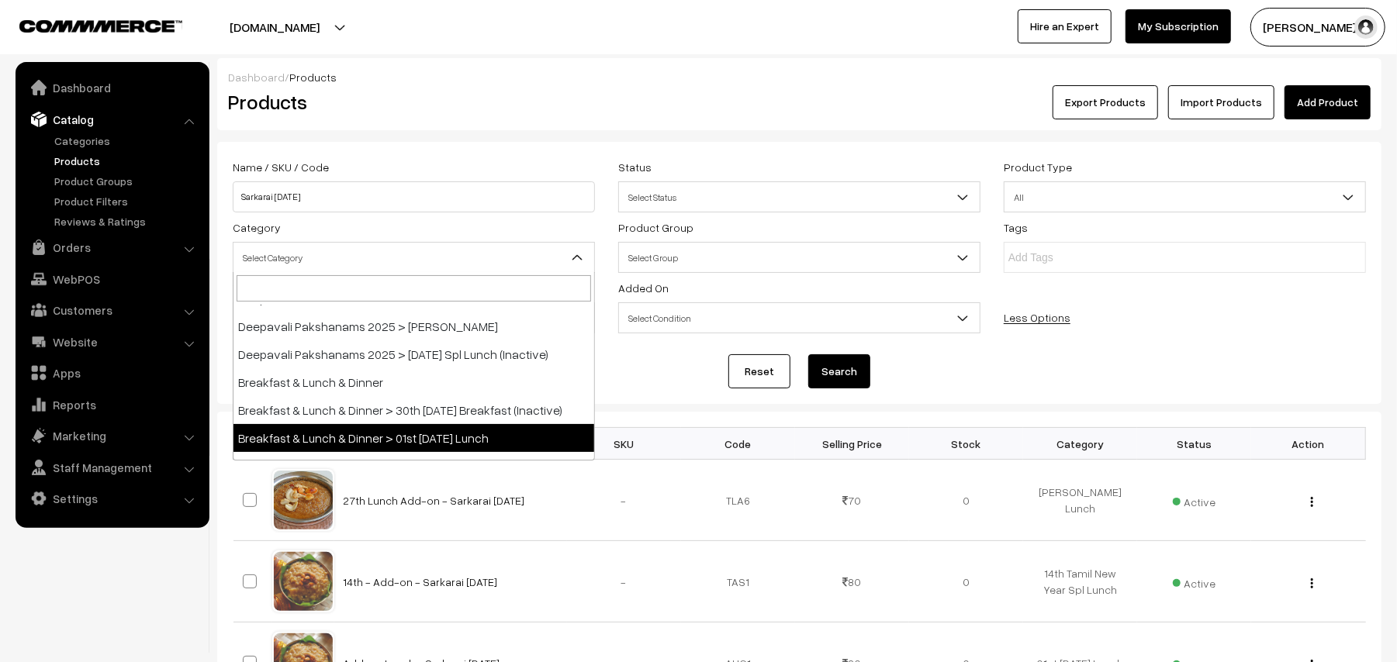
select select "95"
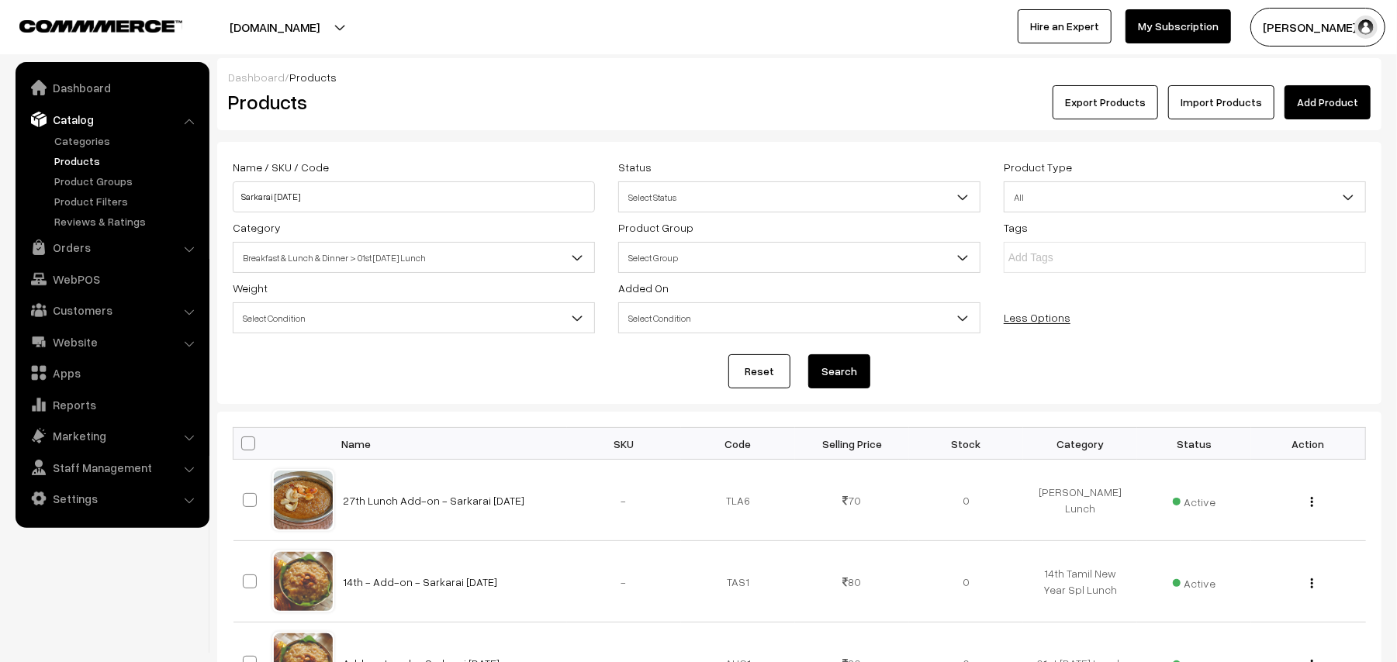
click at [817, 360] on button "Search" at bounding box center [839, 371] width 62 height 34
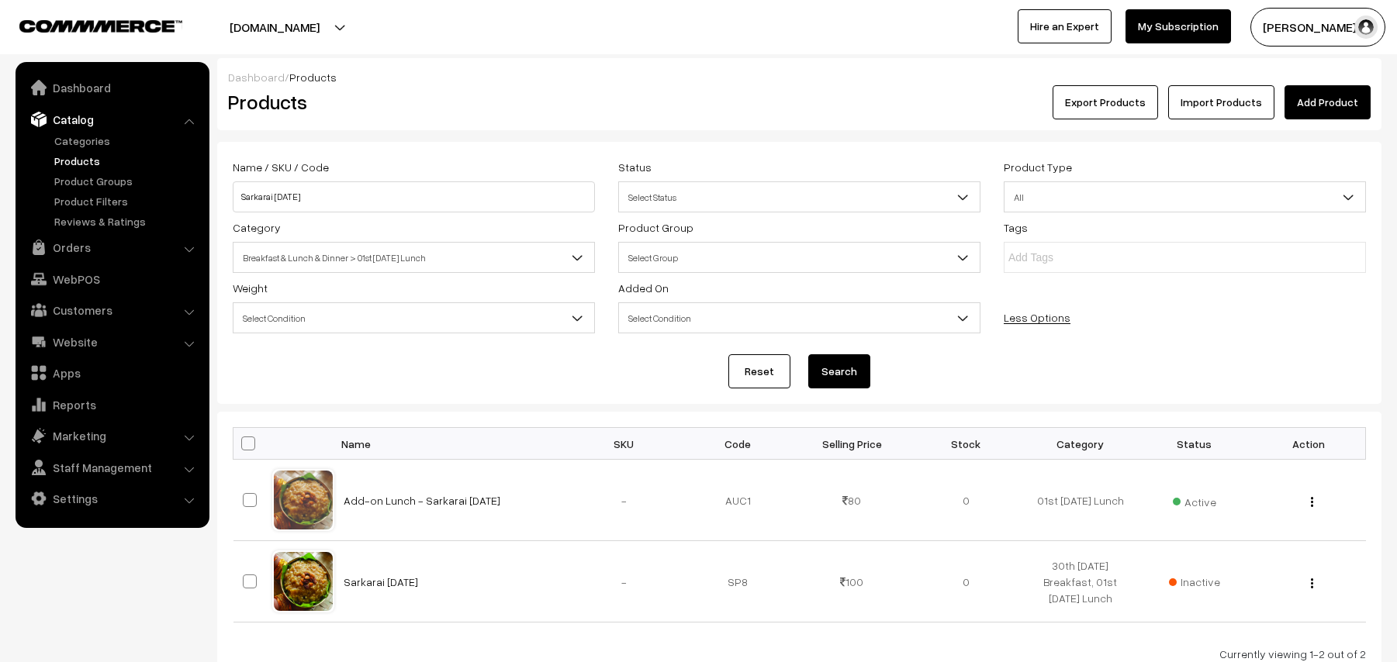
scroll to position [116, 0]
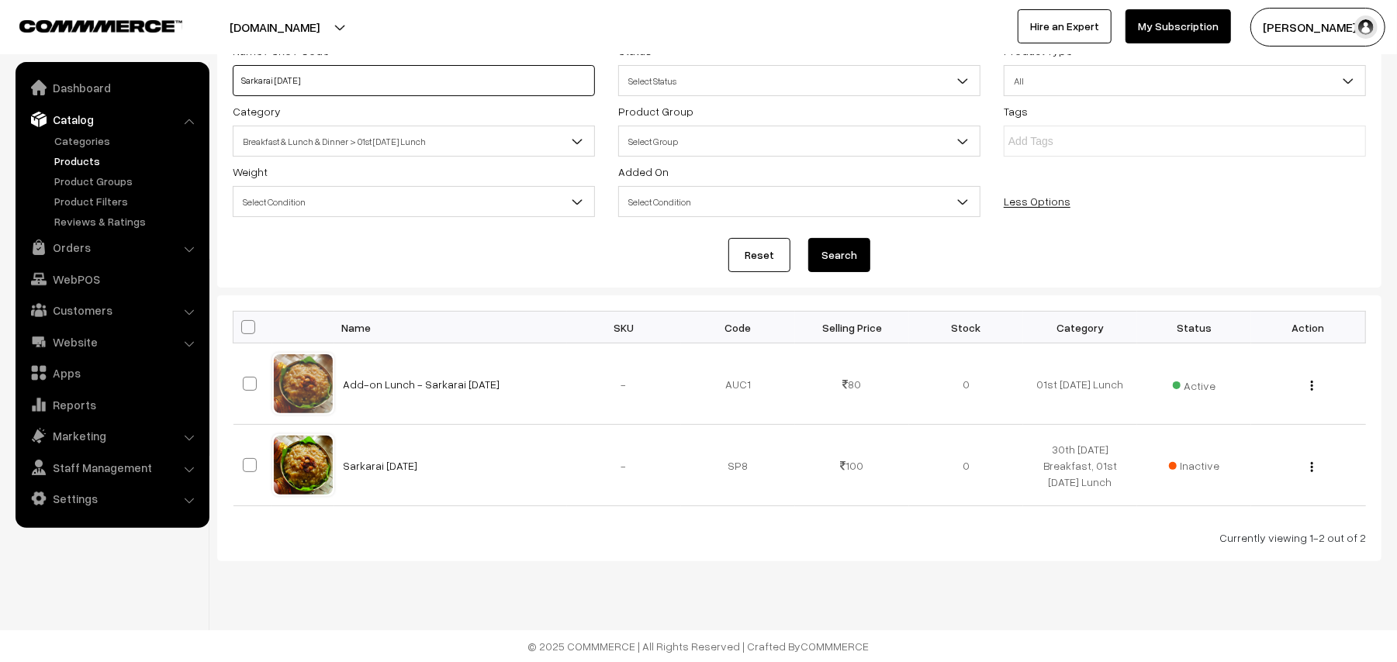
drag, startPoint x: 395, startPoint y: 85, endPoint x: 33, endPoint y: 20, distance: 368.6
click at [33, 20] on body "Thank you for showing interest. Our team will call you shortly. Close [DOMAIN_N…" at bounding box center [698, 273] width 1397 height 779
click at [853, 254] on button "Search" at bounding box center [839, 255] width 62 height 34
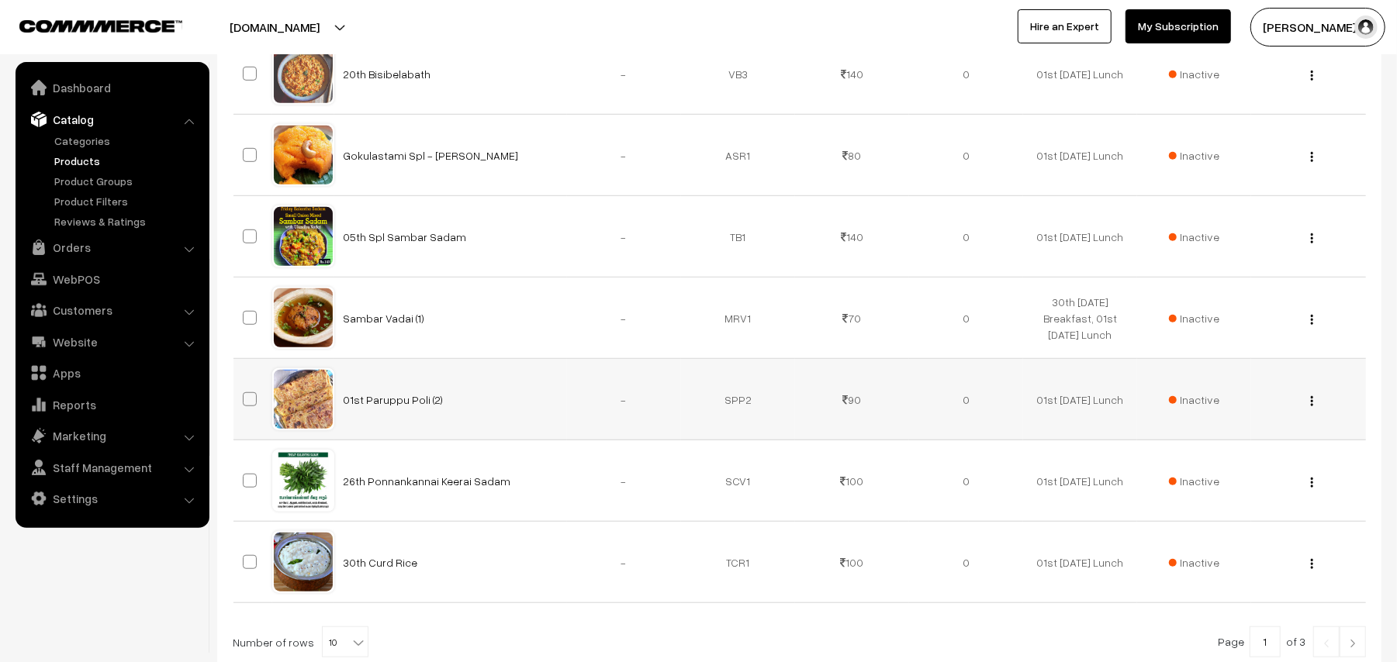
scroll to position [706, 0]
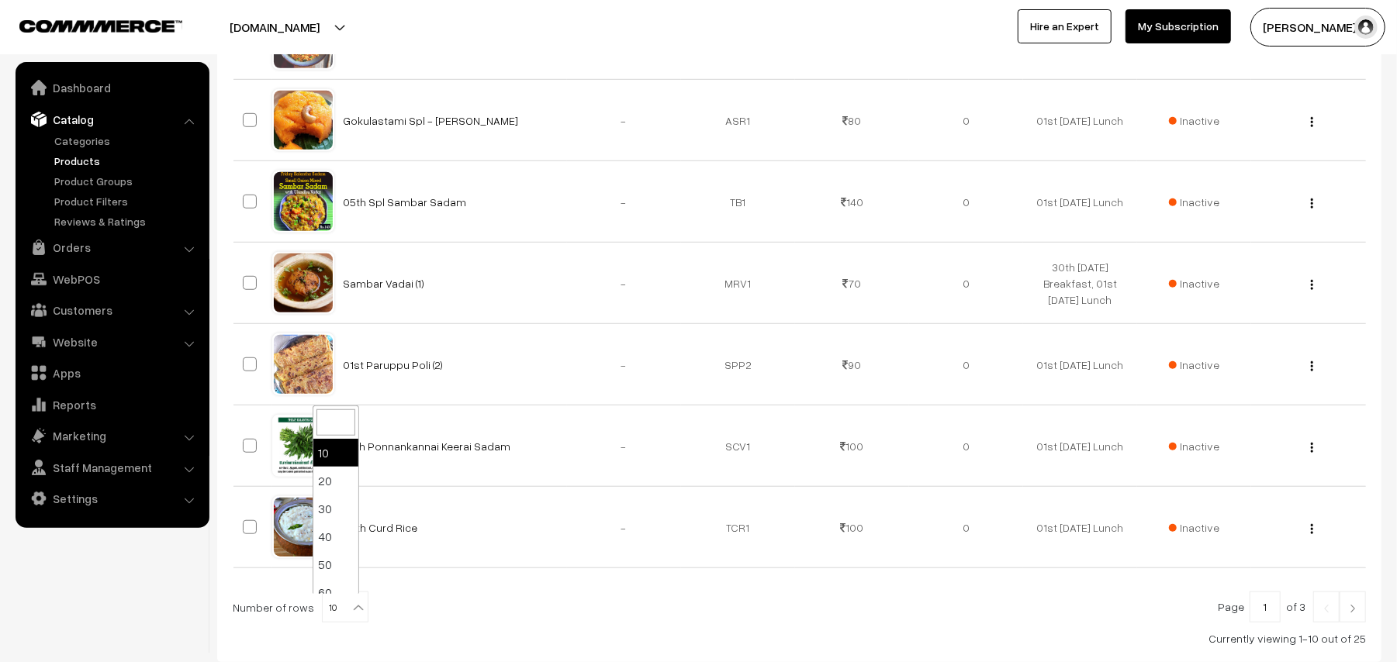
drag, startPoint x: 337, startPoint y: 611, endPoint x: 345, endPoint y: 599, distance: 15.1
click at [339, 611] on span "10" at bounding box center [345, 607] width 45 height 31
select select "80"
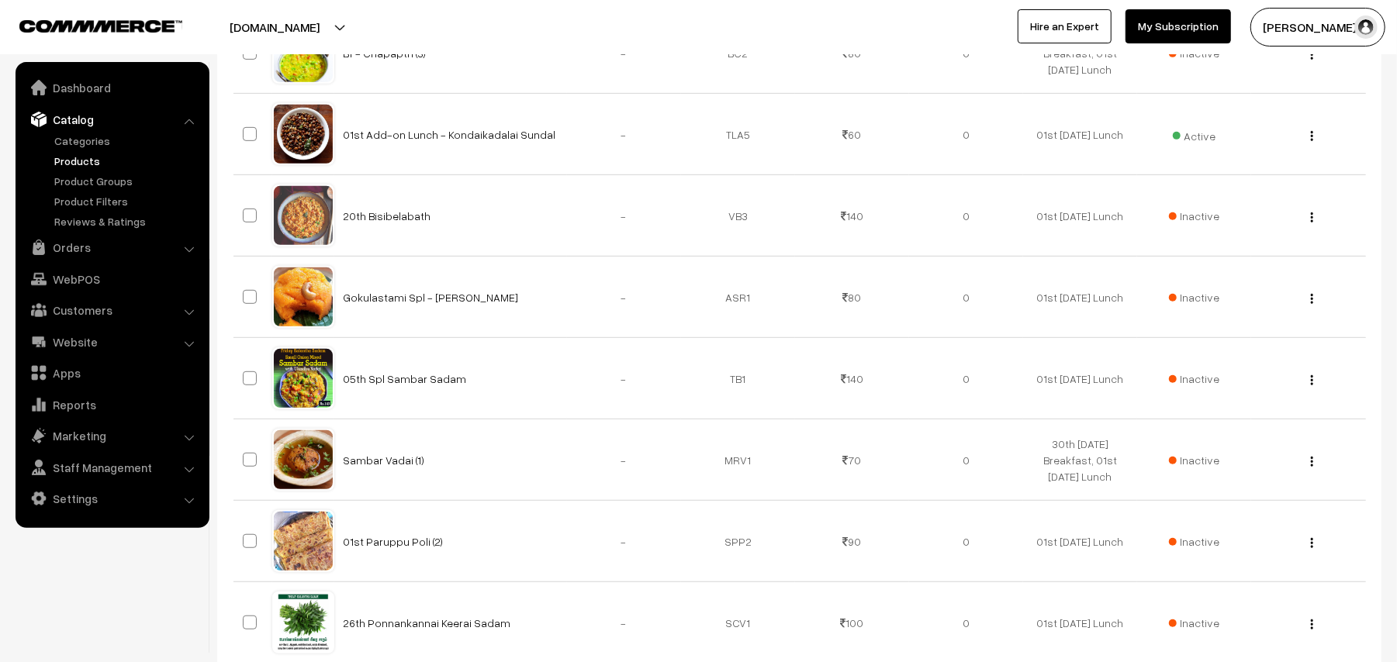
scroll to position [206, 0]
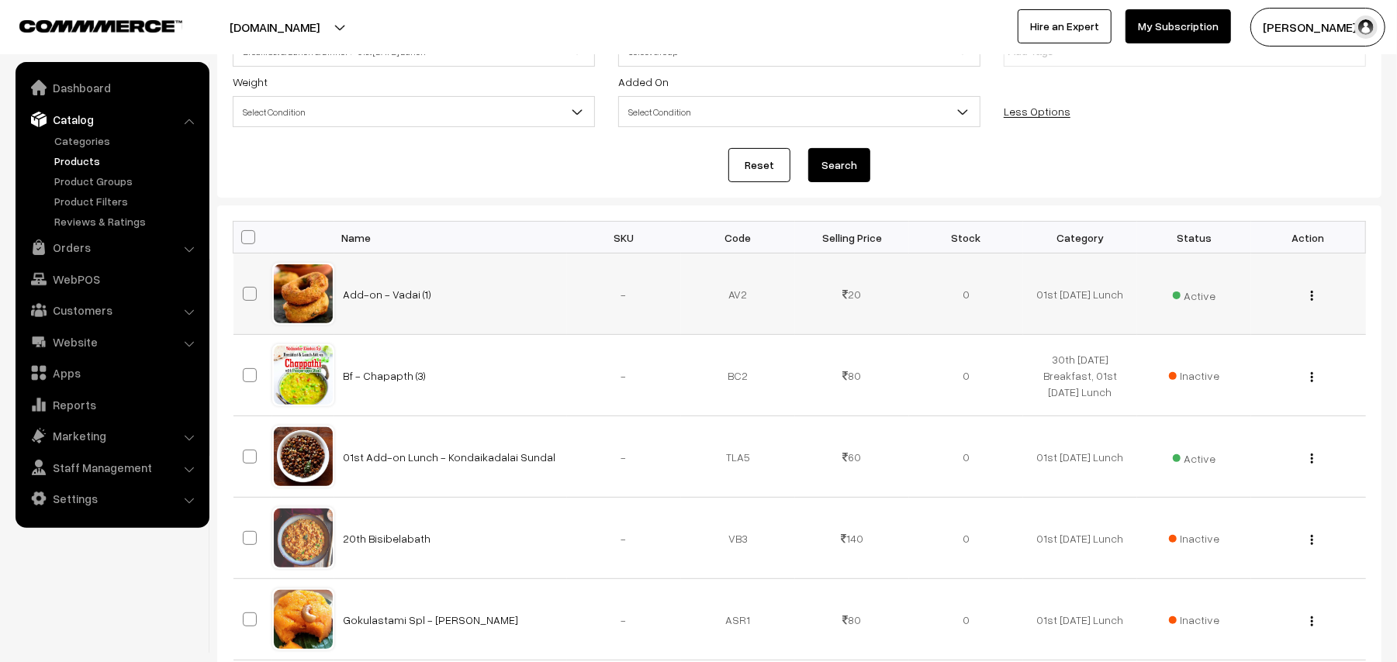
click at [1310, 289] on button "button" at bounding box center [1312, 295] width 4 height 12
click at [1228, 338] on link "Edit" at bounding box center [1242, 352] width 132 height 34
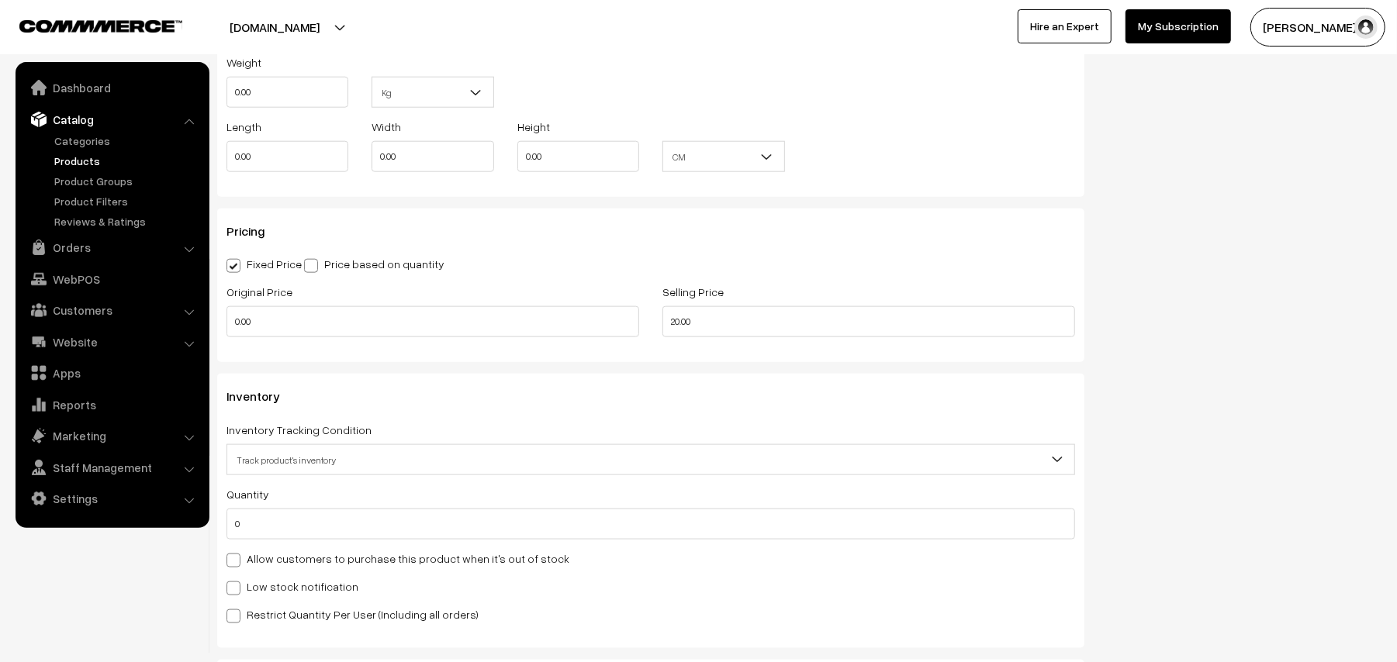
scroll to position [1344, 0]
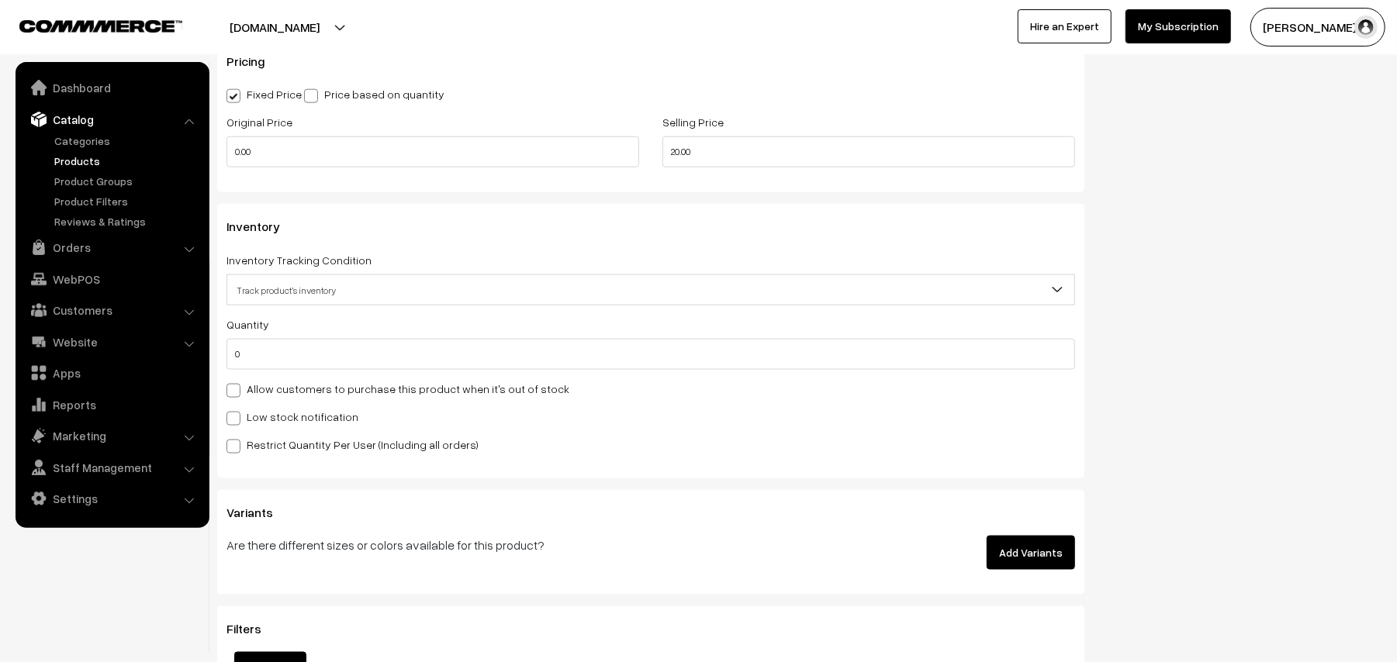
click at [289, 392] on label "Allow customers to purchase this product when it's out of stock" at bounding box center [397, 389] width 343 height 16
click at [237, 392] on input "Allow customers to purchase this product when it's out of stock" at bounding box center [231, 388] width 10 height 10
checkbox input "true"
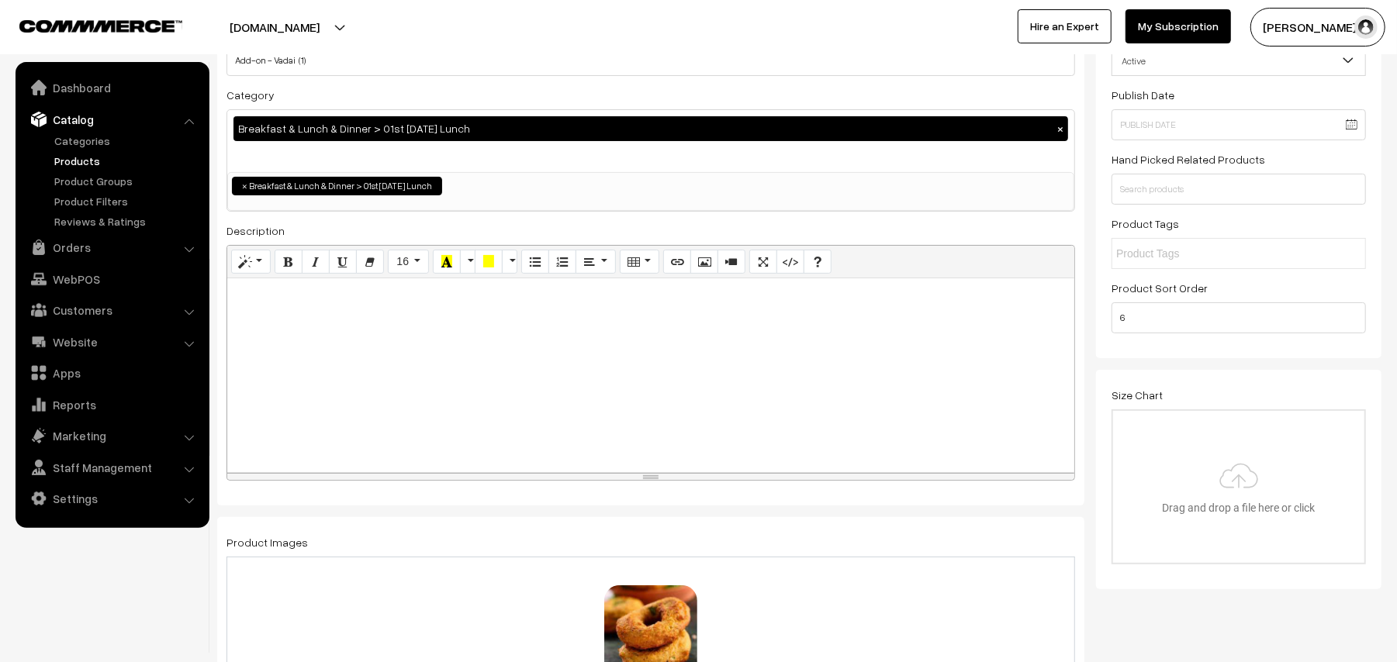
scroll to position [0, 0]
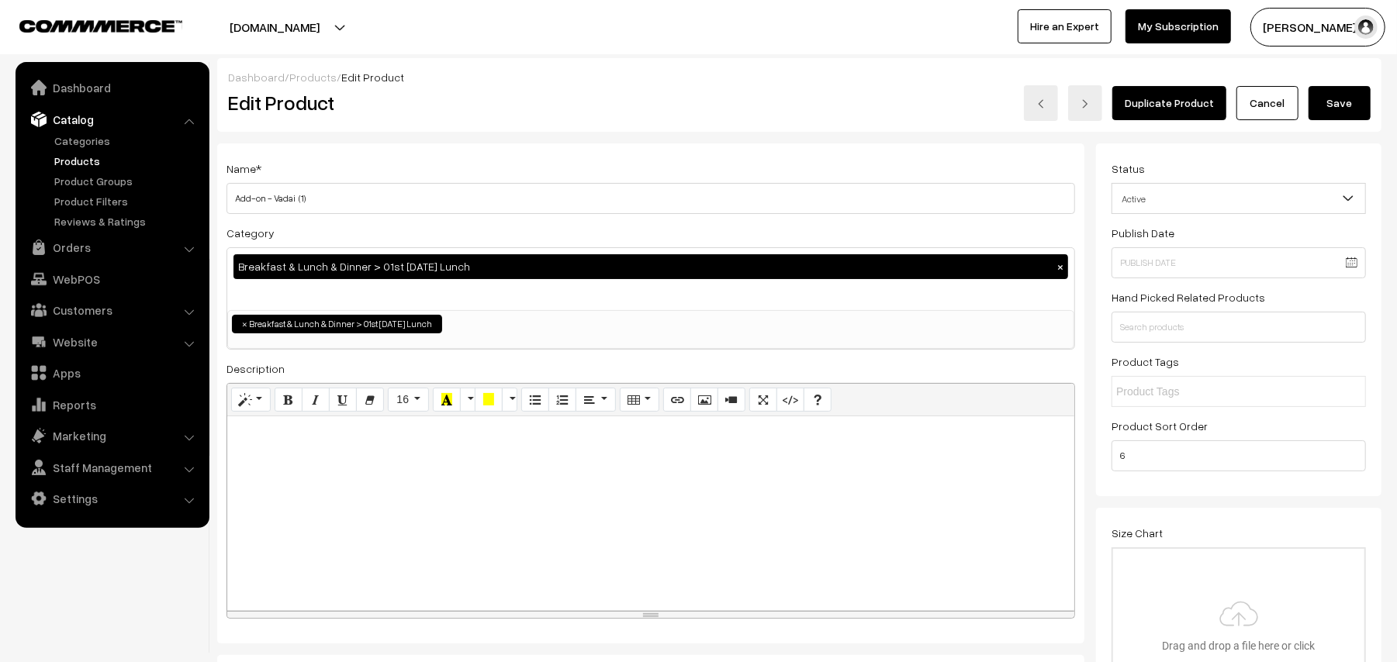
click at [1347, 109] on button "Save" at bounding box center [1339, 103] width 62 height 34
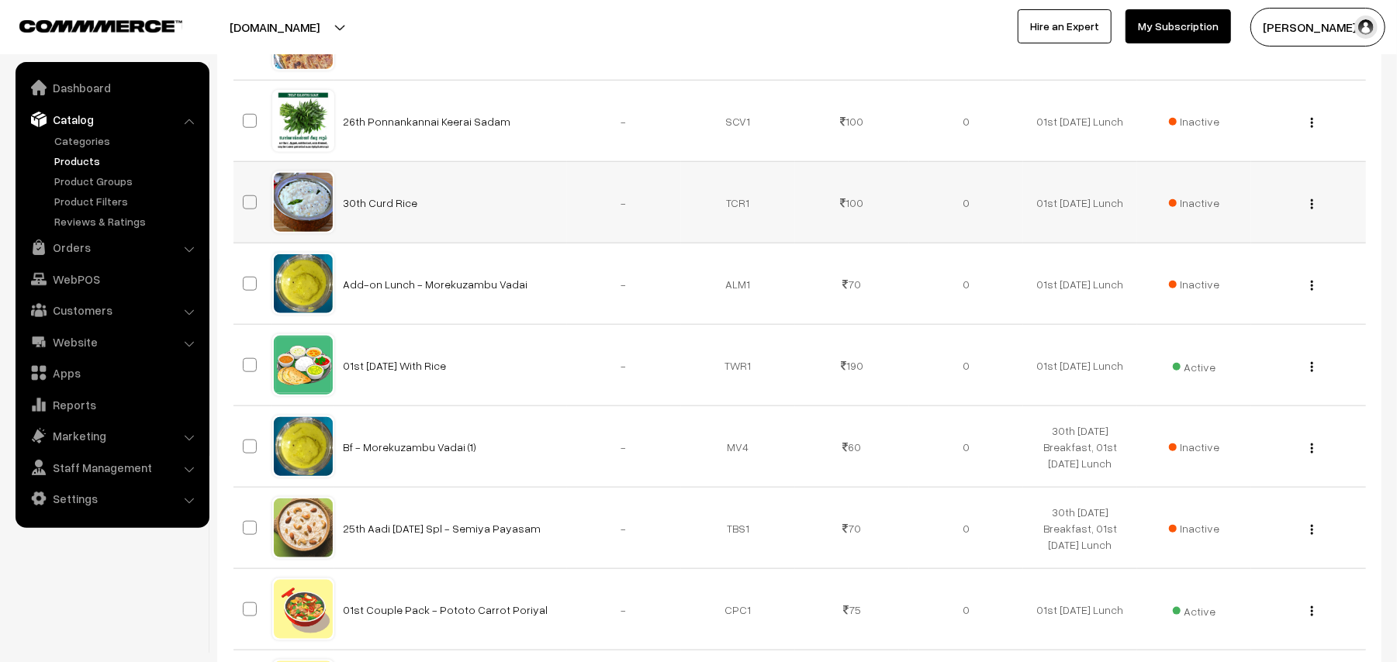
scroll to position [1137, 0]
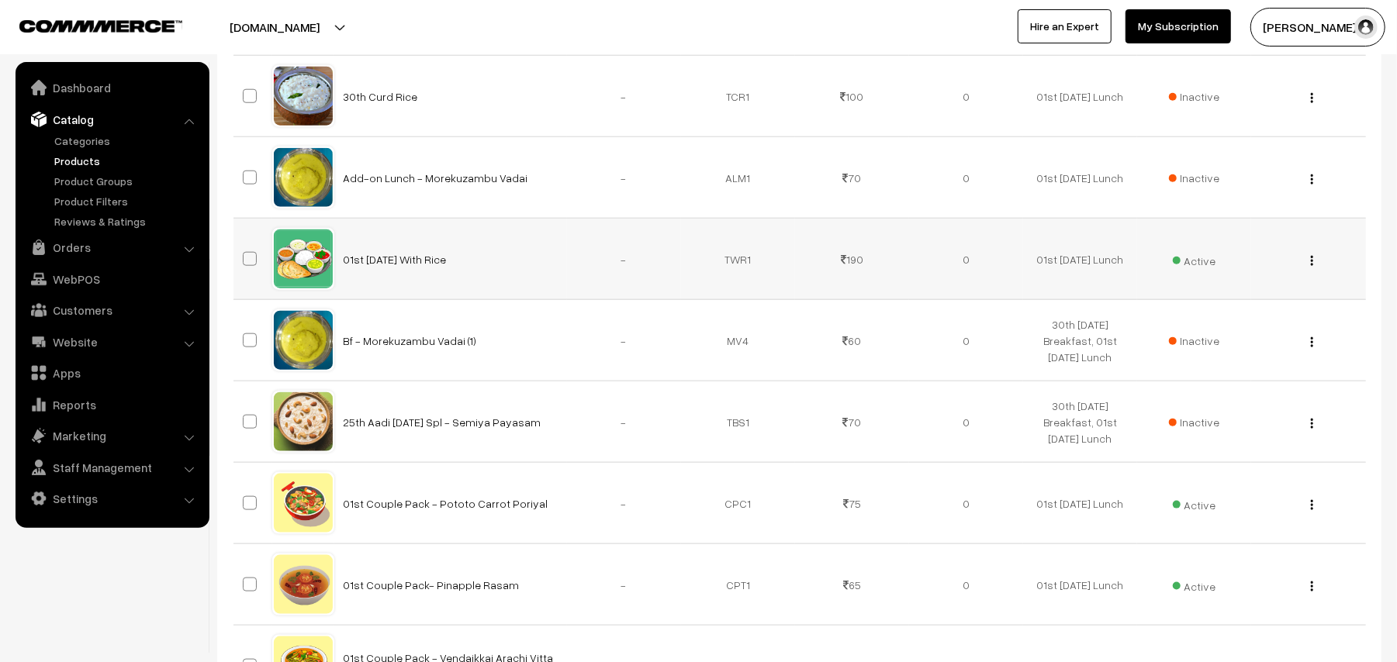
click at [1322, 259] on div "View Edit Delete" at bounding box center [1307, 259] width 95 height 16
click at [1314, 267] on button "button" at bounding box center [1312, 260] width 4 height 12
click at [1224, 313] on link "Edit" at bounding box center [1242, 317] width 132 height 34
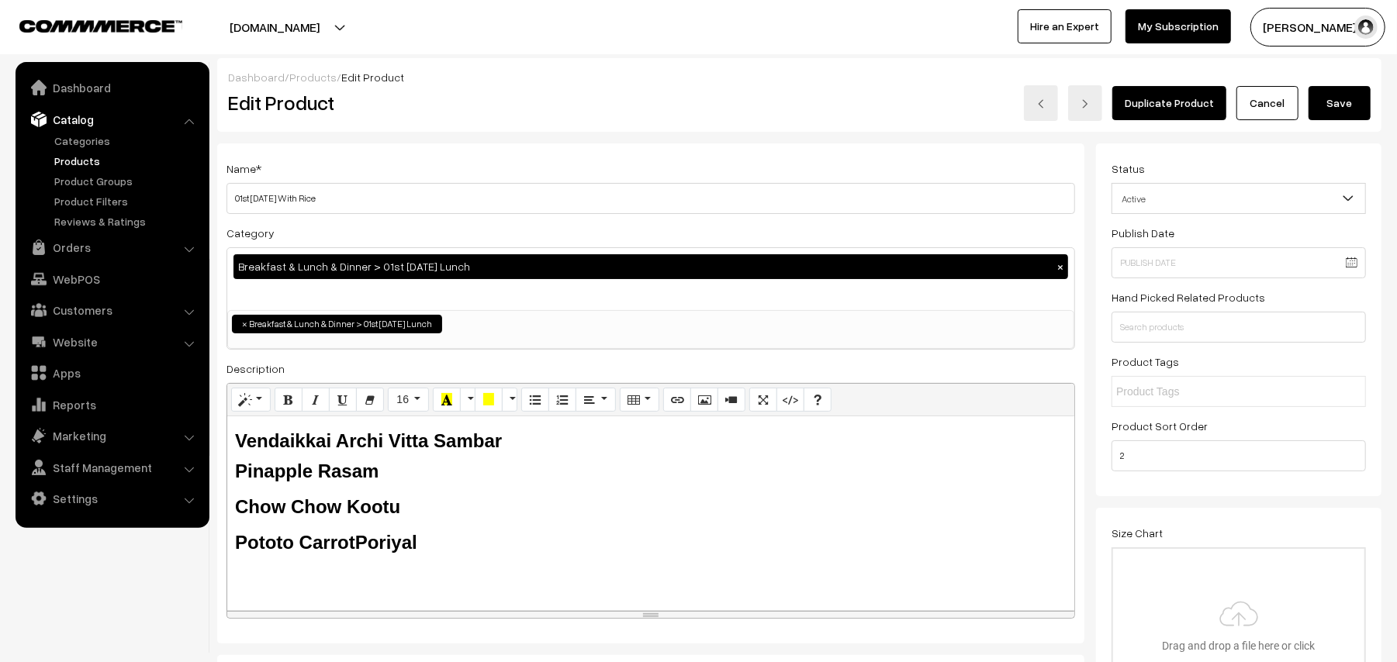
drag, startPoint x: 299, startPoint y: 195, endPoint x: 254, endPoint y: 195, distance: 44.2
click at [254, 195] on input "01st [DATE] With Rice" at bounding box center [650, 198] width 848 height 31
type input "01st With Rice"
click at [1342, 100] on button "Save" at bounding box center [1339, 103] width 62 height 34
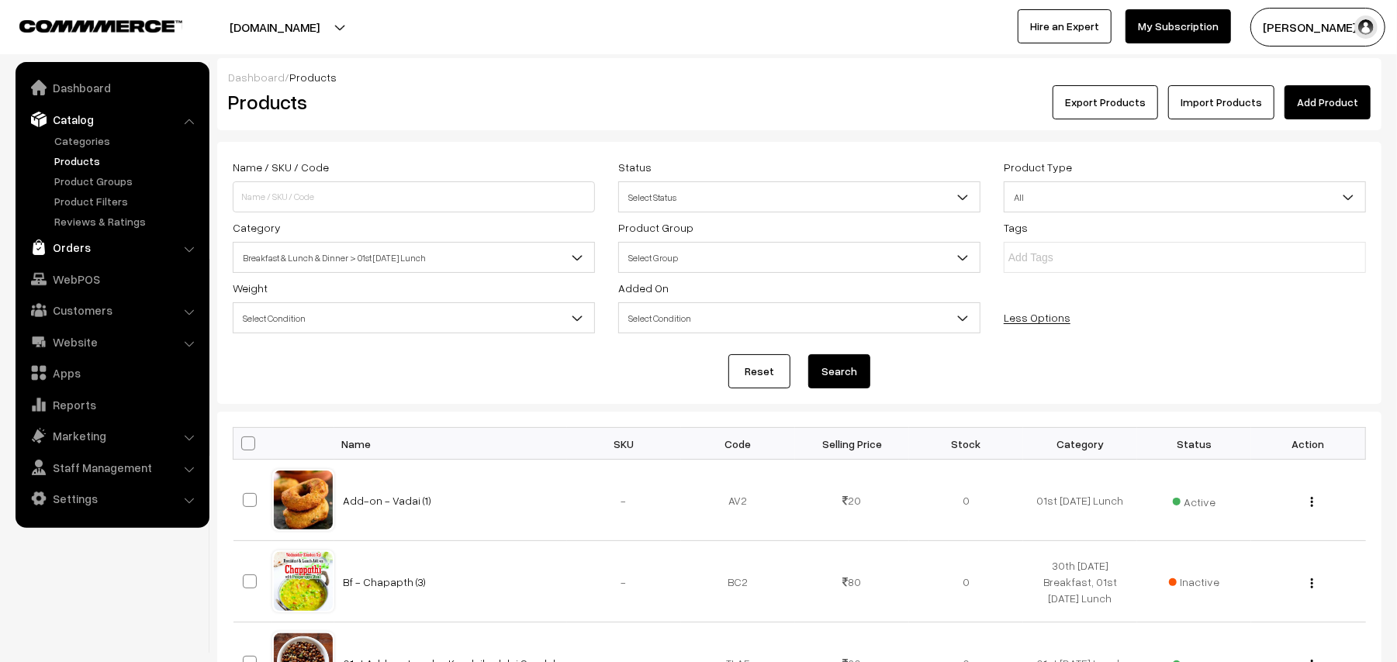
click at [78, 243] on link "Orders" at bounding box center [111, 247] width 185 height 28
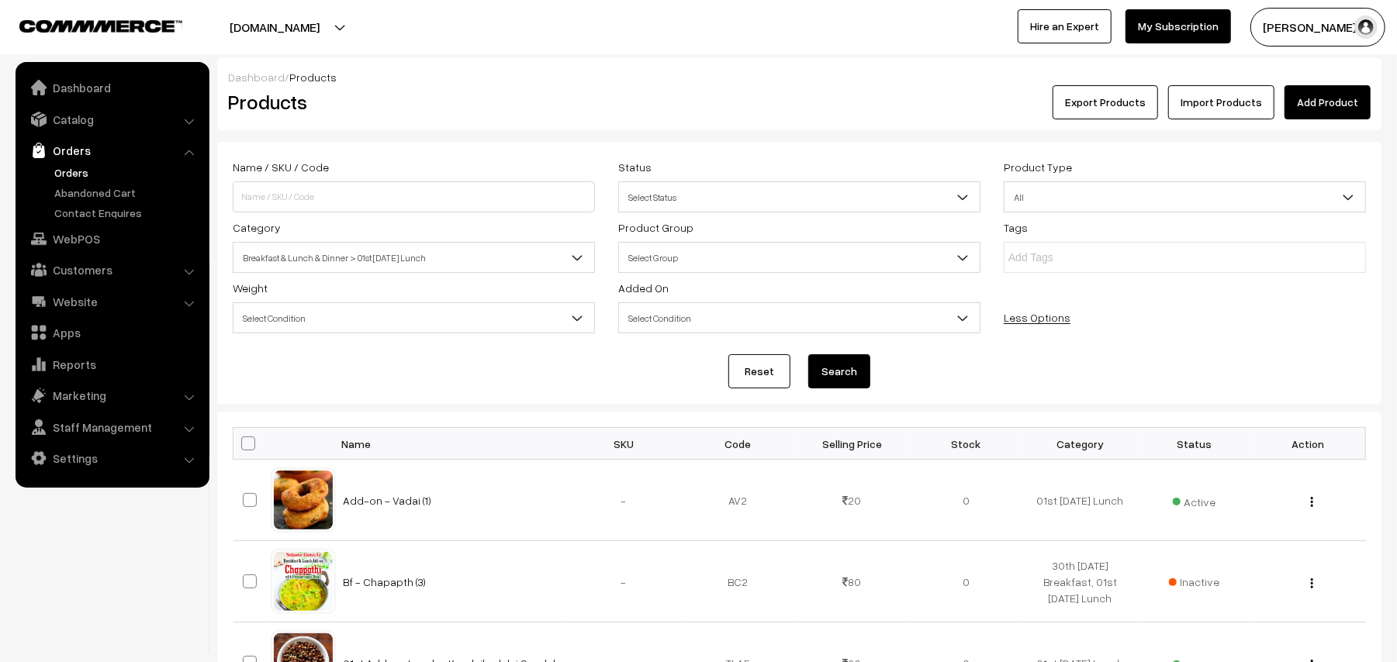
click at [75, 172] on link "Orders" at bounding box center [127, 172] width 154 height 16
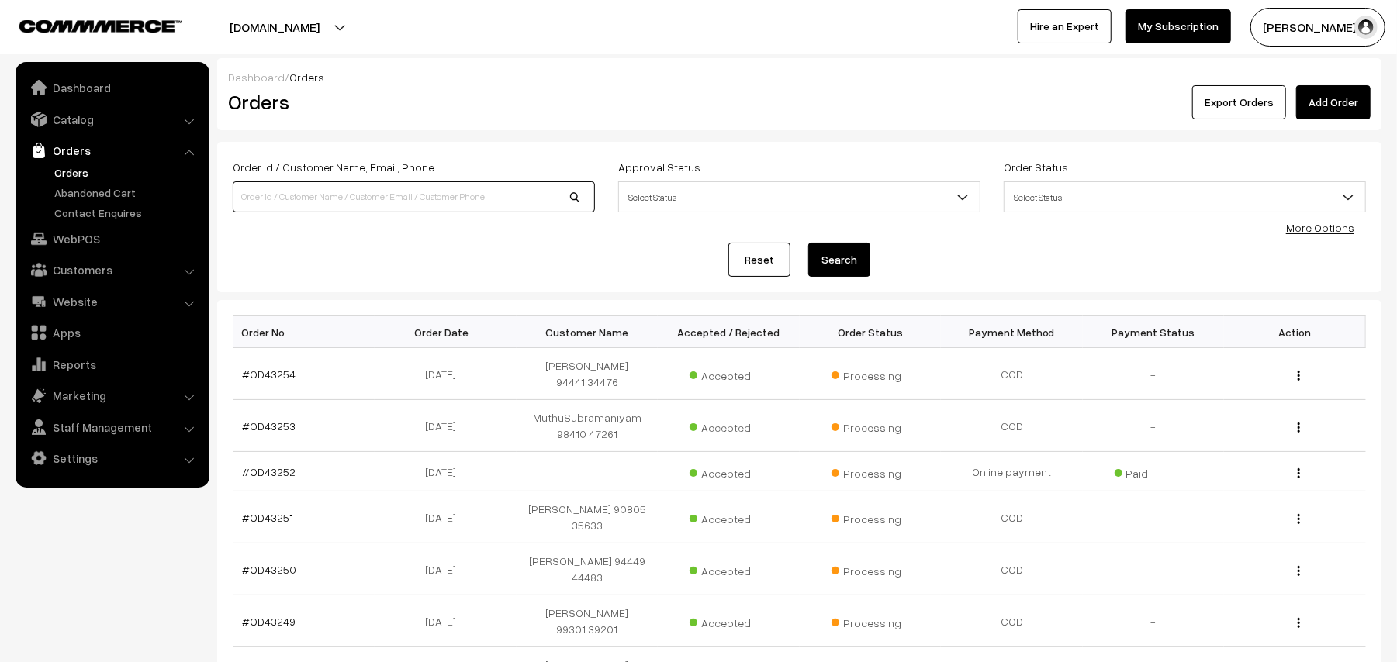
drag, startPoint x: 279, startPoint y: 195, endPoint x: 279, endPoint y: 178, distance: 17.8
click at [279, 190] on input at bounding box center [414, 196] width 362 height 31
type input "p"
type input "mixed pori"
click at [808, 243] on button "Search" at bounding box center [839, 260] width 62 height 34
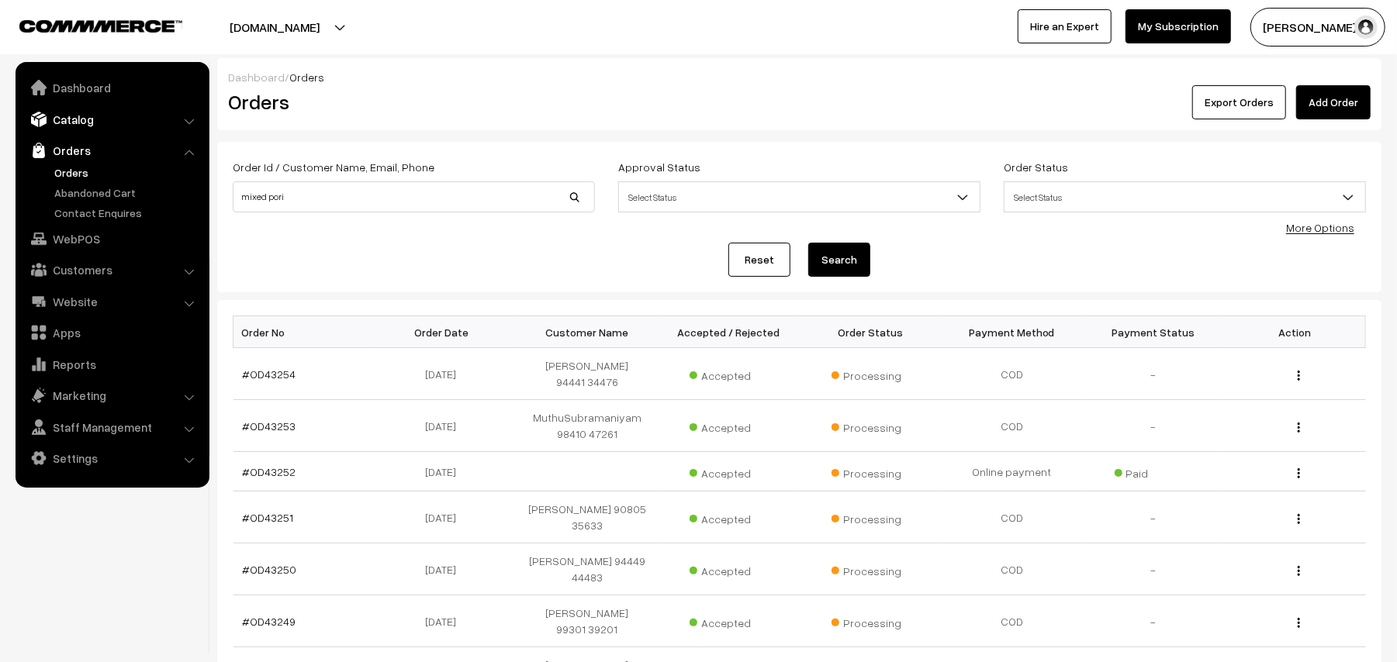
click at [85, 121] on link "Catalog" at bounding box center [111, 119] width 185 height 28
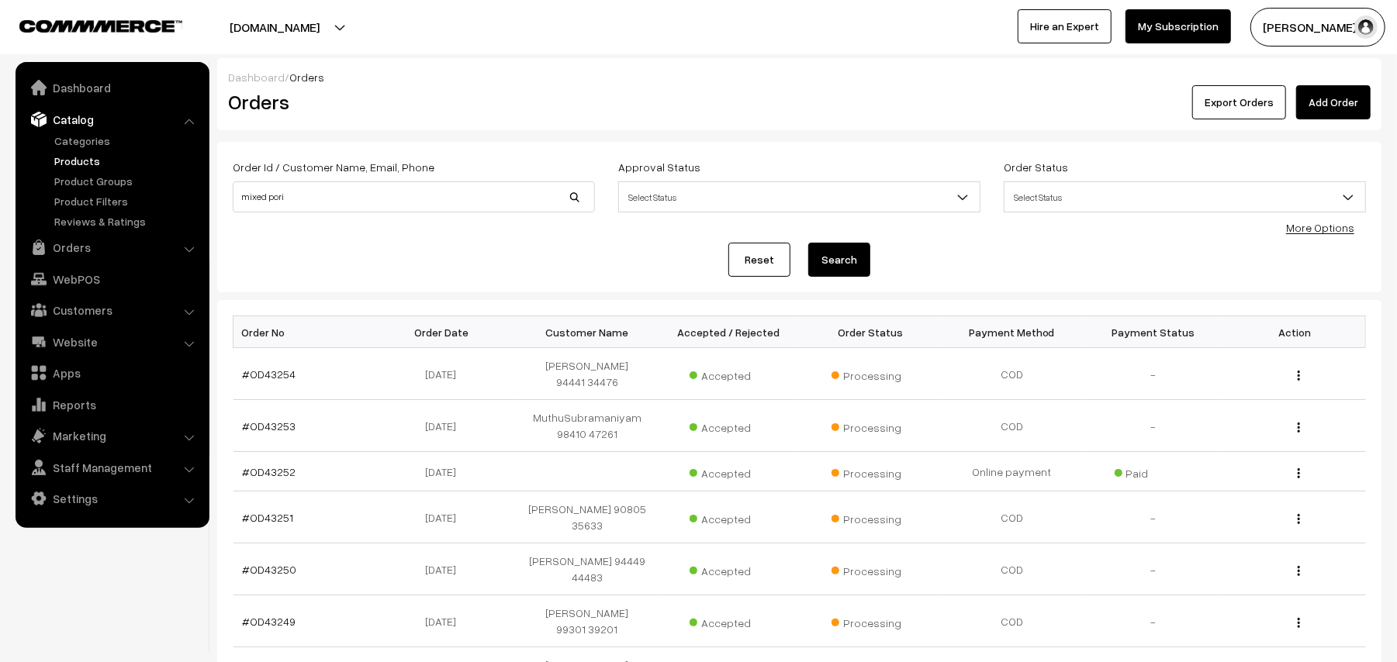
click at [91, 160] on link "Products" at bounding box center [127, 161] width 154 height 16
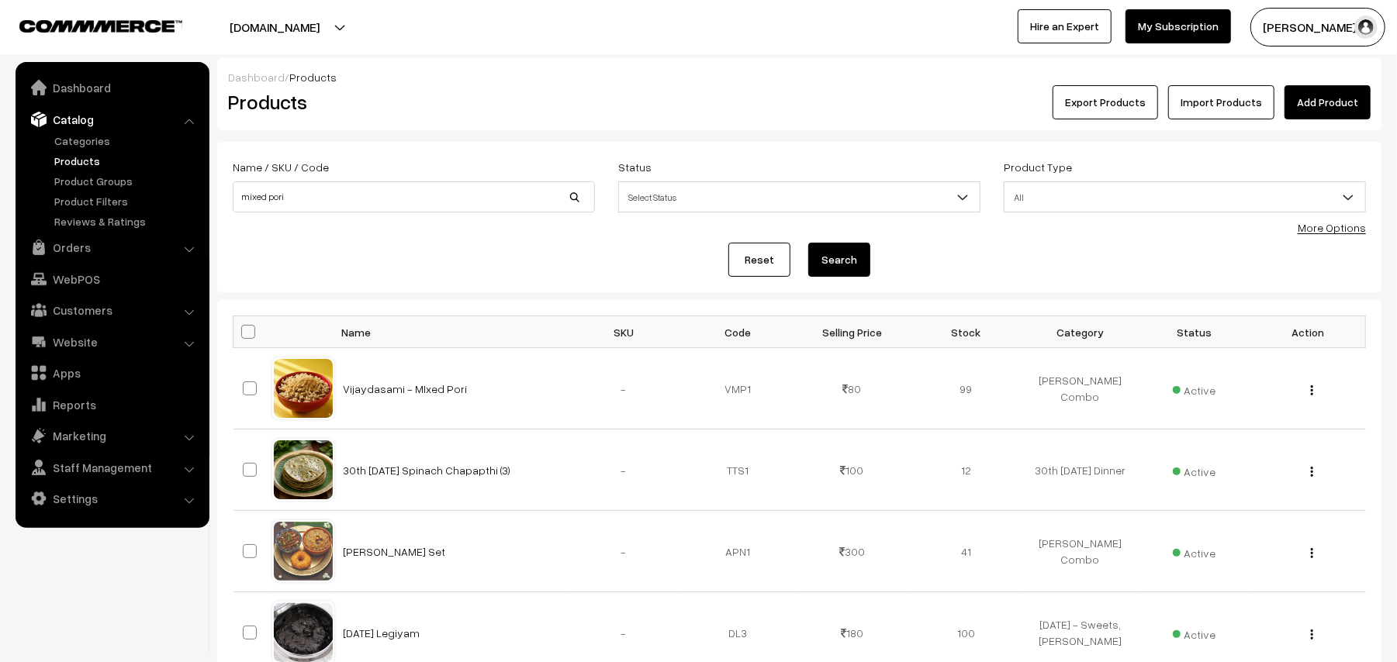
type input "mixed pori"
click at [808, 243] on button "Search" at bounding box center [839, 260] width 62 height 34
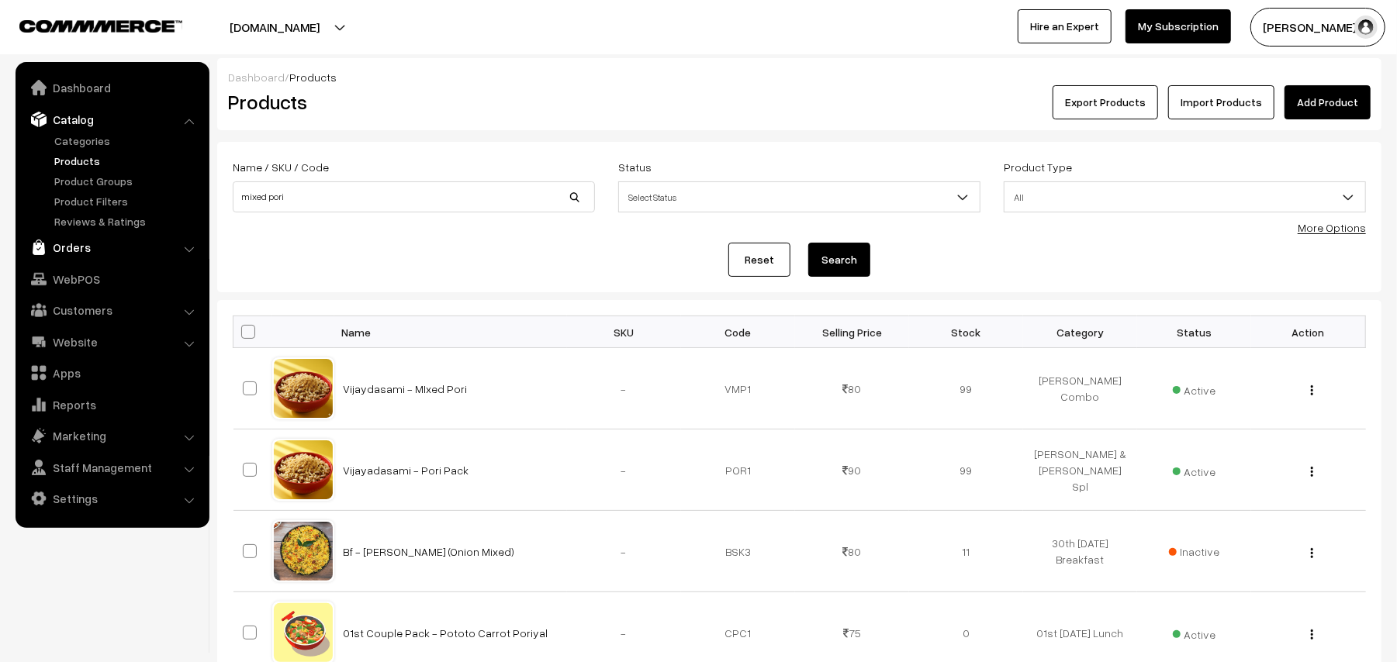
click at [72, 250] on link "Orders" at bounding box center [111, 247] width 185 height 28
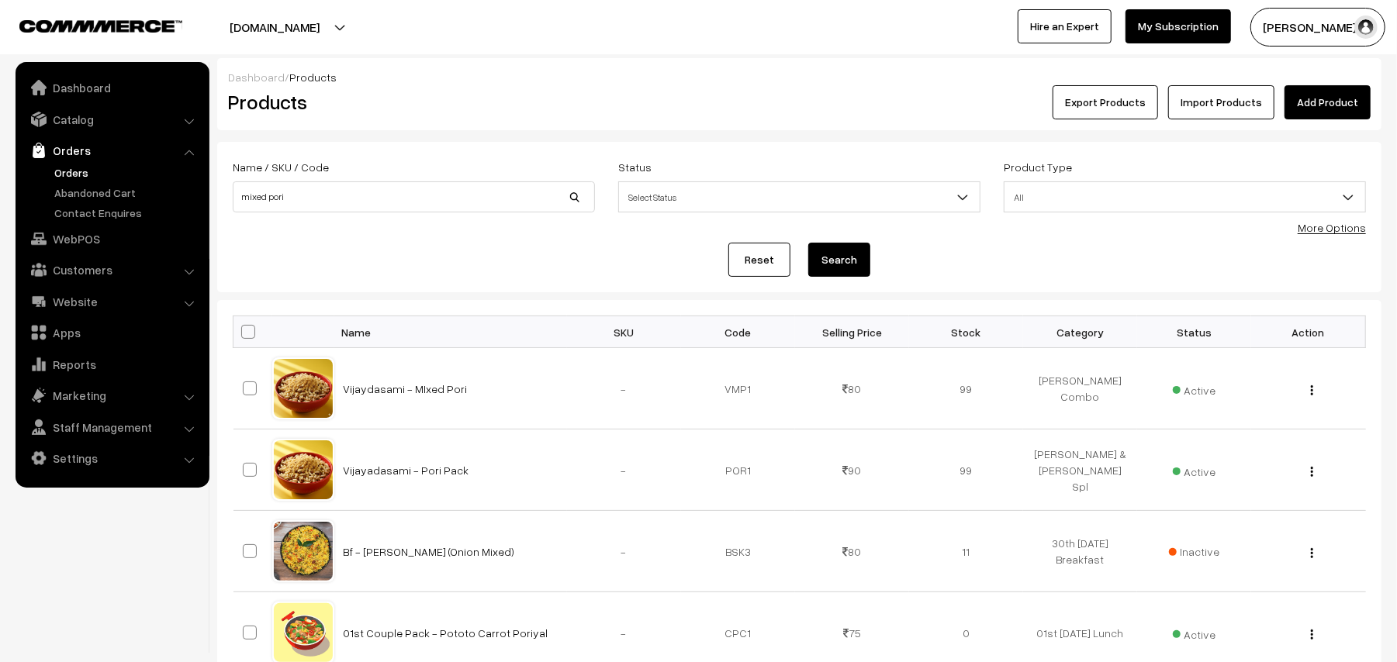
click at [68, 174] on link "Orders" at bounding box center [127, 172] width 154 height 16
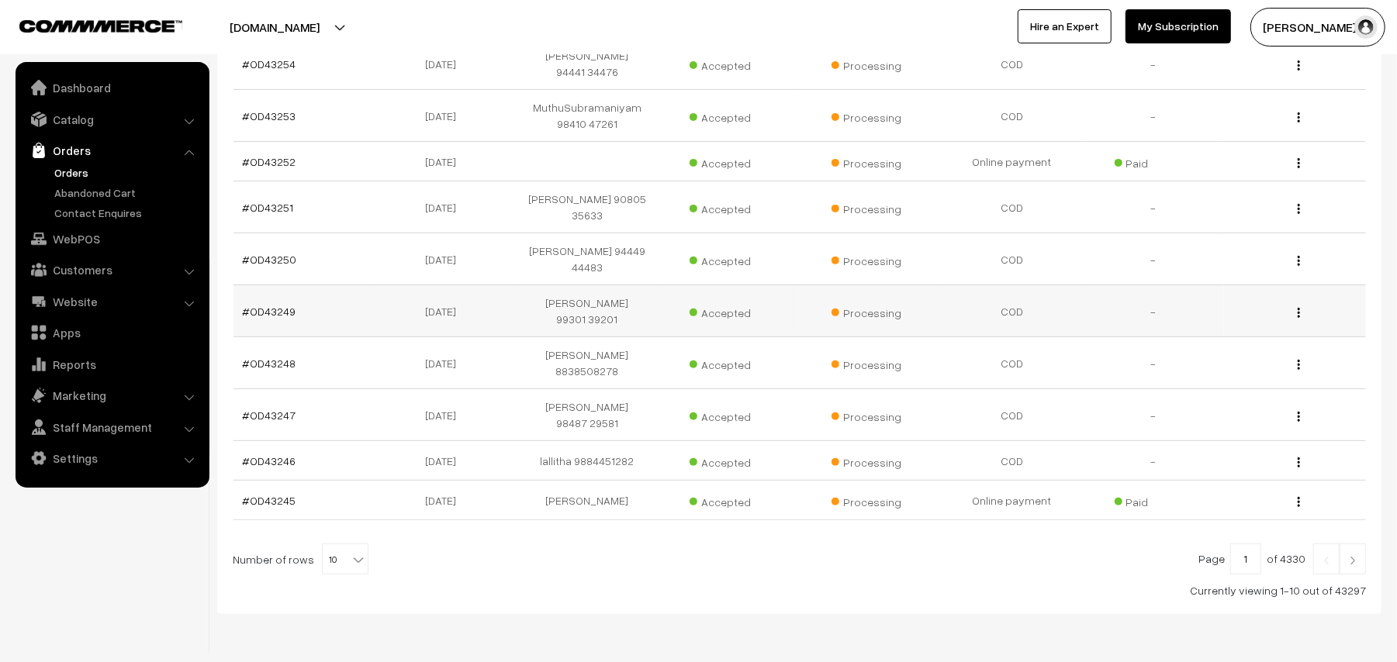
scroll to position [103, 0]
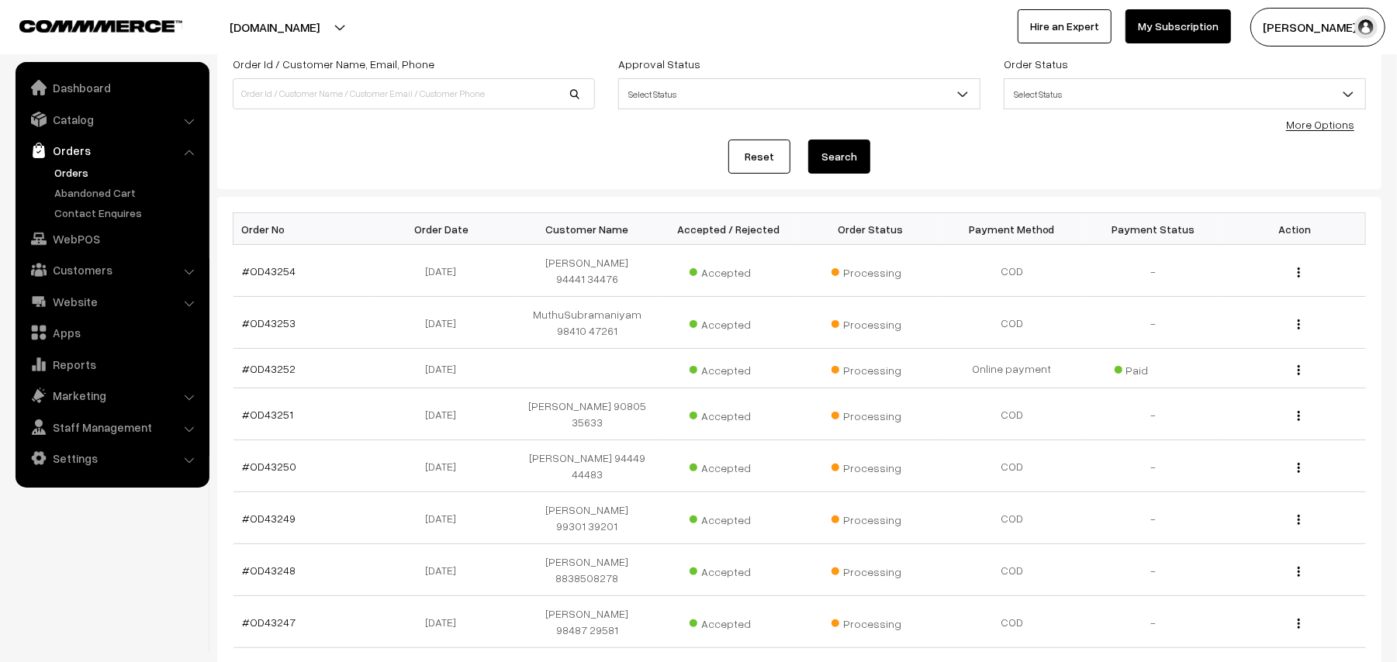
click at [76, 172] on link "Orders" at bounding box center [127, 172] width 154 height 16
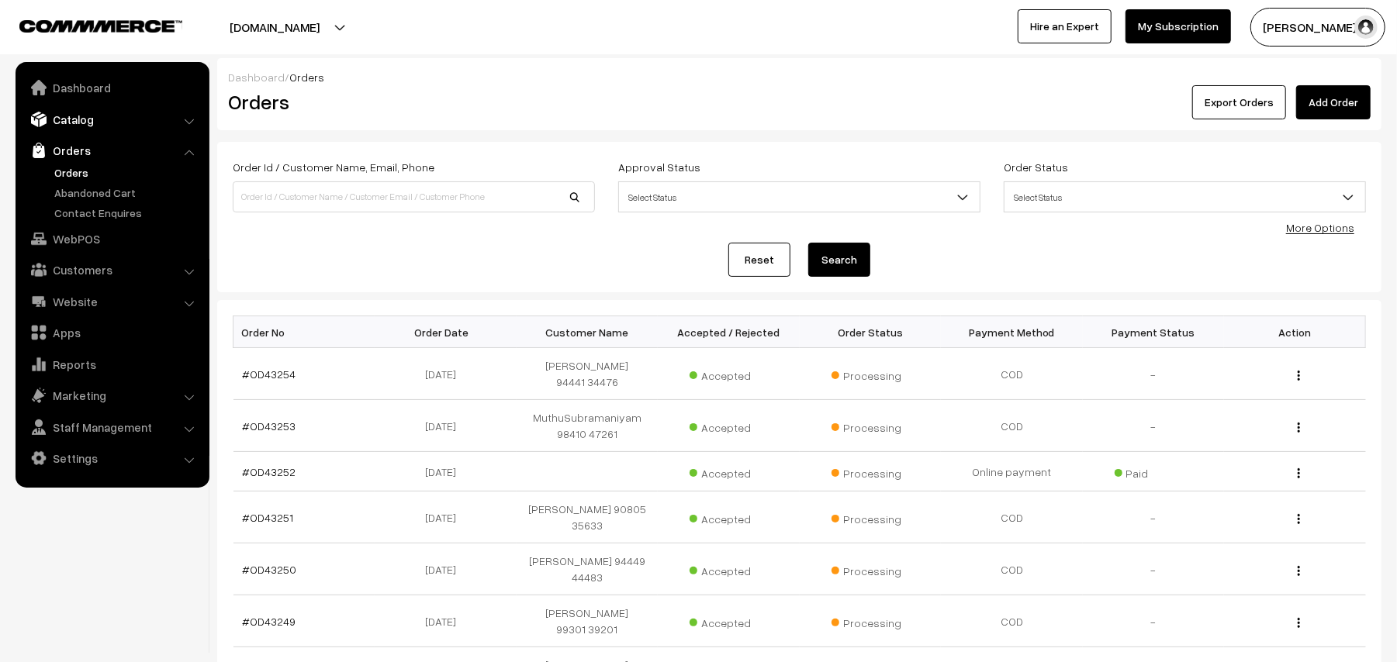
click at [65, 112] on link "Catalog" at bounding box center [111, 119] width 185 height 28
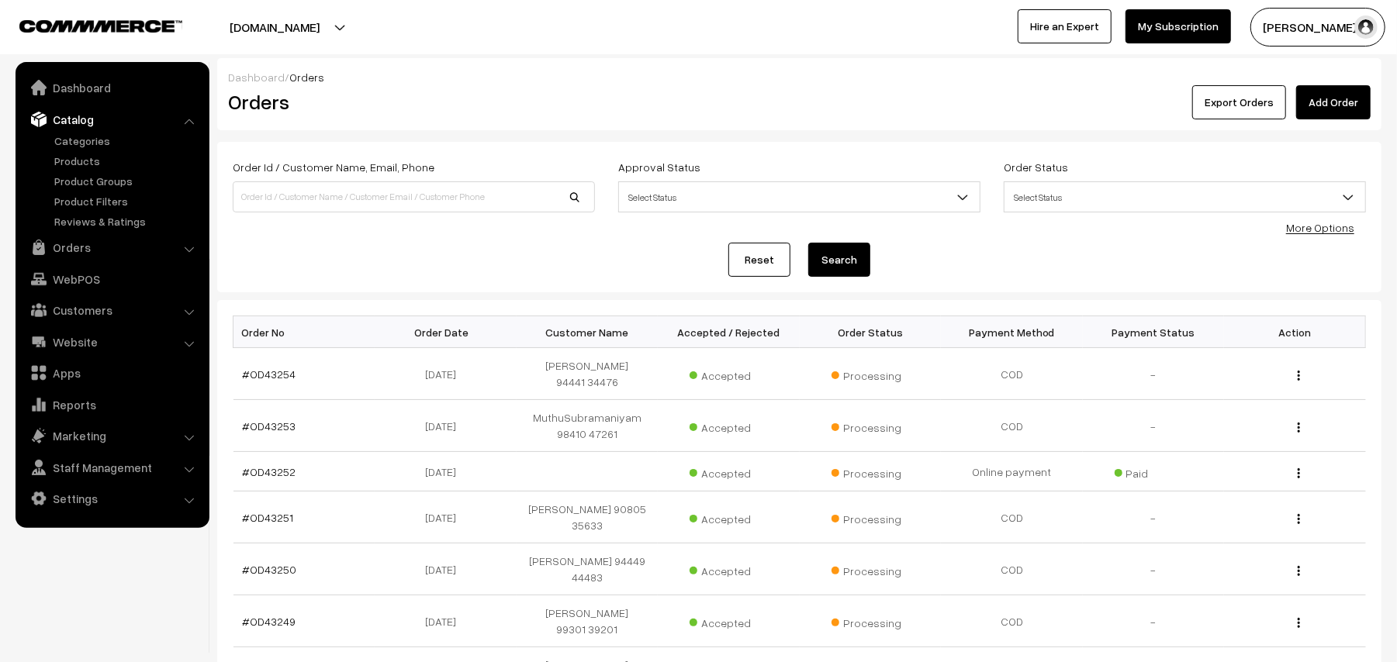
click at [68, 169] on ul "Categories" at bounding box center [112, 181] width 186 height 97
click at [76, 248] on link "Orders" at bounding box center [111, 247] width 185 height 28
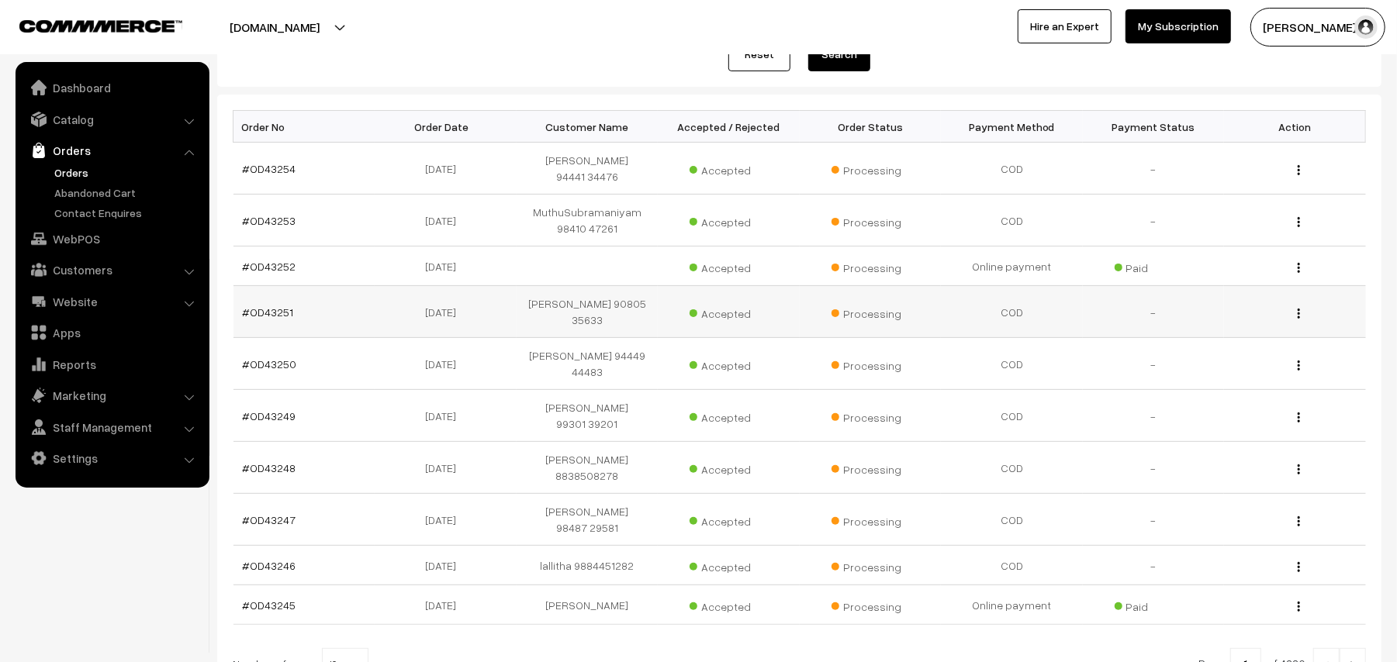
scroll to position [206, 0]
click at [78, 168] on link "Orders" at bounding box center [127, 172] width 154 height 16
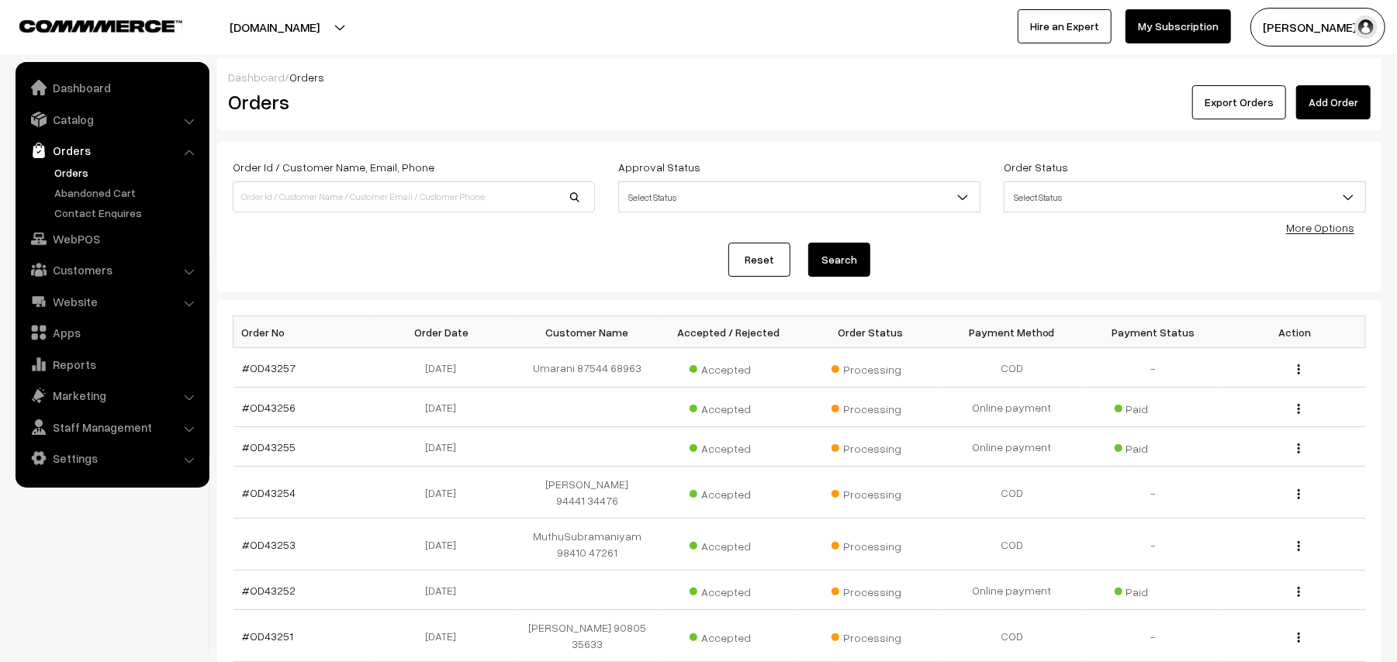
click at [72, 169] on link "Orders" at bounding box center [127, 172] width 154 height 16
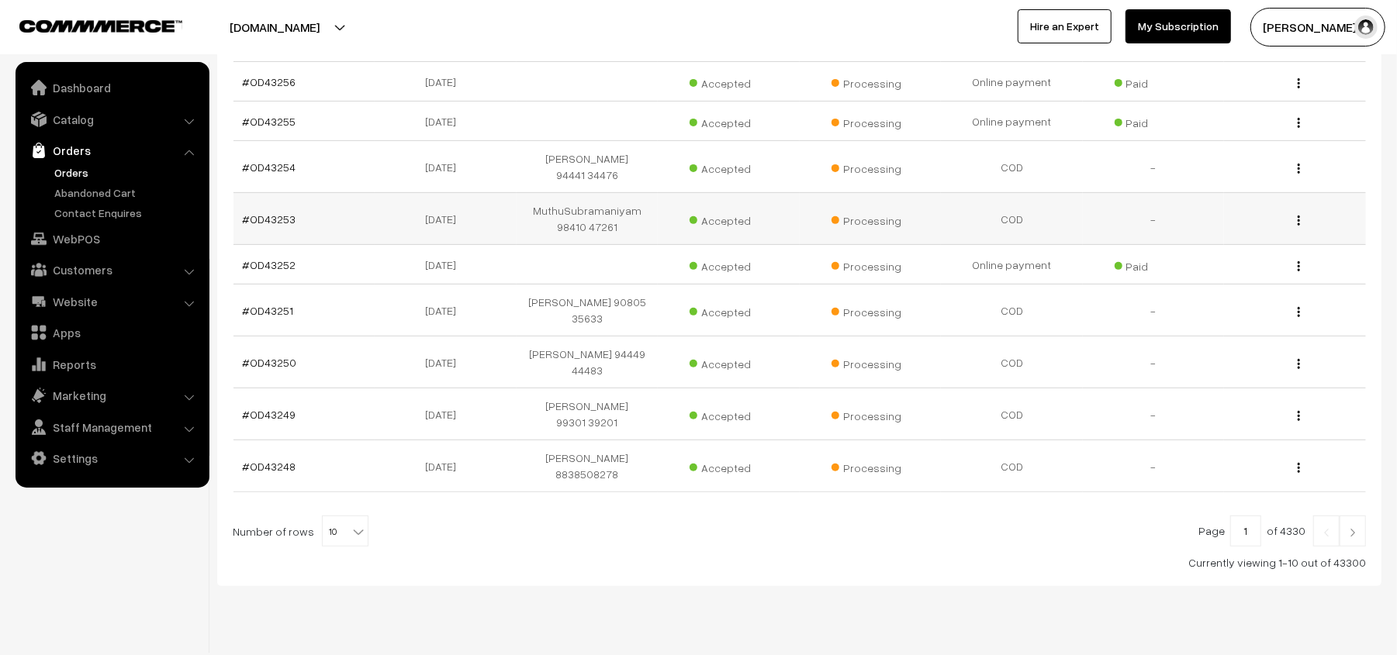
scroll to position [330, 0]
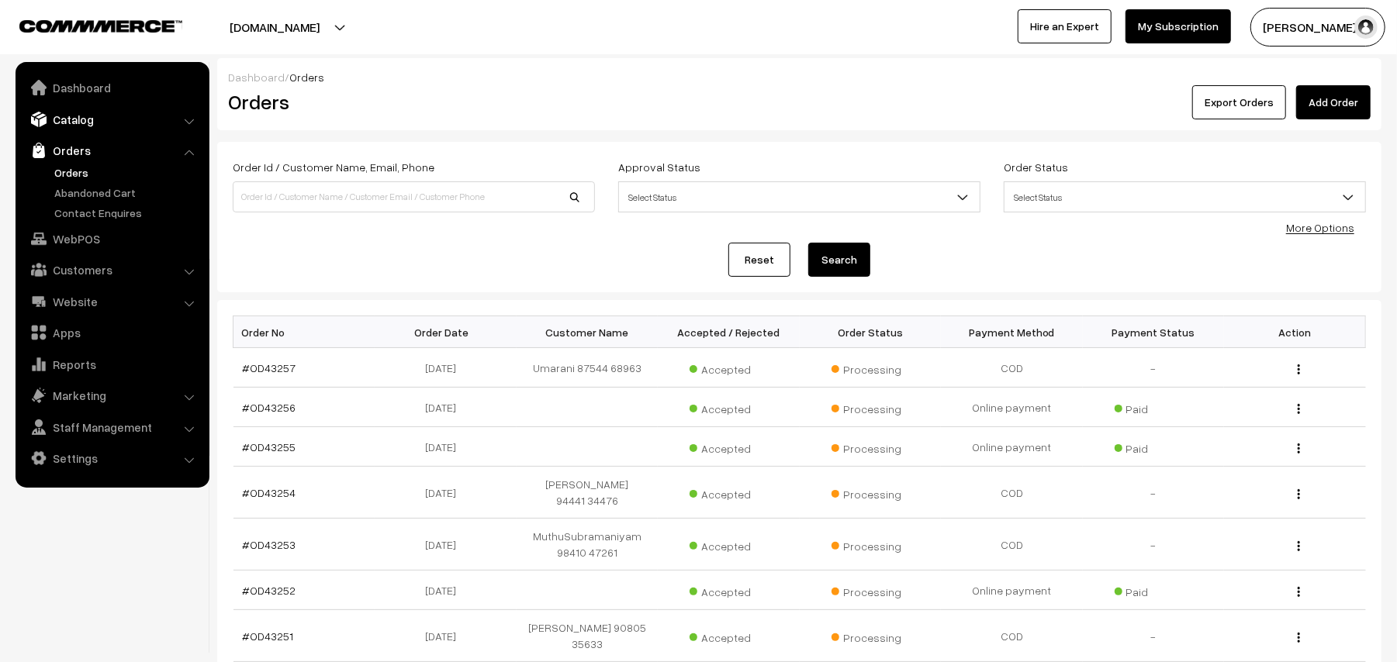
click at [81, 118] on link "Catalog" at bounding box center [111, 119] width 185 height 28
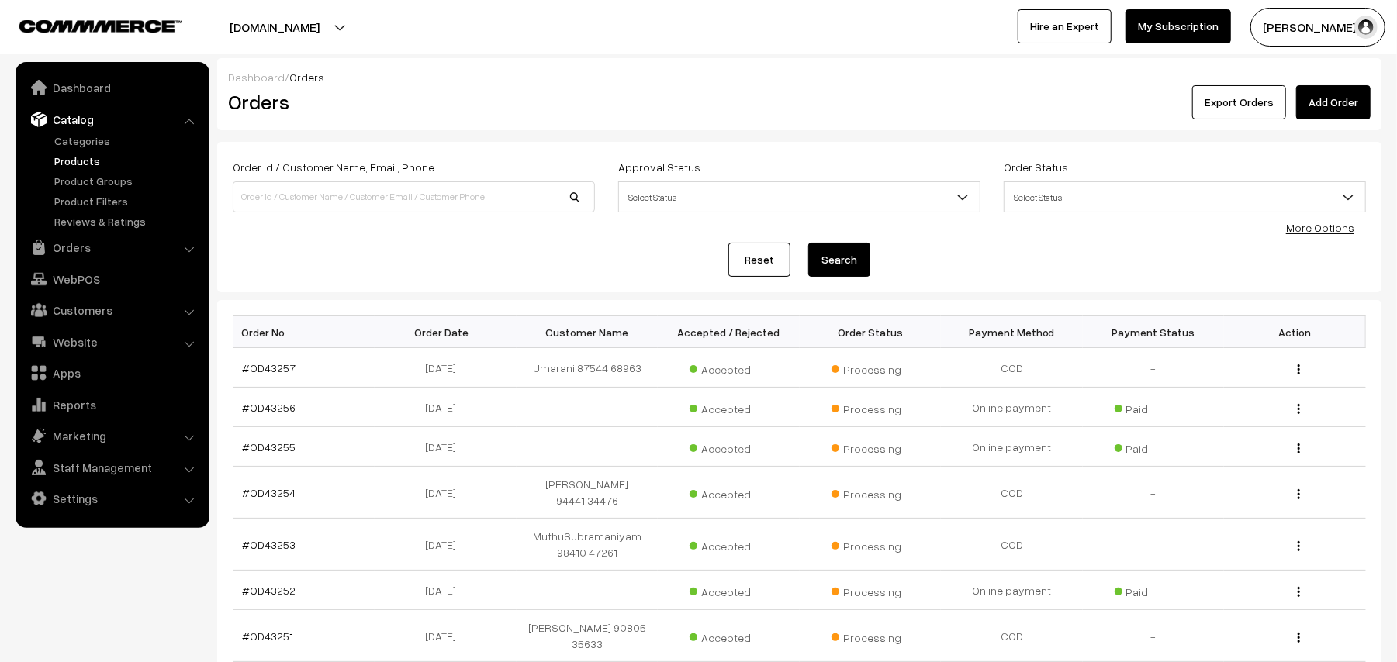
click at [84, 153] on link "Products" at bounding box center [127, 161] width 154 height 16
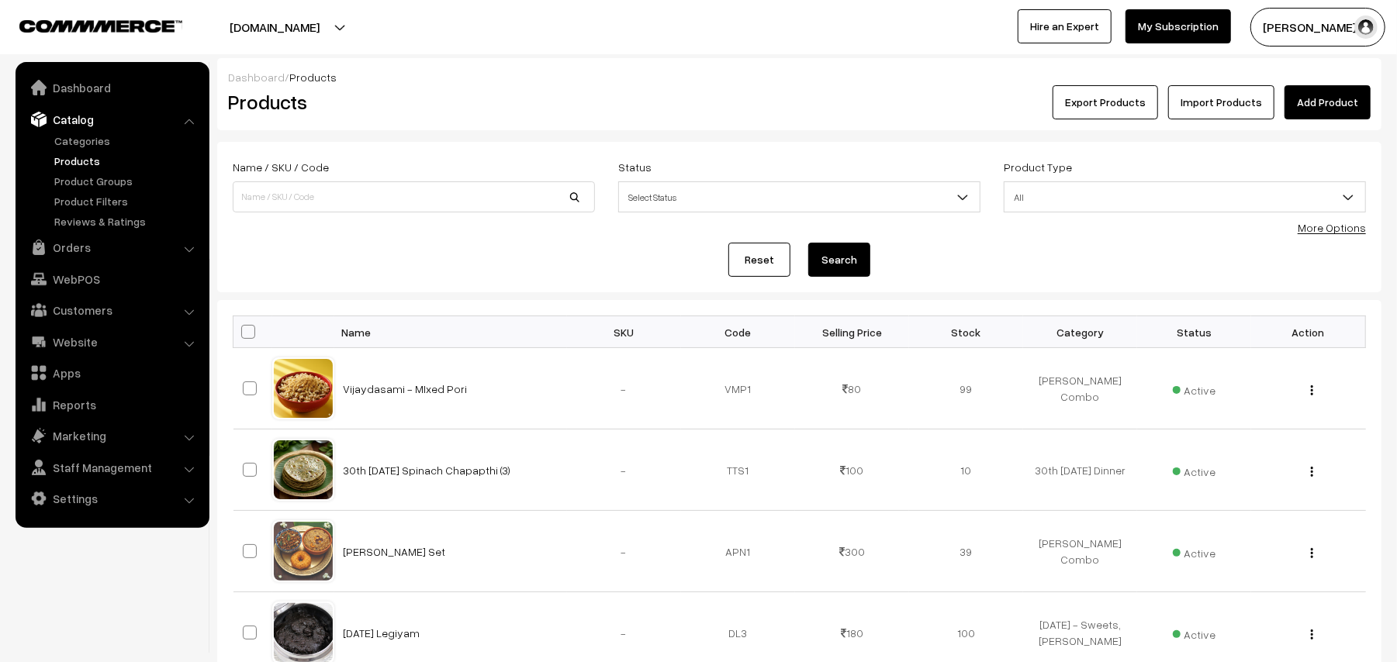
click at [1281, 12] on button "sundararajan s…" at bounding box center [1317, 27] width 135 height 39
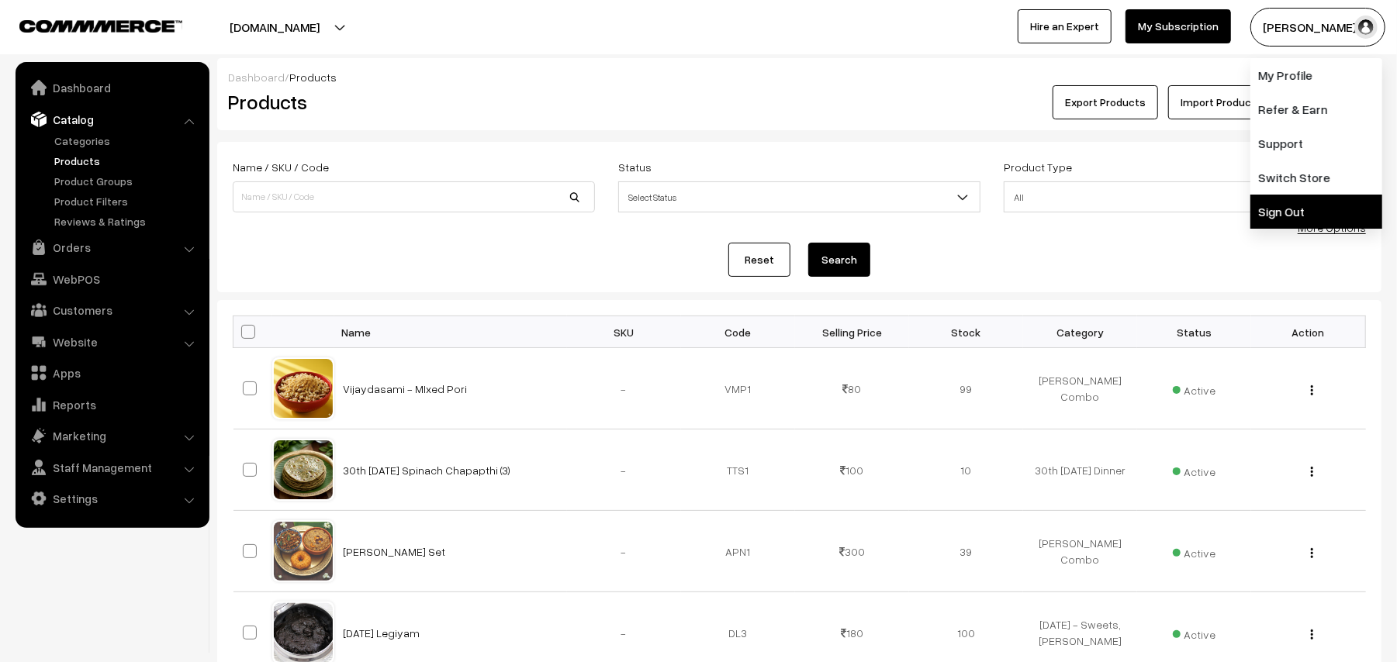
click at [1287, 202] on link "Sign Out" at bounding box center [1316, 212] width 132 height 34
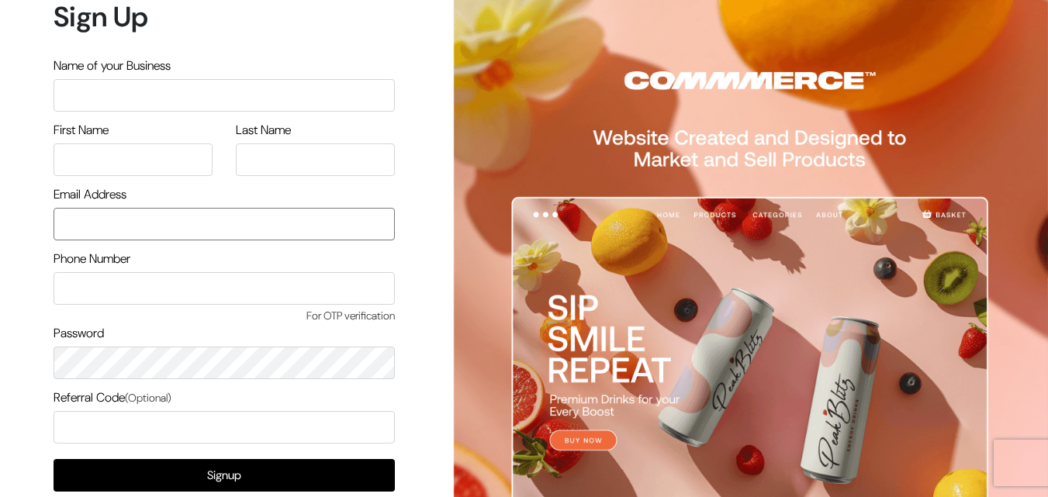
type input "[EMAIL_ADDRESS][DOMAIN_NAME]"
click at [186, 89] on input "text" at bounding box center [224, 95] width 341 height 33
click at [366, 33] on h1 "Sign Up" at bounding box center [224, 16] width 341 height 33
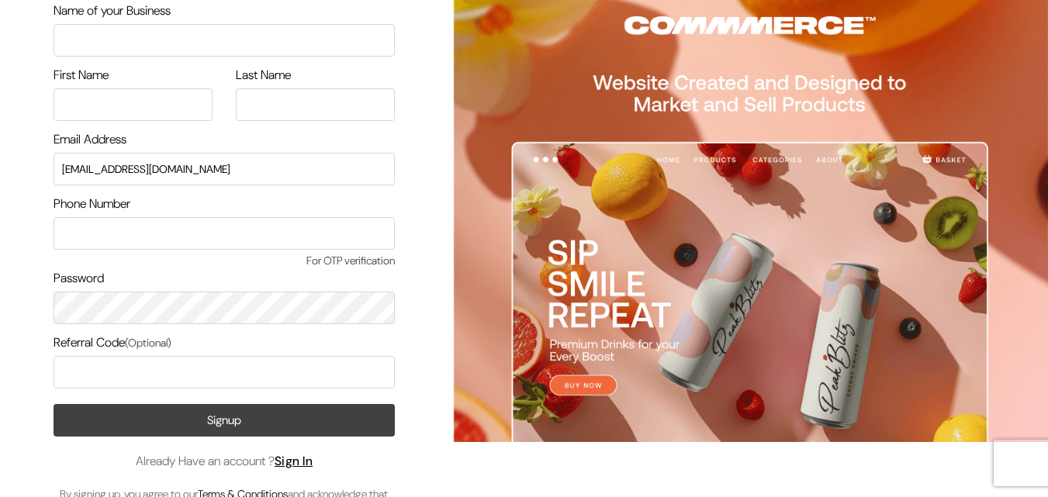
scroll to position [89, 0]
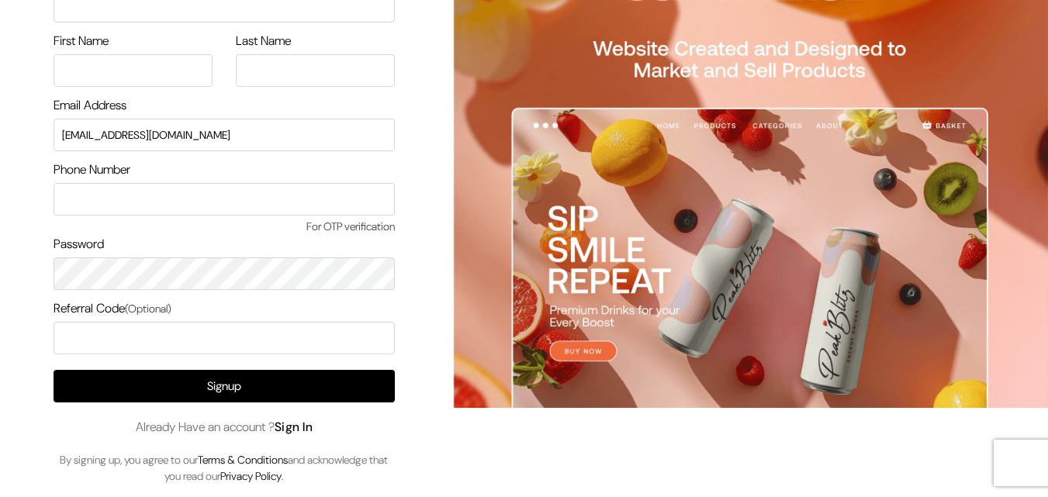
click at [302, 425] on link "Sign In" at bounding box center [294, 427] width 39 height 16
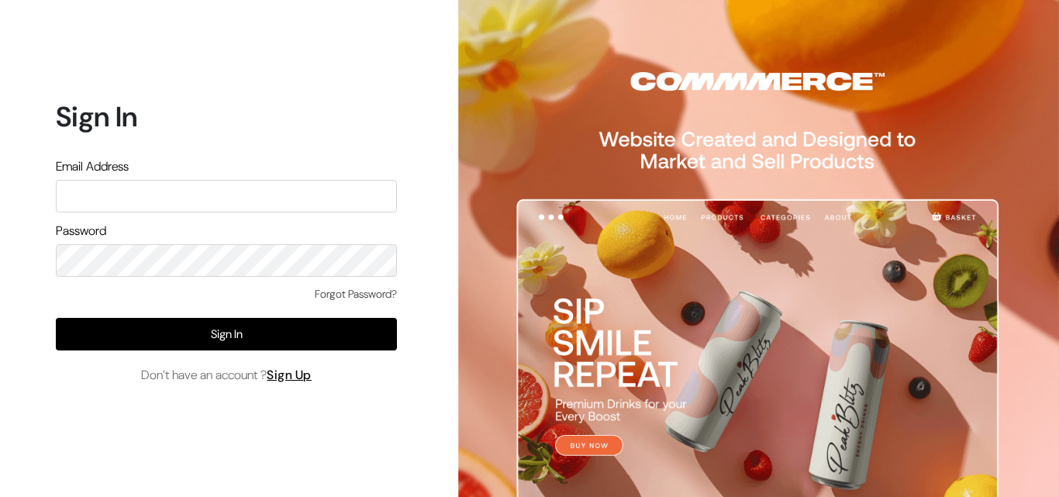
type input "[EMAIL_ADDRESS][DOMAIN_NAME]"
drag, startPoint x: 225, startPoint y: 197, endPoint x: 0, endPoint y: 199, distance: 224.9
click at [0, 199] on div "Sign In Email Address [EMAIL_ADDRESS][DOMAIN_NAME] Password Forgot Password? Si…" at bounding box center [220, 248] width 441 height 497
click at [0, 237] on div "Sign In Email Address [EMAIL_ADDRESS][DOMAIN_NAME] Password Forgot Password? Si…" at bounding box center [220, 248] width 441 height 497
click at [2, 231] on div "Sign In Email Address [EMAIL_ADDRESS][DOMAIN_NAME] Password Forgot Password? Si…" at bounding box center [220, 248] width 441 height 497
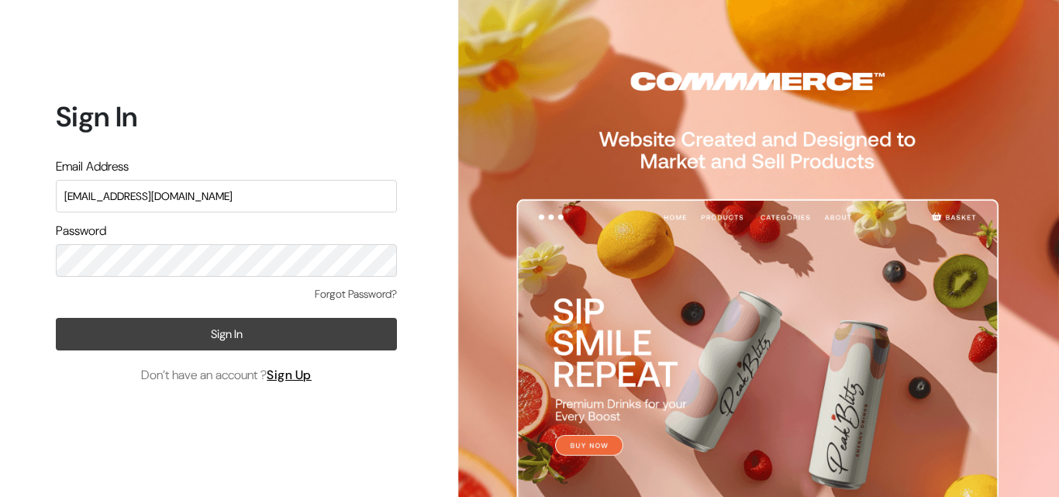
click at [98, 328] on button "Sign In" at bounding box center [226, 334] width 341 height 33
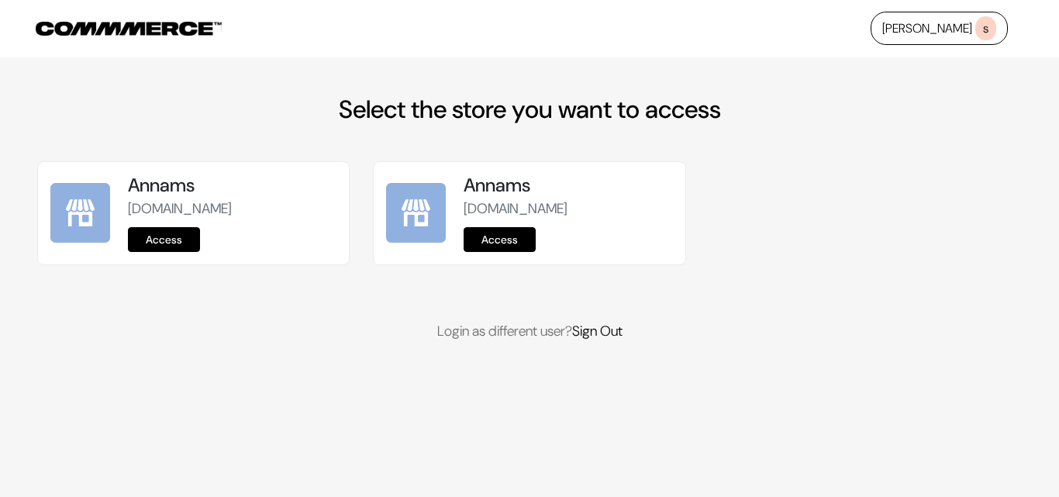
click at [186, 240] on link "Access" at bounding box center [164, 239] width 72 height 25
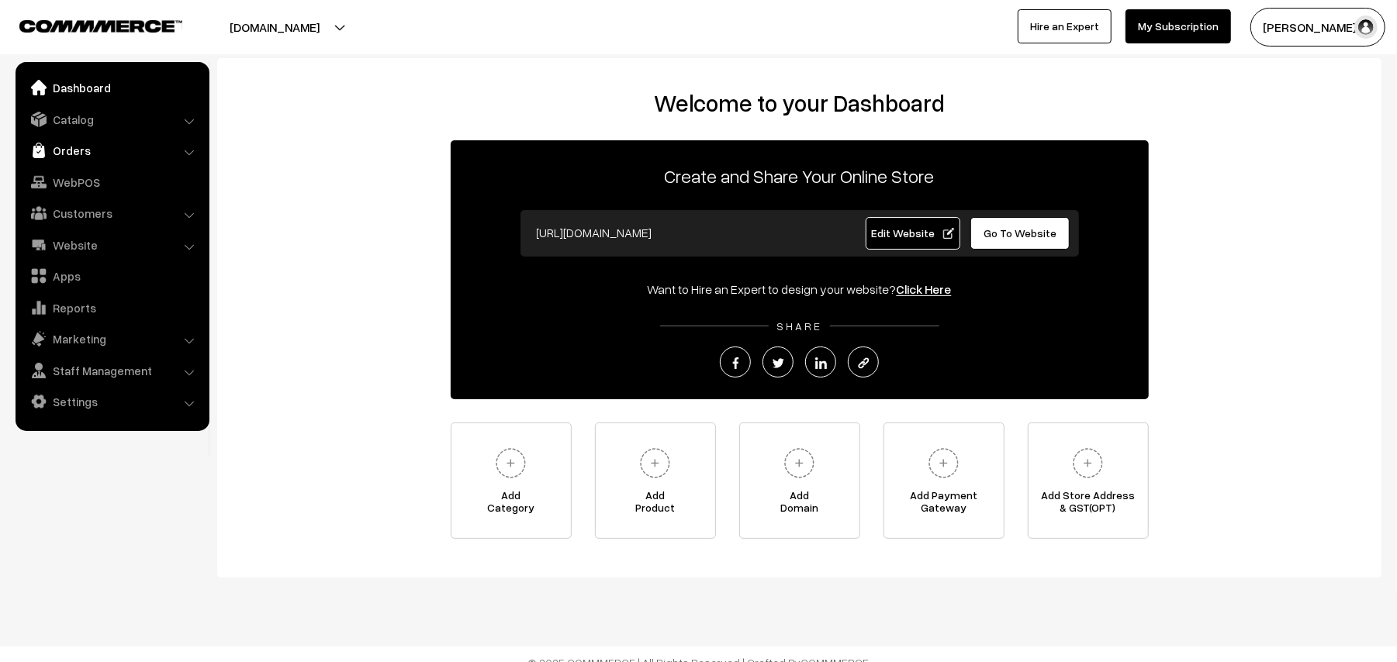
click at [66, 154] on link "Orders" at bounding box center [111, 150] width 185 height 28
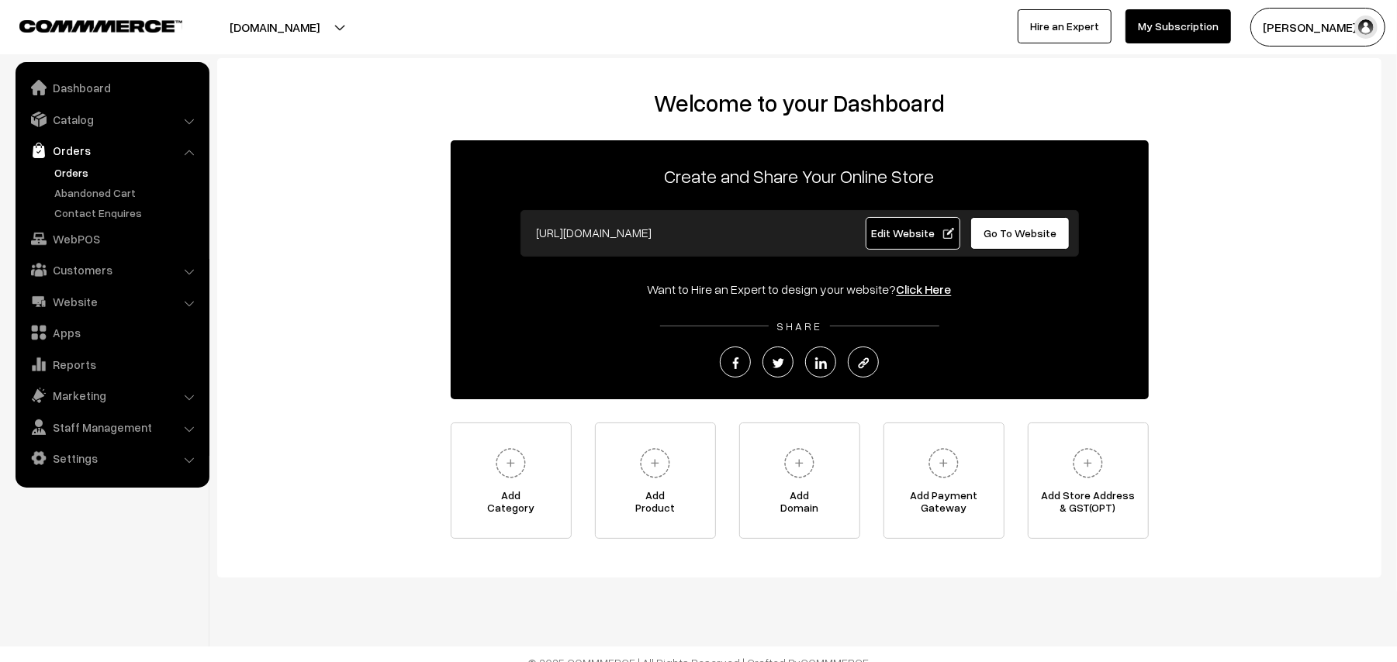
click at [69, 166] on link "Orders" at bounding box center [127, 172] width 154 height 16
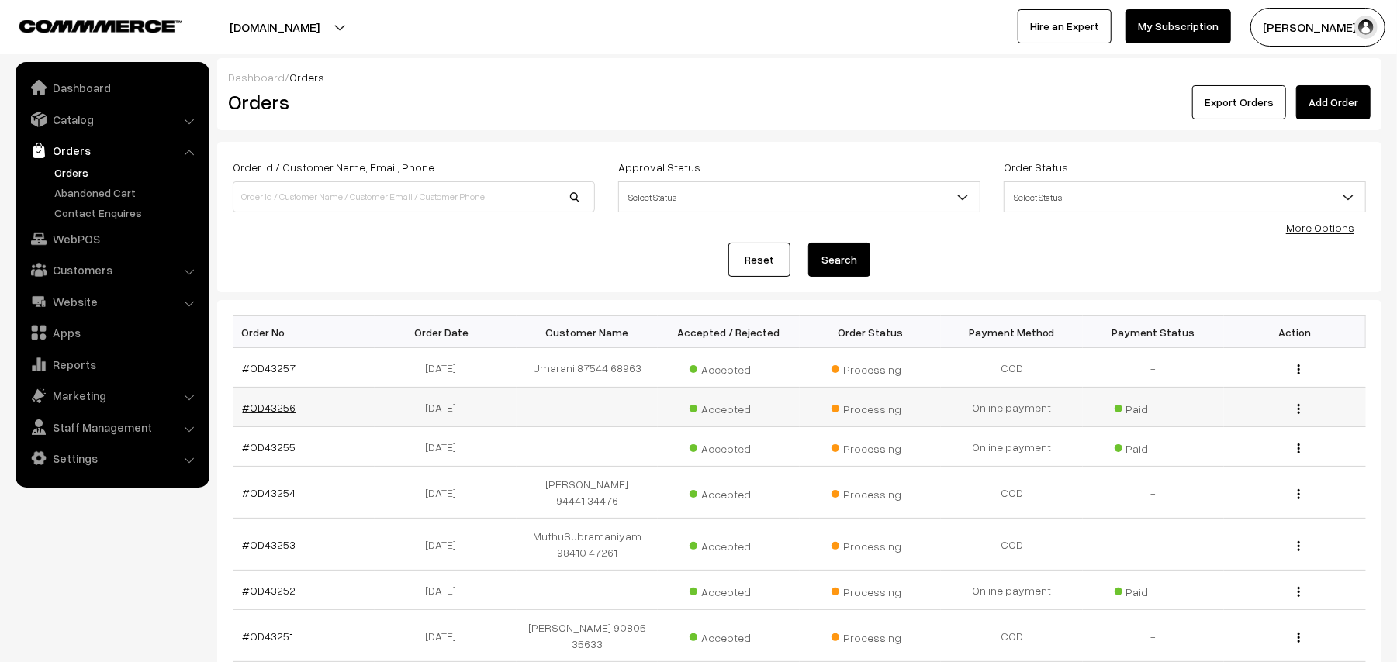
click at [271, 413] on link "#OD43256" at bounding box center [270, 407] width 54 height 13
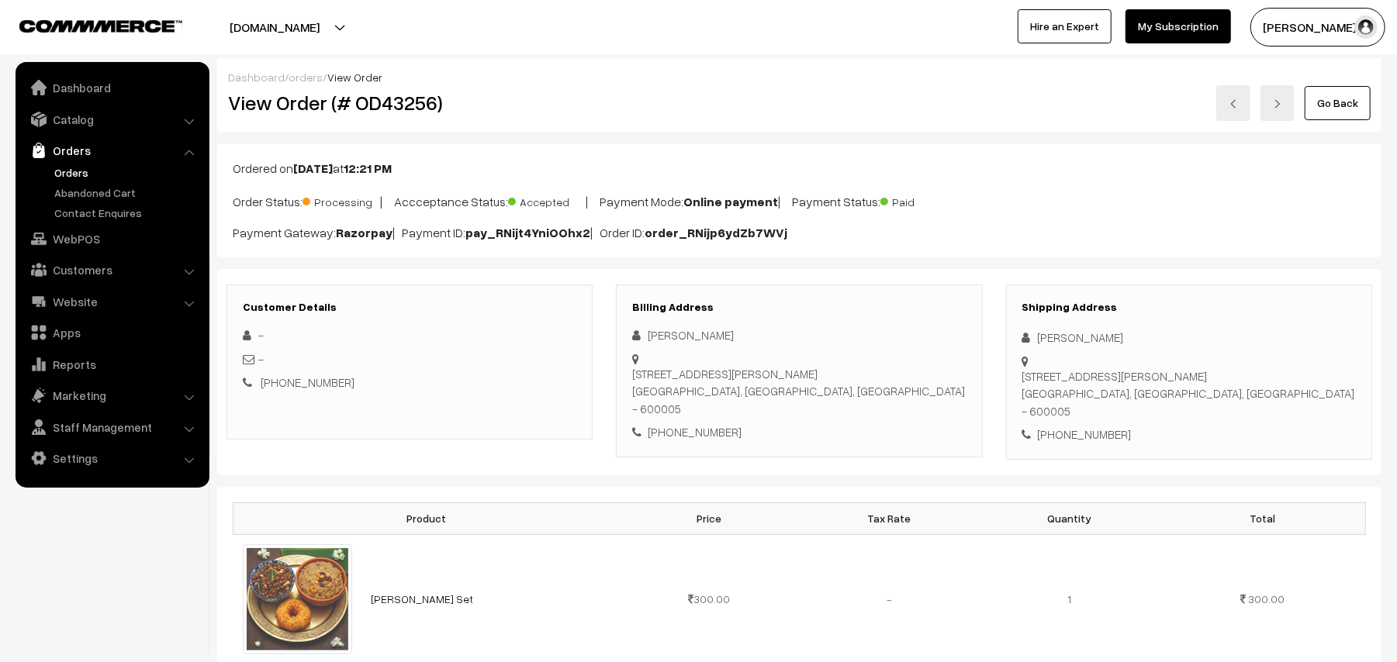
click at [75, 180] on ul "Orders" at bounding box center [112, 192] width 186 height 57
click at [76, 174] on link "Orders" at bounding box center [127, 172] width 154 height 16
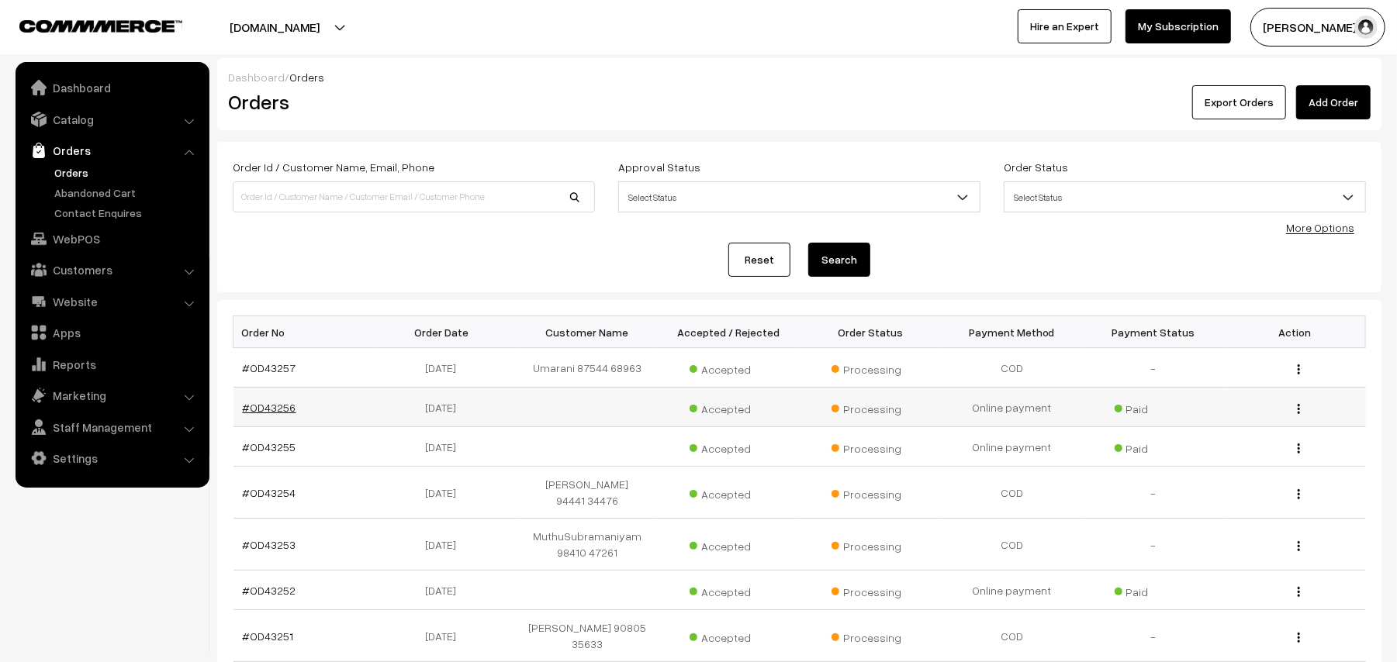
click at [285, 406] on link "#OD43256" at bounding box center [270, 407] width 54 height 13
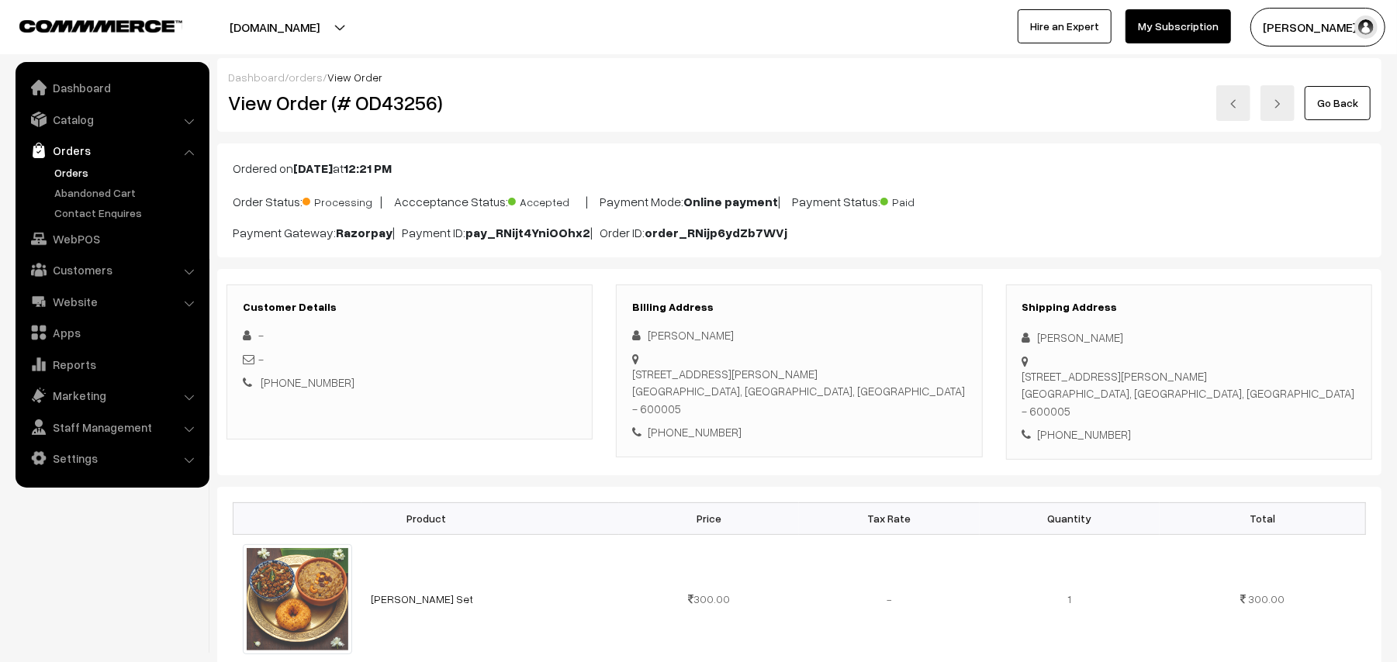
scroll to position [310, 0]
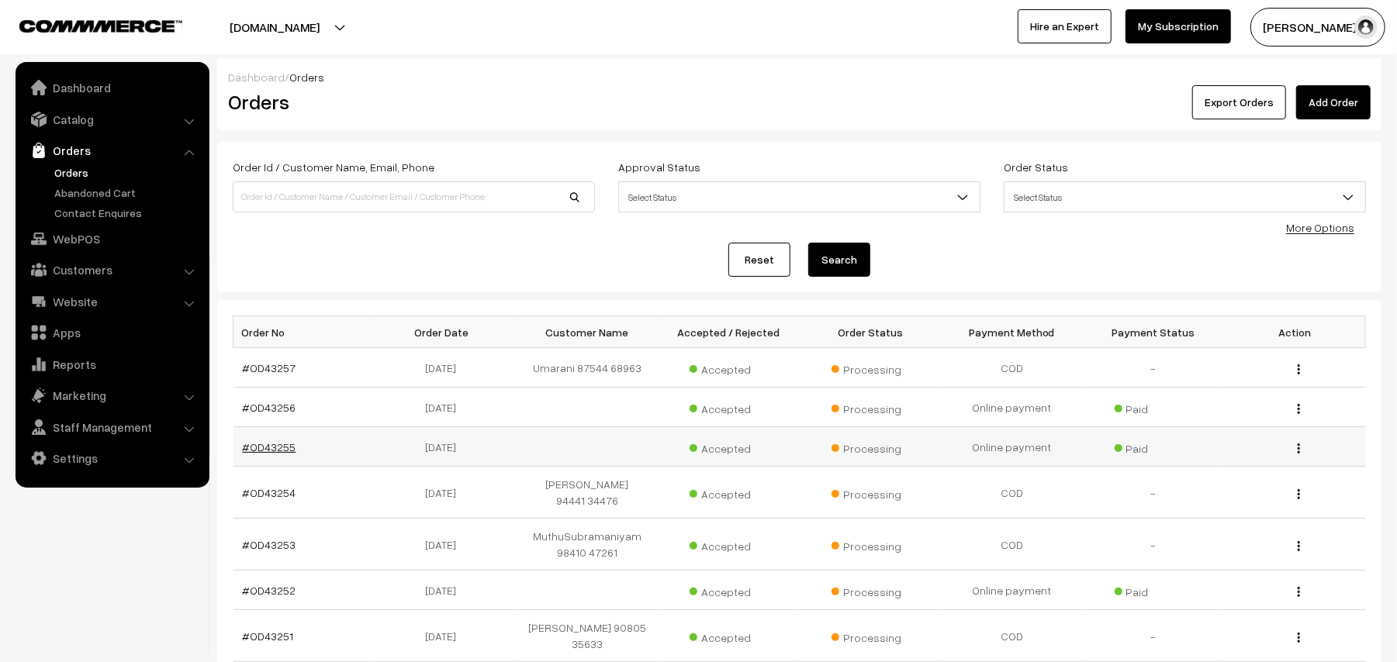
click at [276, 444] on link "#OD43255" at bounding box center [270, 446] width 54 height 13
click at [95, 239] on link "WebPOS" at bounding box center [111, 239] width 185 height 28
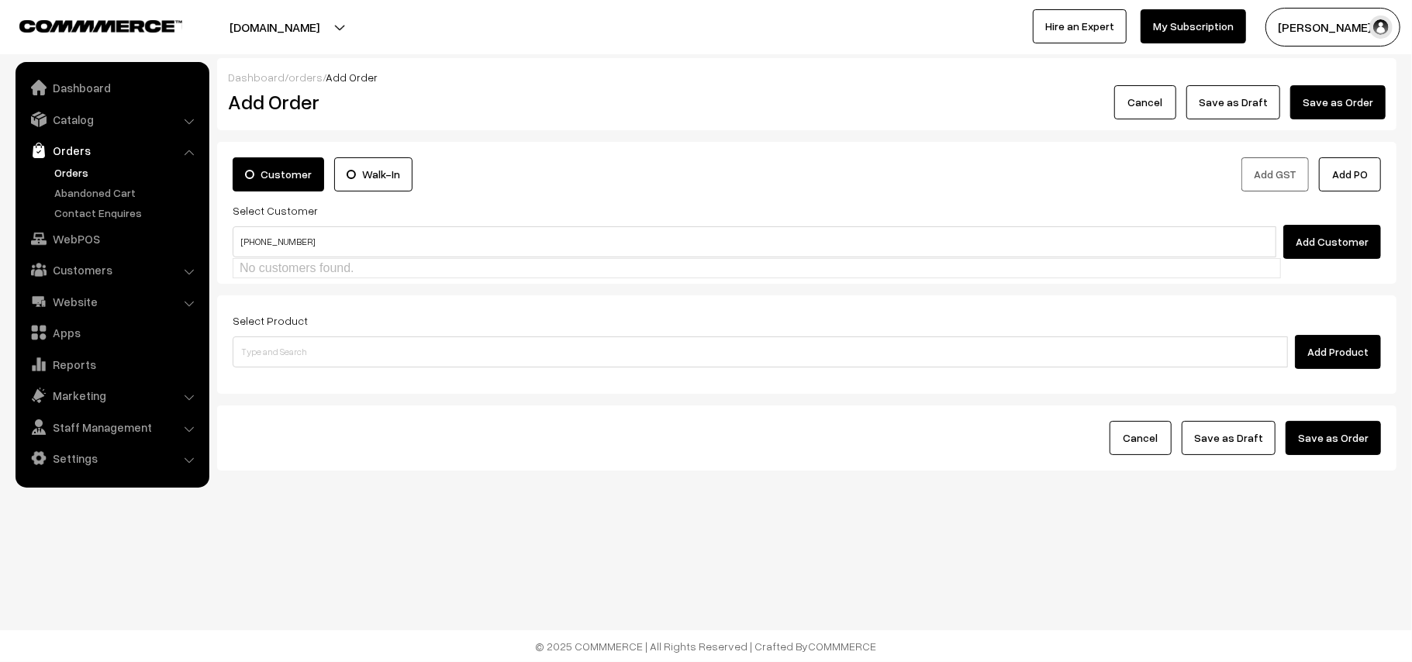
click at [285, 240] on input "+1 (617) 955-1179" at bounding box center [755, 241] width 1044 height 31
drag, startPoint x: 243, startPoint y: 240, endPoint x: 233, endPoint y: 243, distance: 11.1
click at [233, 243] on input "+1 (617)955-1179" at bounding box center [755, 241] width 1044 height 31
type input "(617)955-1179"
click at [78, 175] on link "Orders" at bounding box center [127, 172] width 154 height 16
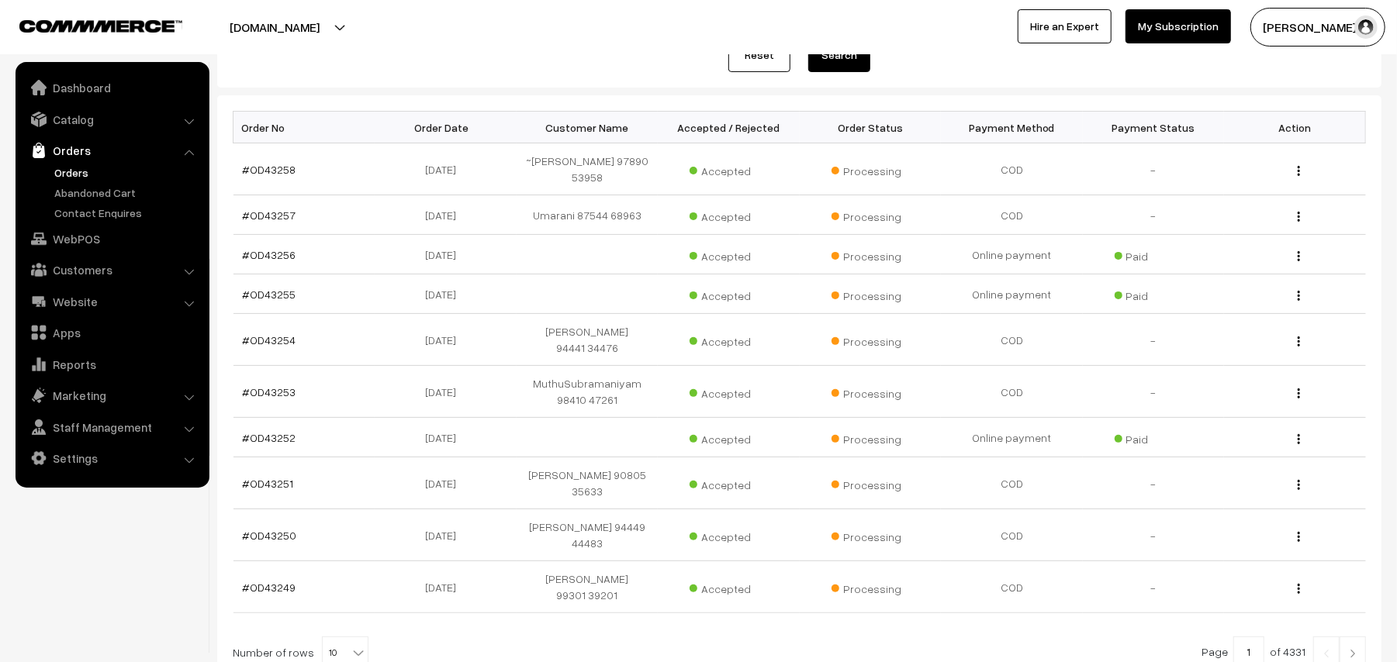
scroll to position [206, 0]
click at [85, 168] on link "Orders" at bounding box center [127, 172] width 154 height 16
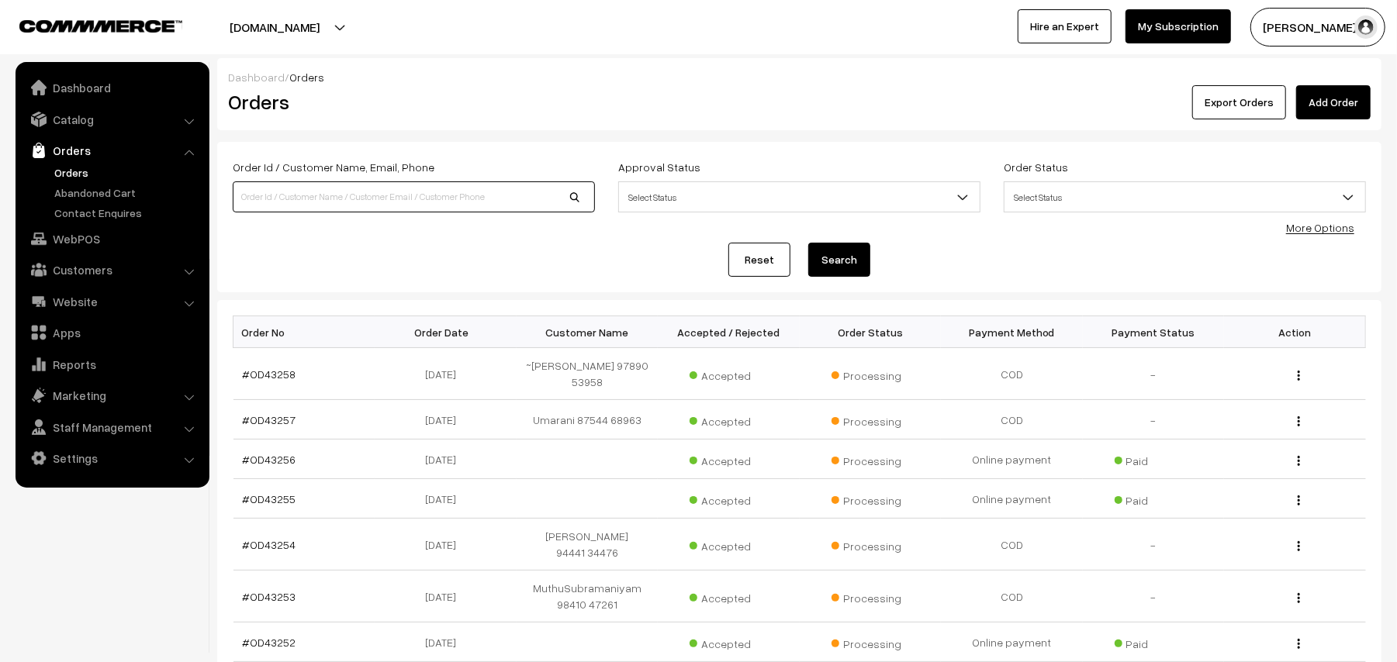
click at [302, 197] on input at bounding box center [414, 196] width 362 height 31
click at [808, 243] on button "Search" at bounding box center [839, 260] width 62 height 34
click at [779, 259] on link "Reset" at bounding box center [759, 260] width 62 height 34
click at [822, 257] on button "Search" at bounding box center [839, 260] width 62 height 34
click at [267, 197] on input "9445002408" at bounding box center [414, 196] width 362 height 31
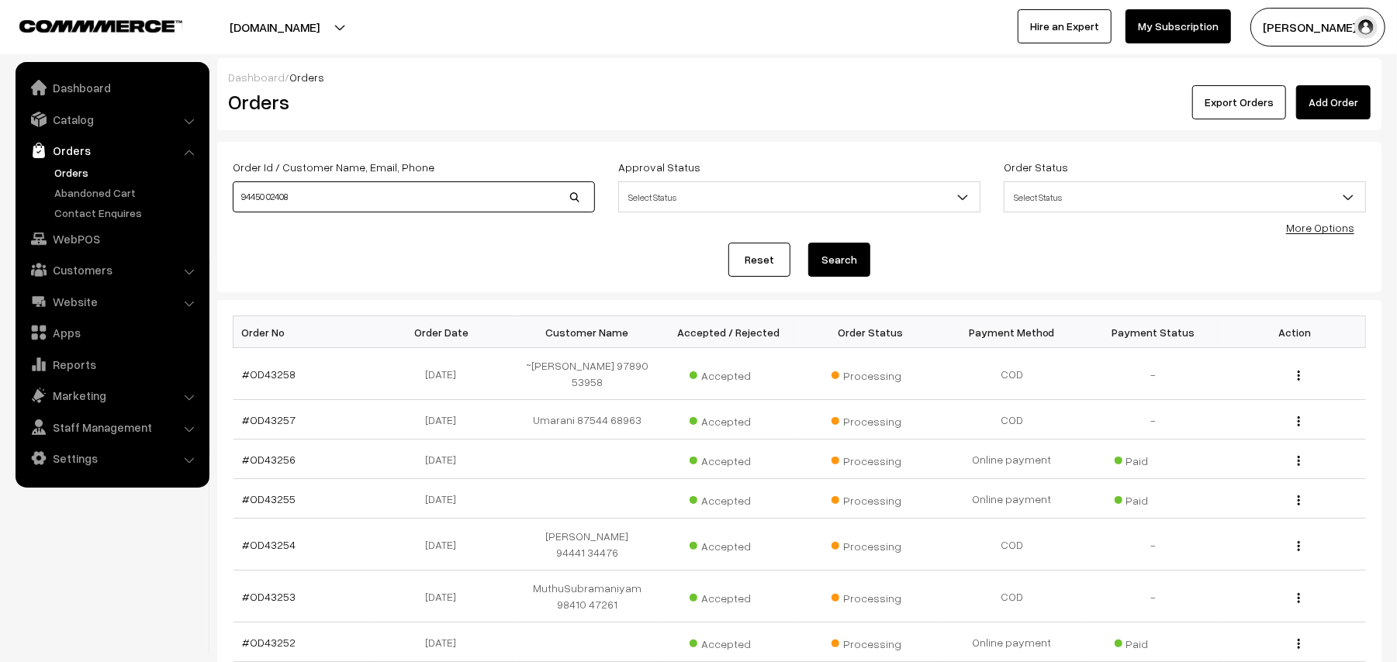
type input "94450 02408"
click at [808, 243] on button "Search" at bounding box center [839, 260] width 62 height 34
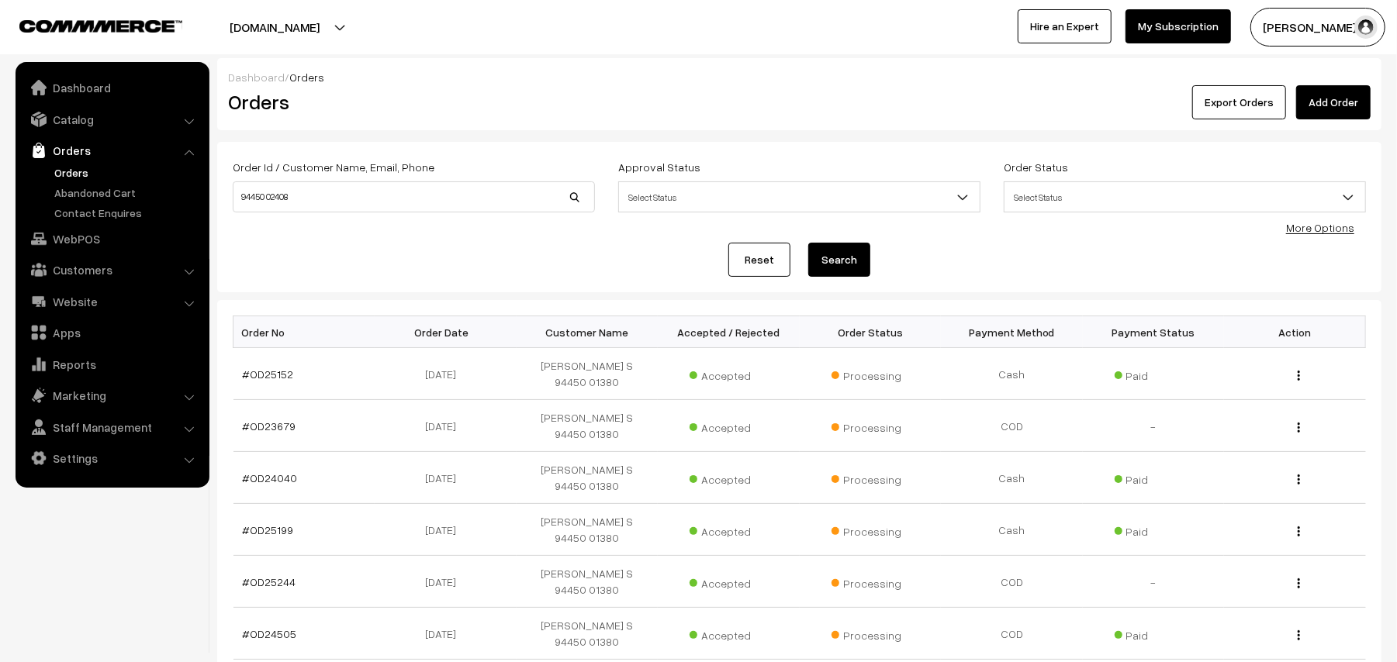
click at [81, 175] on link "Orders" at bounding box center [127, 172] width 154 height 16
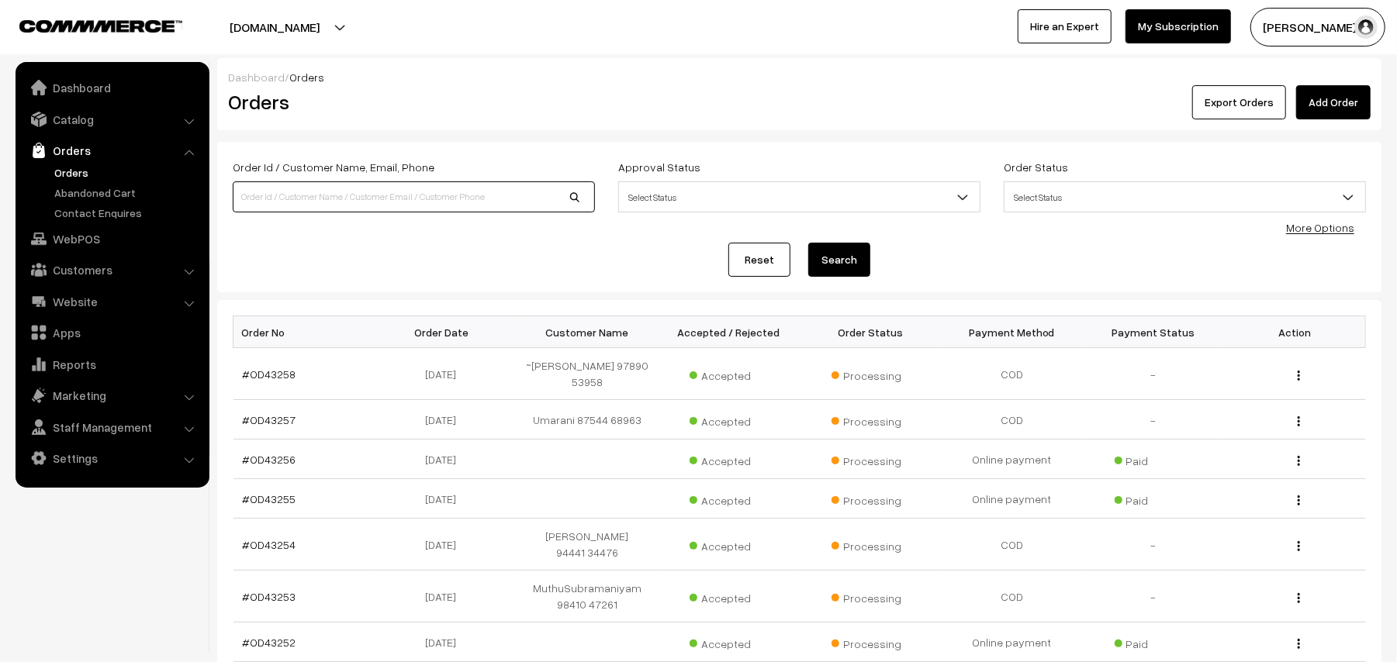
click at [323, 190] on input at bounding box center [414, 196] width 362 height 31
paste input "600087"
drag, startPoint x: 326, startPoint y: 189, endPoint x: 180, endPoint y: 165, distance: 147.8
click at [180, 165] on body "Thank you for showing interest. Our team will call you shortly. Close [DOMAIN_N…" at bounding box center [698, 506] width 1397 height 1013
type input "9445002408"
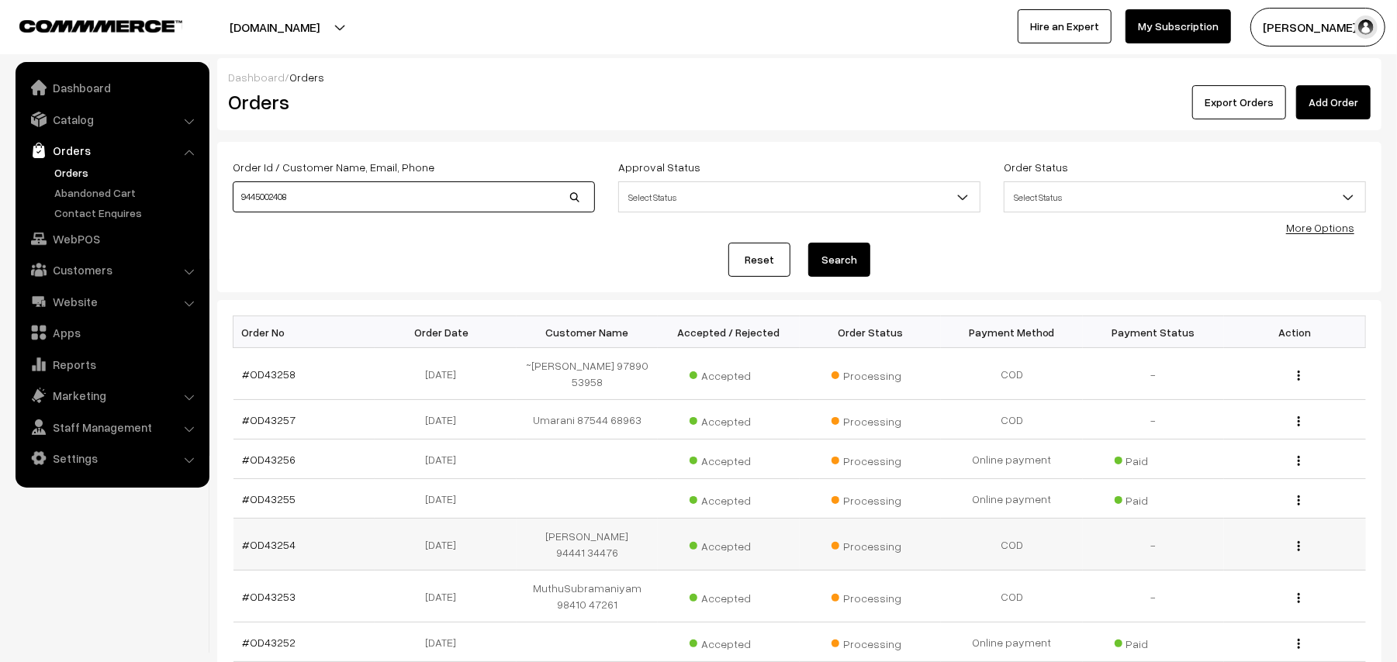
click at [808, 243] on button "Search" at bounding box center [839, 260] width 62 height 34
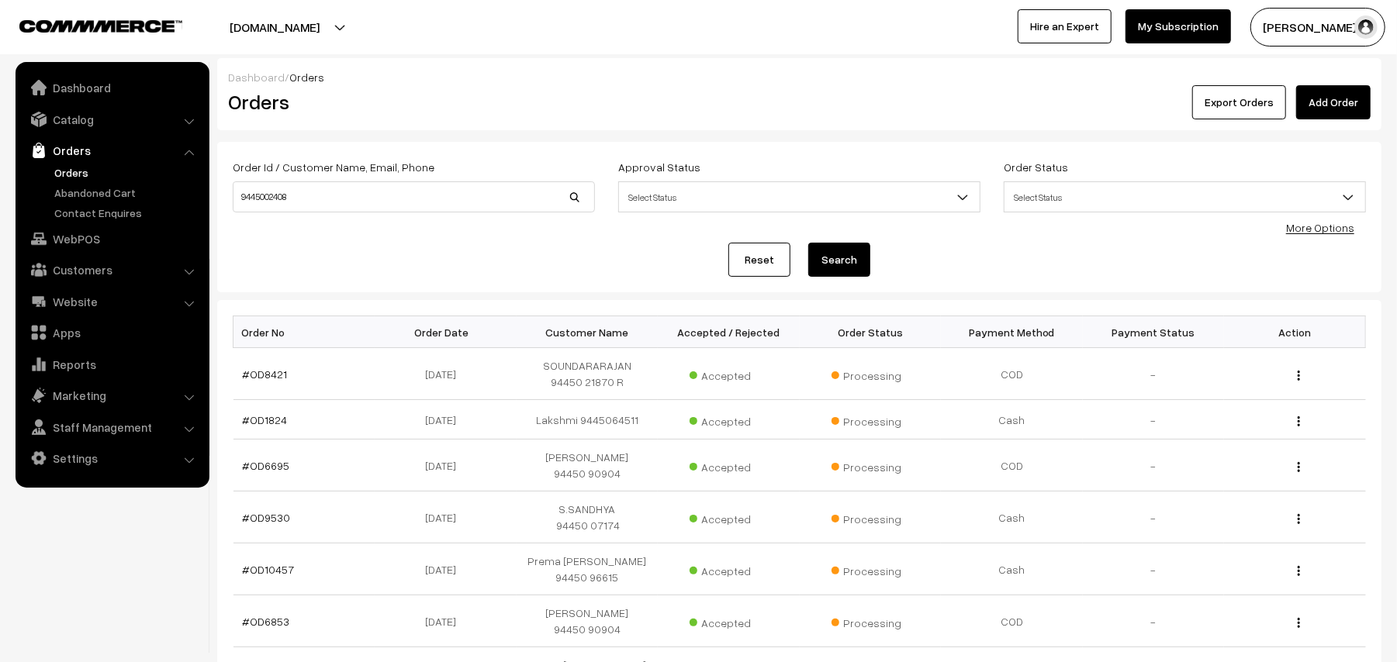
drag, startPoint x: 342, startPoint y: 194, endPoint x: 128, endPoint y: 168, distance: 215.6
click at [128, 168] on body "Thank you for showing interest. Our team will call you shortly. Close annamfood…" at bounding box center [698, 519] width 1397 height 1038
click at [808, 243] on button "Search" at bounding box center [839, 260] width 62 height 34
drag, startPoint x: 261, startPoint y: 214, endPoint x: 84, endPoint y: 168, distance: 182.6
click at [84, 168] on body "Thank you for showing interest. Our team will call you shortly. Close annamfood…" at bounding box center [698, 519] width 1397 height 1038
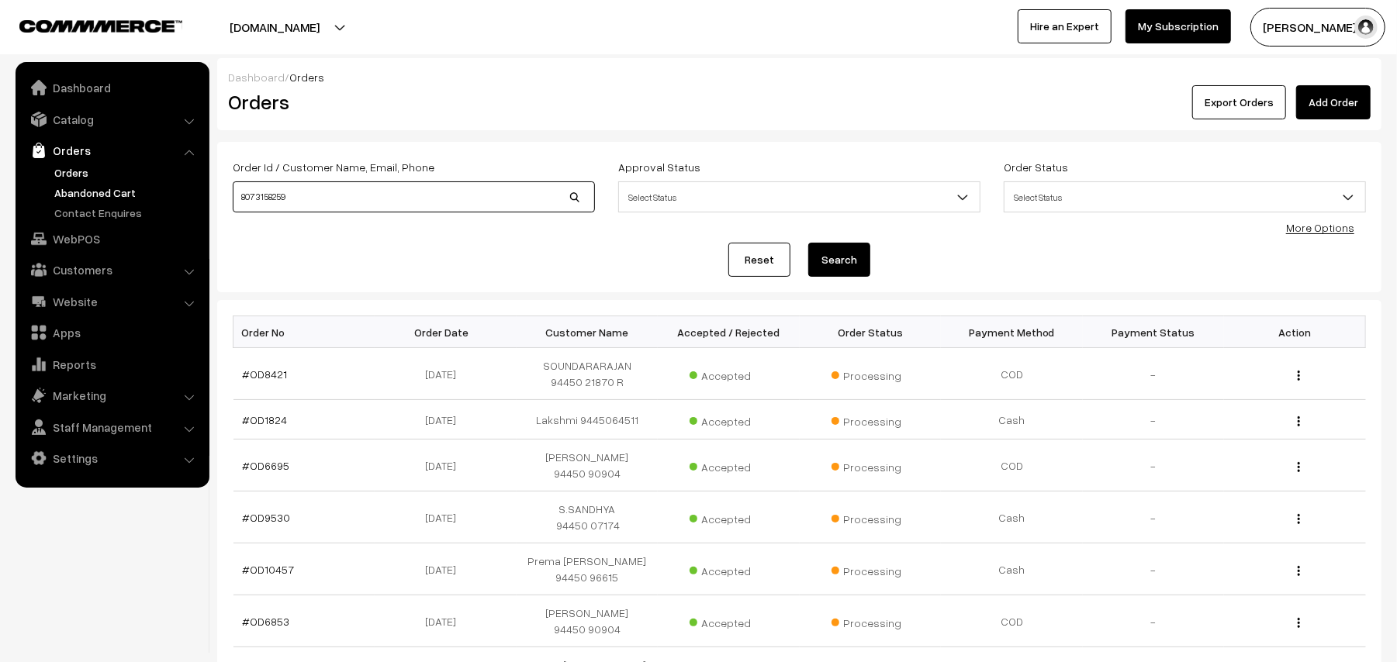
paste input "97890 53958"
type input "9789053958"
click at [830, 271] on button "Search" at bounding box center [839, 260] width 62 height 34
click at [277, 370] on link "#OD3818" at bounding box center [265, 367] width 45 height 13
click at [279, 459] on link "#OD2812" at bounding box center [265, 465] width 45 height 13
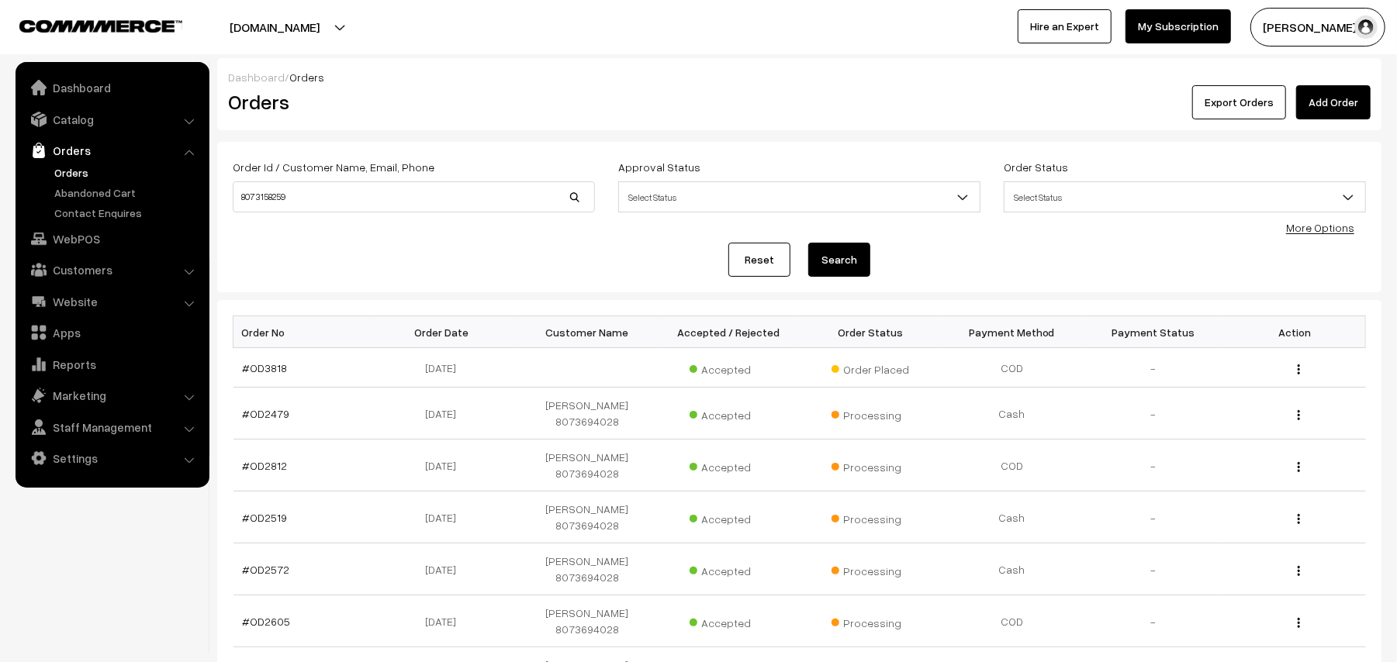
click at [82, 168] on link "Orders" at bounding box center [127, 172] width 154 height 16
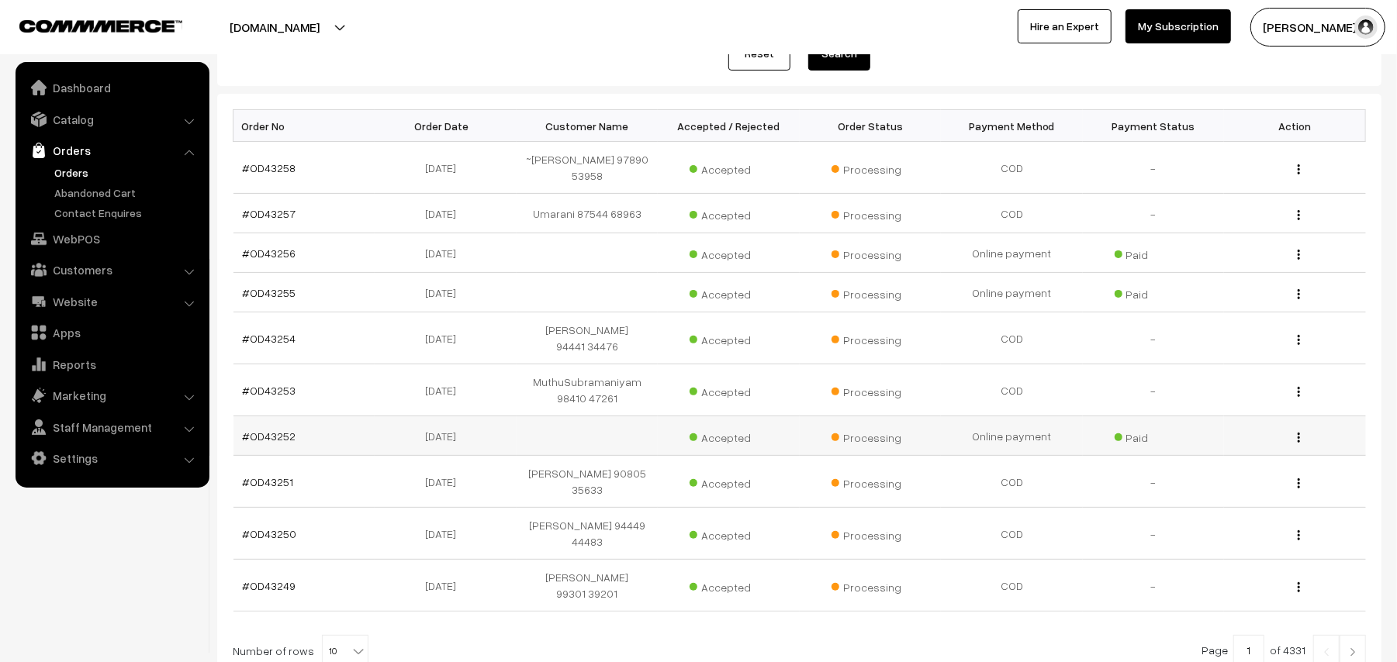
scroll to position [310, 0]
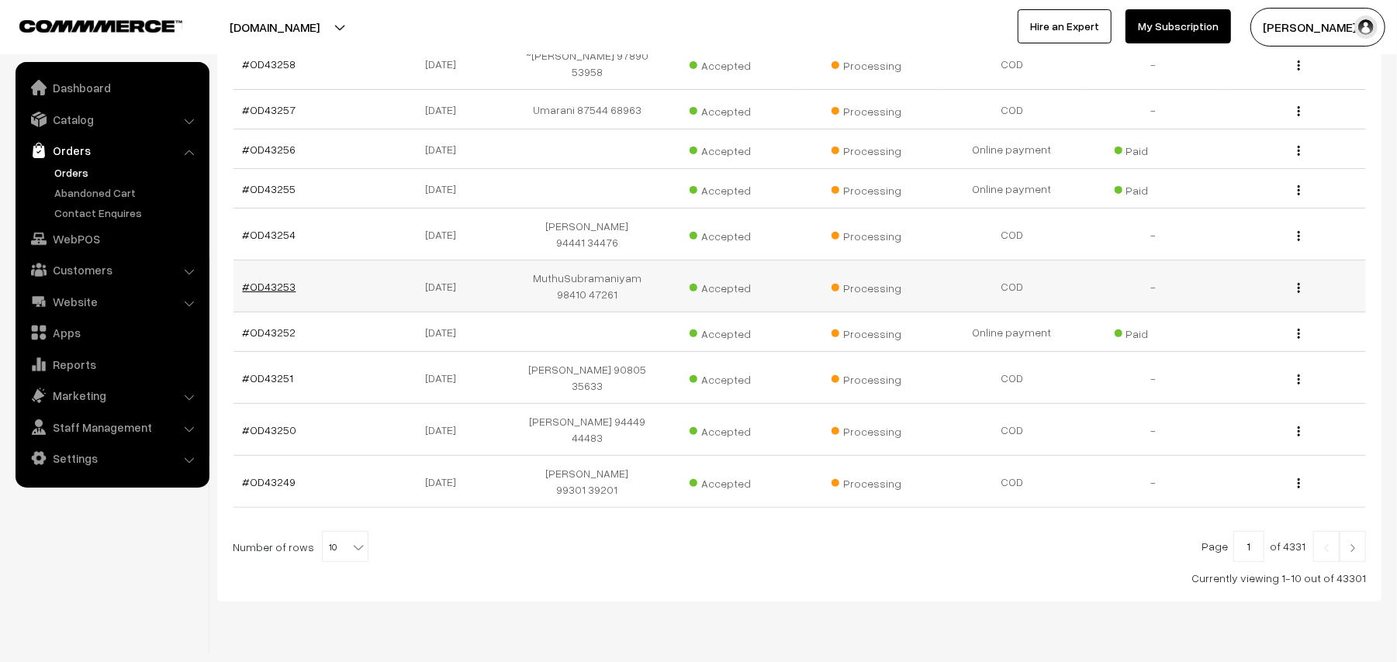
click at [282, 290] on link "#OD43253" at bounding box center [270, 286] width 54 height 13
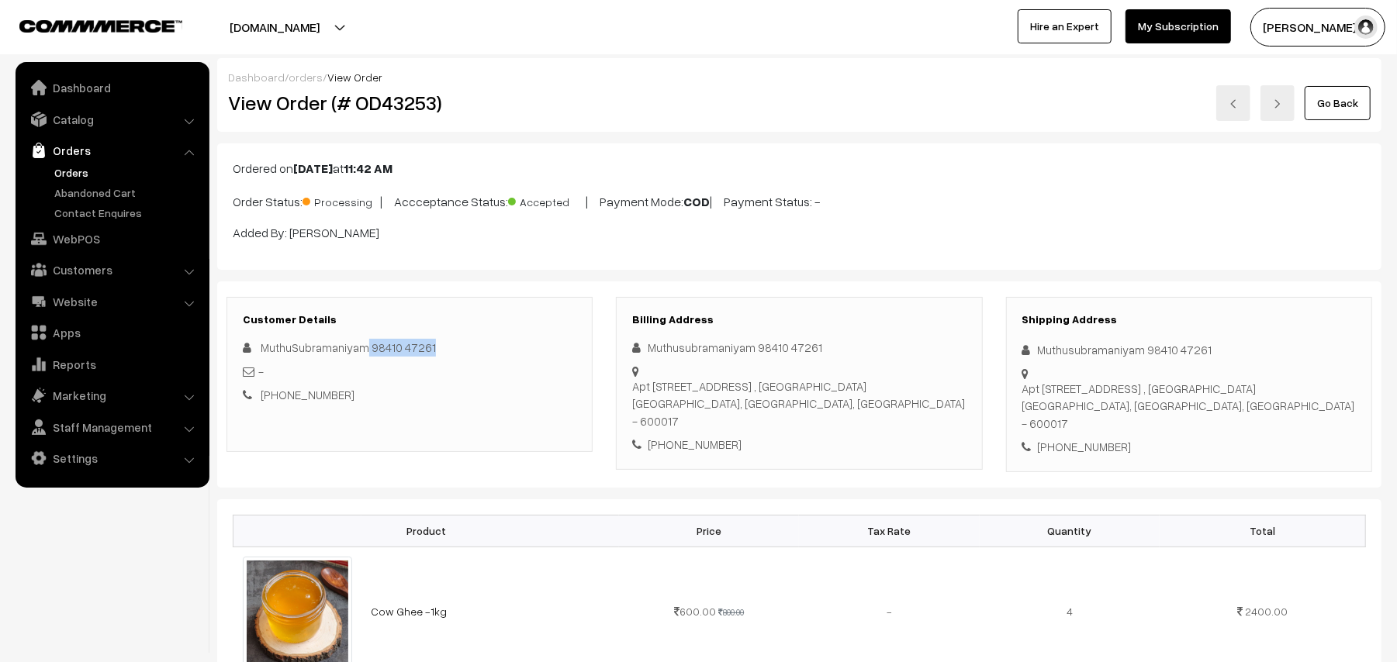
drag, startPoint x: 428, startPoint y: 346, endPoint x: 364, endPoint y: 345, distance: 63.6
click at [364, 345] on div "MuthuSubramaniyam 98410 47261" at bounding box center [409, 348] width 333 height 18
copy span "98410 47261"
click at [371, 347] on span "MuthuSubramaniyam 98410 47261" at bounding box center [348, 347] width 175 height 14
drag, startPoint x: 366, startPoint y: 345, endPoint x: 432, endPoint y: 335, distance: 66.7
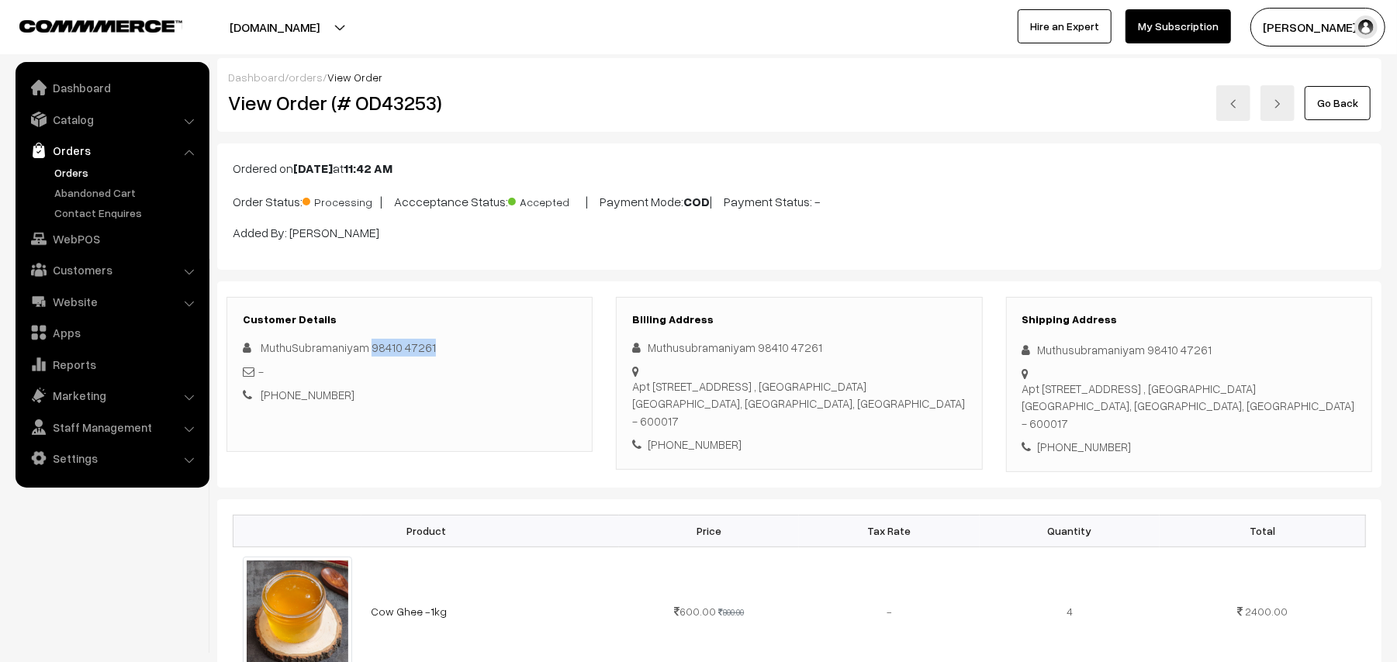
click at [432, 336] on div "Customer Details MuthuSubramaniyam 98410 47261 - +91 9841047261" at bounding box center [409, 374] width 366 height 155
copy span "98410 47261"
click at [85, 168] on link "Orders" at bounding box center [127, 172] width 154 height 16
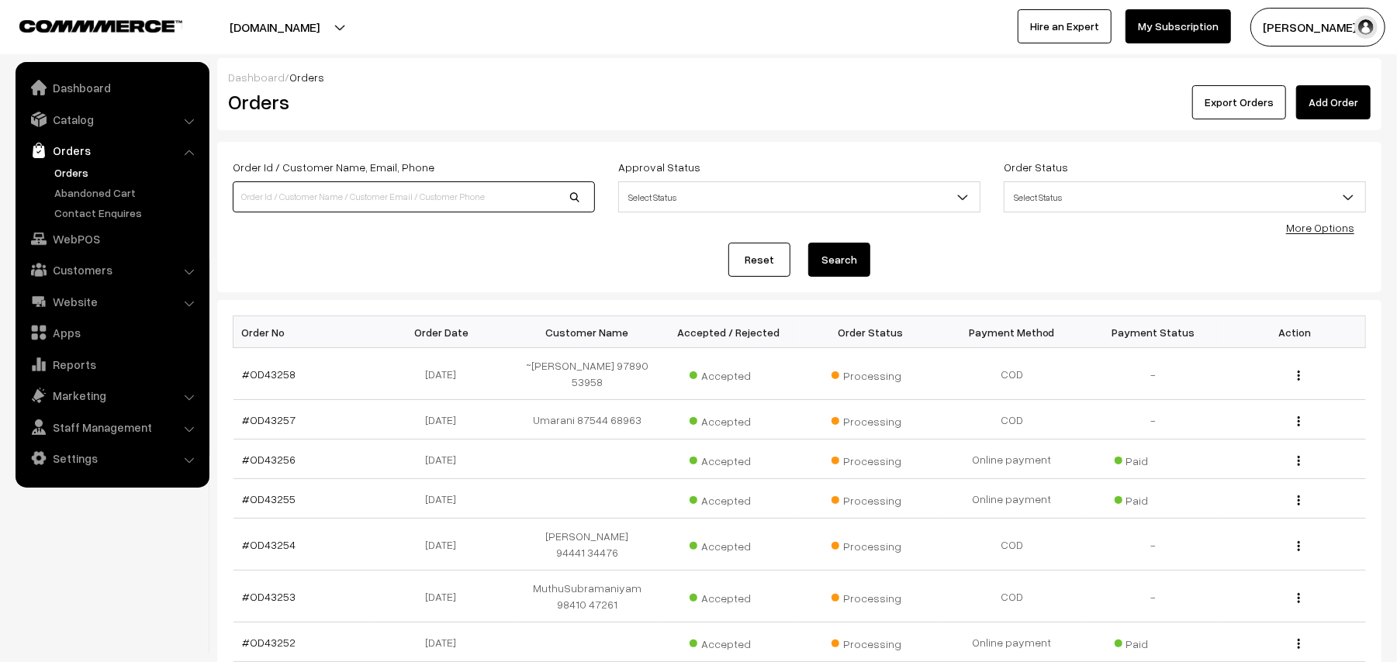
click at [327, 186] on input at bounding box center [414, 196] width 362 height 31
paste input "98410 47261"
type input "98410 47261"
click at [808, 243] on button "Search" at bounding box center [839, 260] width 62 height 34
click at [265, 195] on input "98410 47261" at bounding box center [414, 196] width 362 height 31
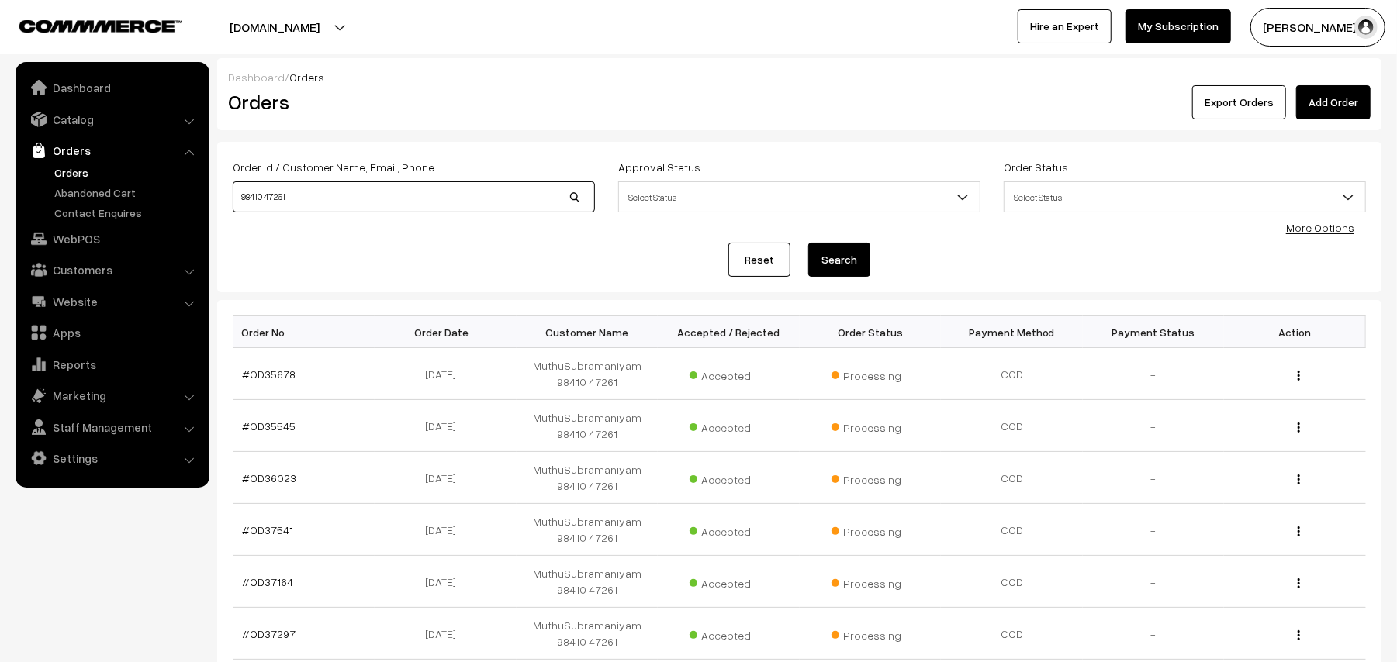
click at [275, 202] on input "98410 47261" at bounding box center [414, 196] width 362 height 31
click at [268, 197] on input "98410 47261" at bounding box center [414, 196] width 362 height 31
type input "9841047261"
click at [808, 243] on button "Search" at bounding box center [839, 260] width 62 height 34
click at [264, 377] on link "#OD37297" at bounding box center [270, 374] width 54 height 13
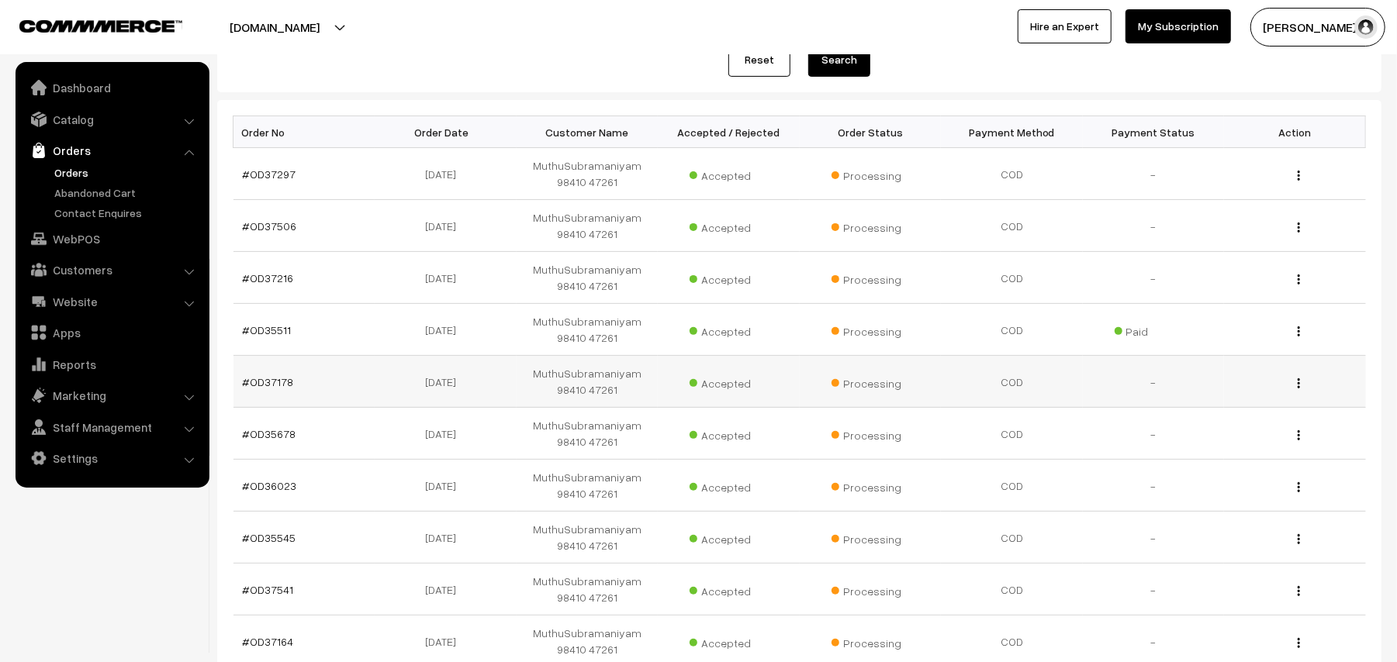
scroll to position [206, 0]
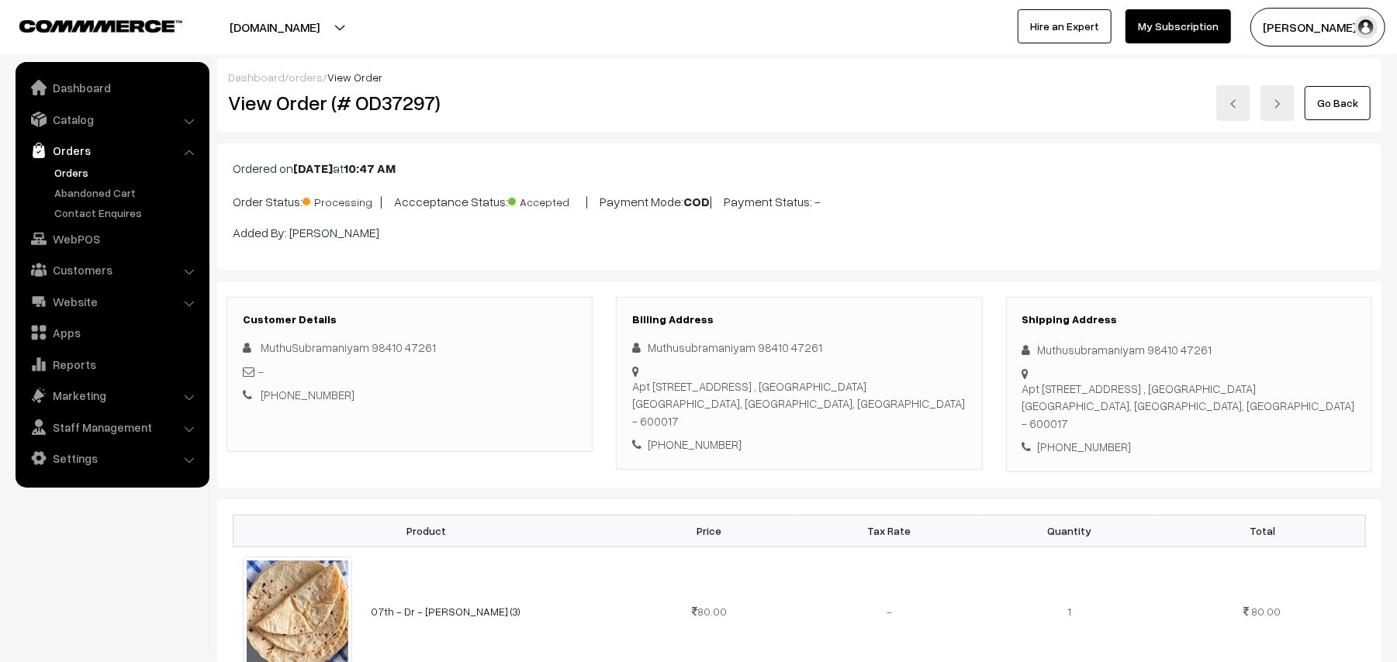
click at [91, 175] on link "Orders" at bounding box center [127, 172] width 154 height 16
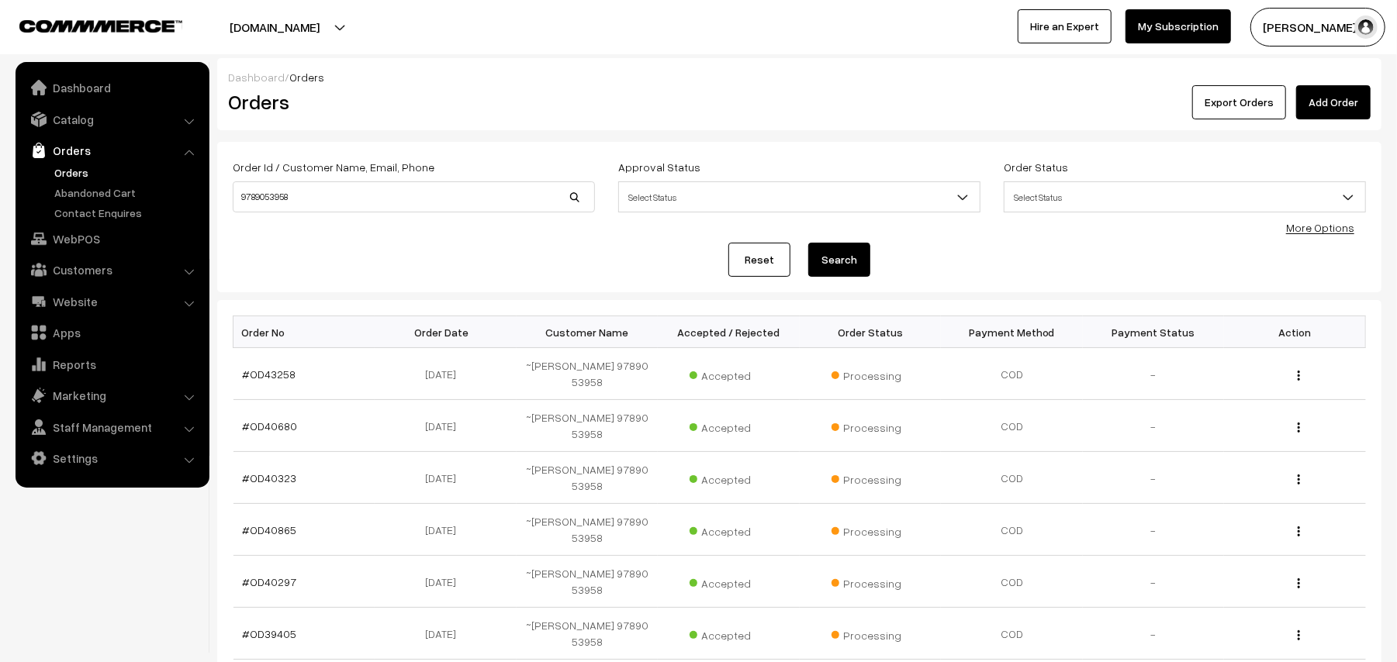
click at [81, 168] on link "Orders" at bounding box center [127, 172] width 154 height 16
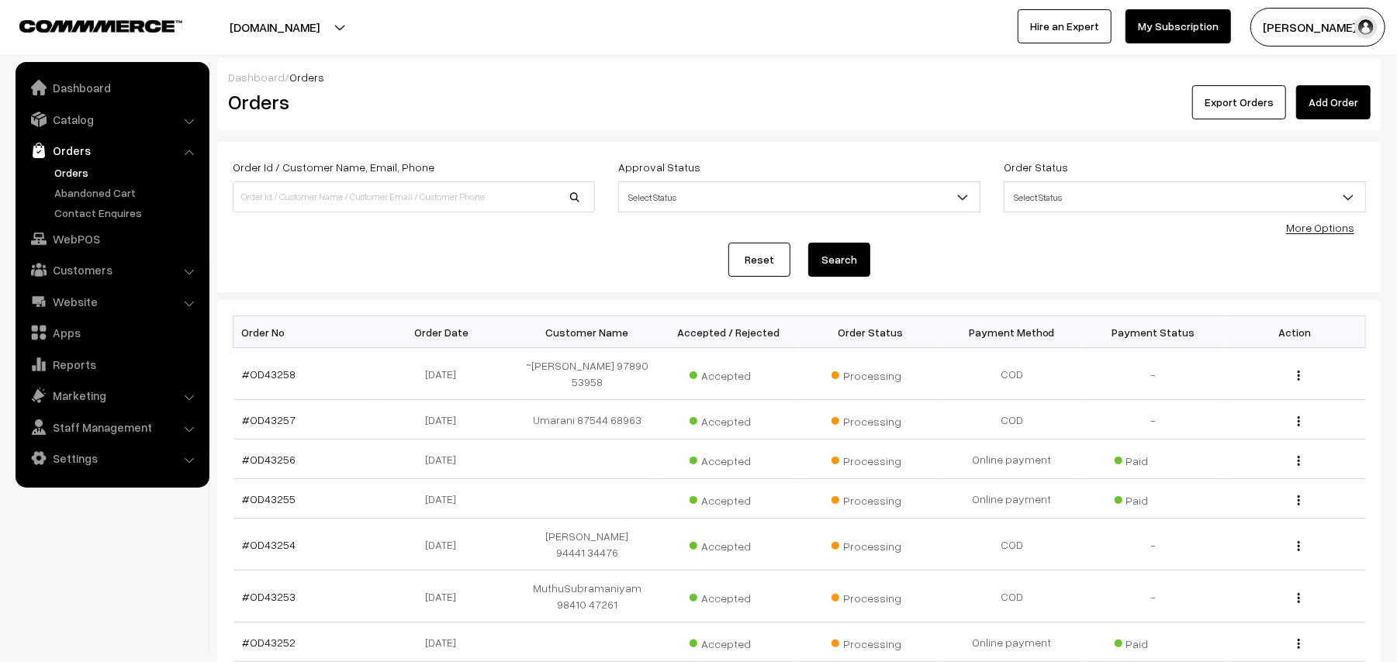
click at [85, 168] on link "Orders" at bounding box center [127, 172] width 154 height 16
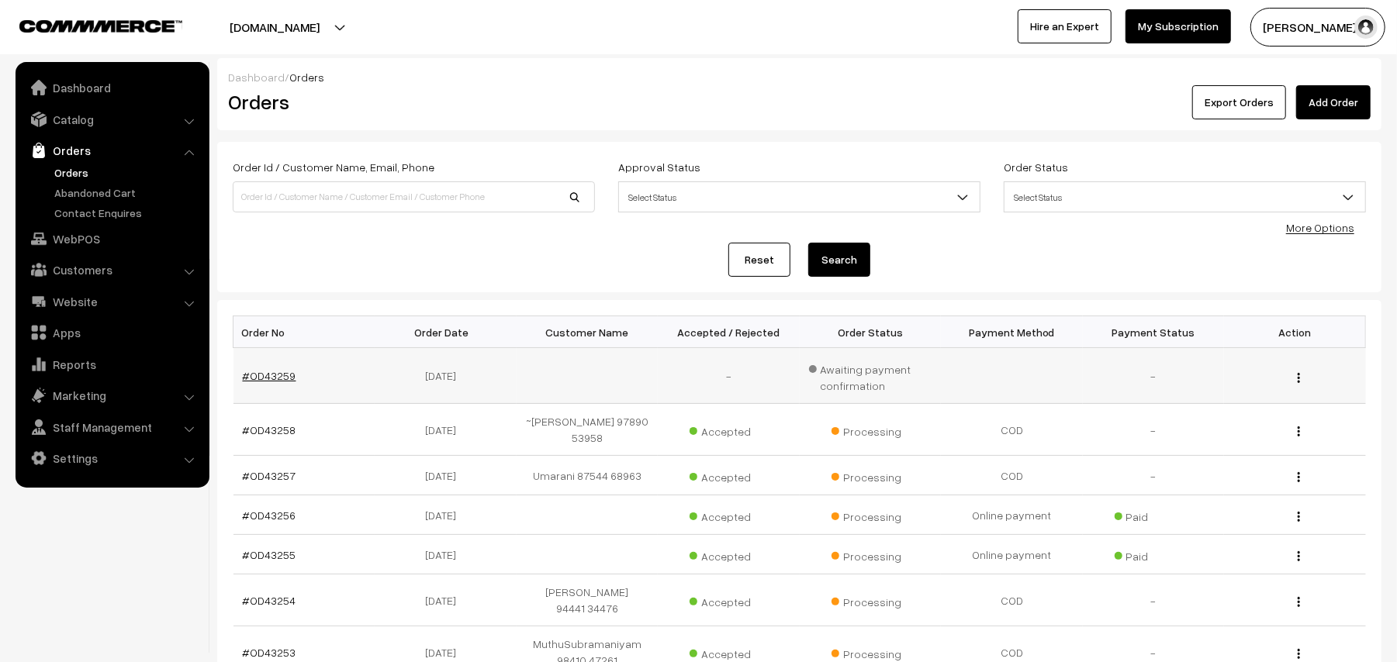
click at [277, 379] on link "#OD43259" at bounding box center [270, 375] width 54 height 13
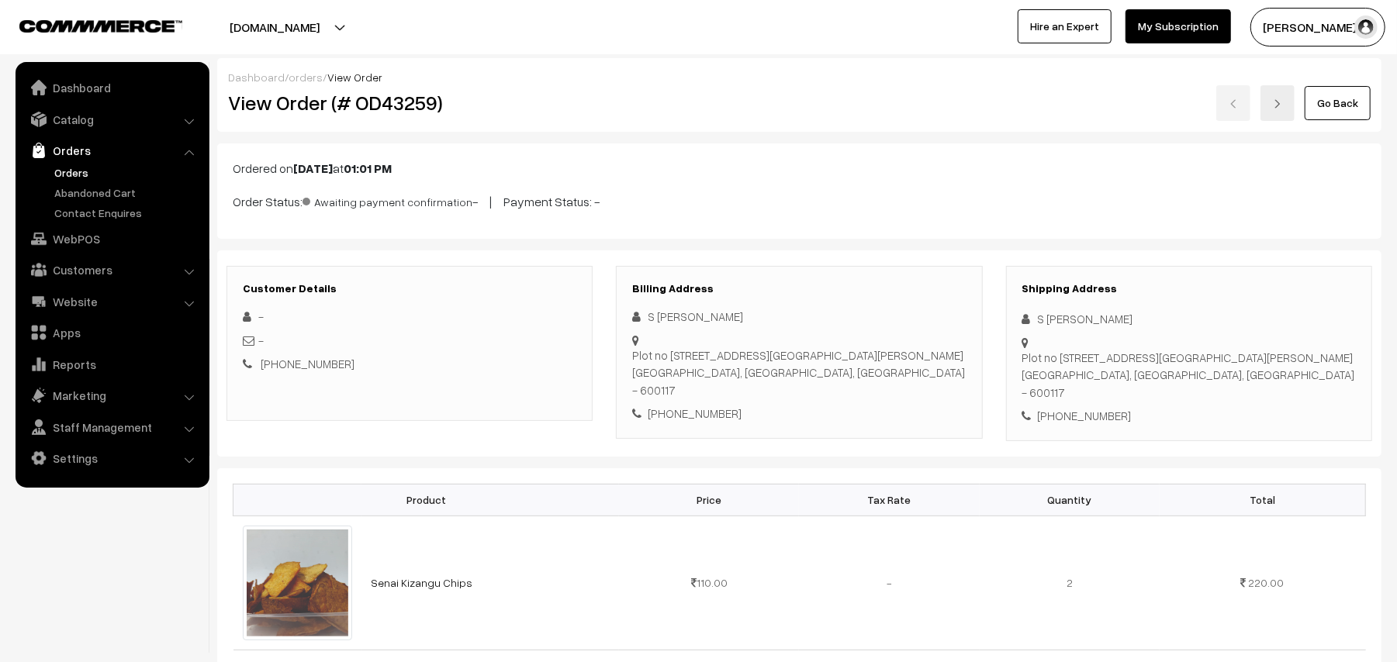
click at [1346, 107] on link "Go Back" at bounding box center [1337, 103] width 66 height 34
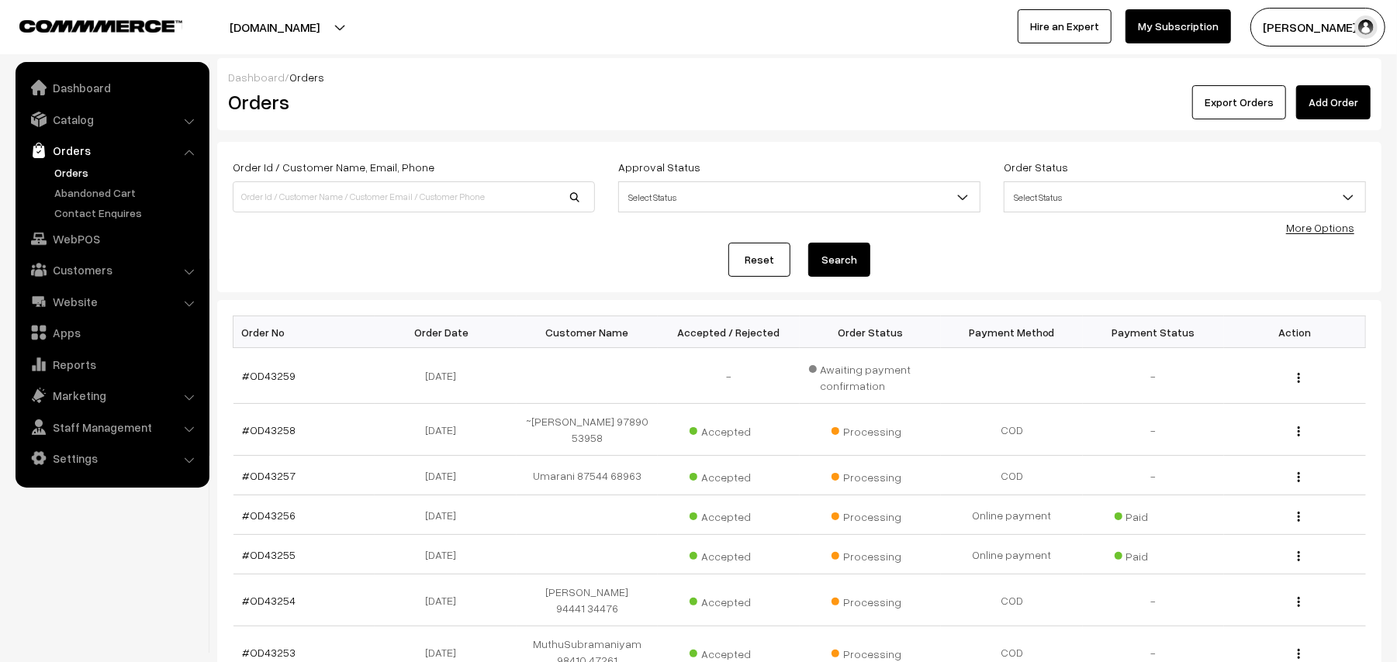
click at [71, 162] on link "Orders" at bounding box center [111, 150] width 185 height 28
click at [60, 178] on link "Orders" at bounding box center [127, 172] width 154 height 16
click at [79, 164] on link "Orders" at bounding box center [127, 172] width 154 height 16
click at [85, 172] on link "Orders" at bounding box center [127, 172] width 154 height 16
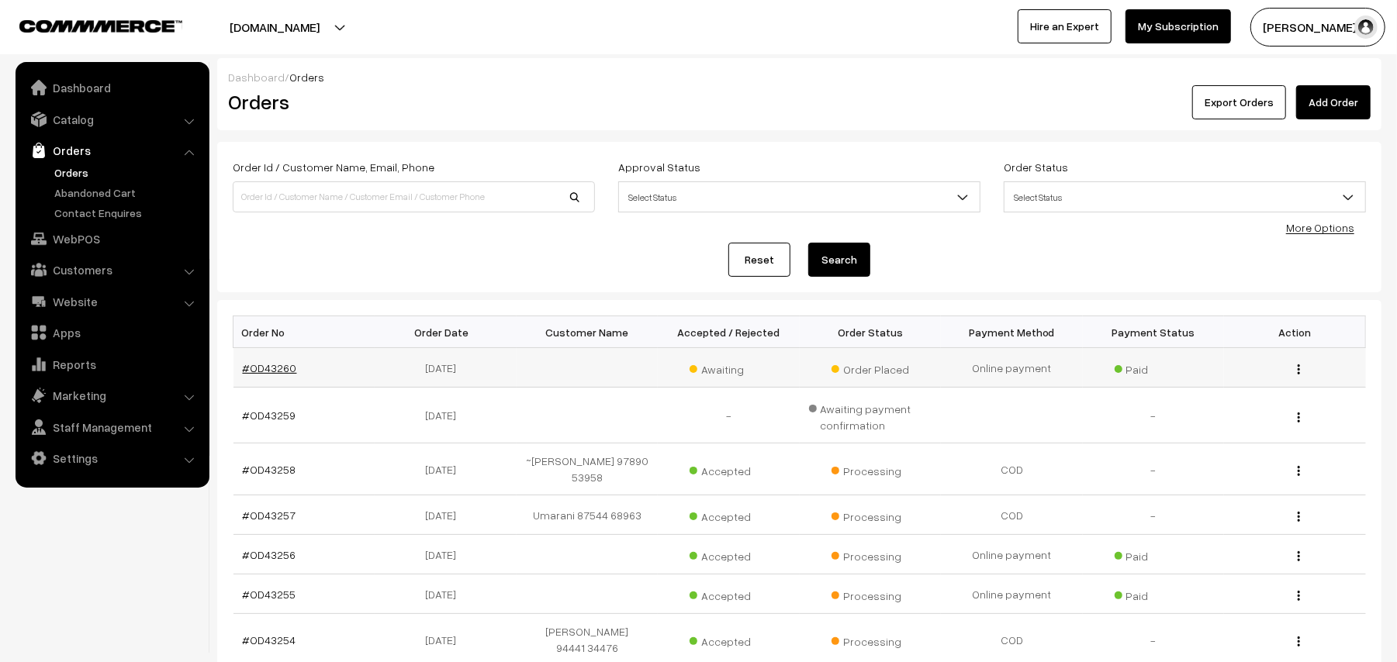
click at [265, 367] on link "#OD43260" at bounding box center [270, 367] width 54 height 13
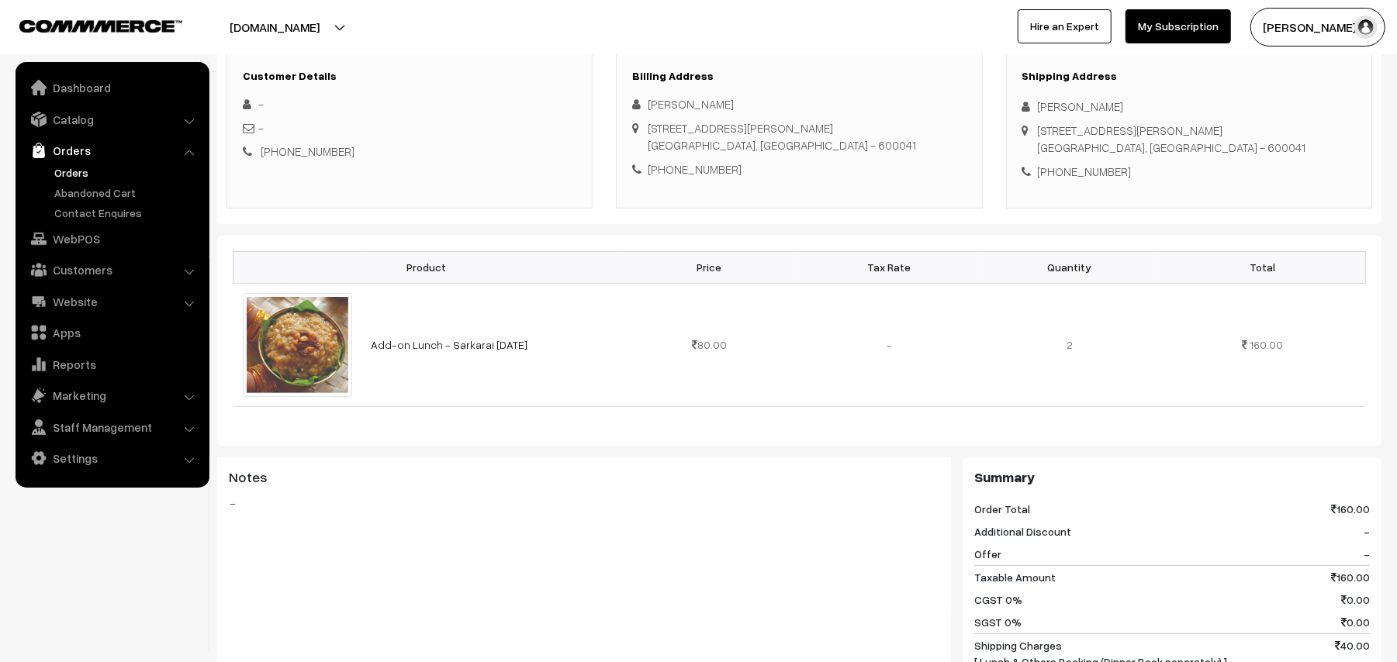
scroll to position [103, 0]
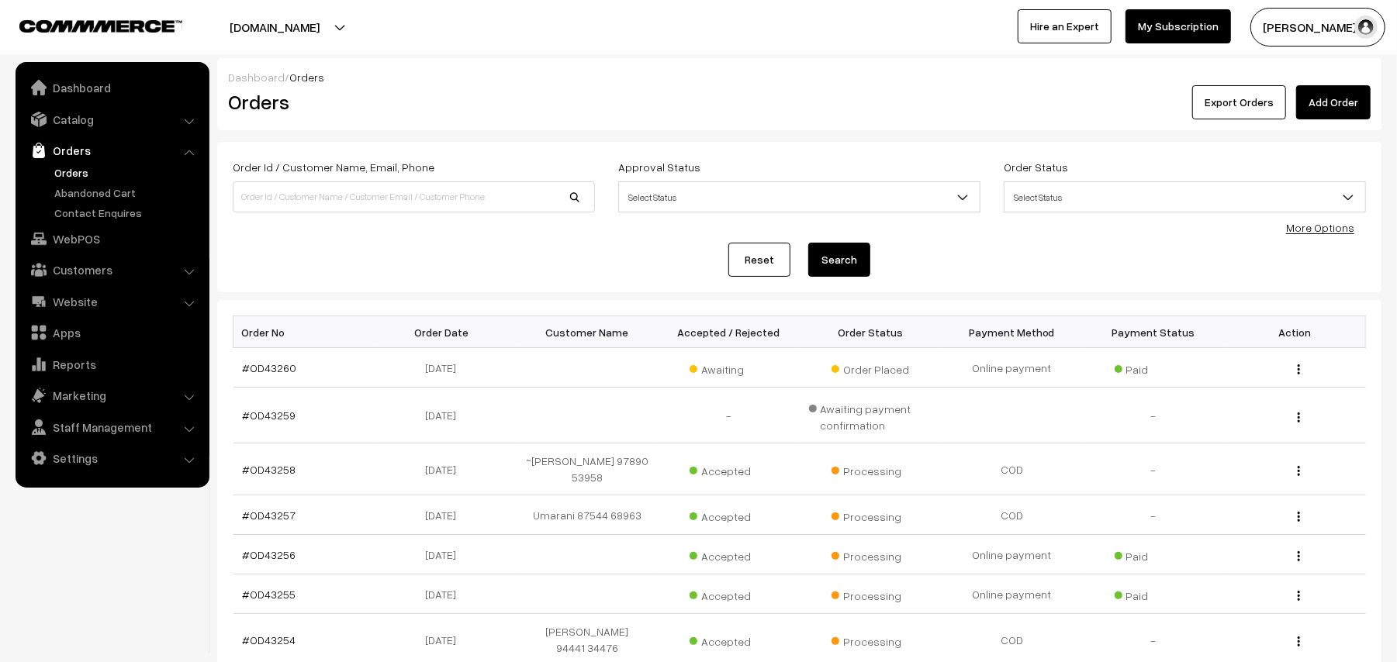
click at [67, 171] on link "Orders" at bounding box center [127, 172] width 154 height 16
